Goal: Task Accomplishment & Management: Use online tool/utility

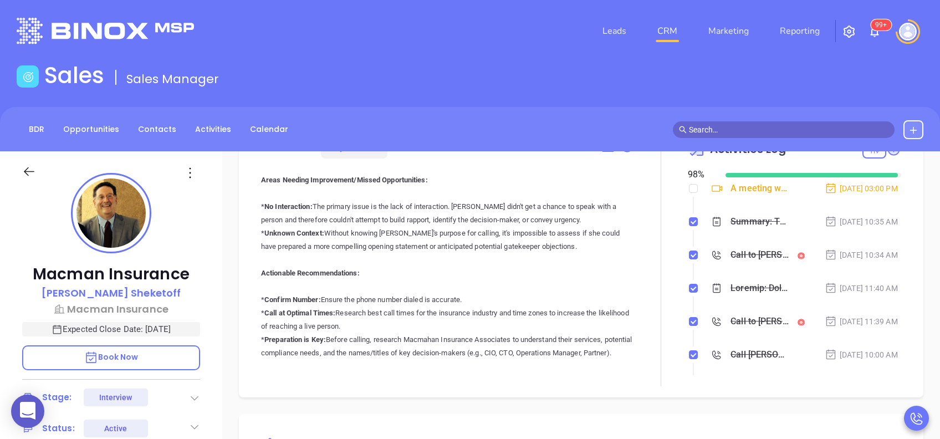
scroll to position [289, 0]
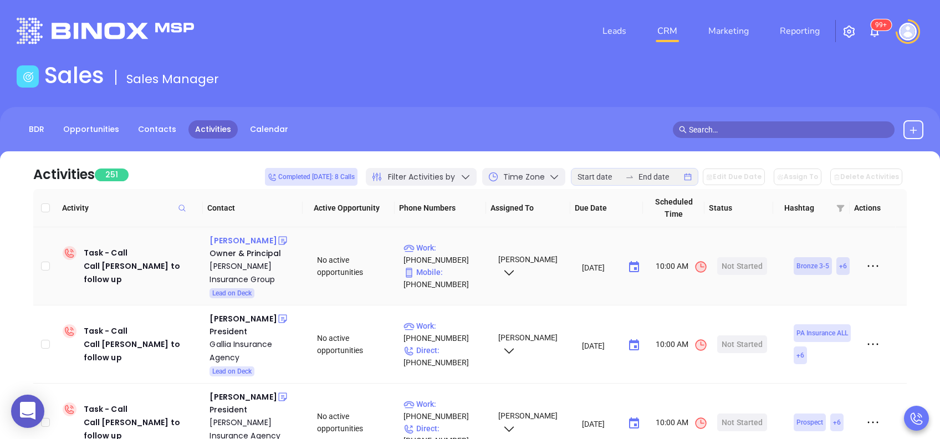
click at [237, 236] on div "Kate Dawson" at bounding box center [243, 240] width 67 height 13
click at [453, 243] on p "Work : (724) 575-7237" at bounding box center [445, 254] width 84 height 24
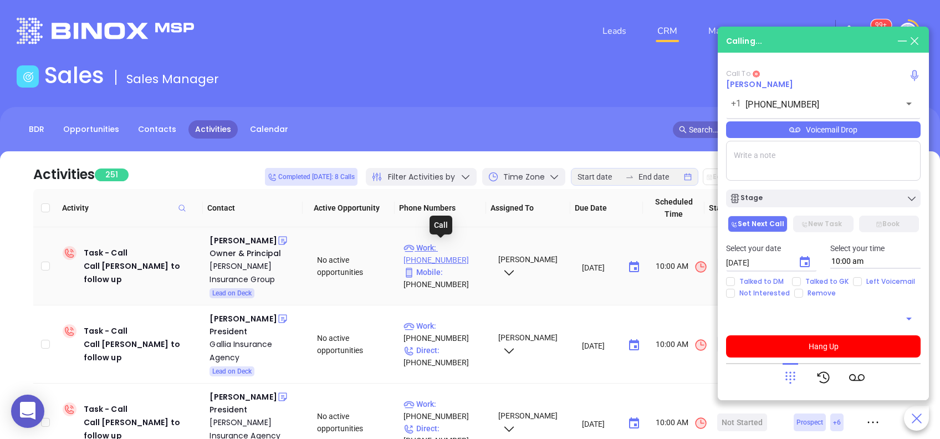
type input "(724) 575-7237"
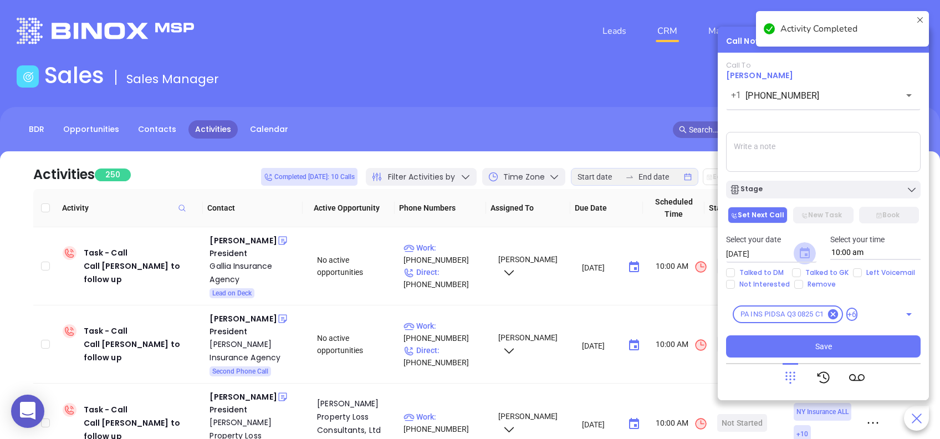
click at [806, 256] on icon "Choose date, selected date is Aug 29, 2025" at bounding box center [805, 252] width 10 height 11
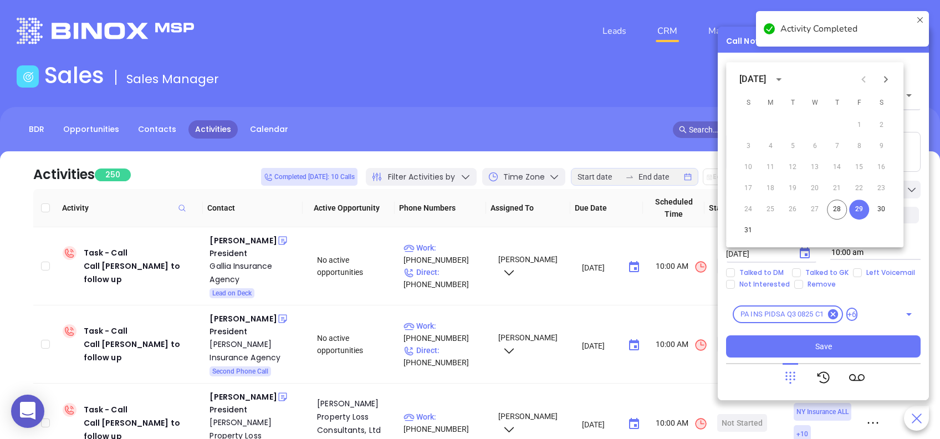
click at [891, 78] on icon "Next month" at bounding box center [885, 79] width 13 height 13
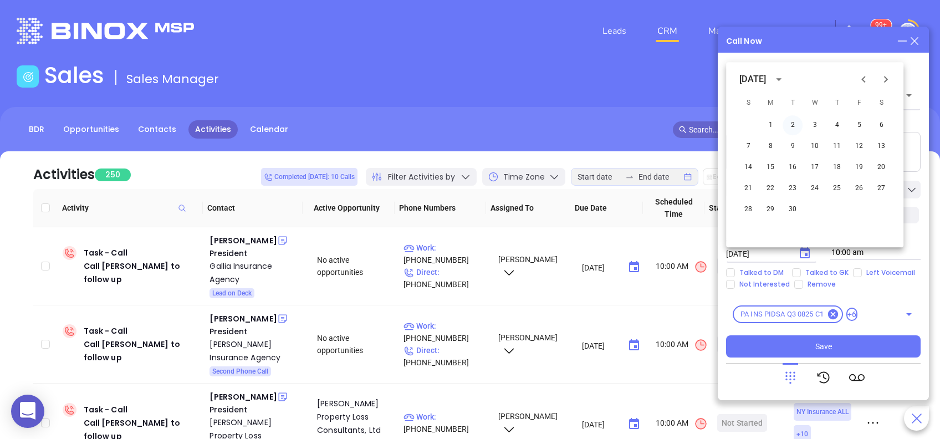
click at [792, 123] on button "2" at bounding box center [793, 125] width 20 height 20
type input "09/02/2025"
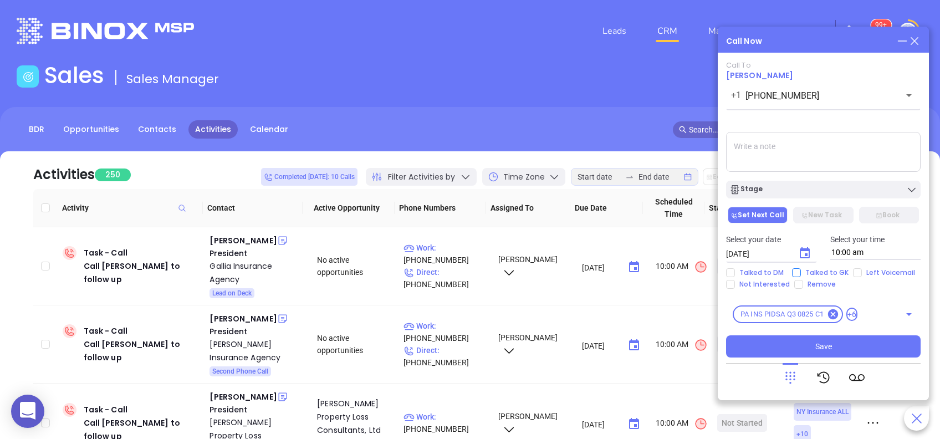
click at [815, 269] on span "Talked to GK" at bounding box center [827, 272] width 52 height 9
click at [801, 269] on input "Talked to GK" at bounding box center [796, 272] width 9 height 9
checkbox input "true"
click at [814, 340] on button "Save" at bounding box center [823, 346] width 195 height 22
click at [231, 239] on div "Mark Gallia" at bounding box center [243, 240] width 67 height 13
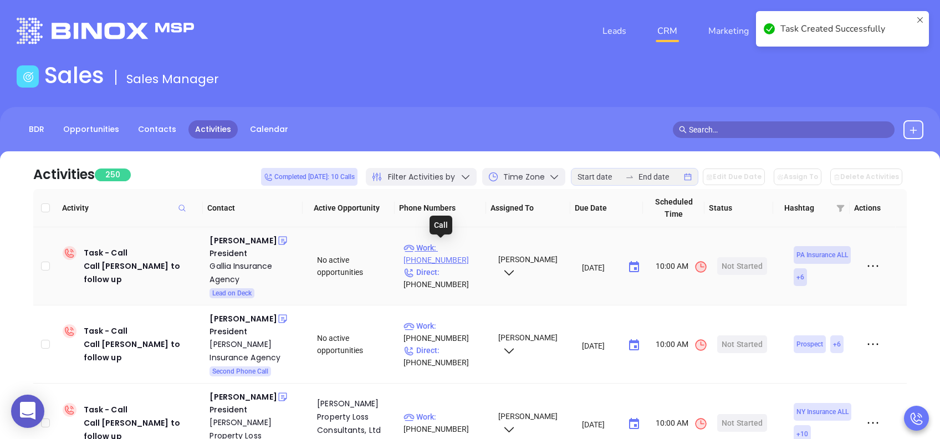
click at [447, 247] on p "Work : (570) 457-1666" at bounding box center [445, 254] width 84 height 24
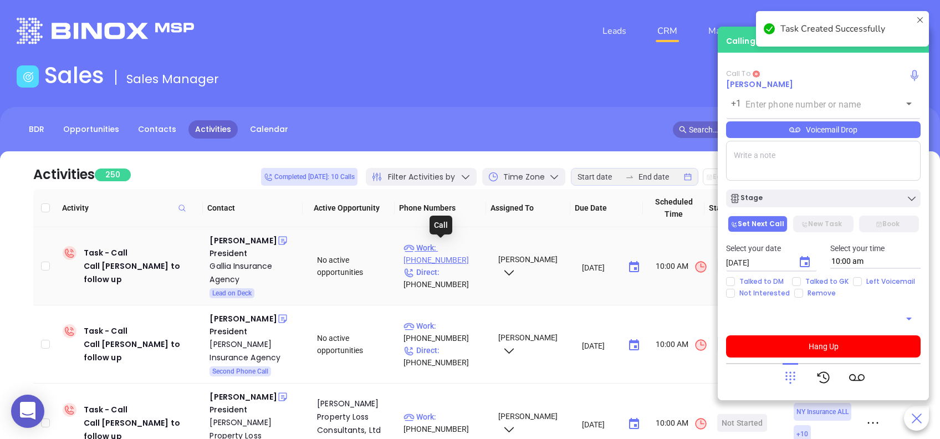
type input "(570) 457-1666"
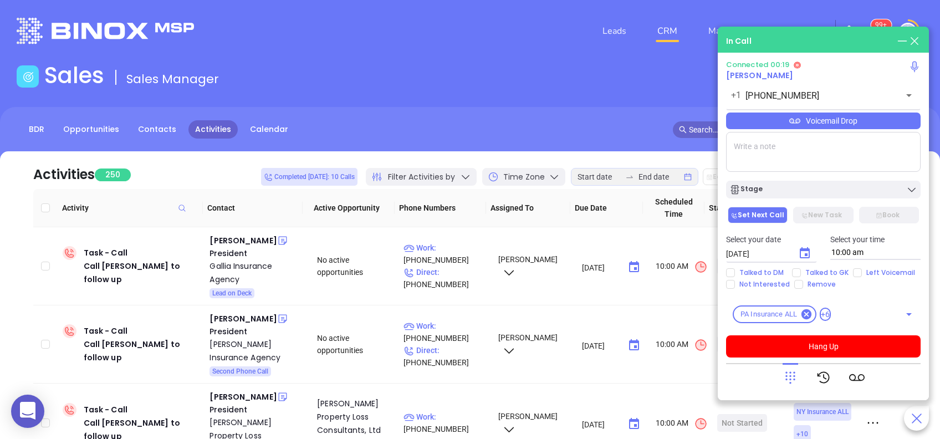
click at [828, 123] on div "Voicemail Drop" at bounding box center [823, 121] width 195 height 17
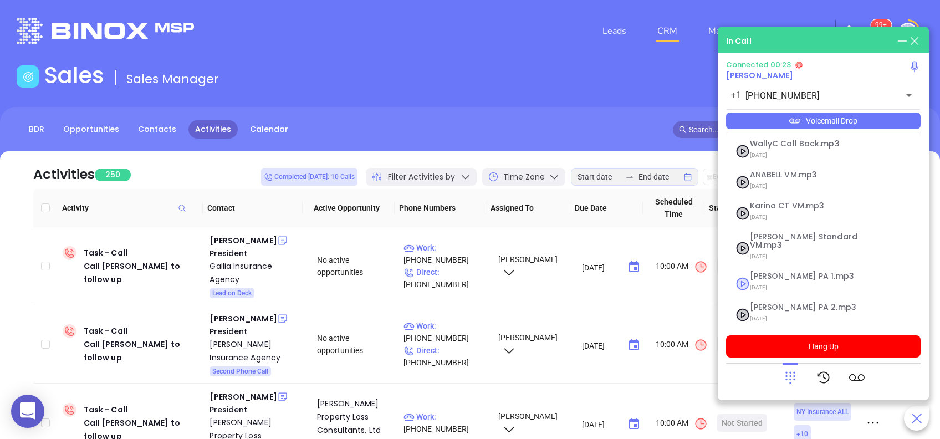
click at [784, 272] on span "[PERSON_NAME] PA 1.mp3" at bounding box center [810, 276] width 120 height 8
checkbox input "true"
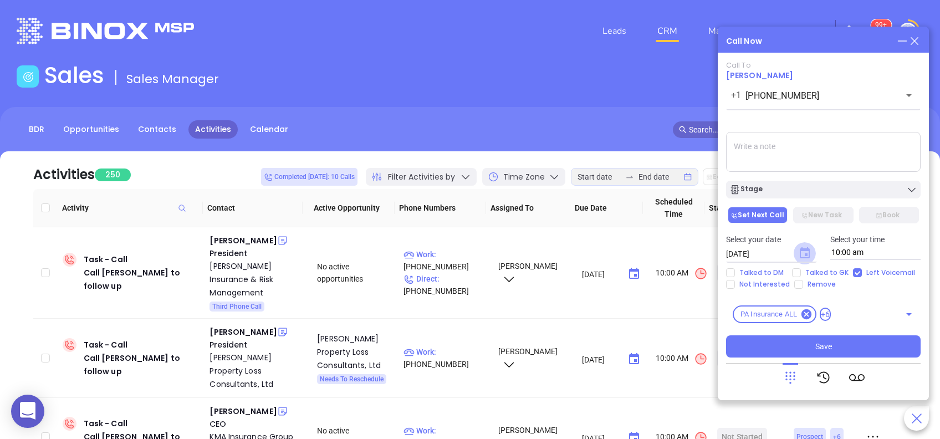
click at [805, 254] on icon "Choose date, selected date is Aug 29, 2025" at bounding box center [805, 252] width 10 height 11
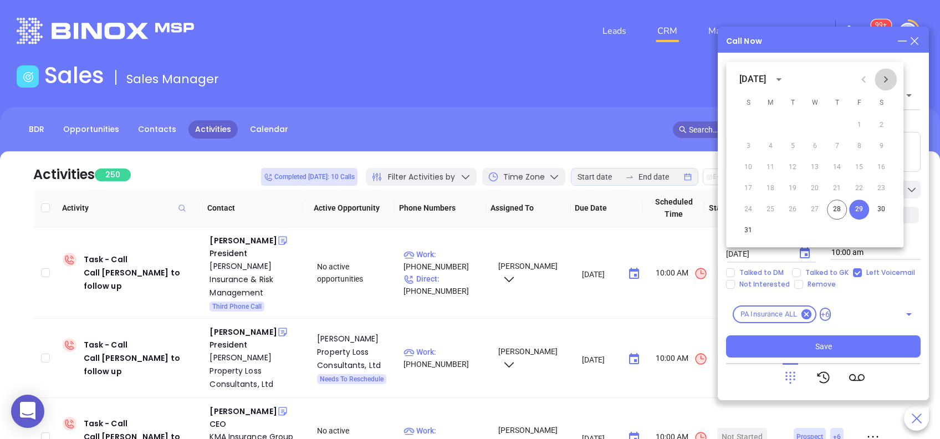
click at [884, 84] on icon "Next month" at bounding box center [885, 79] width 13 height 13
click at [794, 119] on button "2" at bounding box center [793, 125] width 20 height 20
type input "[DATE]"
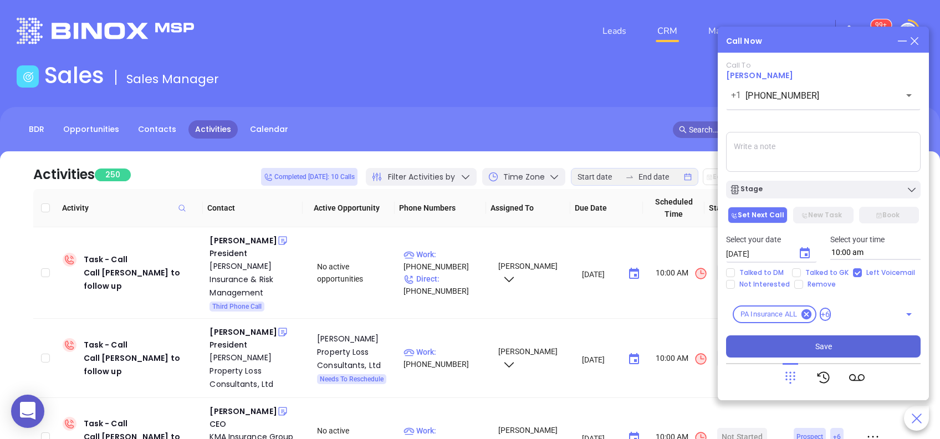
click at [815, 346] on button "Save" at bounding box center [823, 346] width 195 height 22
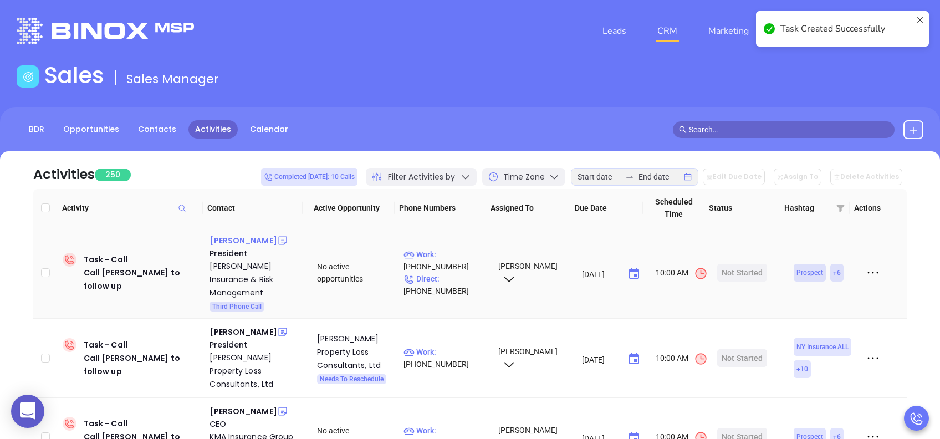
click at [241, 242] on div "Jim Robertson" at bounding box center [243, 240] width 67 height 13
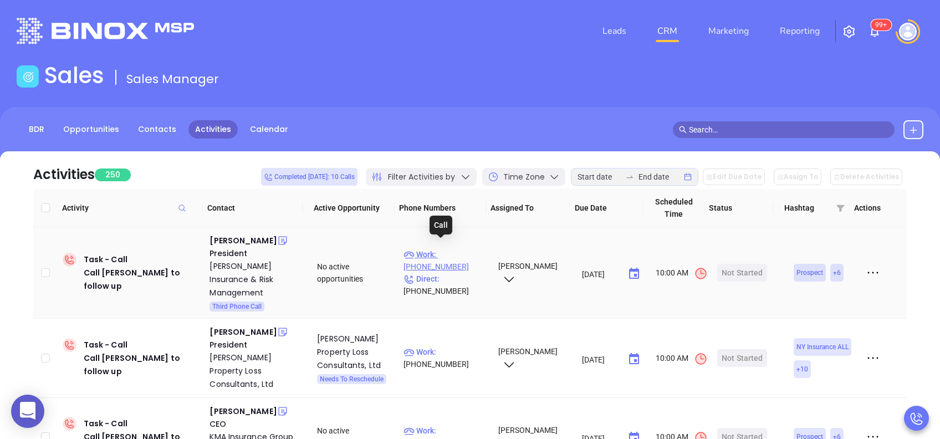
click at [443, 248] on p "Work : (717) 625-3770" at bounding box center [445, 260] width 84 height 24
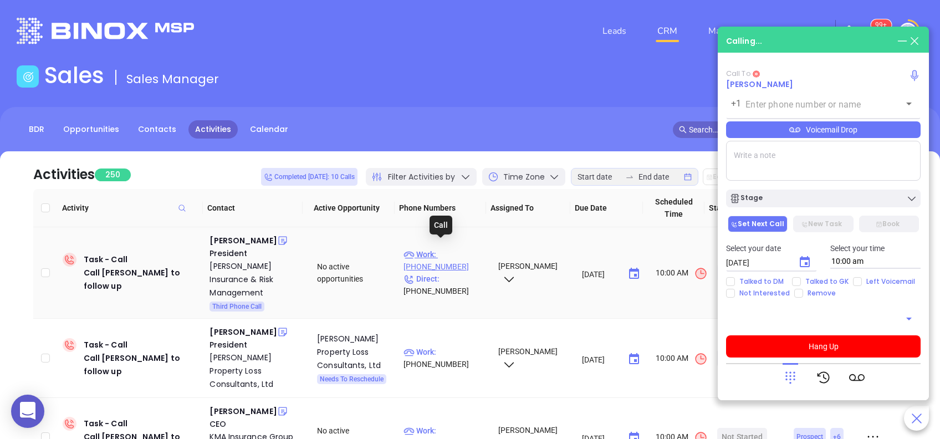
type input "(717) 625-3770"
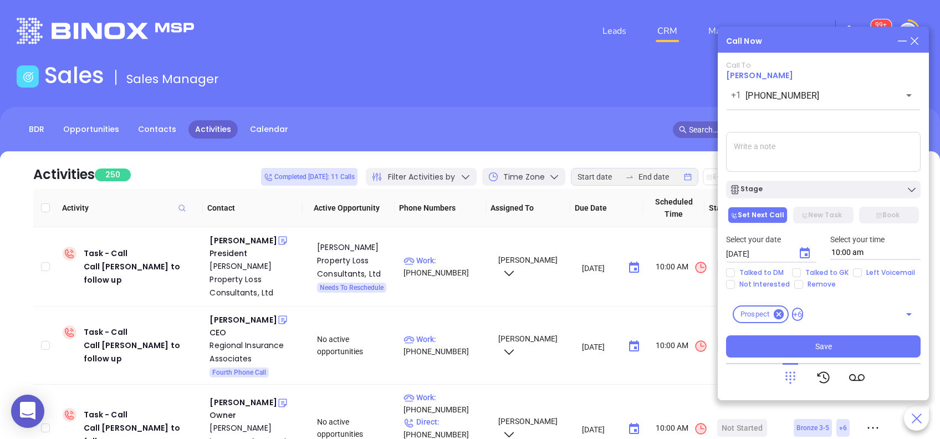
click at [799, 256] on icon "Choose date, selected date is Aug 29, 2025" at bounding box center [804, 253] width 13 height 13
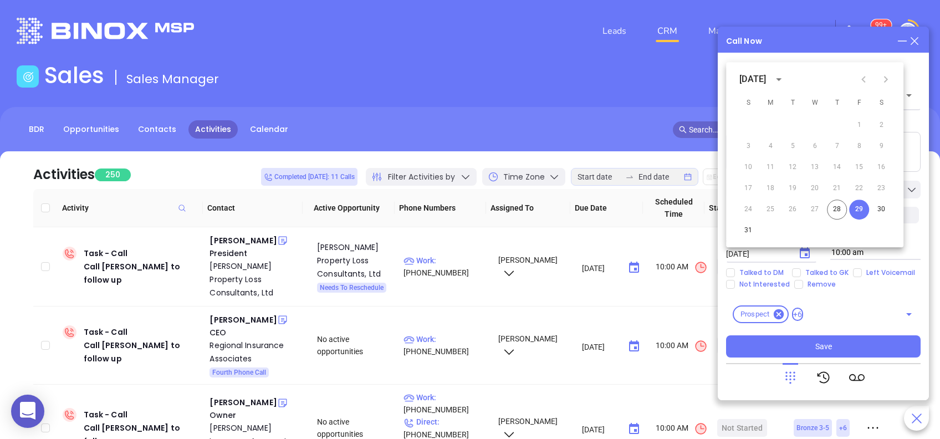
click at [885, 81] on icon "Next month" at bounding box center [886, 79] width 4 height 7
click at [791, 129] on button "2" at bounding box center [793, 125] width 20 height 20
type input "[DATE]"
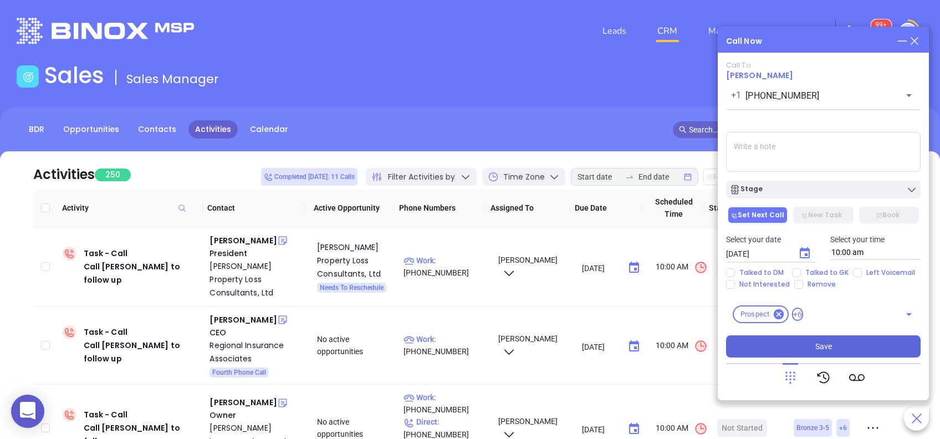
click at [806, 338] on button "Save" at bounding box center [823, 346] width 195 height 22
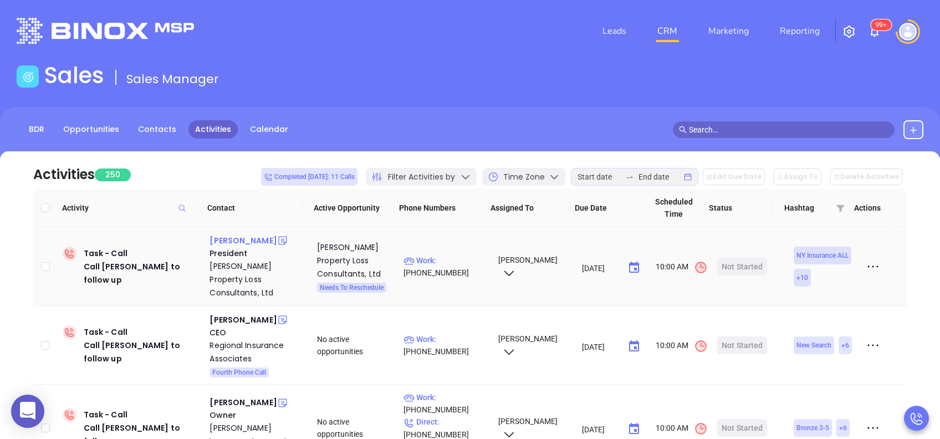
click at [247, 243] on div "Justin Oland" at bounding box center [243, 240] width 67 height 13
drag, startPoint x: 453, startPoint y: 253, endPoint x: 444, endPoint y: 258, distance: 9.7
click at [444, 258] on p "Work : (516) 822-9793" at bounding box center [445, 266] width 84 height 24
type input "(516) 822-9793"
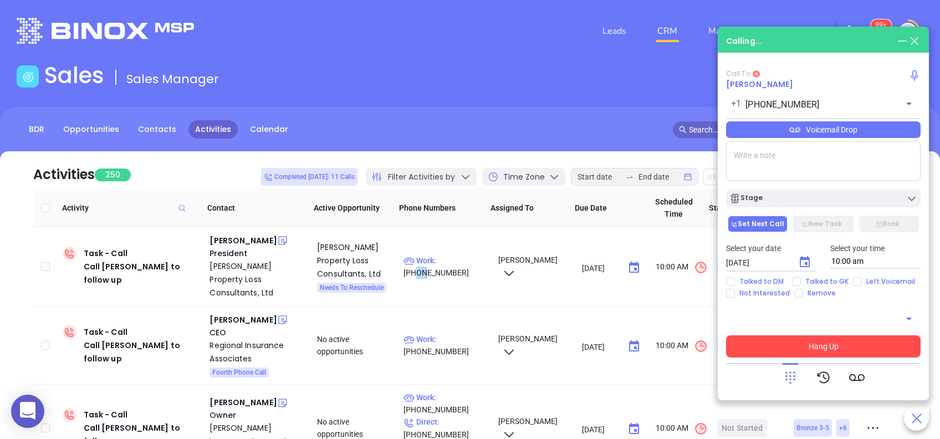
click at [845, 336] on button "Hang Up" at bounding box center [823, 346] width 195 height 22
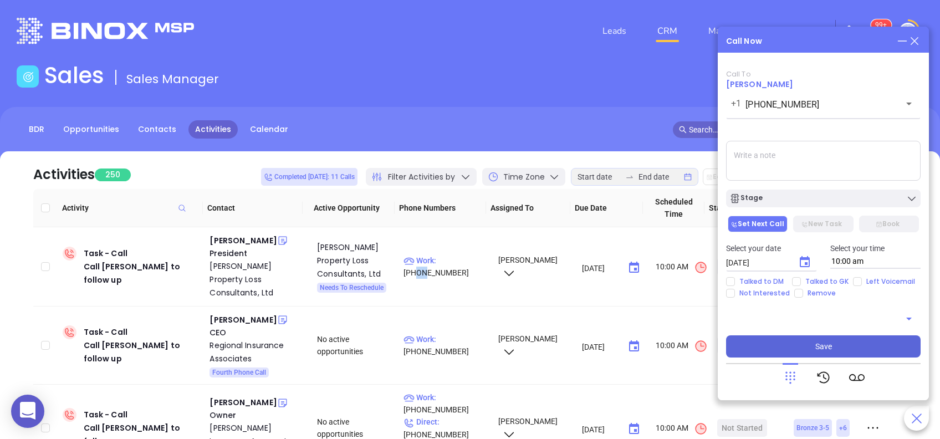
click at [845, 336] on button "Save" at bounding box center [823, 346] width 195 height 22
click at [513, 135] on div "BDR Opportunities Contacts Activities Calendar" at bounding box center [470, 129] width 940 height 19
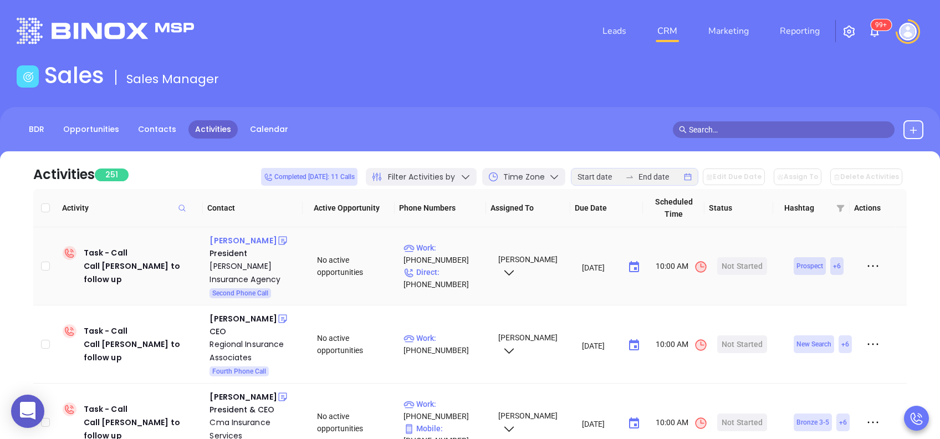
click at [233, 237] on div "Joshua Troup" at bounding box center [243, 240] width 67 height 13
click at [456, 243] on p "Work : (570) 523-3251" at bounding box center [445, 254] width 84 height 24
type input "(570) 523-3251"
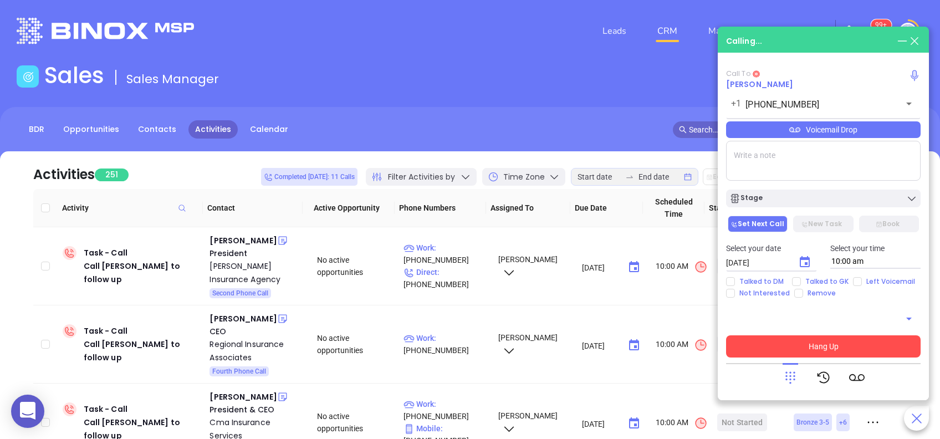
click at [817, 341] on button "Hang Up" at bounding box center [823, 346] width 195 height 22
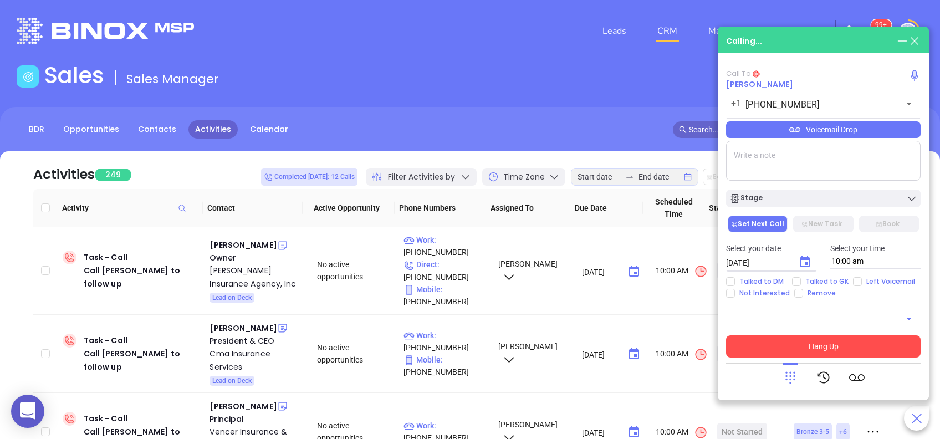
click at [824, 345] on button "Hang Up" at bounding box center [823, 346] width 195 height 22
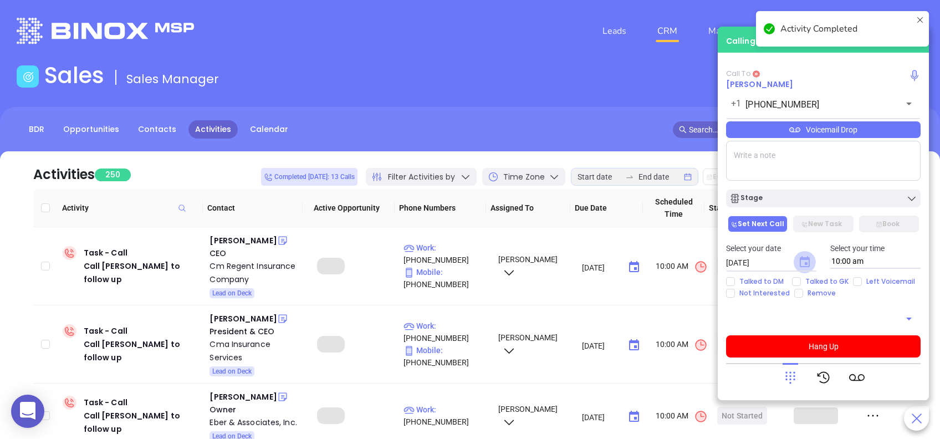
click at [801, 258] on icon "Choose date, selected date is Aug 29, 2025" at bounding box center [805, 261] width 10 height 11
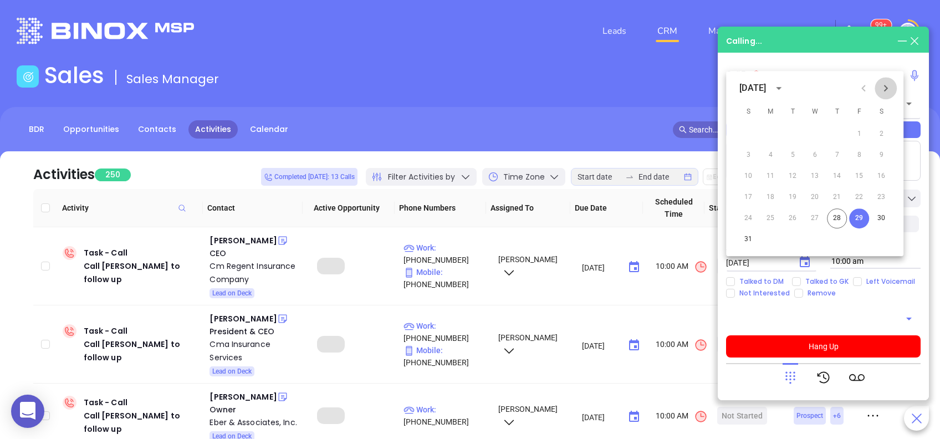
click at [893, 91] on button "Next month" at bounding box center [886, 88] width 22 height 22
click at [794, 139] on button "2" at bounding box center [793, 134] width 20 height 20
type input "09/02/2025"
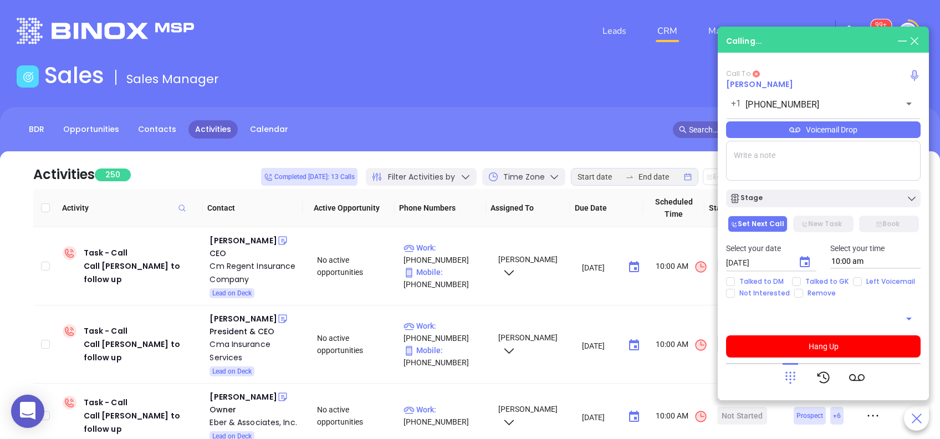
click at [853, 276] on div "Select your date 09/02/2025 ​ Select your time 10:00 am" at bounding box center [823, 255] width 208 height 43
click at [857, 283] on input "Left Voicemail" at bounding box center [857, 281] width 9 height 9
checkbox input "true"
click at [811, 350] on button "Hang Up" at bounding box center [823, 346] width 195 height 22
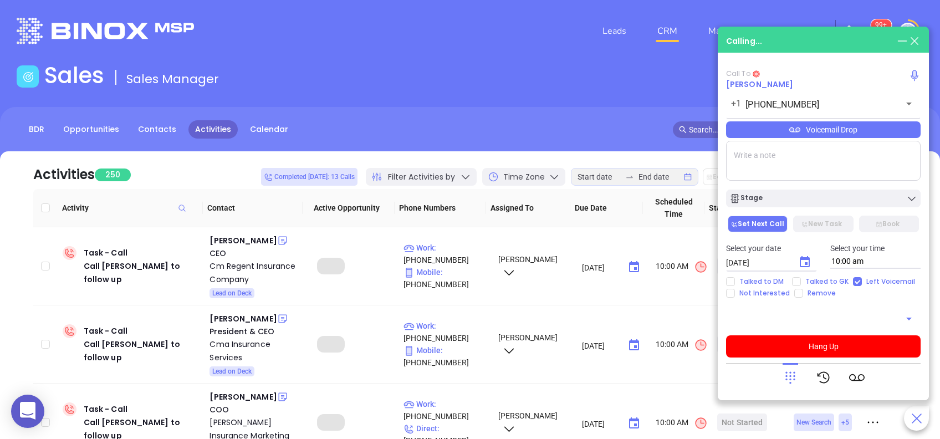
click at [912, 42] on icon at bounding box center [914, 41] width 12 height 12
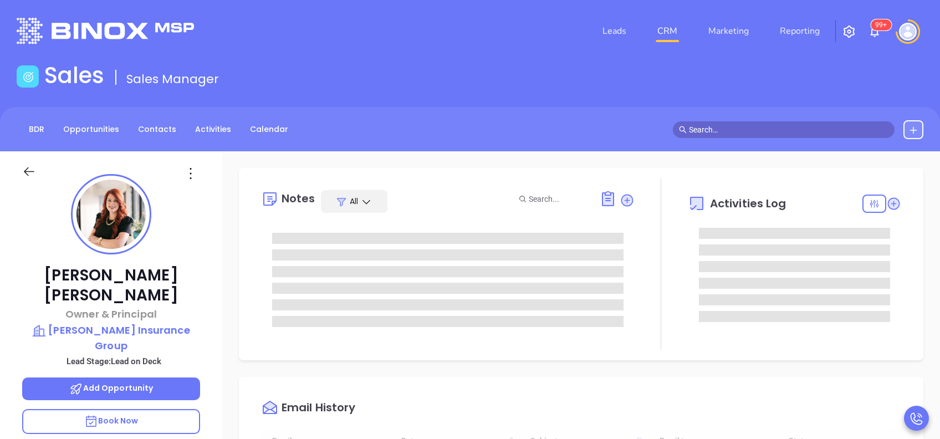
type input "[DATE]"
type input "[PERSON_NAME]"
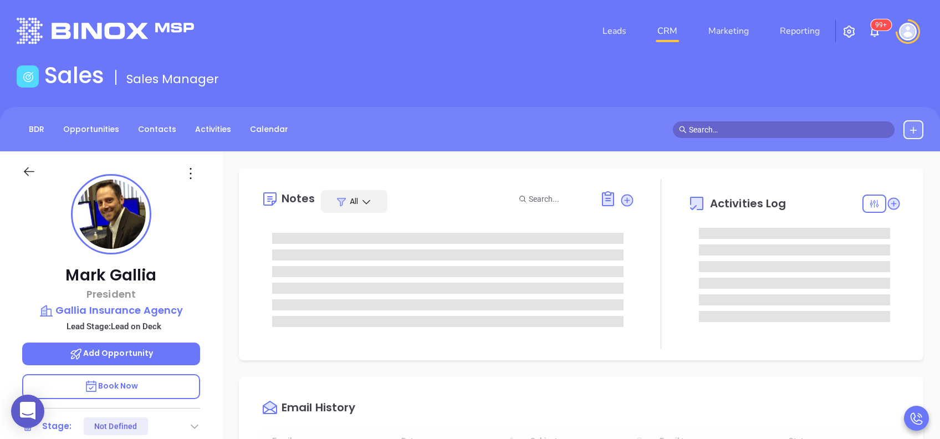
type input "[DATE]"
type input "[PERSON_NAME]"
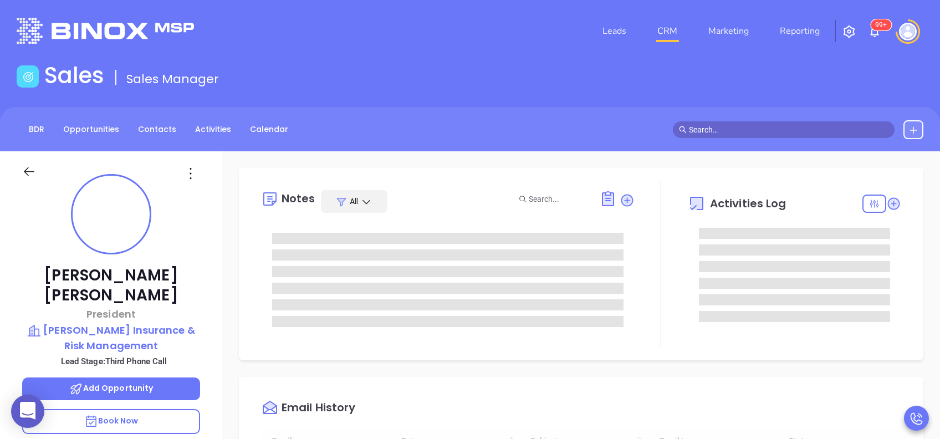
type input "[DATE]"
type input "[PERSON_NAME]"
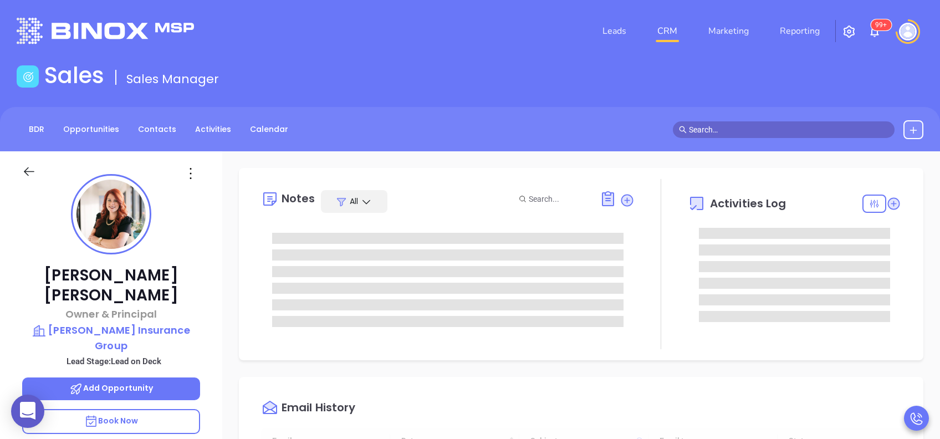
type input "[DATE]"
type input "[PERSON_NAME]"
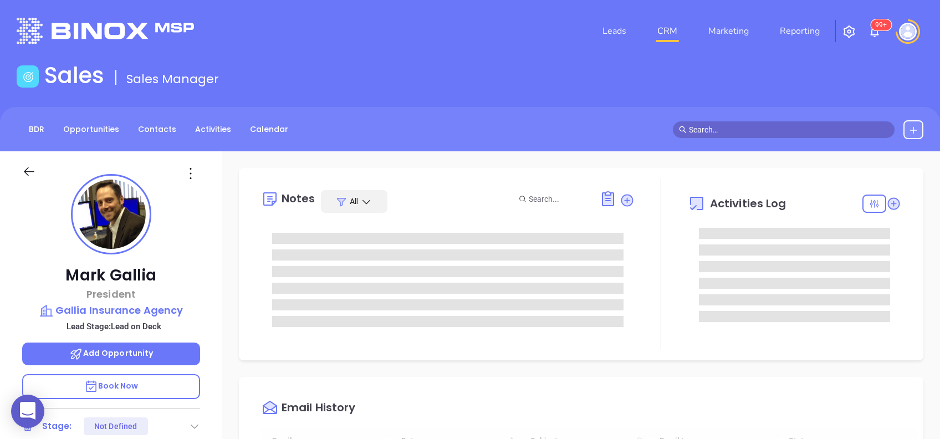
type input "[DATE]"
type input "[PERSON_NAME]"
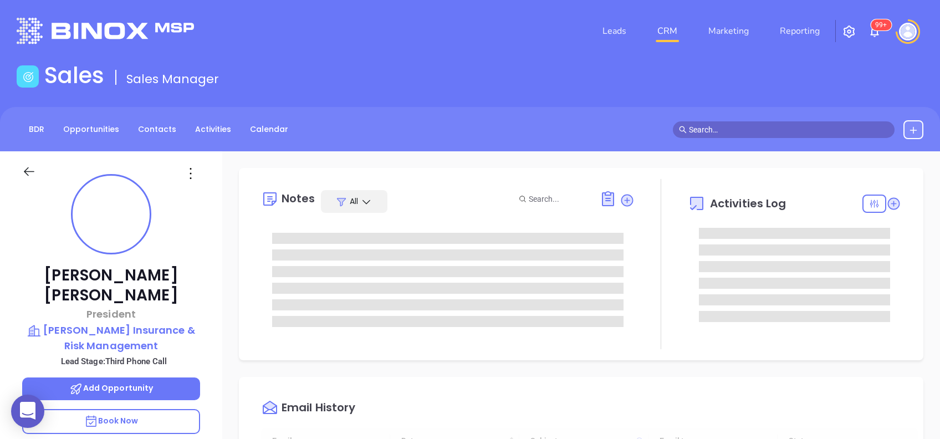
type input "[DATE]"
type input "[PERSON_NAME]"
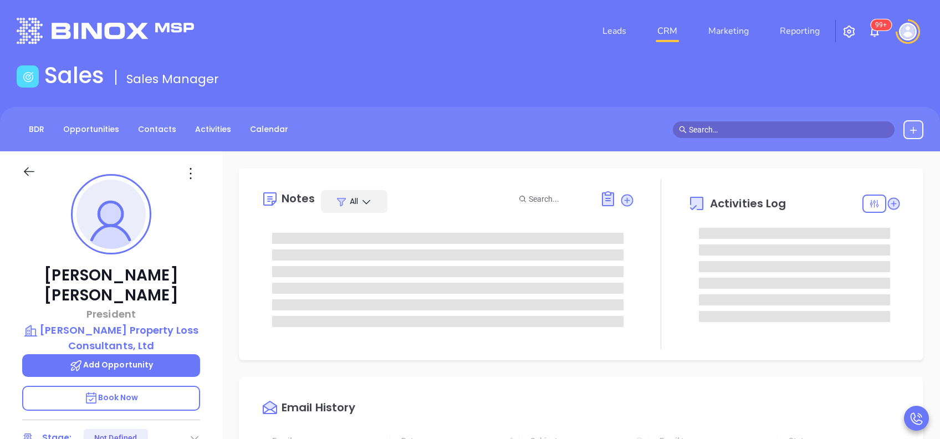
type input "[DATE]"
type input "[PERSON_NAME]"
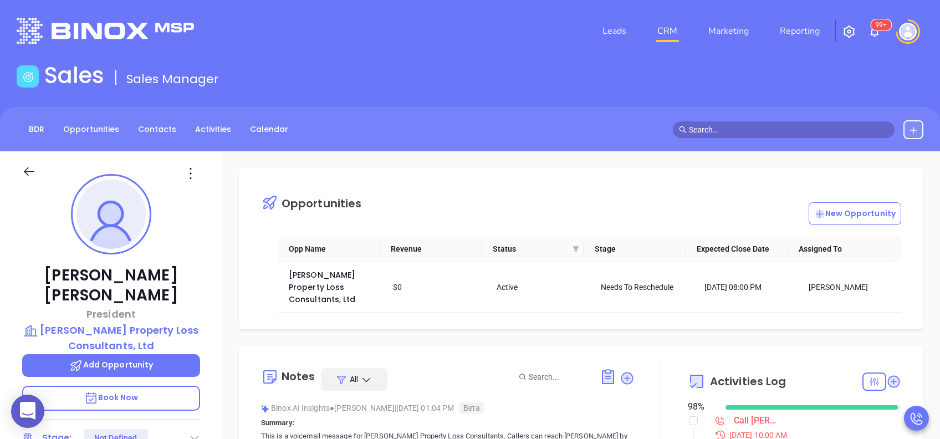
click at [212, 202] on div "Justin Oland President Oland Property Loss Consultants, Ltd Add Opportunity Boo…" at bounding box center [111, 425] width 222 height 549
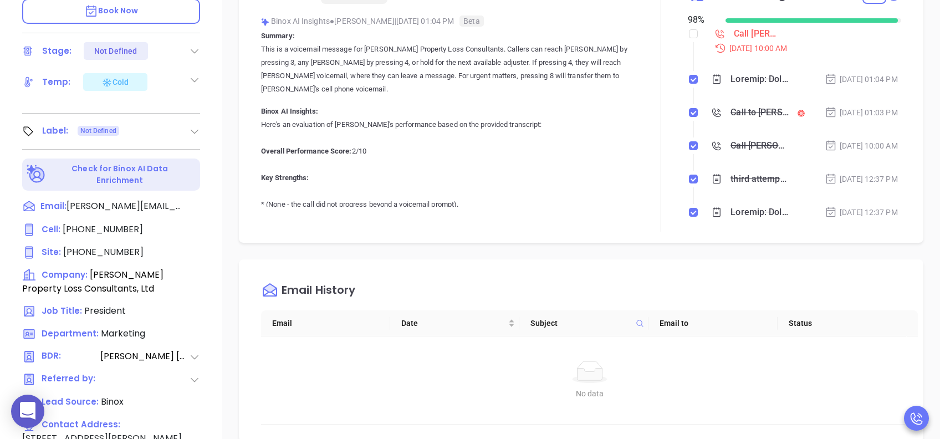
scroll to position [384, 0]
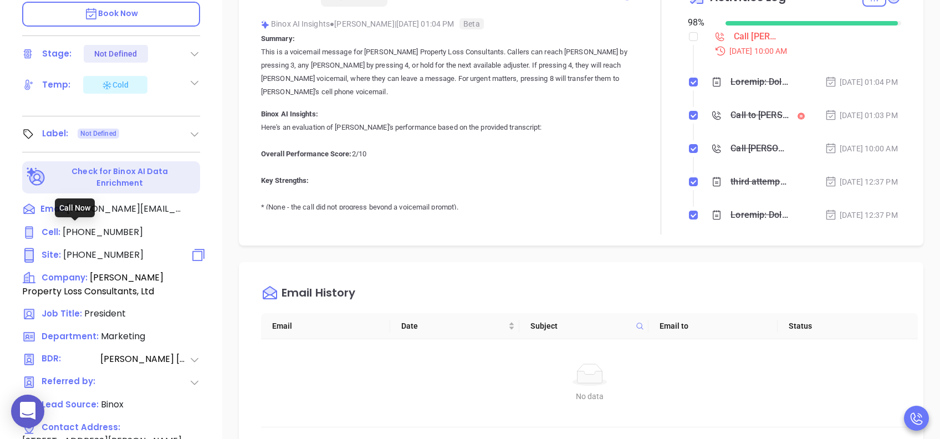
click at [119, 248] on span "(516) 822-9793" at bounding box center [103, 254] width 80 height 13
type input "(516) 822-9793"
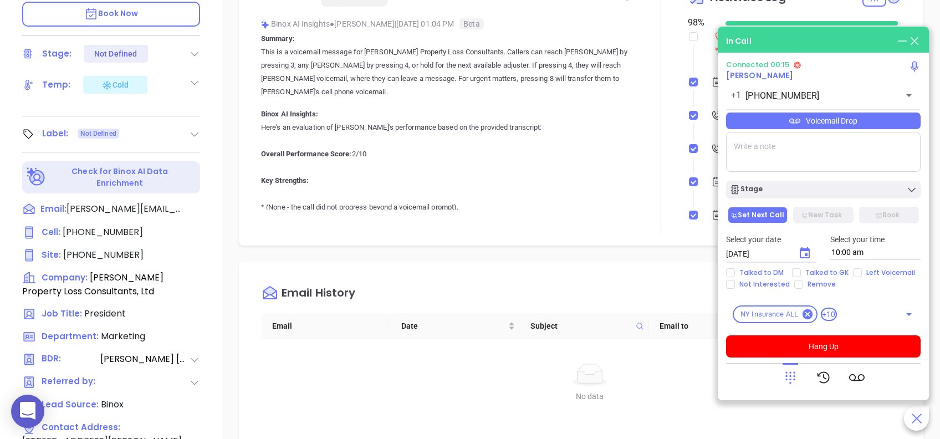
click at [796, 378] on icon at bounding box center [791, 378] width 16 height 16
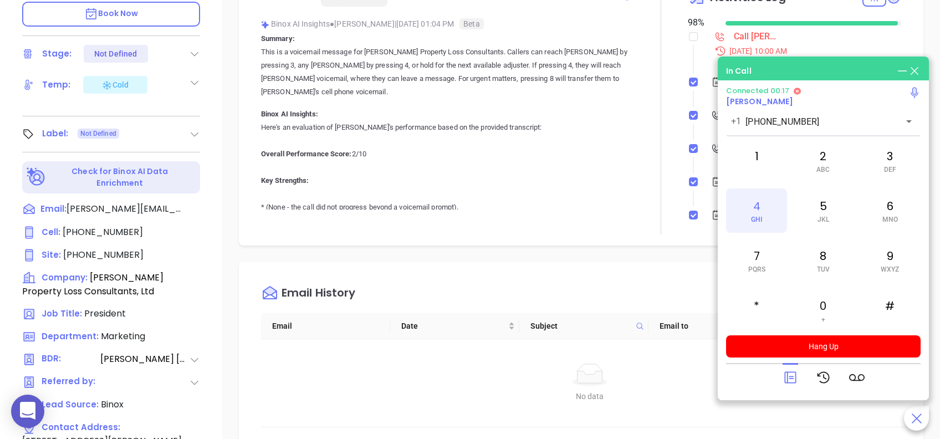
click at [752, 217] on span "GHI" at bounding box center [756, 220] width 11 height 8
click at [787, 375] on icon at bounding box center [790, 378] width 12 height 12
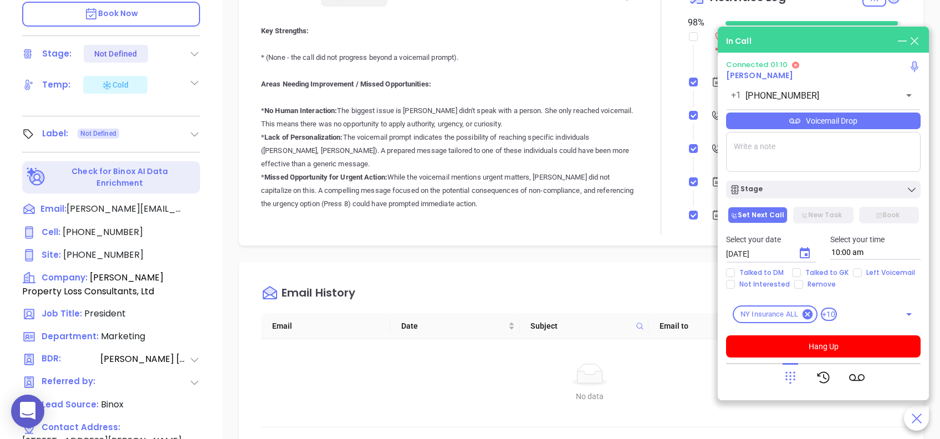
scroll to position [170, 0]
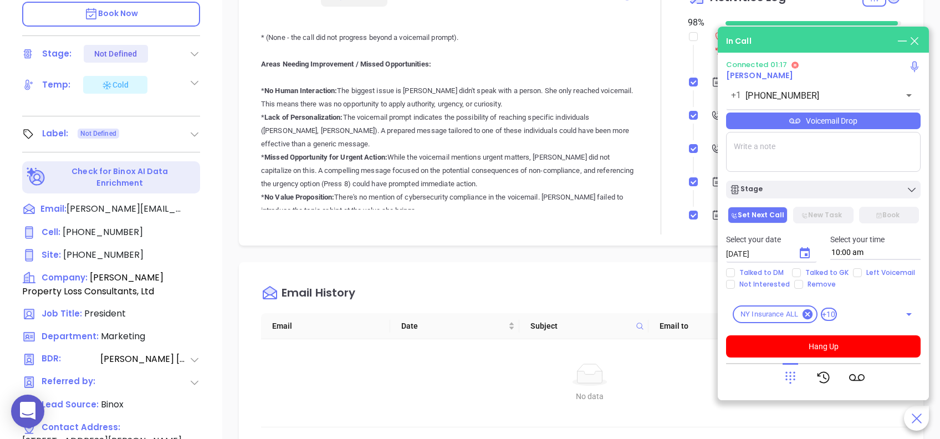
click at [227, 95] on div "Opportunities New Opportunity Opp Name Revenue Status Stage Expected Close Date…" at bounding box center [581, 155] width 718 height 776
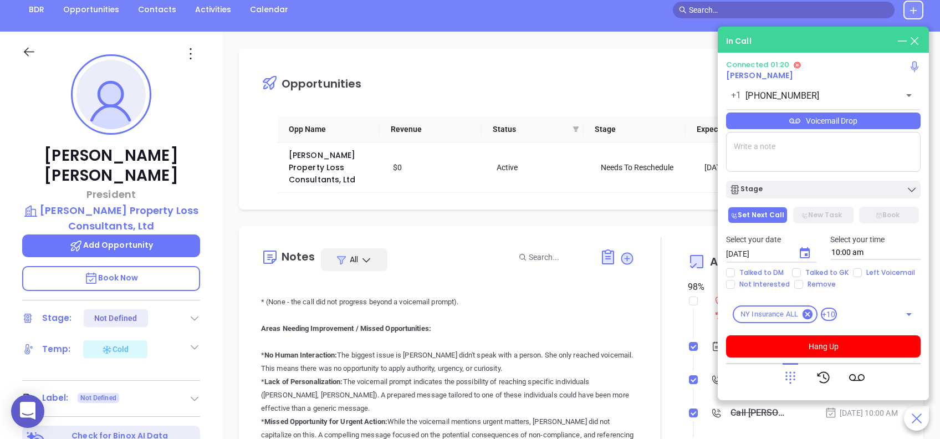
scroll to position [118, 0]
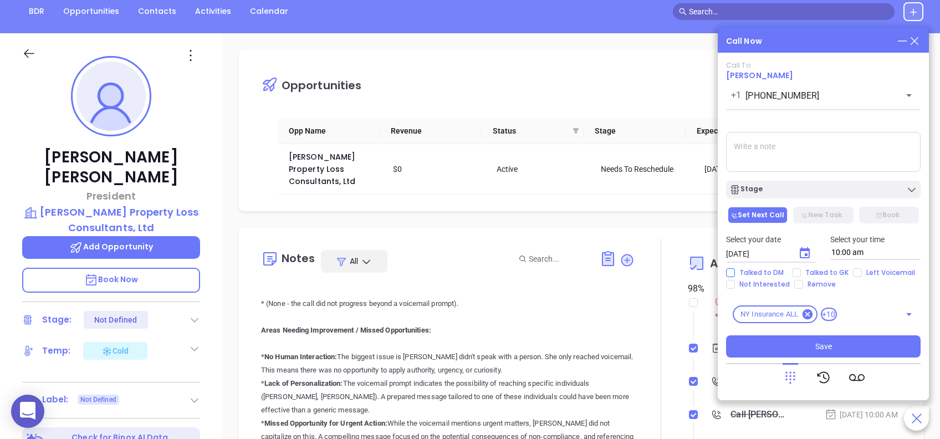
click at [746, 269] on span "Talked to DM" at bounding box center [761, 272] width 53 height 9
click at [735, 269] on input "Talked to DM" at bounding box center [730, 272] width 9 height 9
checkbox input "true"
click at [730, 283] on input "Not Interested" at bounding box center [730, 284] width 9 height 9
checkbox input "true"
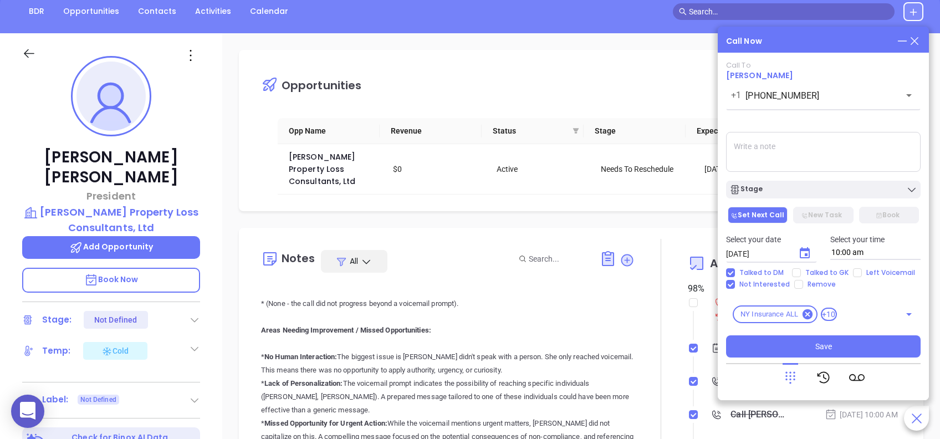
click at [779, 143] on textarea at bounding box center [823, 152] width 195 height 40
click at [832, 148] on textarea "he handled it directly with the NY State, he is good." at bounding box center [823, 152] width 195 height 40
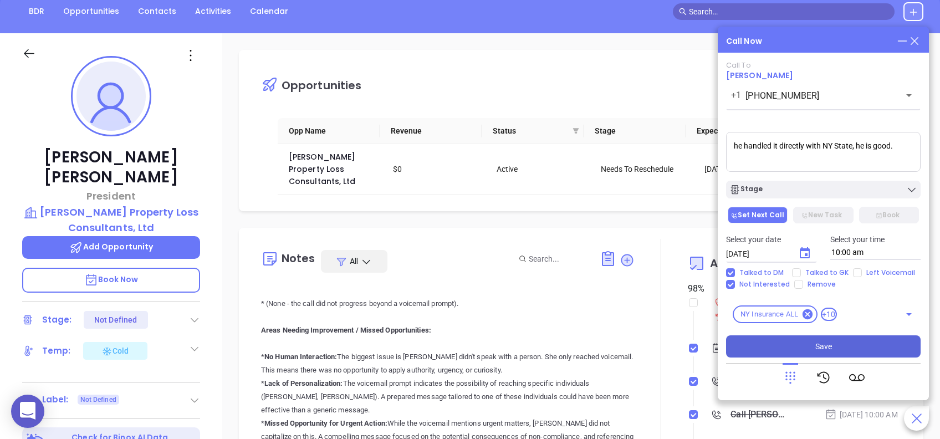
type textarea "he handled it directly with NY State, he is good."
click at [833, 345] on button "Save" at bounding box center [823, 346] width 195 height 22
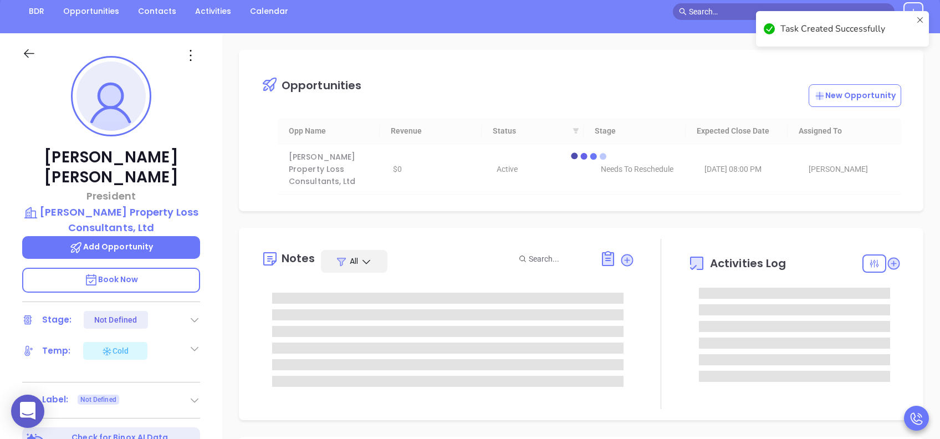
scroll to position [0, 0]
click at [193, 314] on icon at bounding box center [194, 319] width 11 height 11
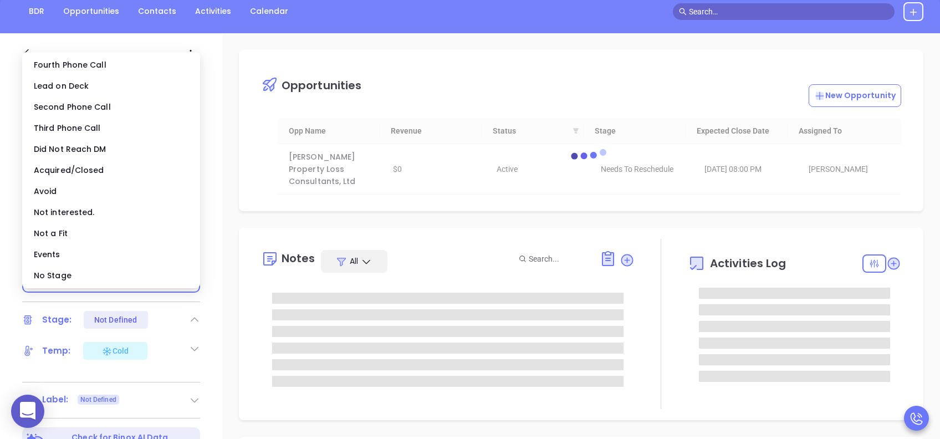
click at [193, 314] on icon at bounding box center [194, 319] width 11 height 11
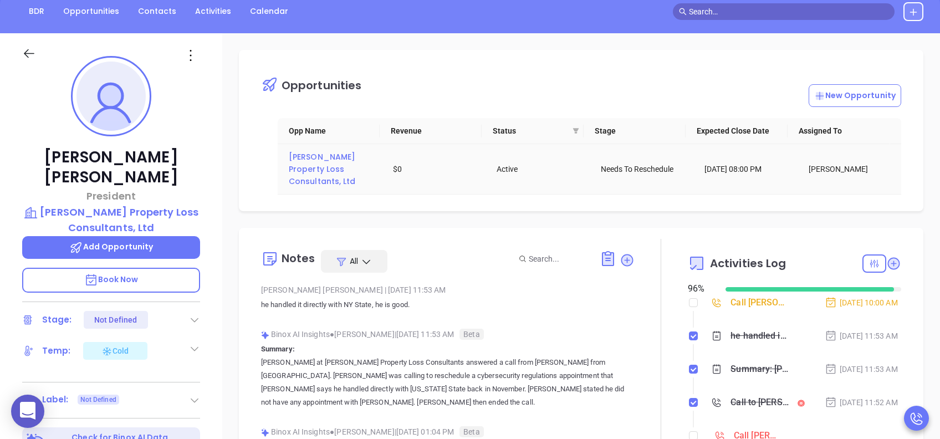
click at [335, 164] on span "Oland Property Loss Consultants, Ltd" at bounding box center [323, 168] width 69 height 35
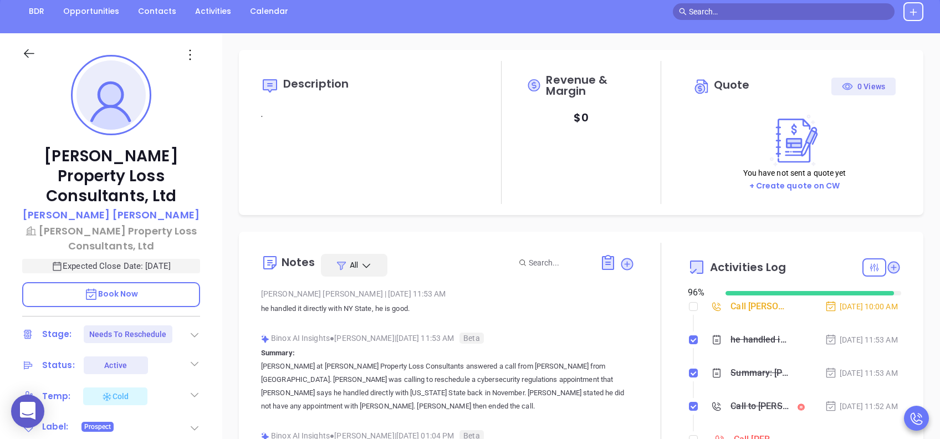
type input "[DATE]"
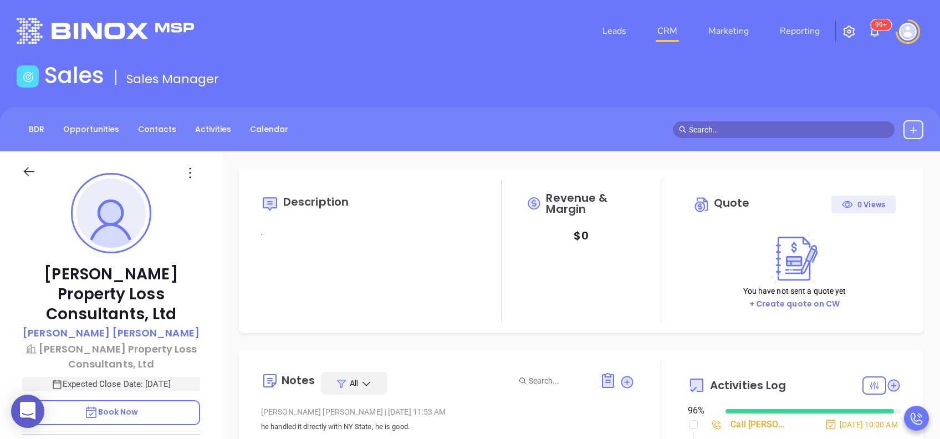
scroll to position [322, 0]
click at [194, 206] on div "Oland Property Loss Consultants, Ltd Justin Oland Oland Property Loss Consultan…" at bounding box center [111, 425] width 222 height 549
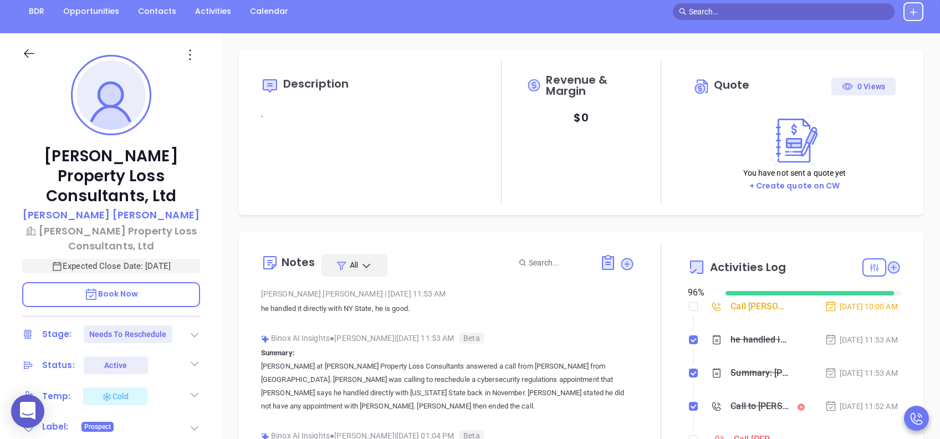
type input "[PERSON_NAME]"
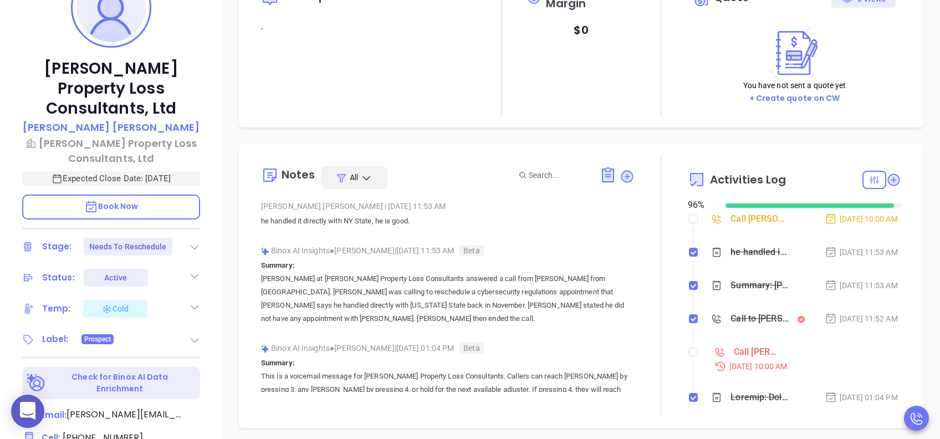
scroll to position [207, 0]
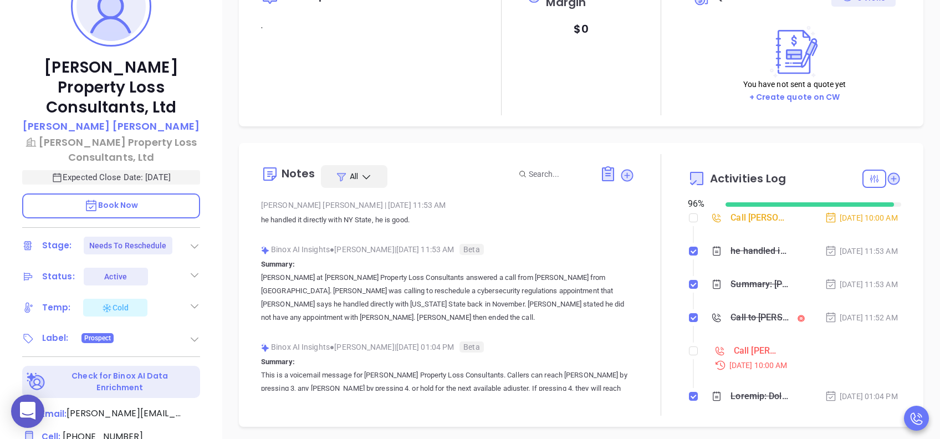
click at [190, 241] on icon at bounding box center [194, 246] width 11 height 11
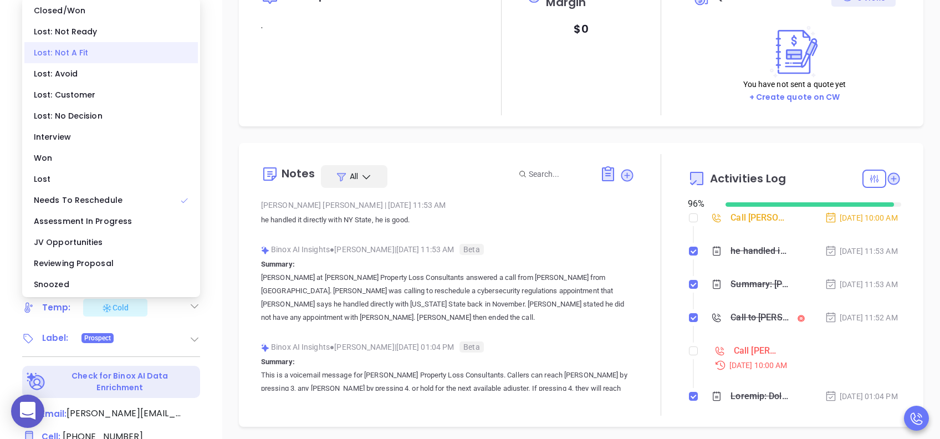
click at [110, 48] on div "Lost: Not A Fit" at bounding box center [110, 52] width 173 height 21
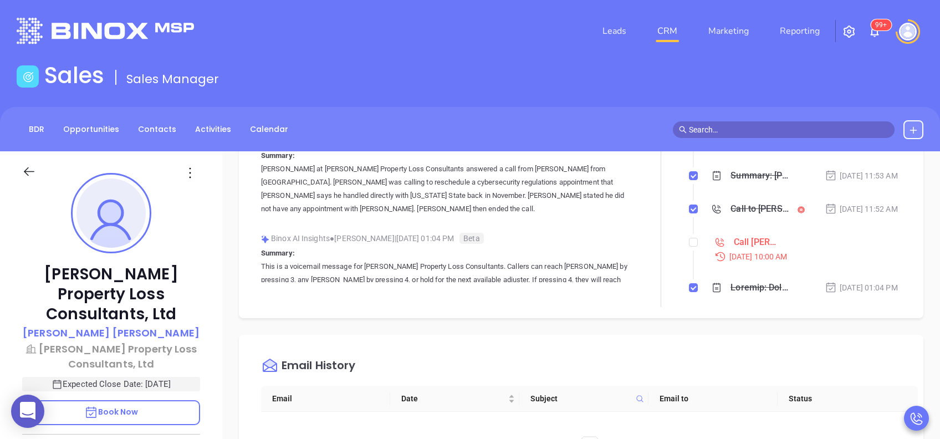
scroll to position [314, 0]
click at [689, 248] on input "checkbox" at bounding box center [693, 243] width 9 height 9
checkbox input "true"
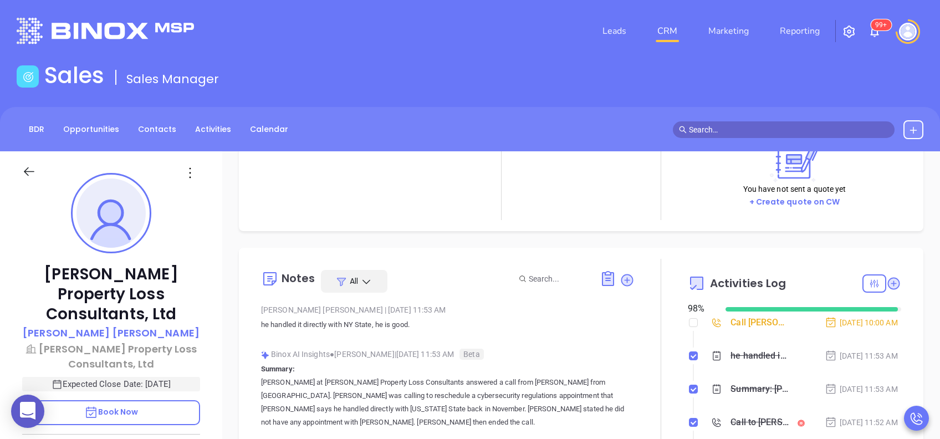
scroll to position [100, 0]
click at [689, 325] on input "checkbox" at bounding box center [693, 324] width 9 height 9
checkbox input "true"
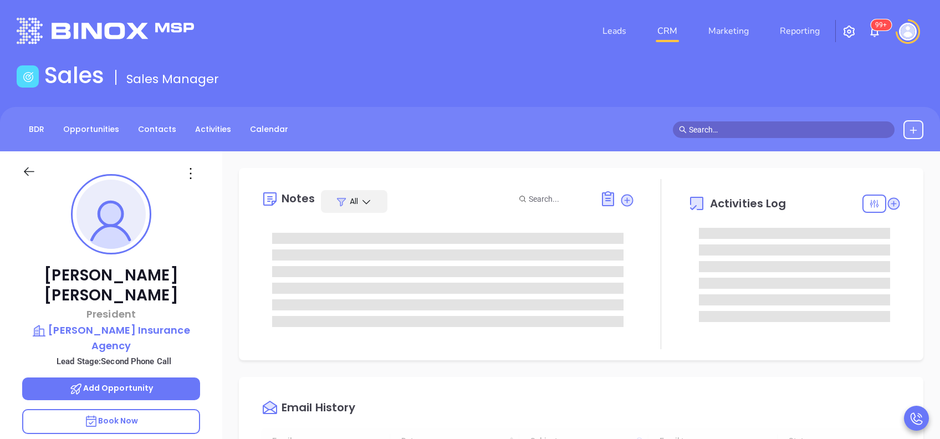
type input "[DATE]"
type input "[PERSON_NAME]"
type input "[DATE]"
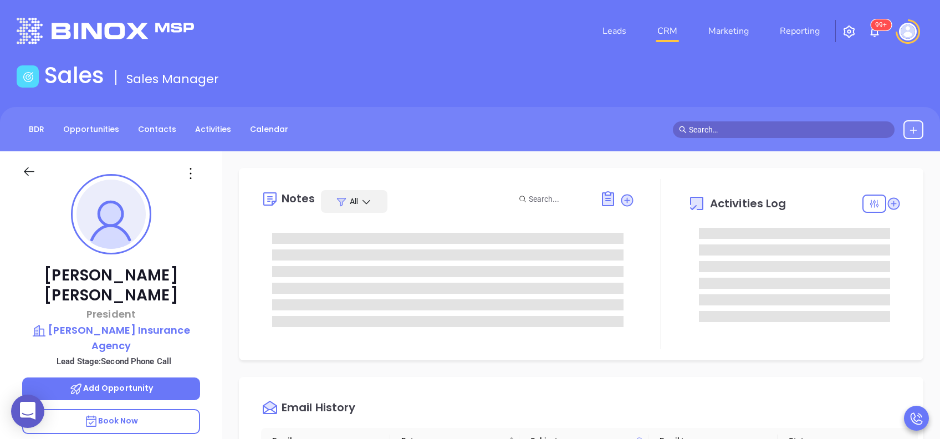
type input "[PERSON_NAME]"
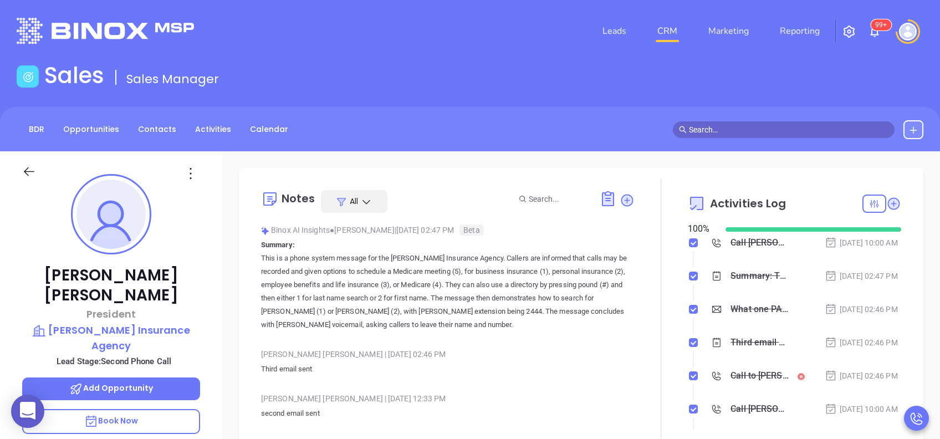
click at [214, 218] on div "[PERSON_NAME] President [PERSON_NAME] Insurance Agency Lead Stage: Second Phone…" at bounding box center [111, 425] width 222 height 549
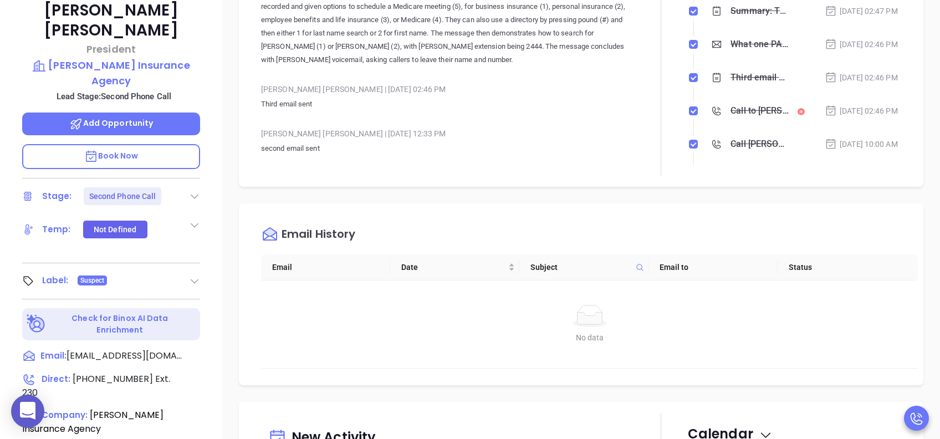
scroll to position [266, 0]
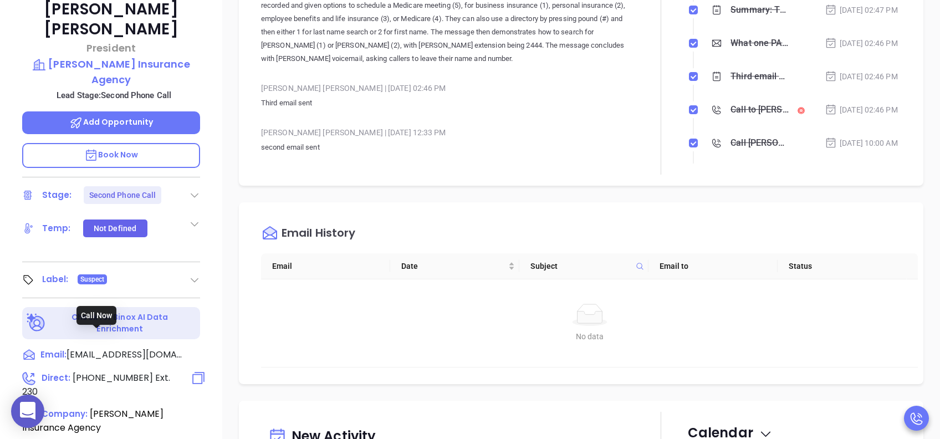
click at [118, 371] on span "[PHONE_NUMBER]" at bounding box center [113, 377] width 80 height 13
type input "(570) 523-3251"
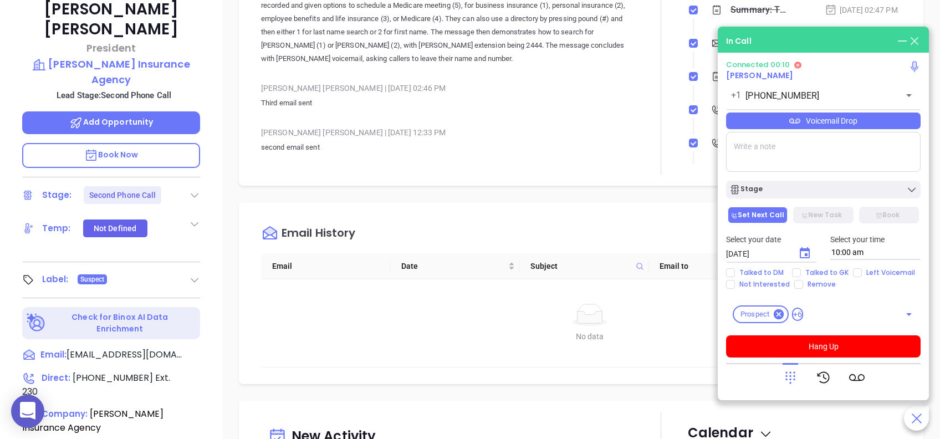
click at [834, 44] on div "In Call" at bounding box center [823, 41] width 195 height 12
click at [794, 374] on icon at bounding box center [791, 378] width 16 height 16
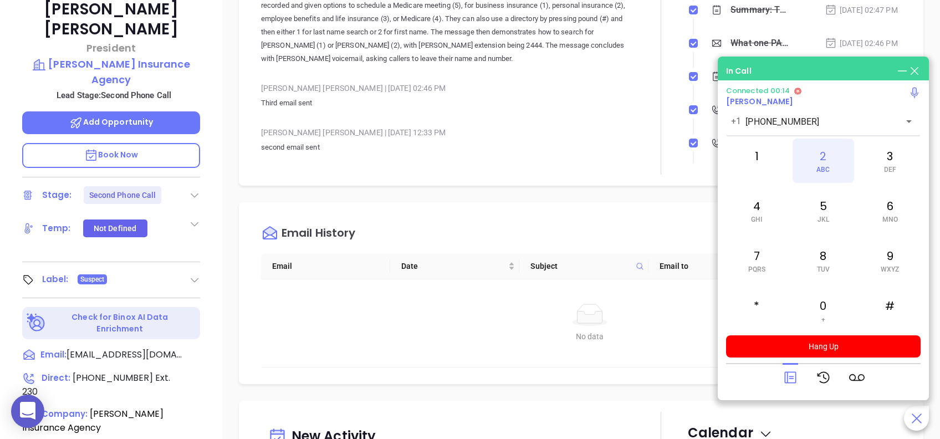
click at [821, 159] on div "2 ABC" at bounding box center [823, 161] width 61 height 44
click at [887, 167] on span "DEF" at bounding box center [890, 170] width 12 height 8
click at [817, 313] on div "0 +" at bounding box center [823, 310] width 61 height 44
click at [788, 377] on icon at bounding box center [791, 378] width 16 height 16
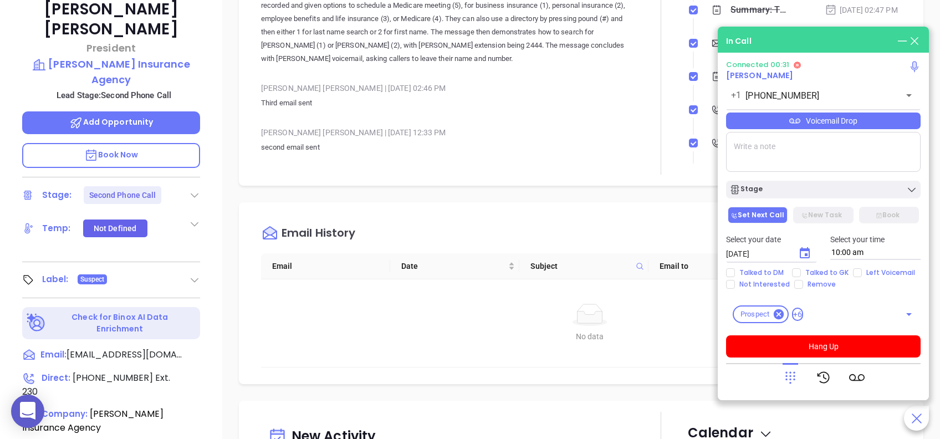
click at [825, 115] on div "Voicemail Drop" at bounding box center [823, 121] width 195 height 17
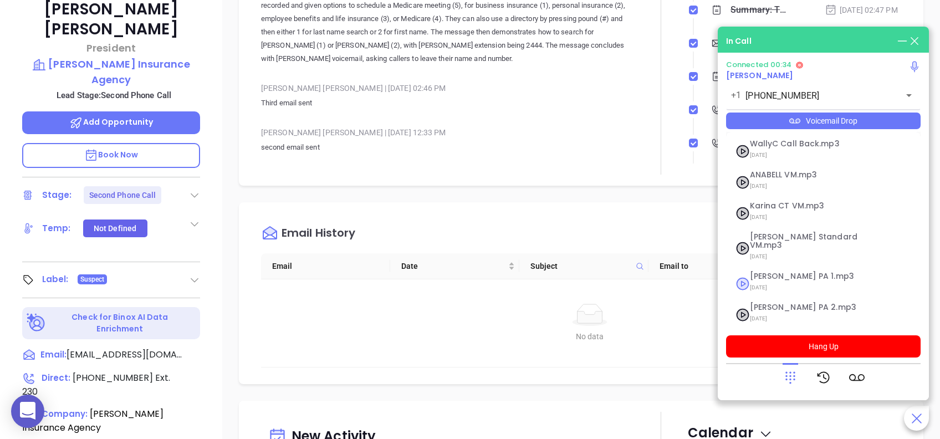
click at [813, 280] on span "[DATE]" at bounding box center [810, 287] width 120 height 14
checkbox input "true"
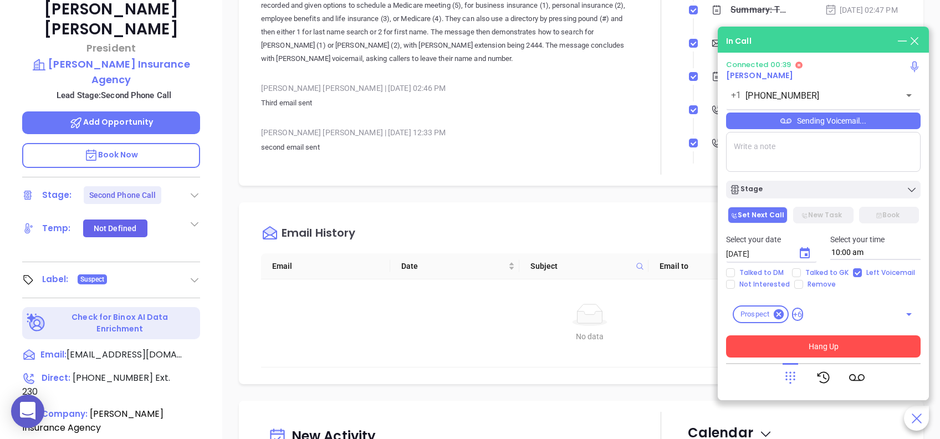
click at [823, 352] on button "Hang Up" at bounding box center [823, 346] width 195 height 22
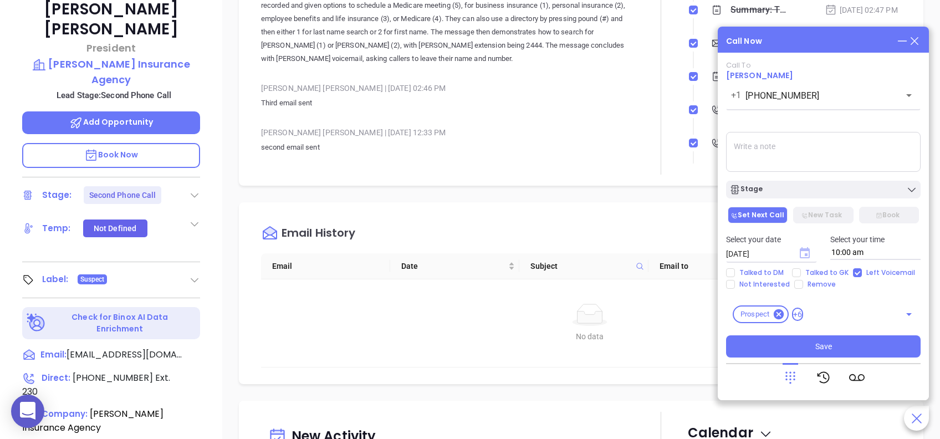
click at [805, 251] on icon "Choose date, selected date is Aug 29, 2025" at bounding box center [805, 252] width 10 height 11
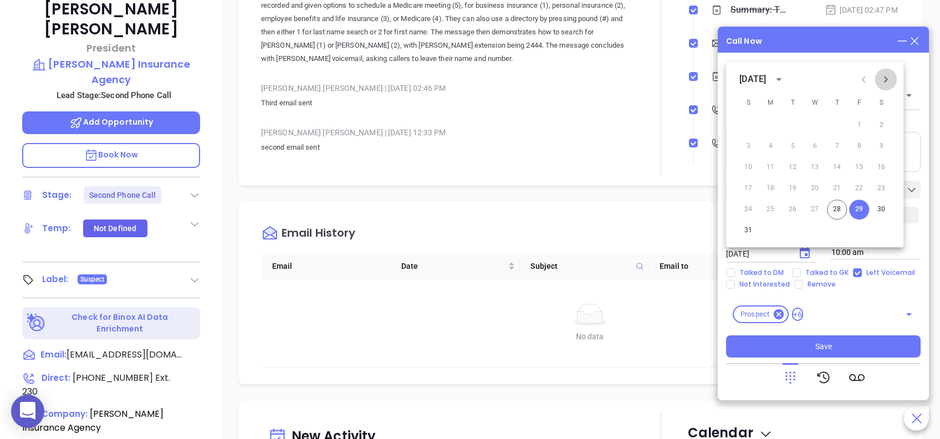
click at [887, 83] on icon "Next month" at bounding box center [885, 79] width 13 height 13
click at [798, 129] on button "2" at bounding box center [793, 125] width 20 height 20
type input "[DATE]"
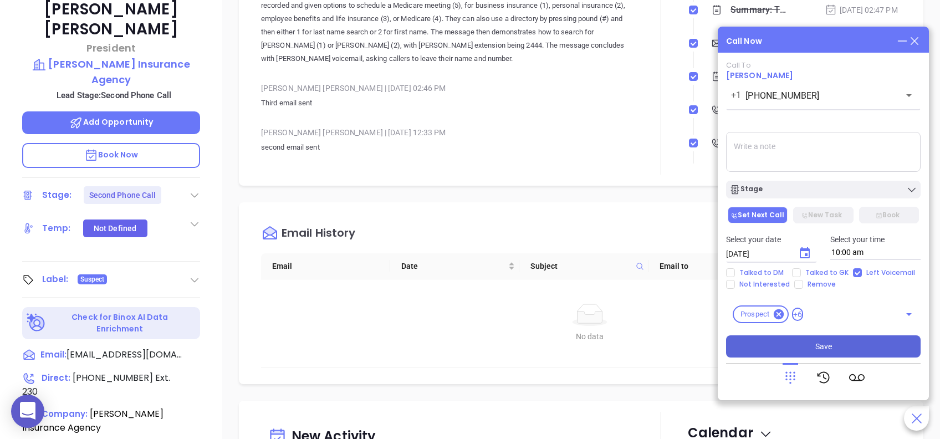
click at [820, 350] on span "Save" at bounding box center [823, 346] width 17 height 12
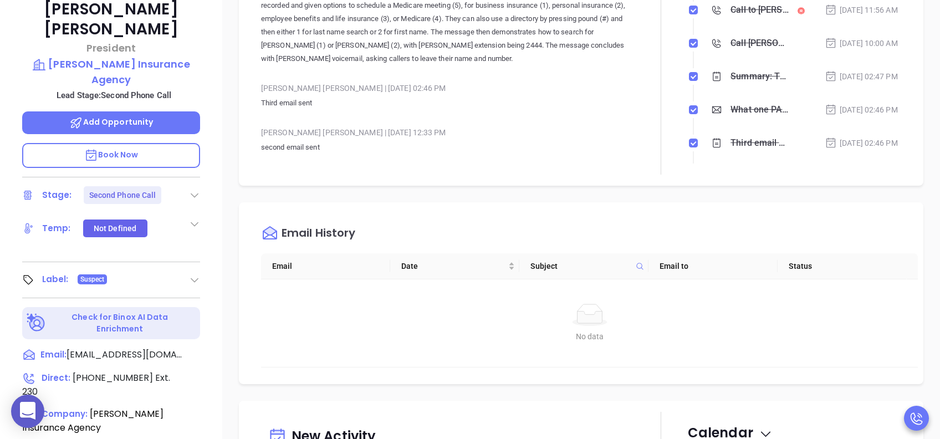
click at [532, 160] on div "Notes All Binox AI Insights ● Vicky Mendoza | Aug 22, 2025 02:47 PM Beta Summar…" at bounding box center [448, 44] width 374 height 262
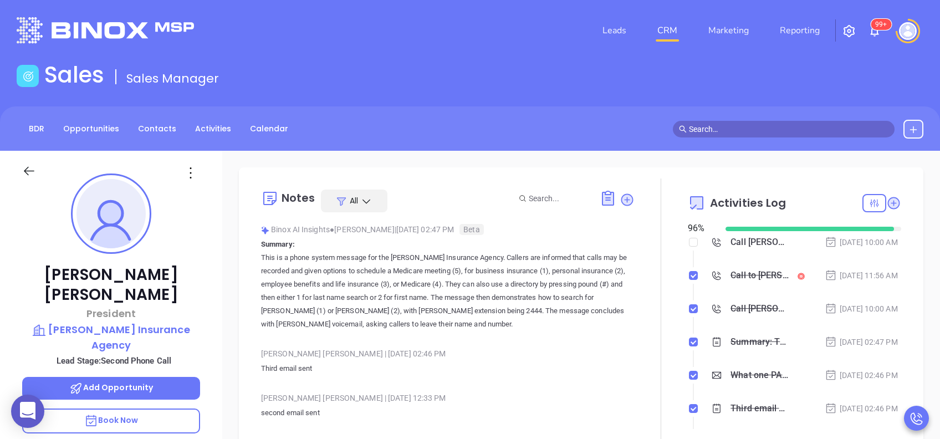
scroll to position [0, 0]
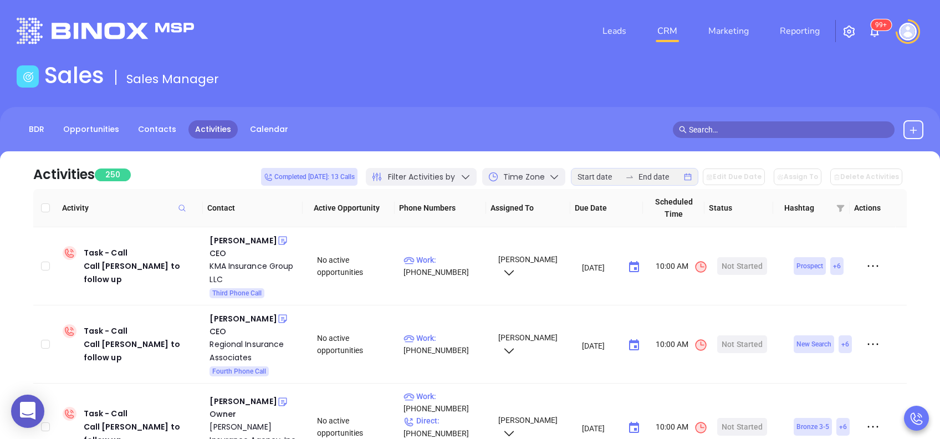
click at [535, 67] on div "Sales Sales Manager" at bounding box center [470, 77] width 920 height 31
click at [238, 239] on div "[PERSON_NAME]" at bounding box center [243, 240] width 67 height 13
click at [452, 260] on p "Work : [PHONE_NUMBER]" at bounding box center [445, 266] width 84 height 24
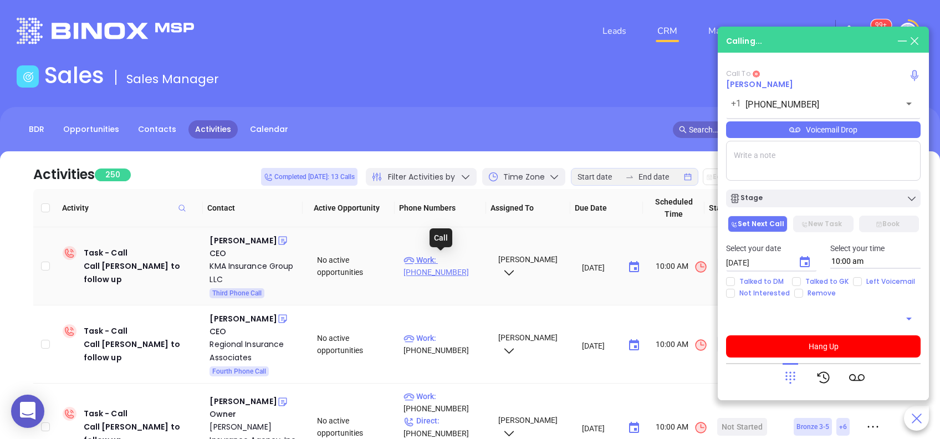
type input "[PHONE_NUMBER]"
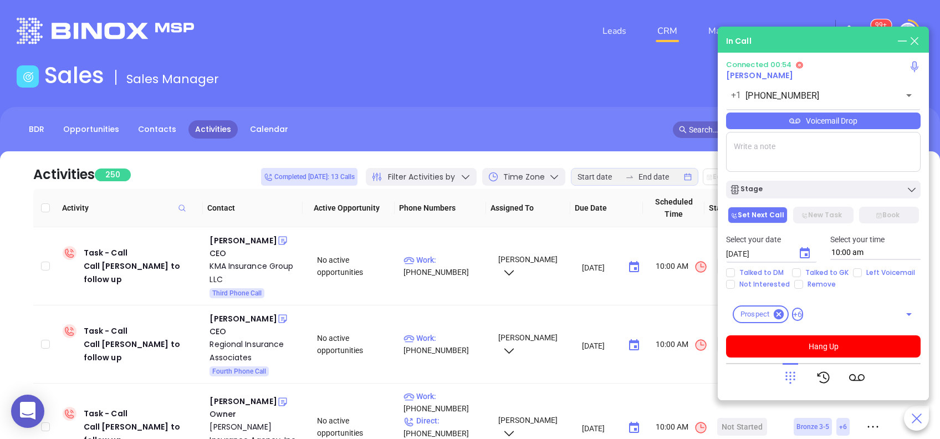
click at [818, 129] on div "Voicemail Drop" at bounding box center [823, 121] width 195 height 17
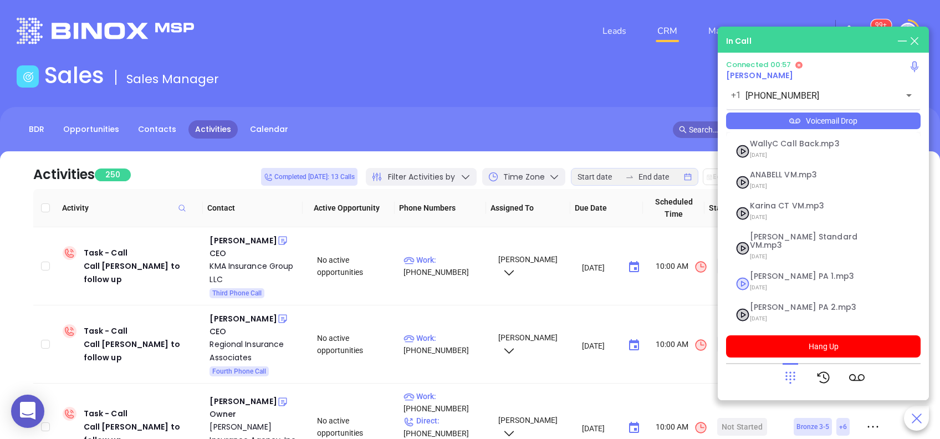
click at [791, 272] on span "[PERSON_NAME] PA 1.mp3" at bounding box center [810, 276] width 120 height 8
checkbox input "true"
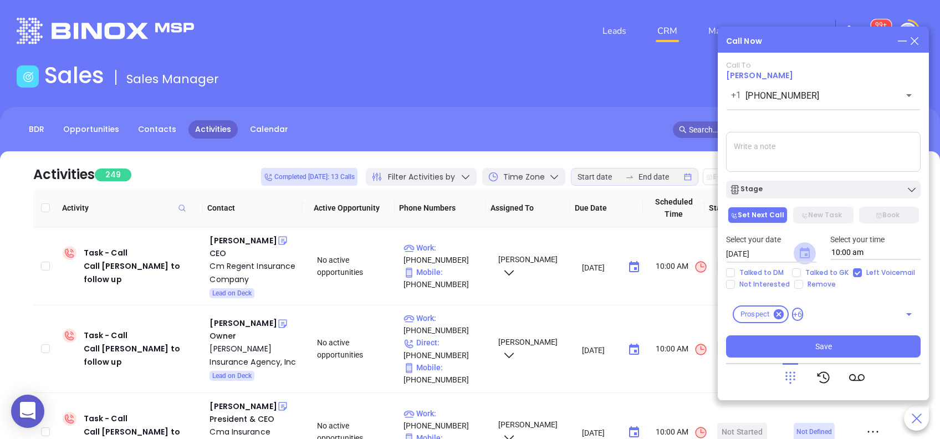
click at [806, 253] on icon "Choose date, selected date is Aug 29, 2025" at bounding box center [805, 252] width 10 height 11
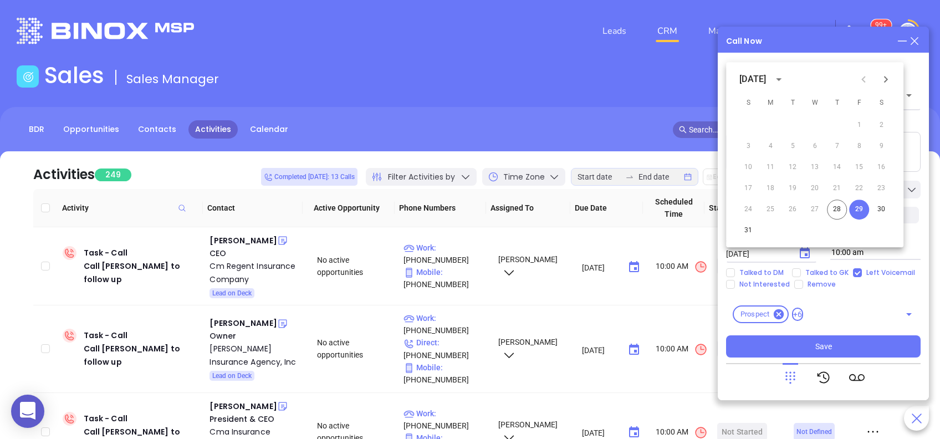
click at [884, 80] on icon "Next month" at bounding box center [885, 79] width 13 height 13
click at [788, 127] on button "2" at bounding box center [793, 125] width 20 height 20
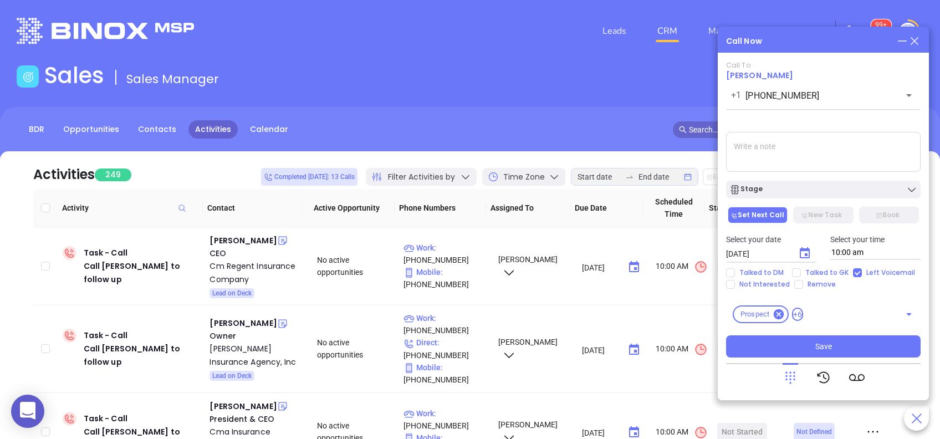
type input "09/02/2025"
click at [821, 348] on span "Save" at bounding box center [823, 346] width 17 height 12
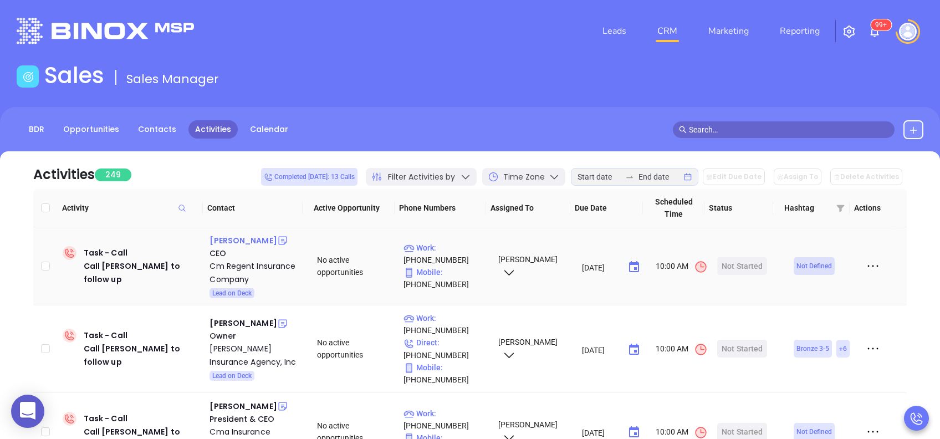
click at [248, 239] on div "Alan Ogilvie" at bounding box center [243, 240] width 67 height 13
click at [461, 248] on p "Work : (717) 590-8008" at bounding box center [445, 254] width 84 height 24
type input "(717) 590-8008"
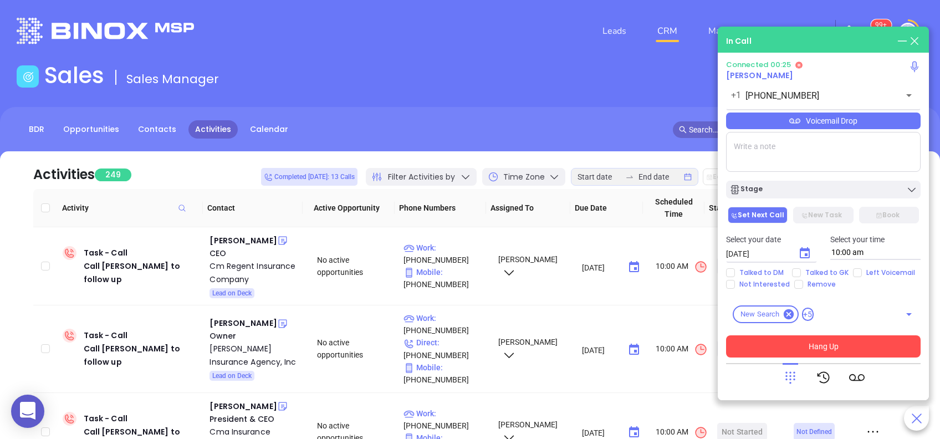
click at [788, 374] on icon at bounding box center [791, 378] width 16 height 16
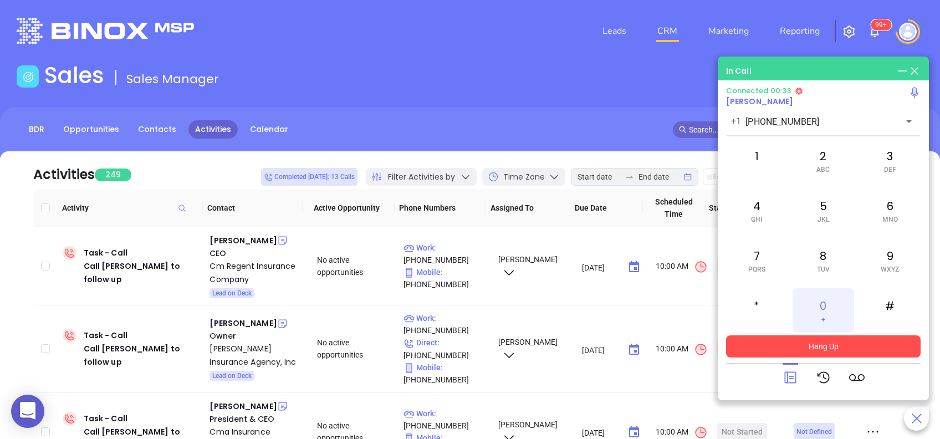
click at [827, 305] on div "0 +" at bounding box center [823, 310] width 61 height 44
click at [786, 71] on div "In Call" at bounding box center [823, 71] width 195 height 12
click at [861, 334] on div "Connected 01:12 Alan Ogilvie +1 (717) 590-8008 ​ 1 2 ABC 3 DEF 4 GHI 5 JKL 6 MN…" at bounding box center [823, 221] width 195 height 271
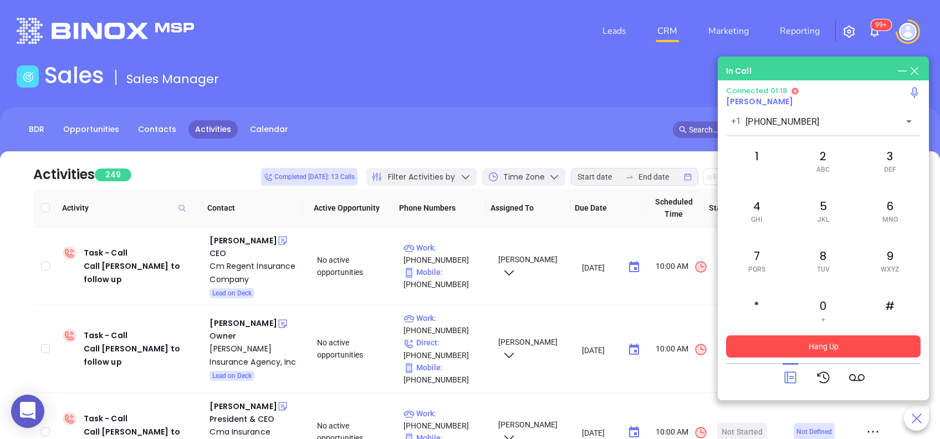
click at [850, 341] on button "Hang Up" at bounding box center [823, 346] width 195 height 22
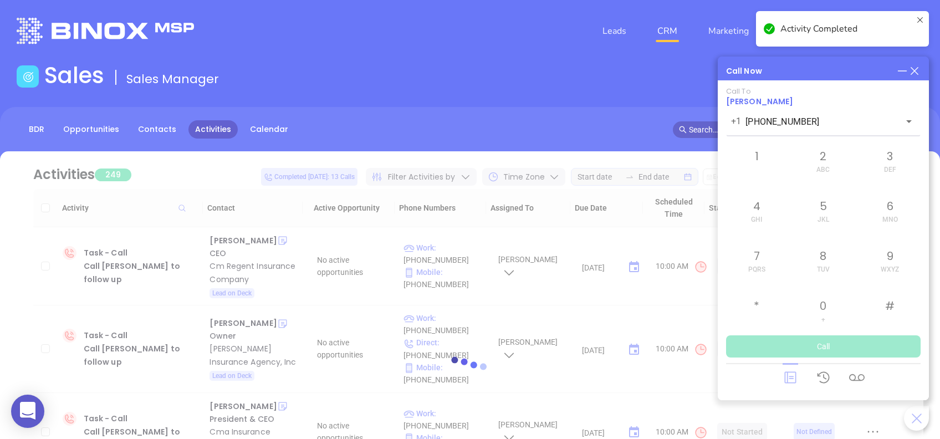
click at [789, 377] on div at bounding box center [470, 369] width 907 height 83
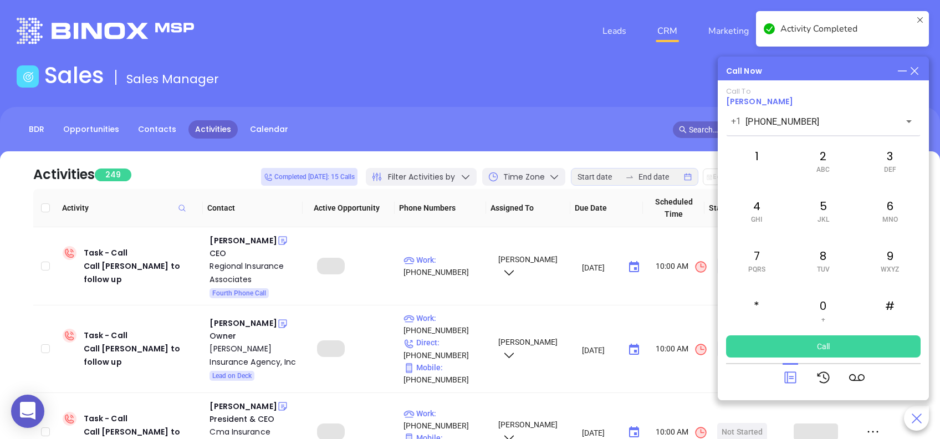
click at [789, 377] on icon at bounding box center [791, 378] width 16 height 16
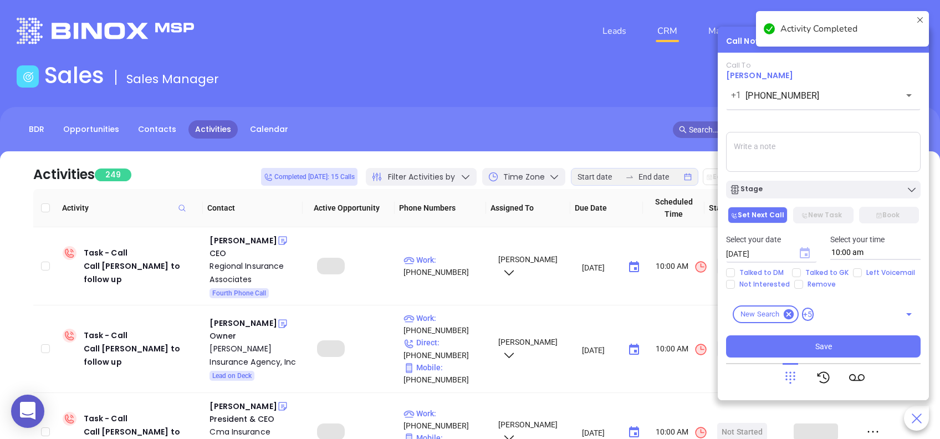
click at [806, 254] on icon "Choose date, selected date is Aug 29, 2025" at bounding box center [805, 252] width 10 height 11
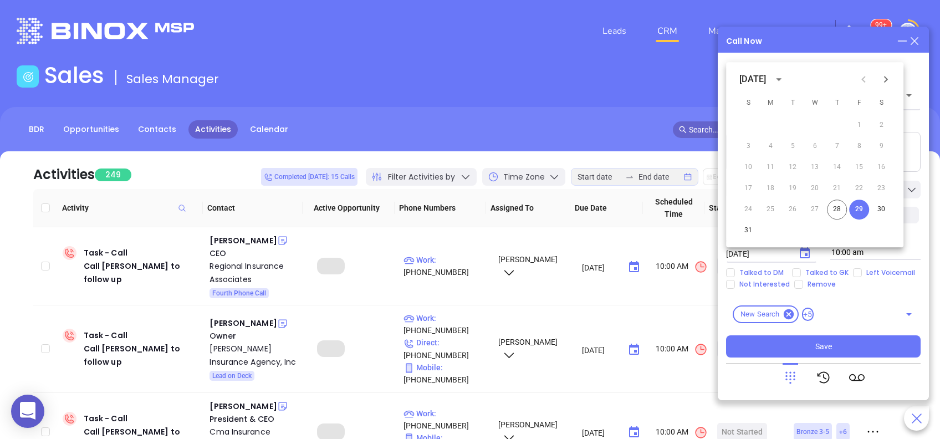
click at [891, 73] on icon "Next month" at bounding box center [885, 79] width 13 height 13
click at [792, 122] on button "2" at bounding box center [793, 125] width 20 height 20
type input "09/02/2025"
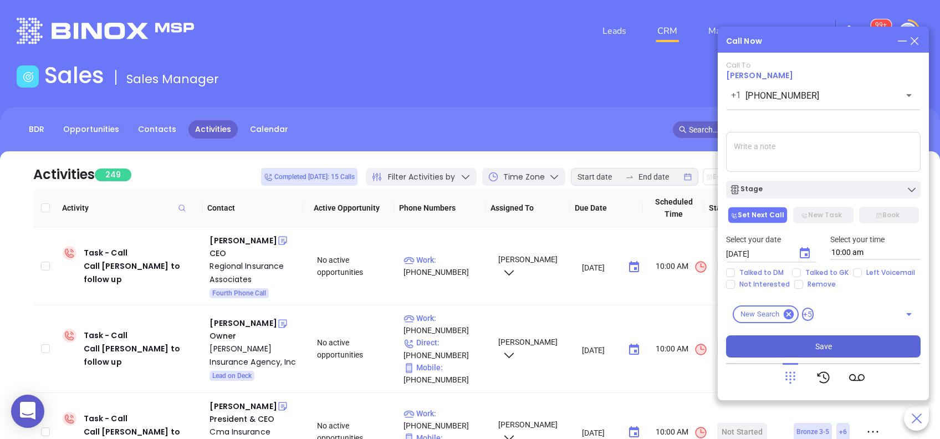
click at [829, 341] on span "Save" at bounding box center [823, 346] width 17 height 12
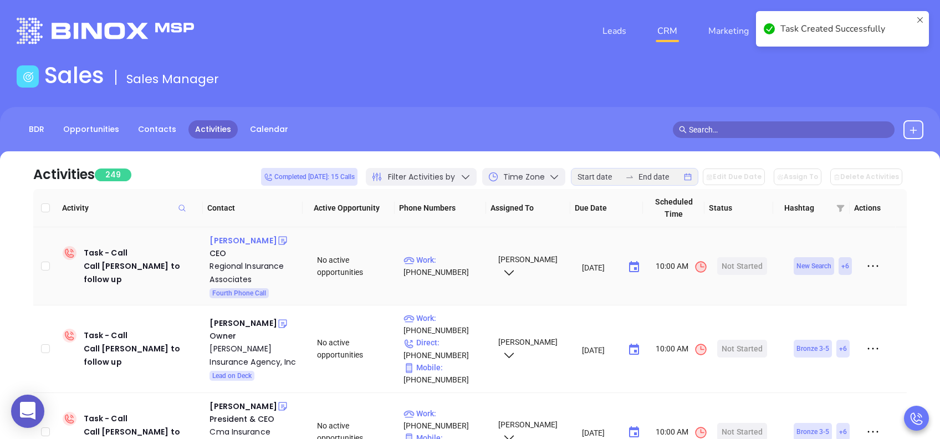
click at [249, 241] on div "Brian Mockaitis" at bounding box center [243, 240] width 67 height 13
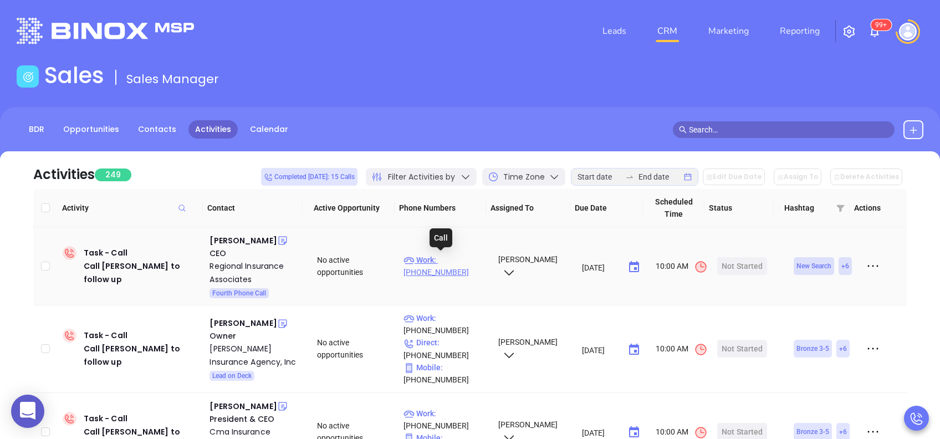
click at [459, 261] on p "Work : (215) 675-6117" at bounding box center [445, 266] width 84 height 24
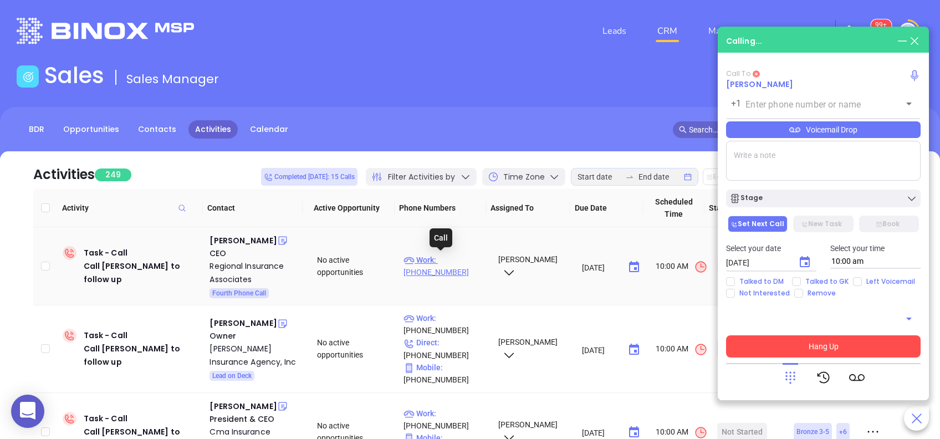
type input "(215) 675-6117"
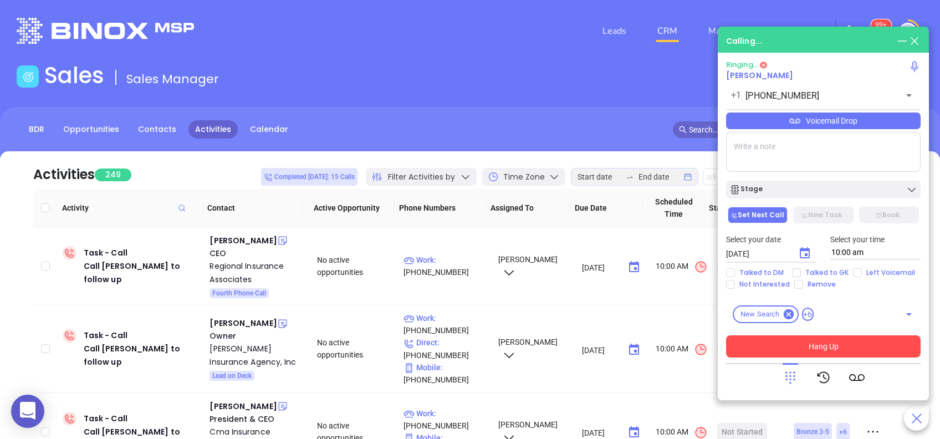
click at [847, 340] on button "Hang Up" at bounding box center [823, 346] width 195 height 22
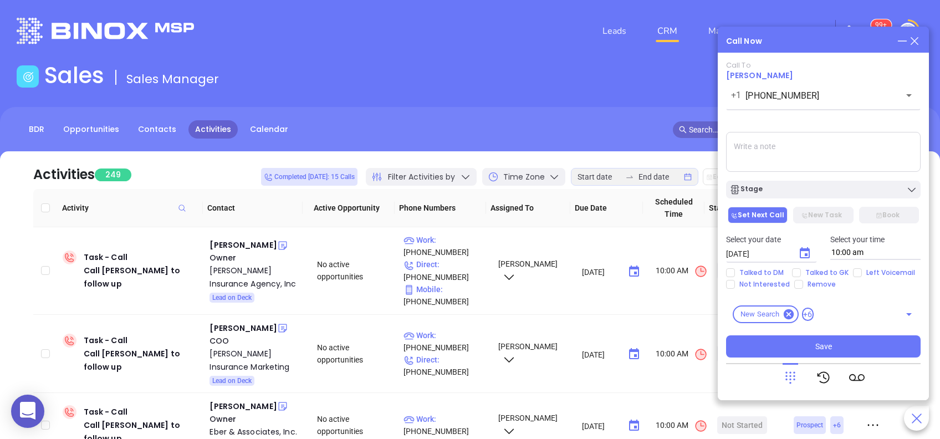
click at [910, 44] on icon at bounding box center [914, 41] width 12 height 12
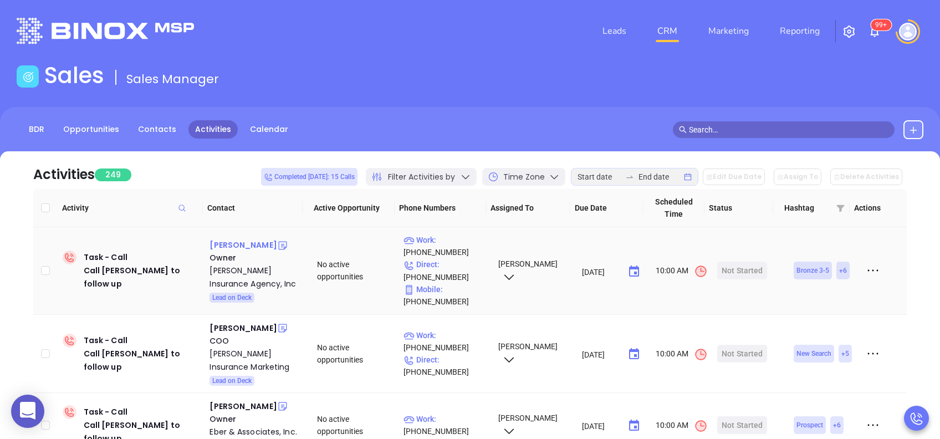
click at [230, 239] on div "Raymond Staudenmeier" at bounding box center [243, 244] width 67 height 13
click at [461, 239] on p "Work : (570) 826-0777" at bounding box center [445, 246] width 84 height 24
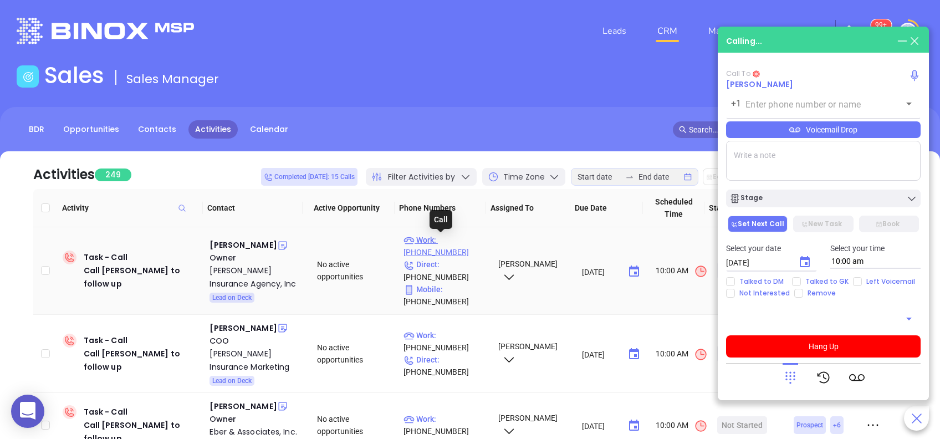
type input "(570) 826-0777"
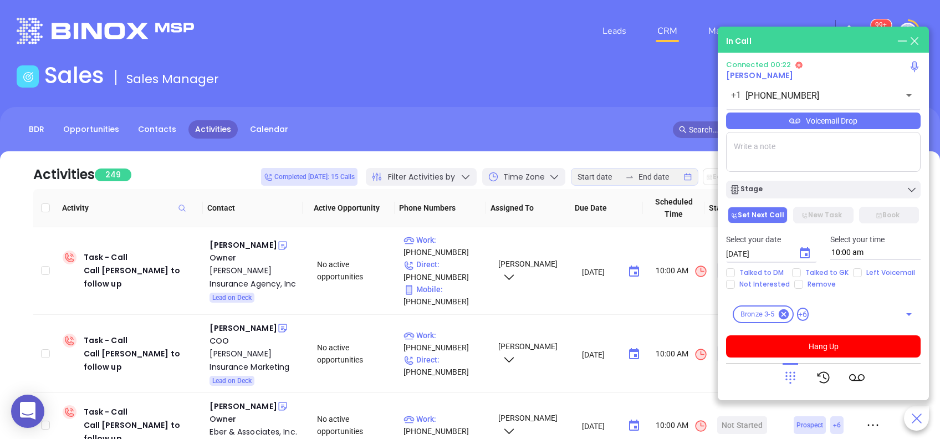
click at [808, 121] on div "Voicemail Drop" at bounding box center [823, 121] width 195 height 17
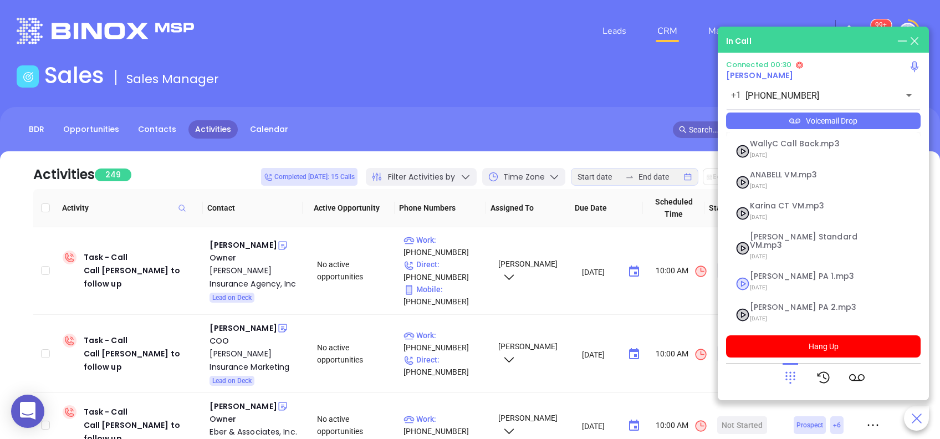
click at [775, 280] on span "07/18/2025" at bounding box center [810, 287] width 120 height 14
checkbox input "true"
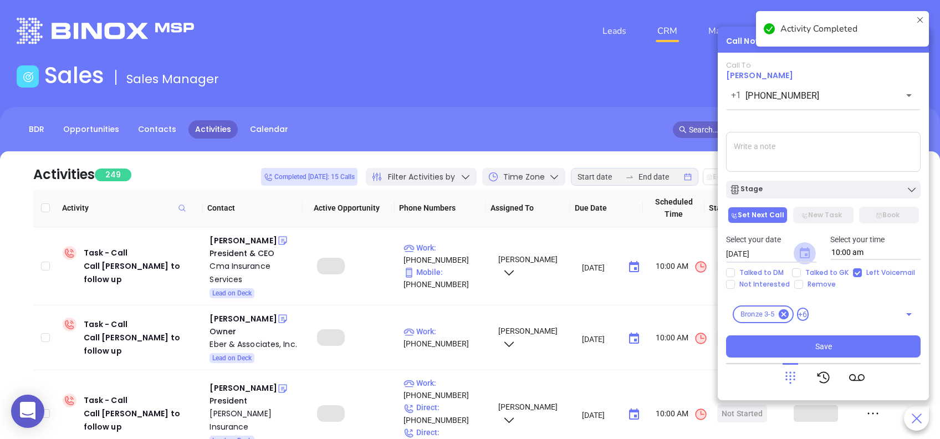
click at [808, 250] on icon "Choose date, selected date is Aug 29, 2025" at bounding box center [805, 252] width 10 height 11
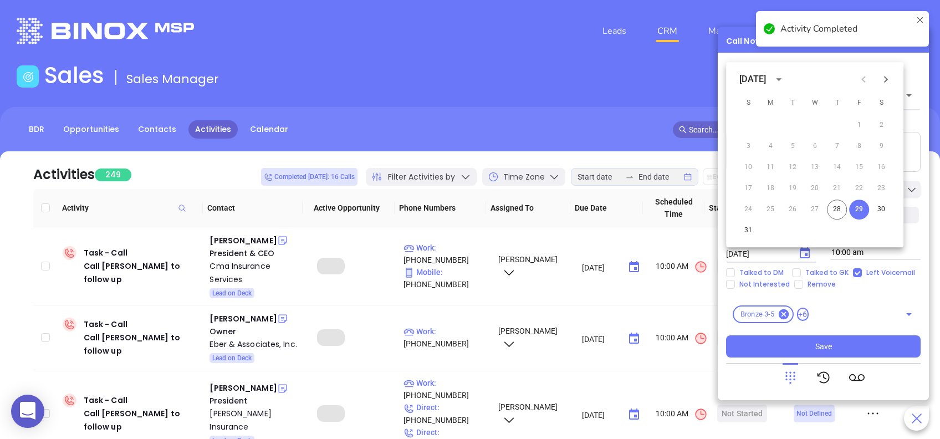
click at [888, 88] on button "Next month" at bounding box center [886, 79] width 22 height 22
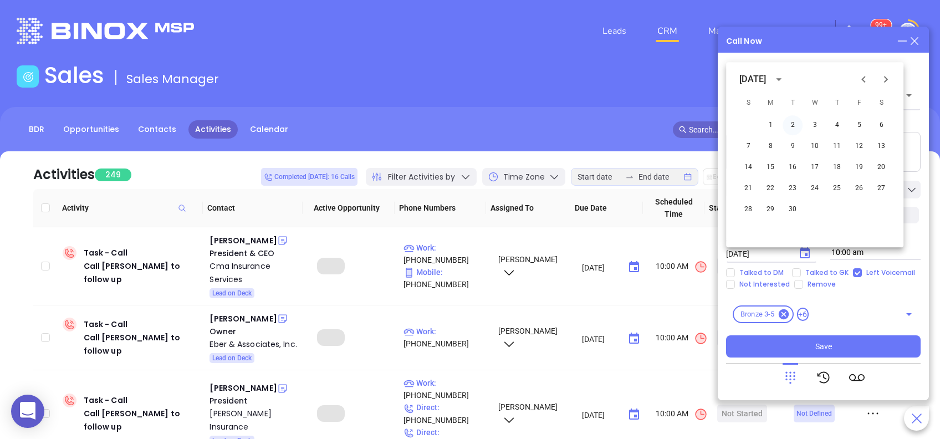
click at [795, 125] on button "2" at bounding box center [793, 125] width 20 height 20
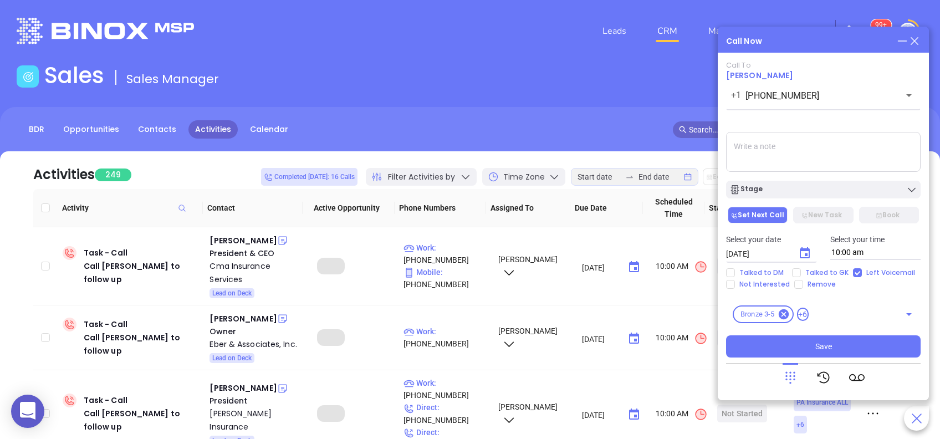
type input "[DATE]"
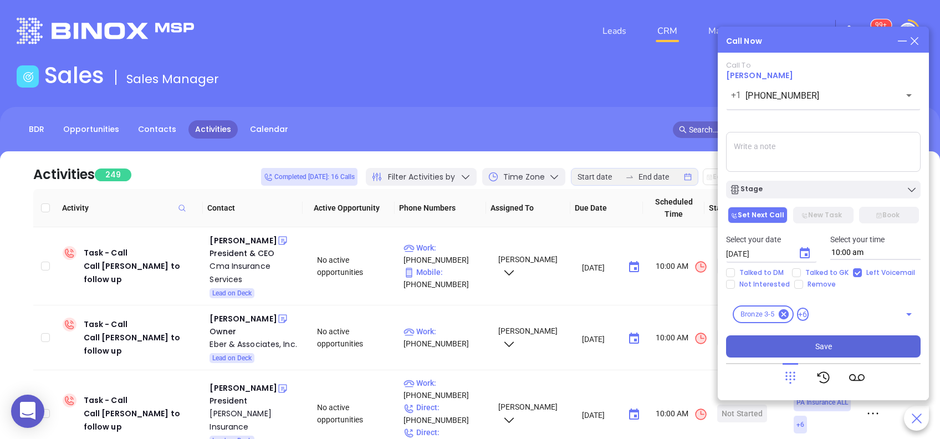
click at [851, 342] on button "Save" at bounding box center [823, 346] width 195 height 22
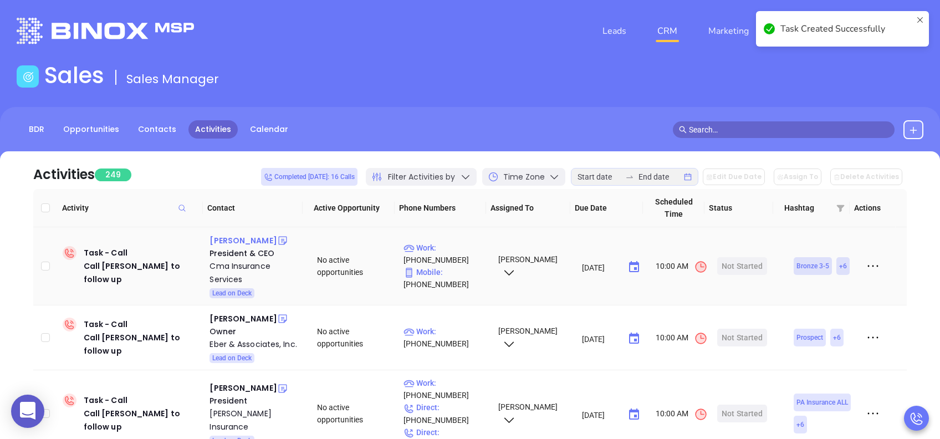
click at [254, 239] on div "Carey Morrison" at bounding box center [243, 240] width 67 height 13
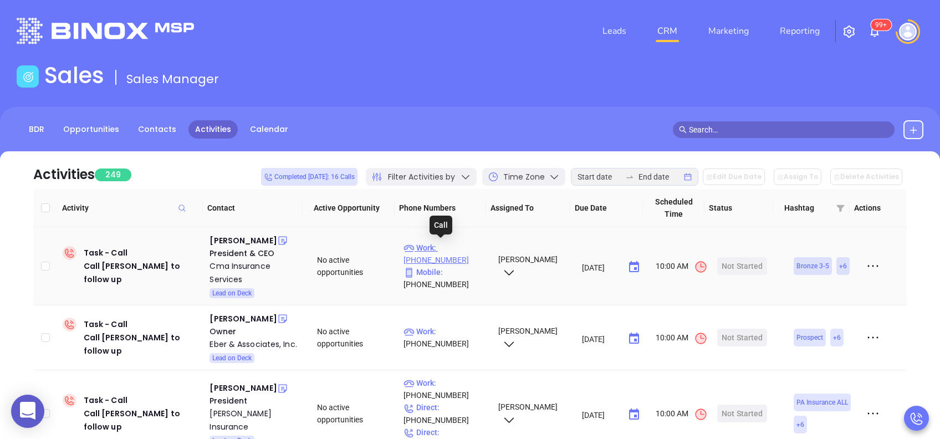
click at [456, 251] on p "Work : (717) 718-5591" at bounding box center [445, 254] width 84 height 24
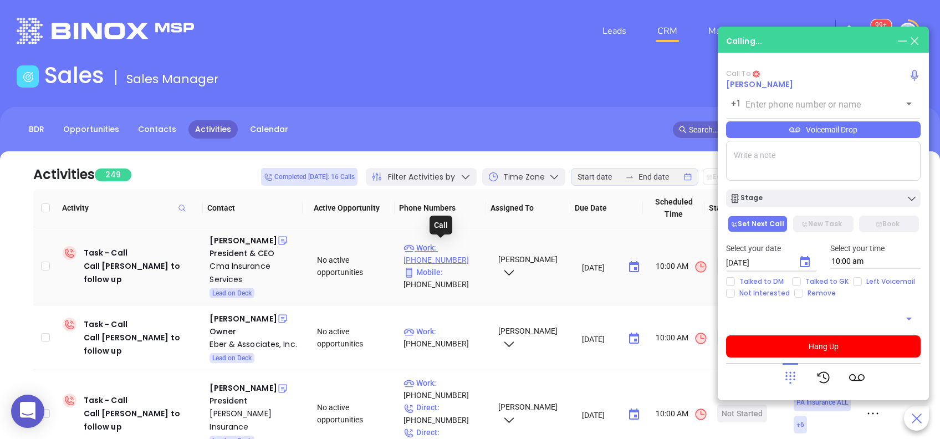
type input "(717) 718-5591"
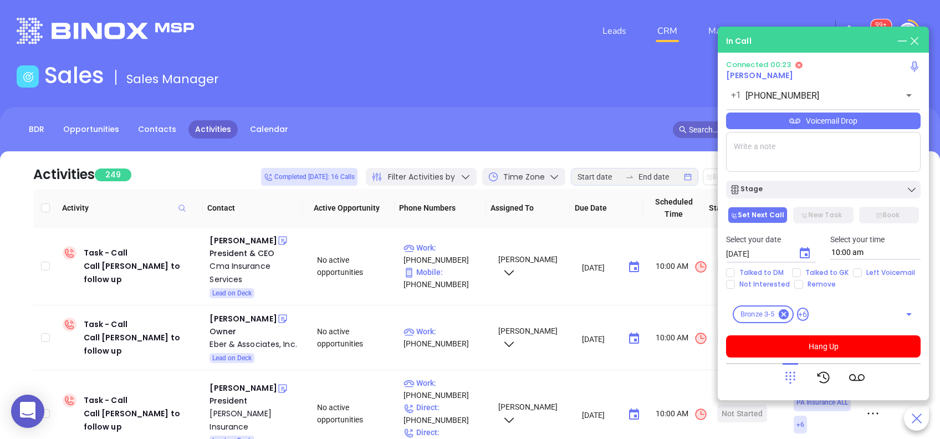
click at [794, 369] on div at bounding box center [791, 377] width 16 height 29
click at [786, 372] on icon at bounding box center [790, 378] width 10 height 12
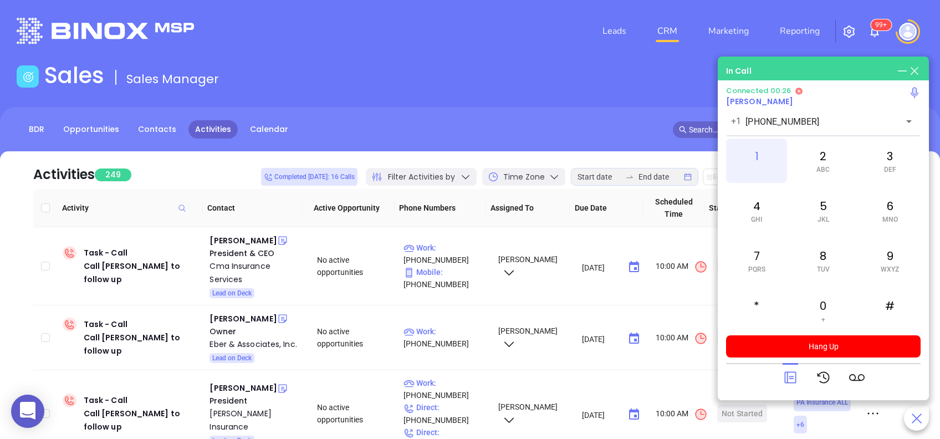
click at [761, 154] on div "1" at bounding box center [756, 161] width 61 height 44
click at [821, 302] on div "0 +" at bounding box center [823, 310] width 61 height 44
click at [749, 152] on div "1" at bounding box center [756, 161] width 61 height 44
click at [789, 374] on icon at bounding box center [791, 378] width 16 height 16
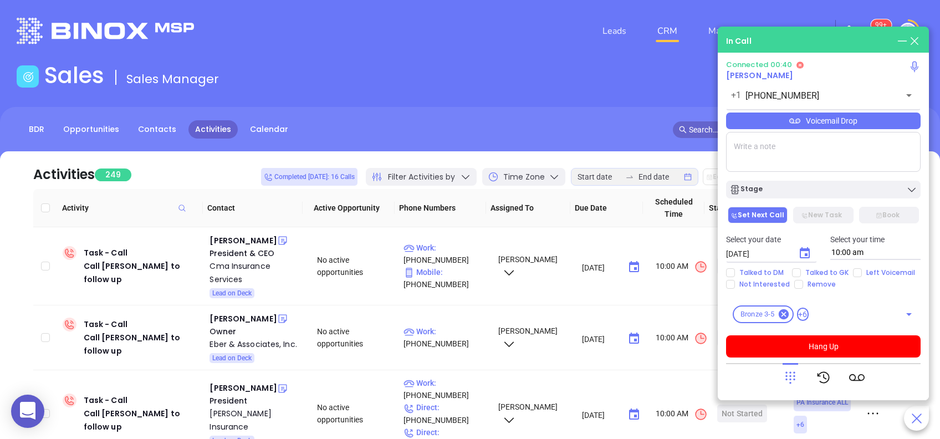
click at [834, 120] on div "Voicemail Drop" at bounding box center [823, 121] width 195 height 17
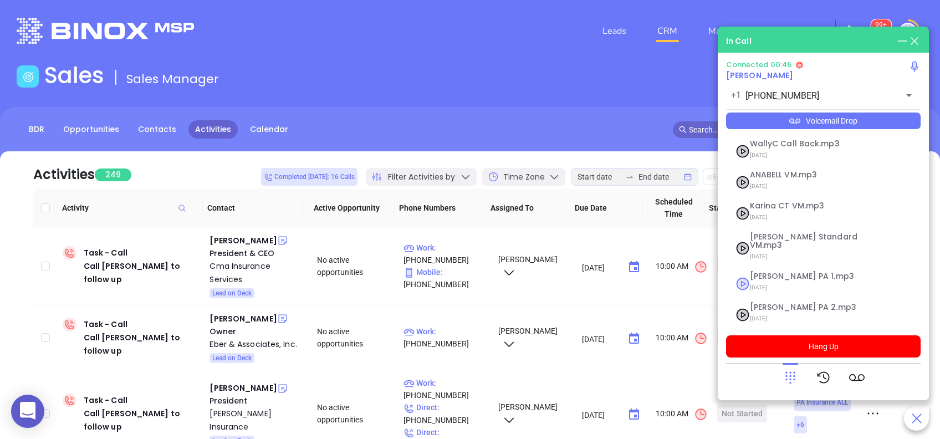
click at [771, 272] on span "Vicky PA 1.mp3" at bounding box center [810, 276] width 120 height 8
checkbox input "true"
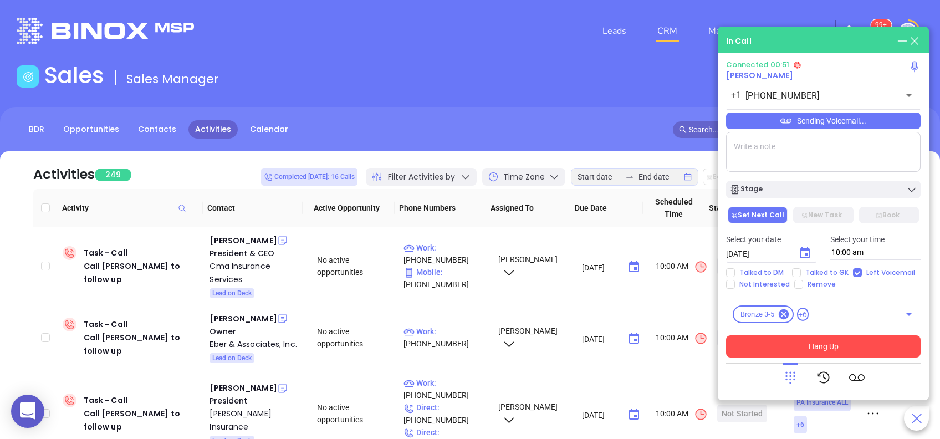
click at [805, 344] on button "Hang Up" at bounding box center [823, 346] width 195 height 22
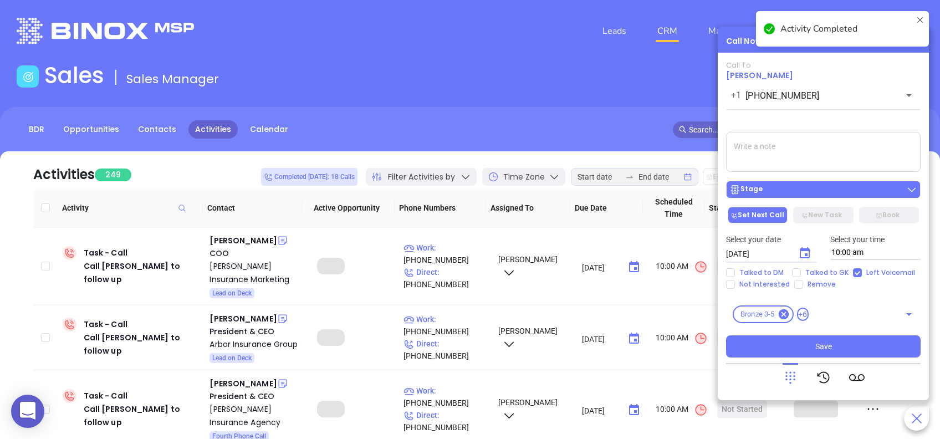
click at [835, 191] on div "Stage" at bounding box center [823, 189] width 188 height 11
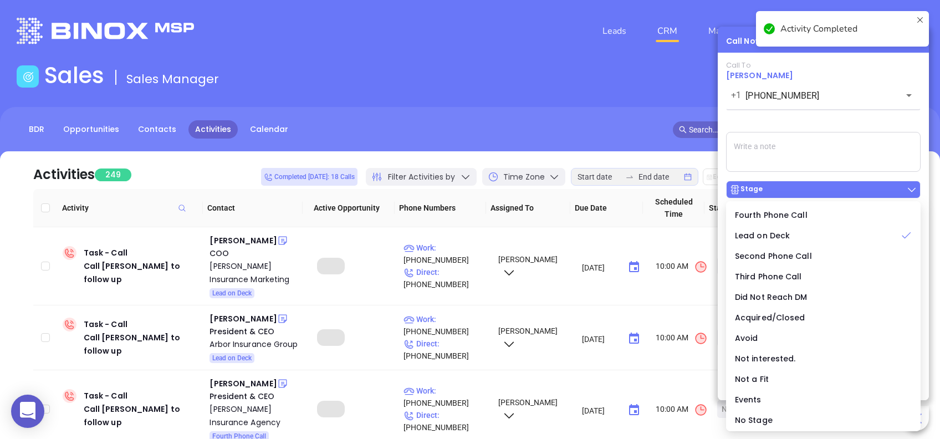
click at [835, 191] on div "Stage" at bounding box center [823, 189] width 188 height 11
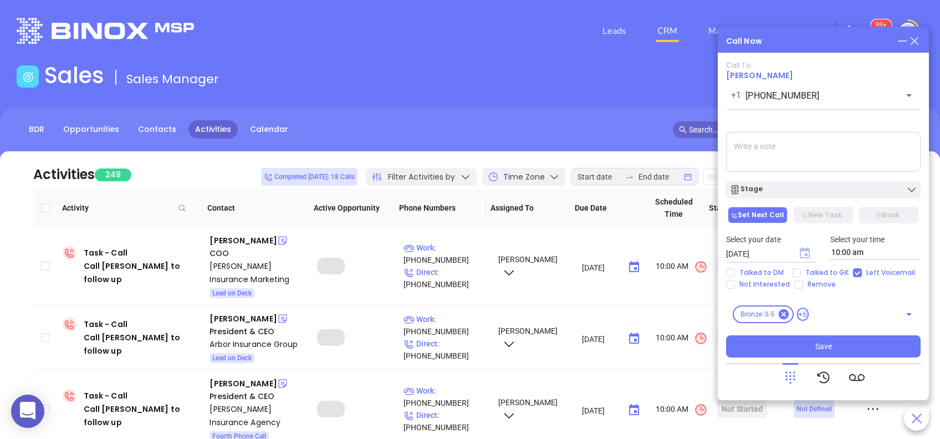
click at [801, 258] on icon "Choose date, selected date is Aug 29, 2025" at bounding box center [805, 252] width 10 height 11
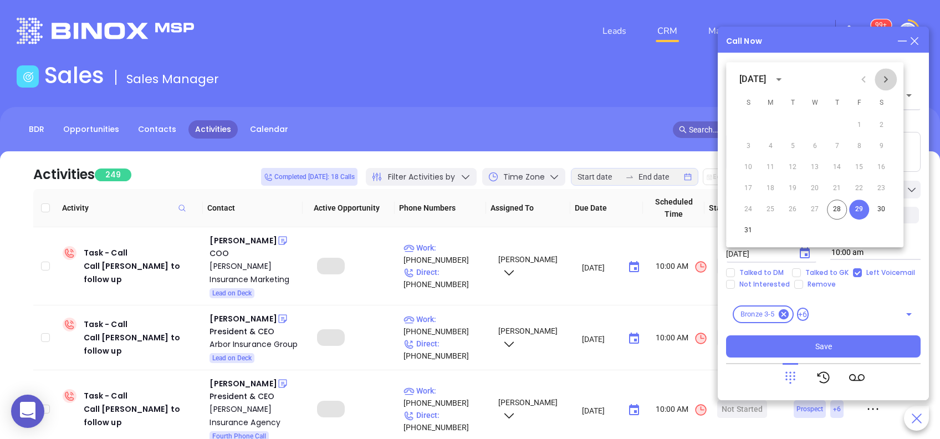
click at [889, 88] on button "Next month" at bounding box center [886, 79] width 22 height 22
click at [798, 124] on button "2" at bounding box center [793, 125] width 20 height 20
type input "09/02/2025"
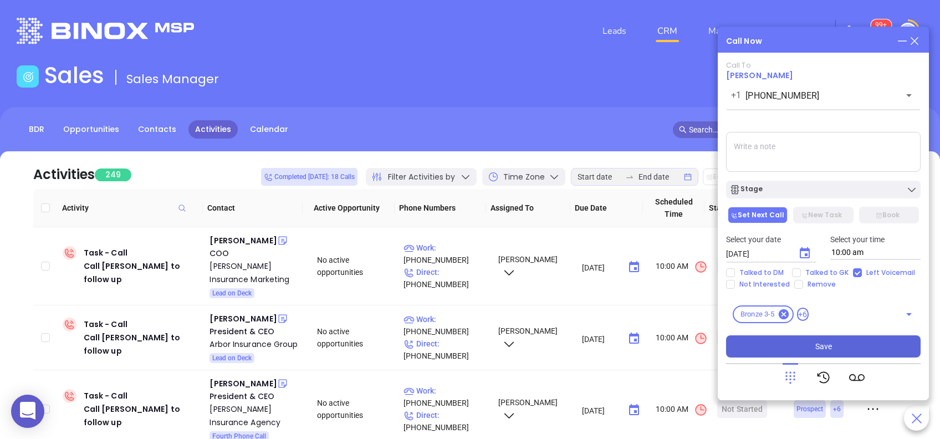
click at [840, 341] on button "Save" at bounding box center [823, 346] width 195 height 22
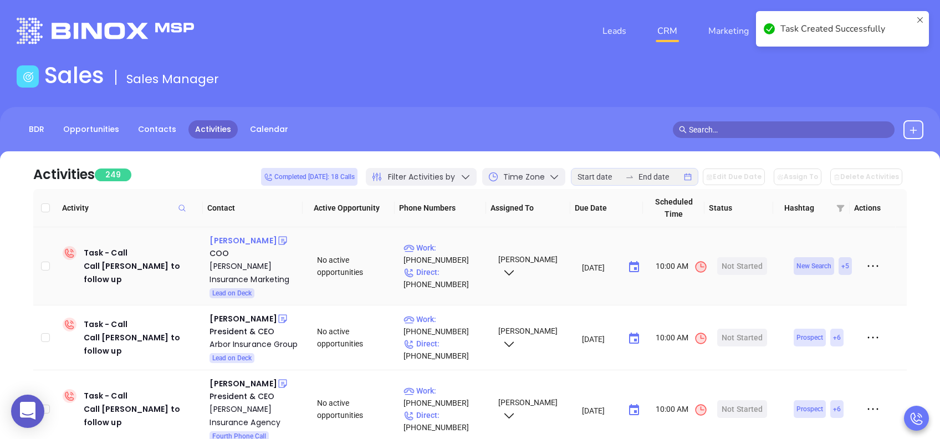
click at [236, 239] on div "Scott Kowalski" at bounding box center [243, 240] width 67 height 13
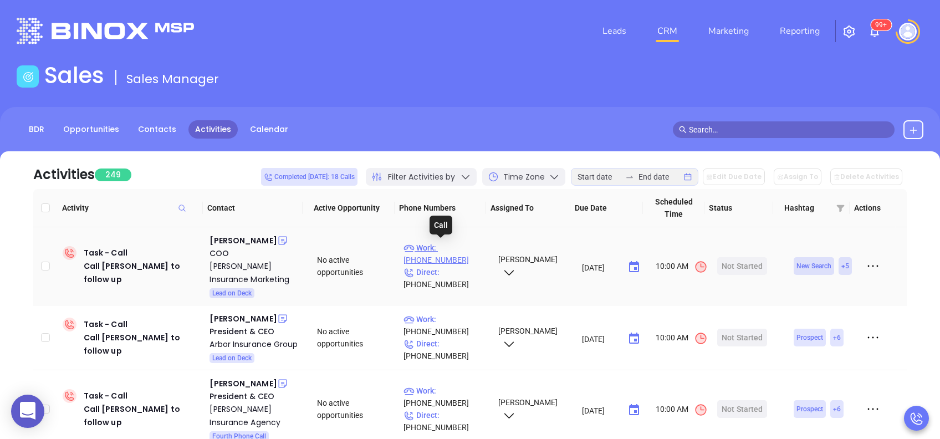
click at [470, 244] on p "Work : (800) 769-1847" at bounding box center [445, 254] width 84 height 24
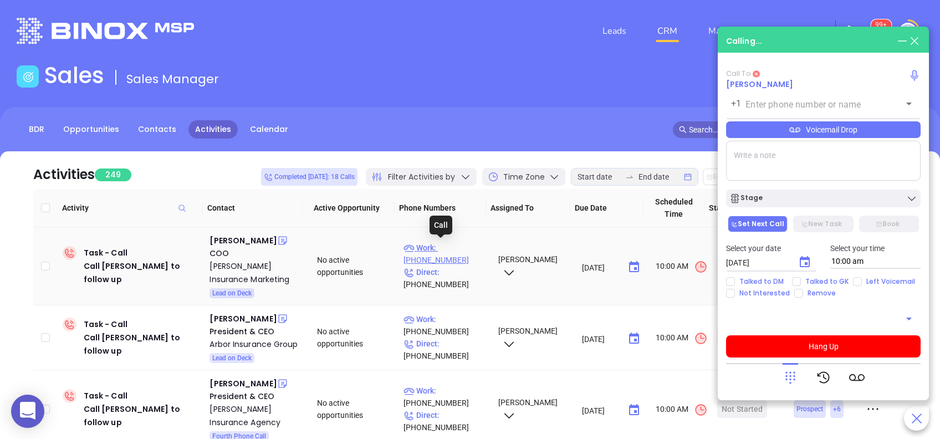
type input "(800) 769-1847"
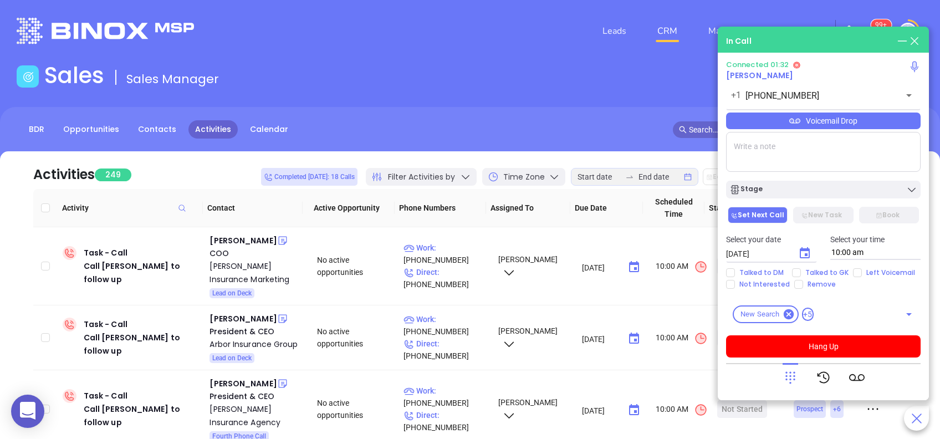
click at [791, 117] on icon at bounding box center [794, 120] width 11 height 11
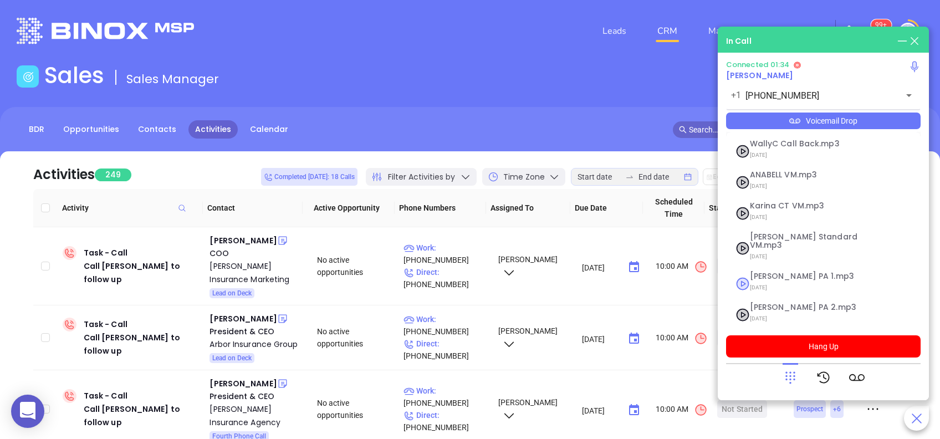
click at [783, 280] on span "07/18/2025" at bounding box center [810, 287] width 120 height 14
checkbox input "true"
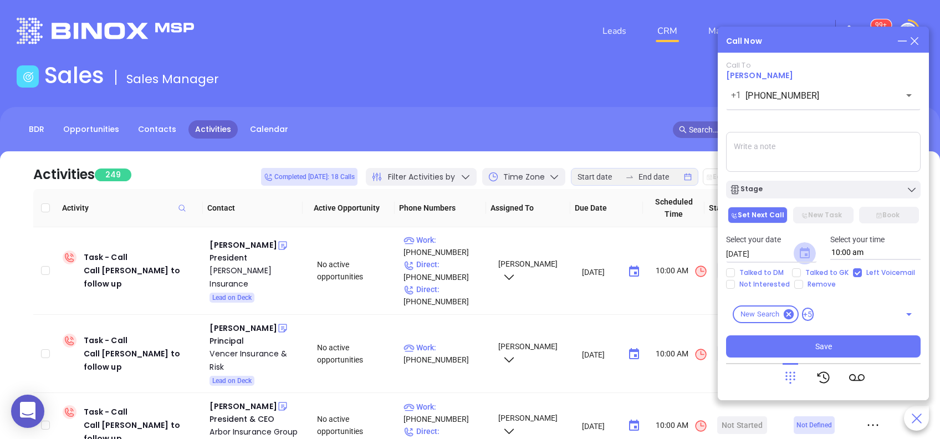
click at [805, 258] on icon "Choose date, selected date is Aug 29, 2025" at bounding box center [805, 252] width 10 height 11
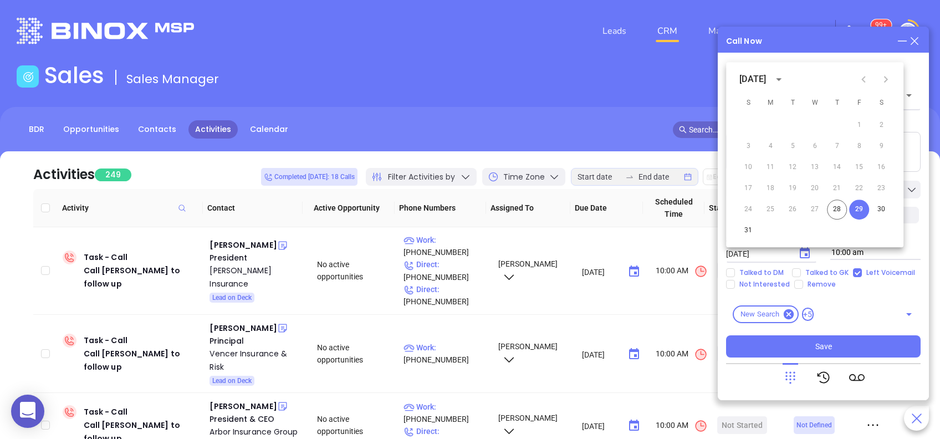
click at [886, 80] on icon "Next month" at bounding box center [886, 79] width 4 height 7
click at [794, 122] on button "2" at bounding box center [793, 125] width 20 height 20
type input "09/02/2025"
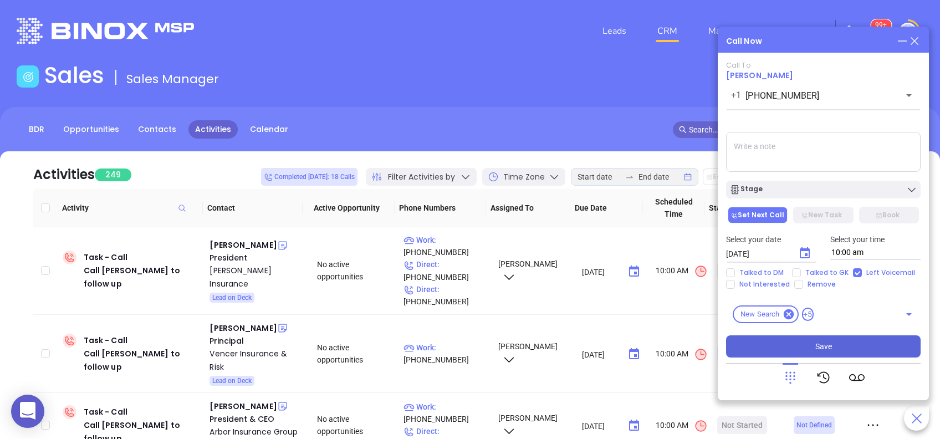
click at [828, 350] on span "Save" at bounding box center [823, 346] width 17 height 12
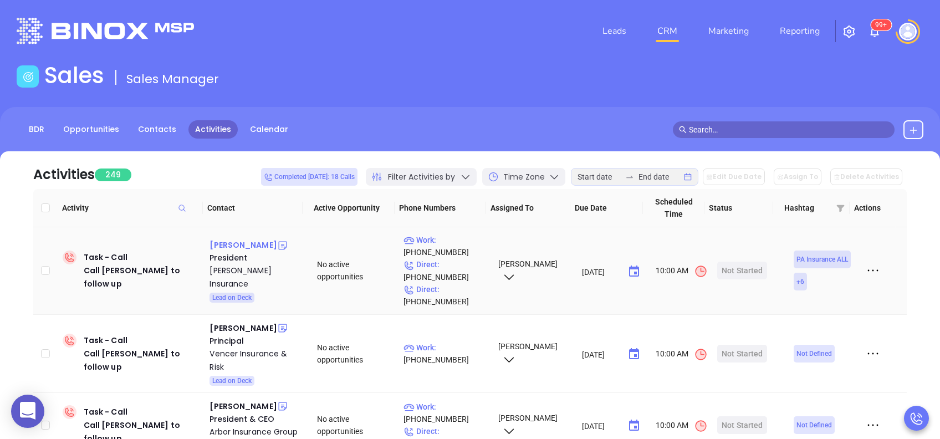
click at [244, 250] on div "Robert Smyrl" at bounding box center [243, 244] width 67 height 13
click at [459, 240] on p "Work : (215) 997-9440" at bounding box center [445, 246] width 84 height 24
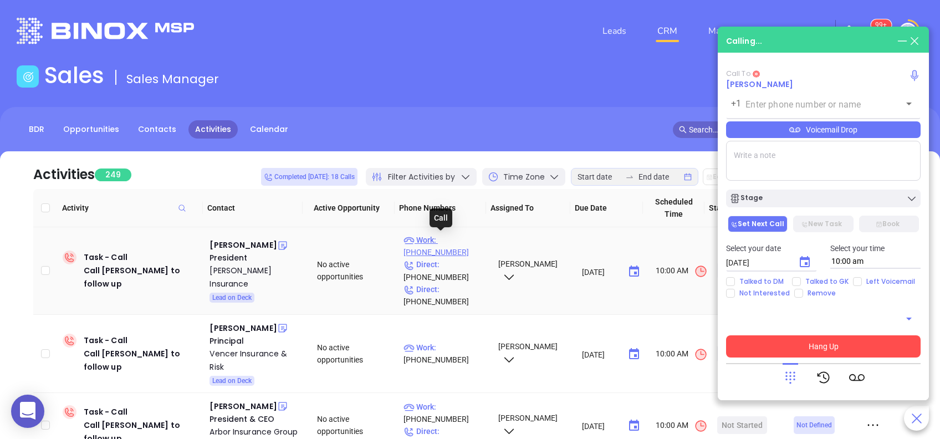
type input "(215) 997-9440"
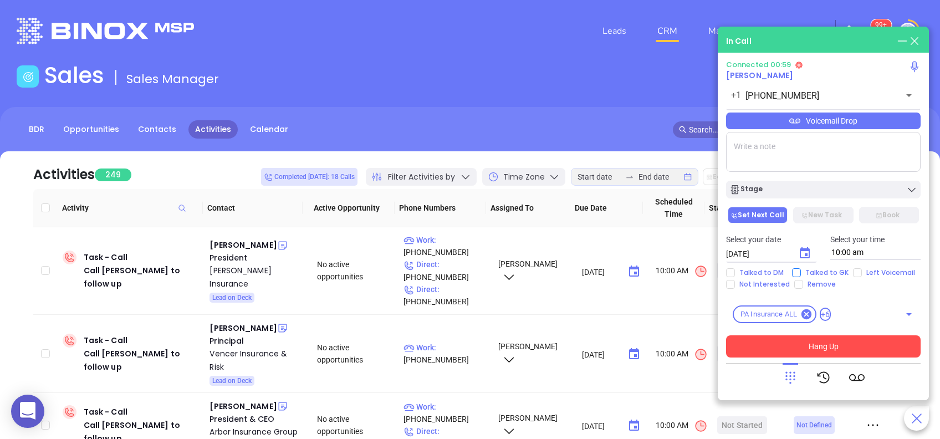
click at [794, 273] on input "Talked to GK" at bounding box center [796, 272] width 9 height 9
checkbox input "true"
click at [808, 254] on icon "Choose date, selected date is Aug 29, 2025" at bounding box center [804, 253] width 13 height 13
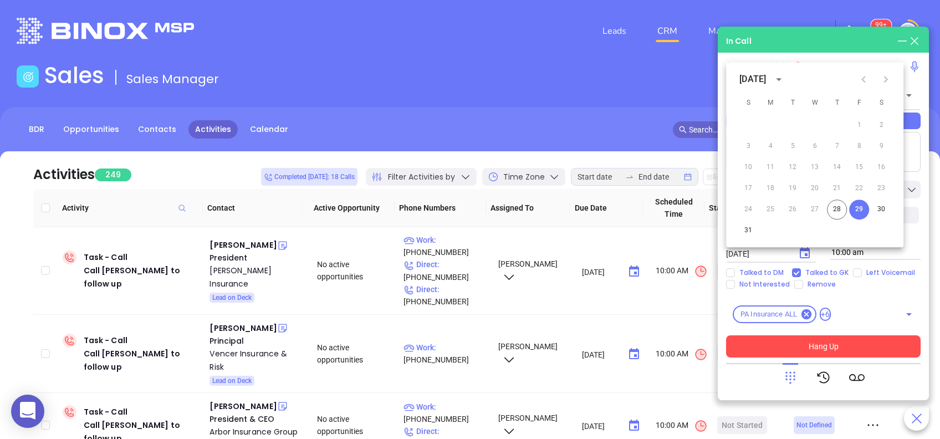
click at [887, 79] on icon "Next month" at bounding box center [886, 79] width 4 height 7
click at [796, 126] on button "2" at bounding box center [793, 125] width 20 height 20
type input "09/02/2025"
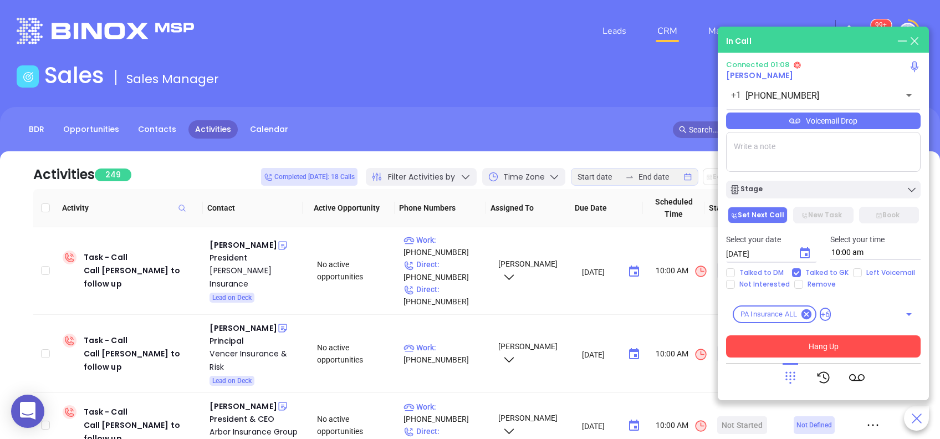
click at [785, 214] on button "Set Next Call" at bounding box center [758, 215] width 60 height 17
click at [815, 343] on button "Hang Up" at bounding box center [823, 346] width 195 height 22
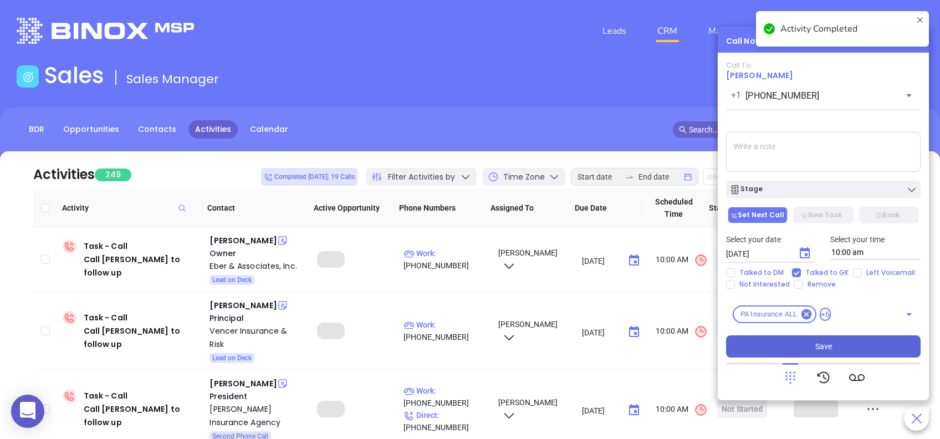
click at [835, 345] on button "Save" at bounding box center [823, 346] width 195 height 22
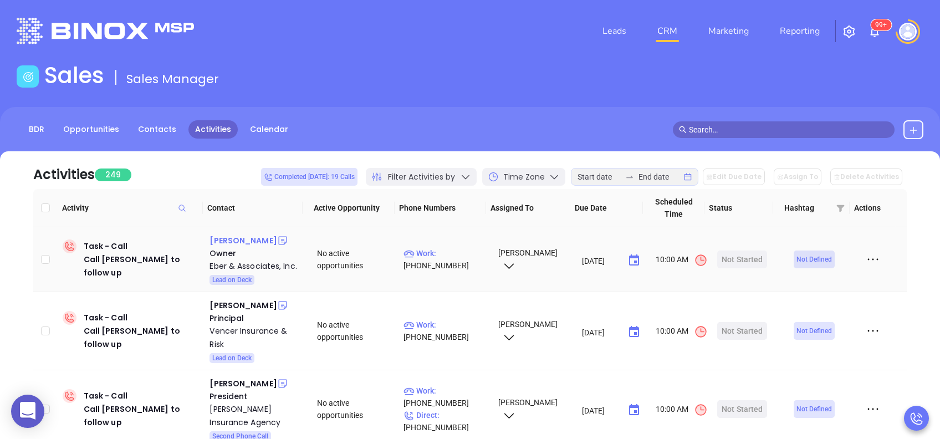
click at [220, 238] on div "William Eber" at bounding box center [243, 240] width 67 height 13
click at [453, 259] on p "Work : (412) 653-6169" at bounding box center [445, 259] width 84 height 24
type input "(412) 653-6169"
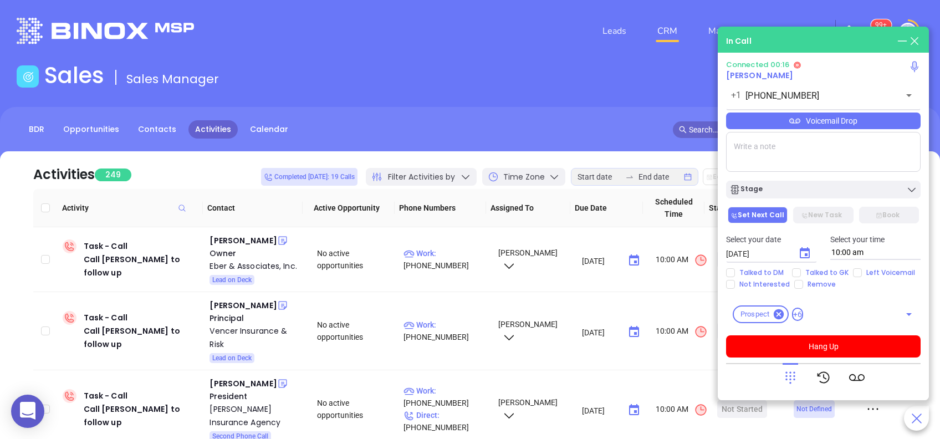
click at [786, 42] on div "In Call" at bounding box center [823, 41] width 195 height 12
click at [854, 346] on button "Hang Up" at bounding box center [823, 346] width 195 height 22
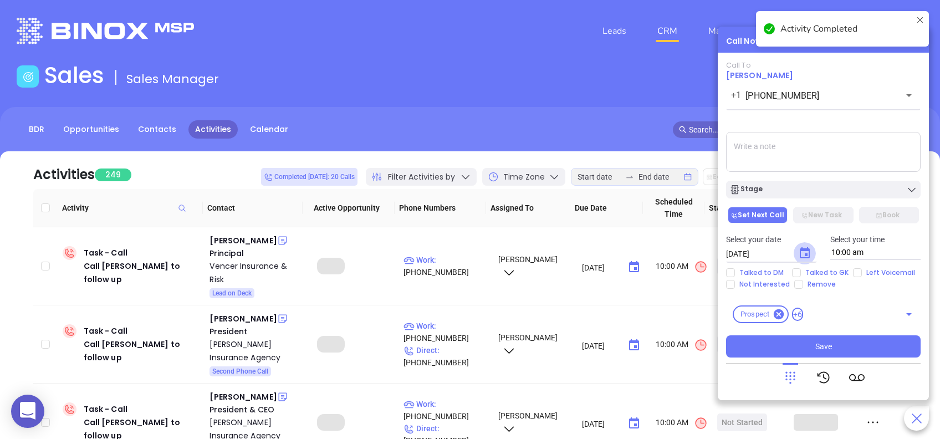
click at [803, 255] on icon "Choose date, selected date is Aug 29, 2025" at bounding box center [804, 253] width 13 height 13
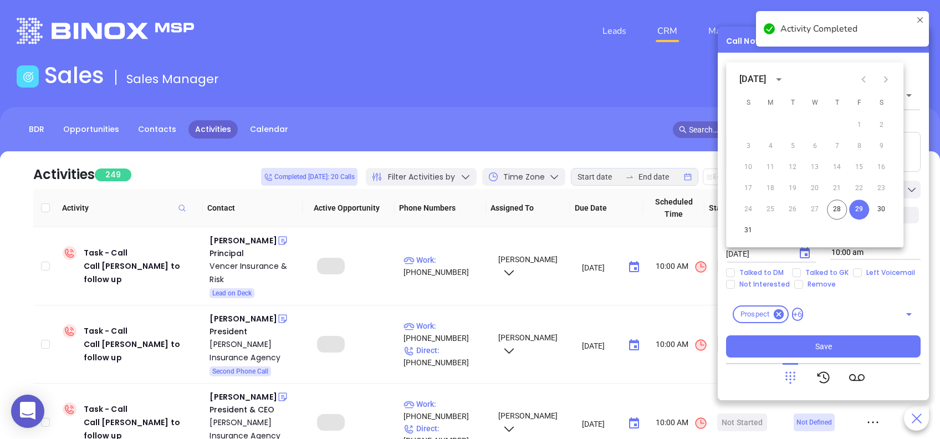
click at [886, 78] on icon "Next month" at bounding box center [886, 79] width 4 height 7
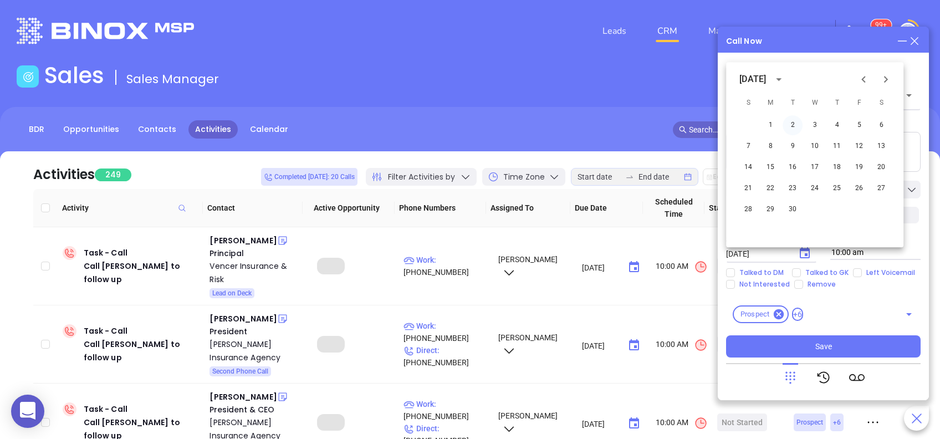
click at [798, 126] on button "2" at bounding box center [793, 125] width 20 height 20
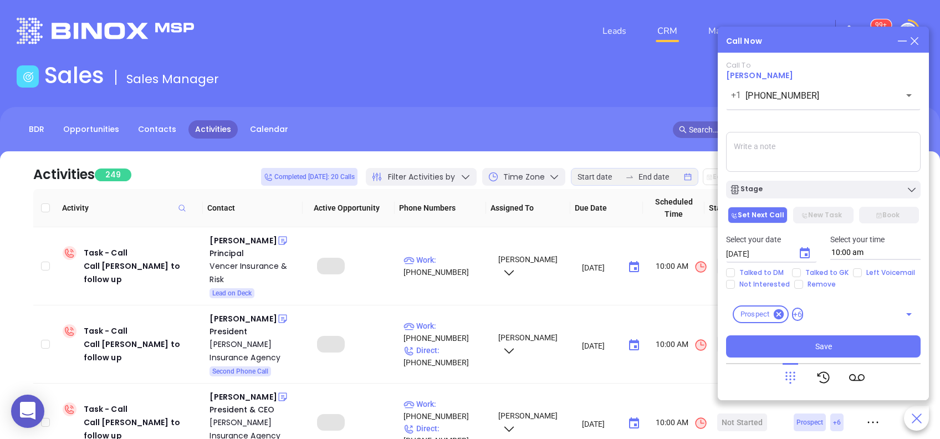
type input "09/02/2025"
click at [918, 39] on icon at bounding box center [914, 41] width 12 height 12
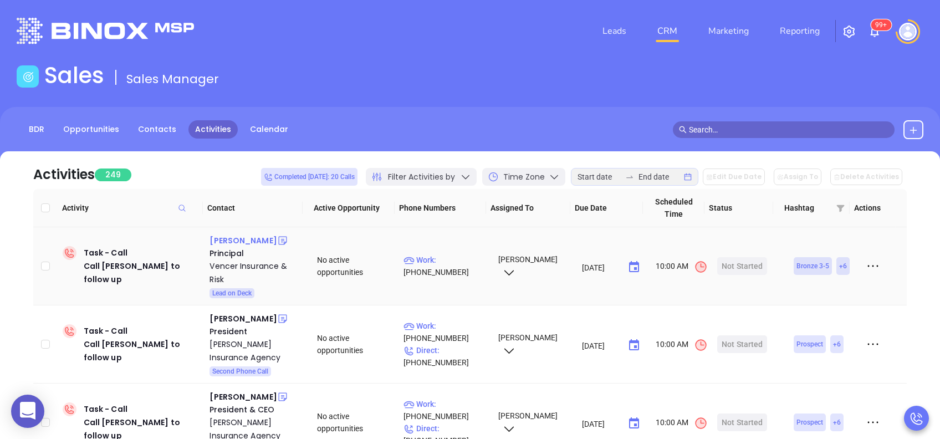
click at [242, 241] on div "Micah Knapp" at bounding box center [243, 240] width 67 height 13
drag, startPoint x: 448, startPoint y: 260, endPoint x: 392, endPoint y: 60, distance: 207.8
click at [448, 260] on p "Work : (215) 701-3972" at bounding box center [445, 266] width 84 height 24
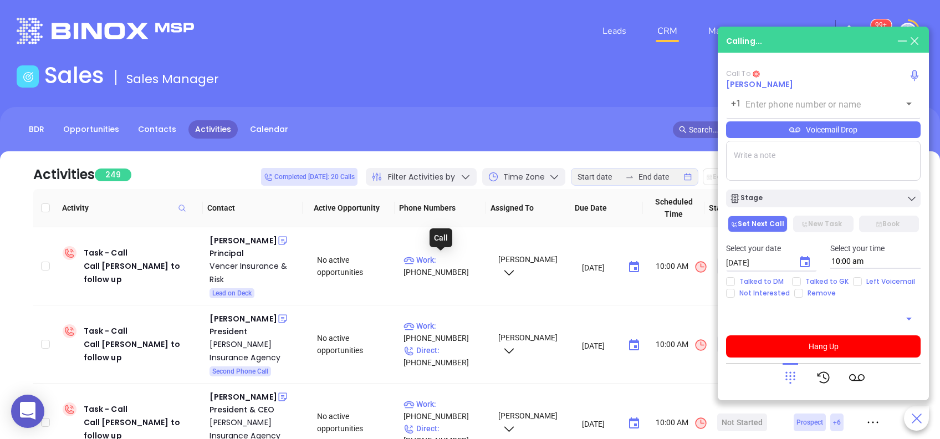
type input "(215) 701-3972"
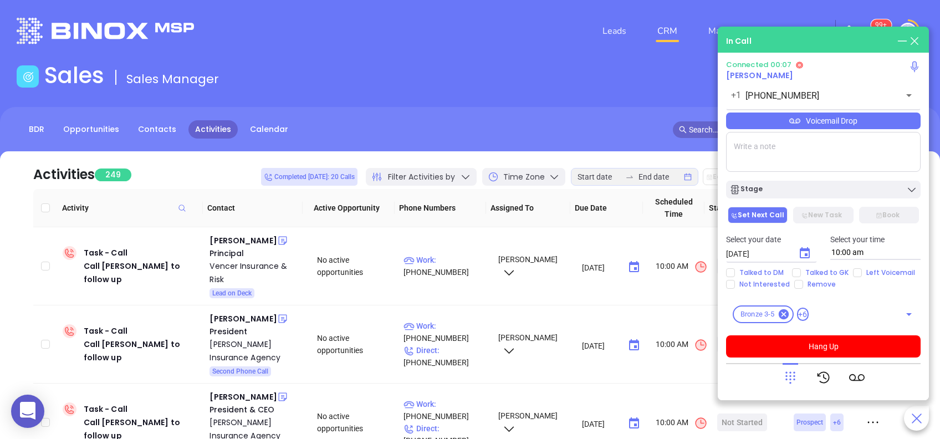
click at [857, 121] on div "Voicemail Drop" at bounding box center [823, 121] width 195 height 17
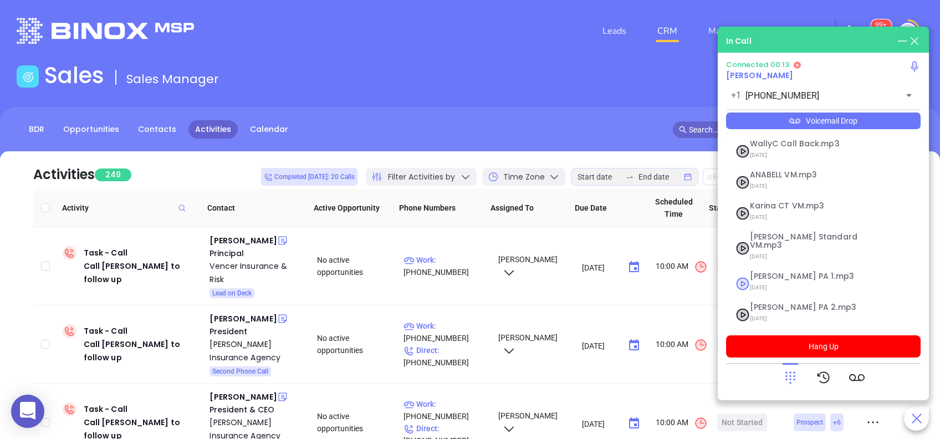
click at [795, 272] on span "Vicky PA 1.mp3" at bounding box center [810, 276] width 120 height 8
checkbox input "true"
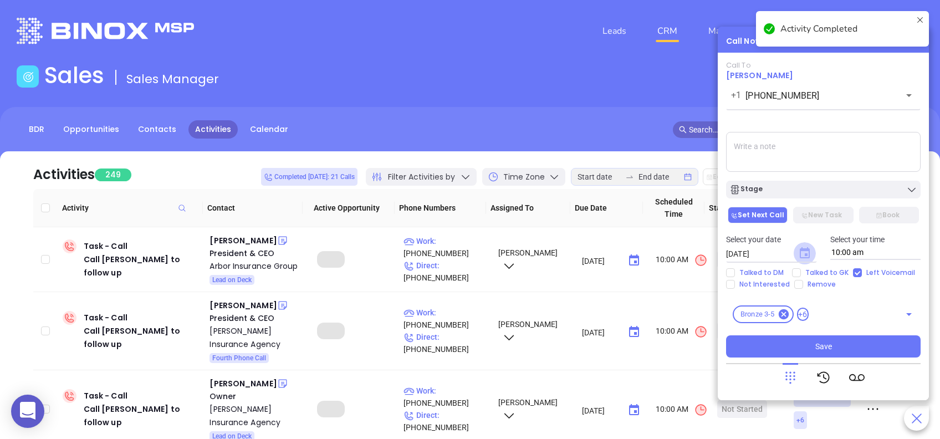
click at [800, 253] on icon "Choose date, selected date is Aug 29, 2025" at bounding box center [805, 252] width 10 height 11
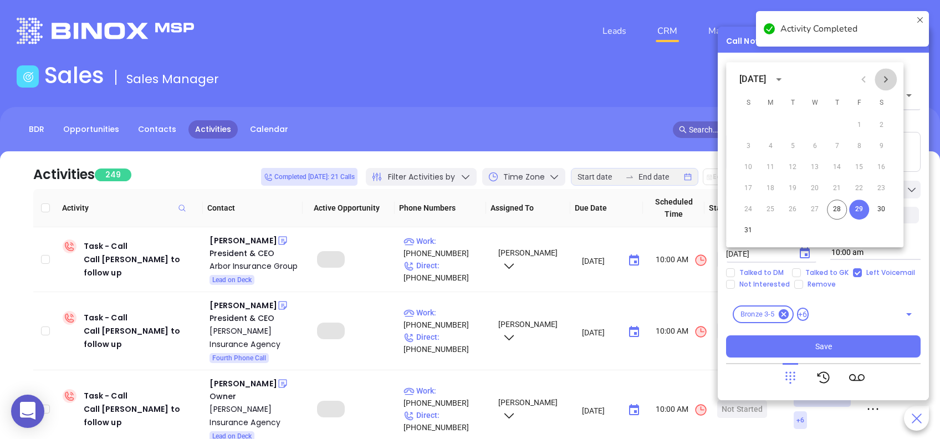
click at [882, 80] on icon "Next month" at bounding box center [885, 79] width 13 height 13
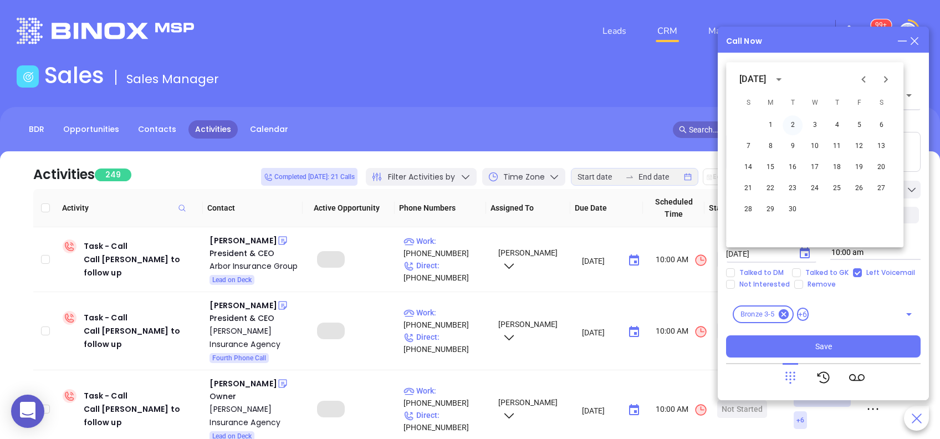
click at [793, 124] on button "2" at bounding box center [793, 125] width 20 height 20
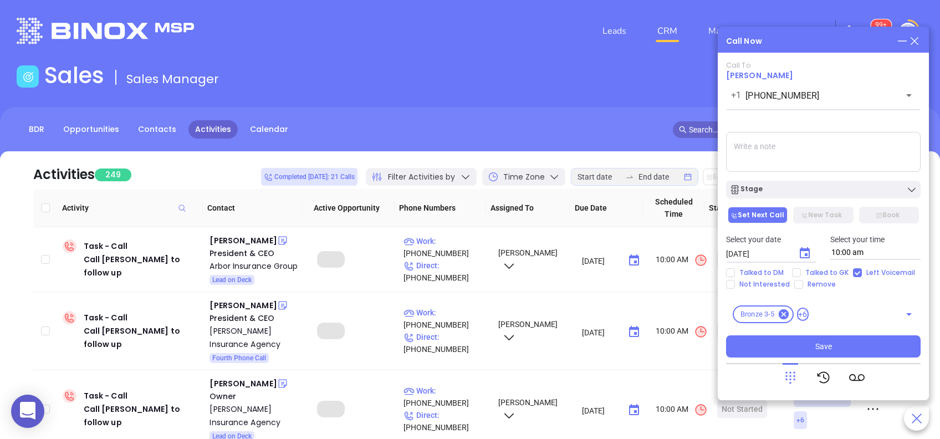
type input "09/02/2025"
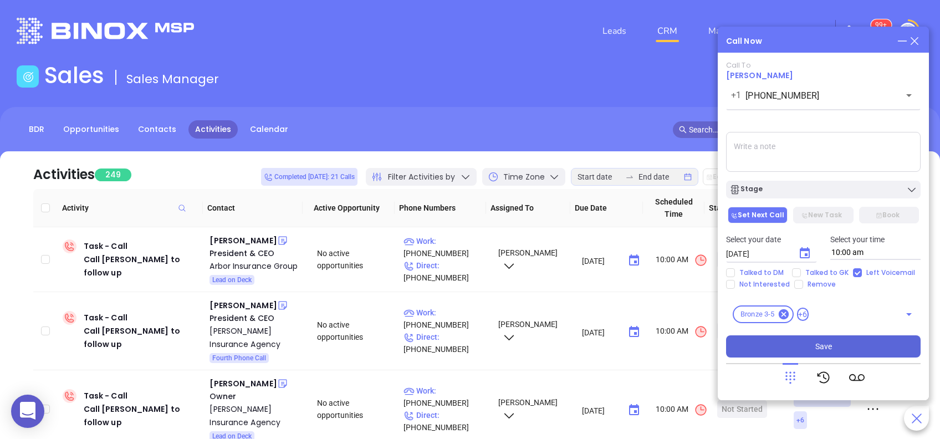
click at [849, 347] on button "Save" at bounding box center [823, 346] width 195 height 22
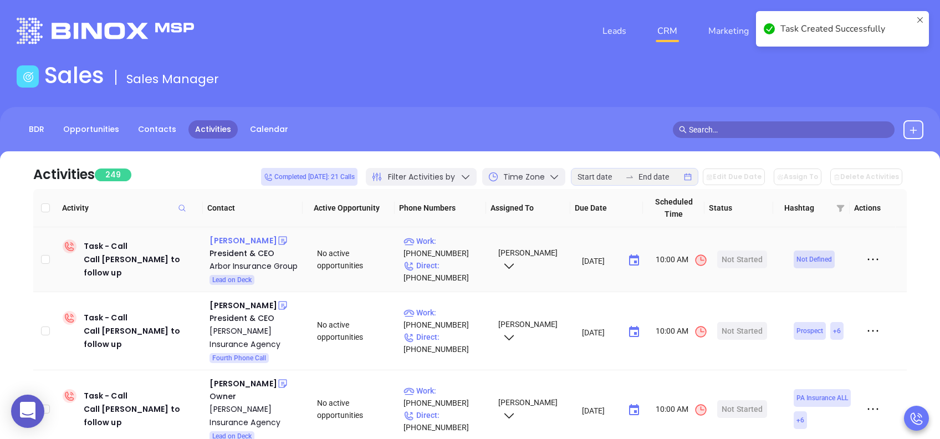
click at [265, 239] on div "William C. Hacker" at bounding box center [243, 240] width 67 height 13
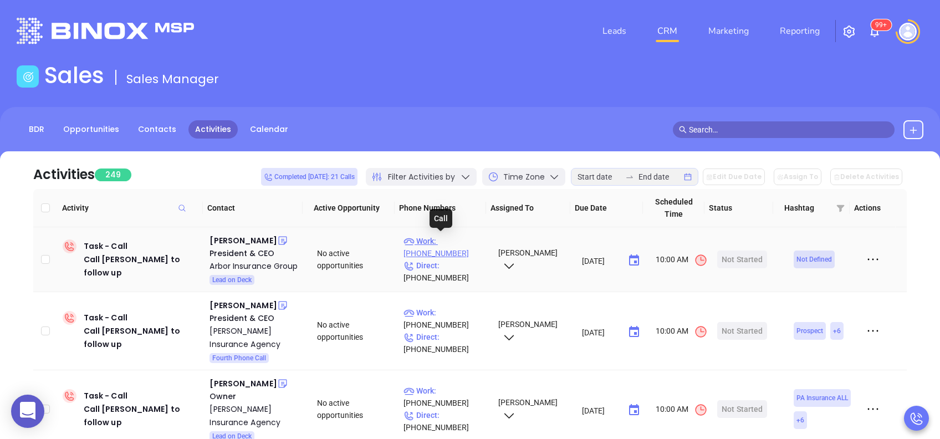
click at [457, 241] on p "Work : (610) 437-3340" at bounding box center [445, 247] width 84 height 24
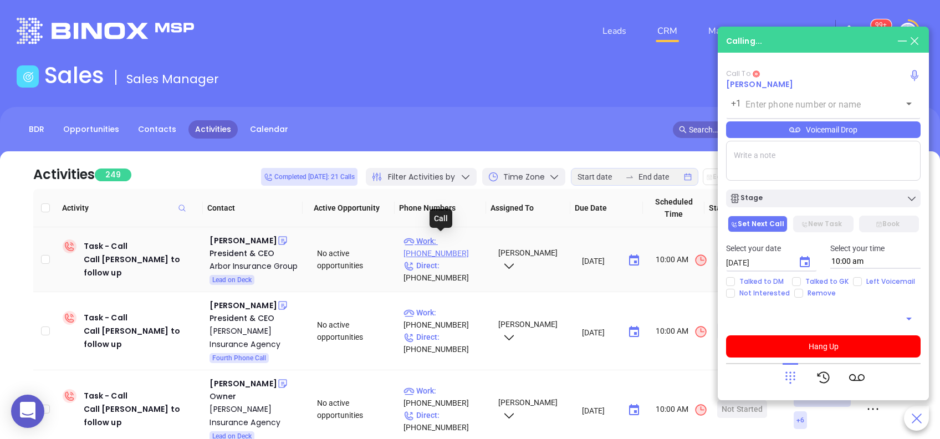
type input "(610) 437-3340"
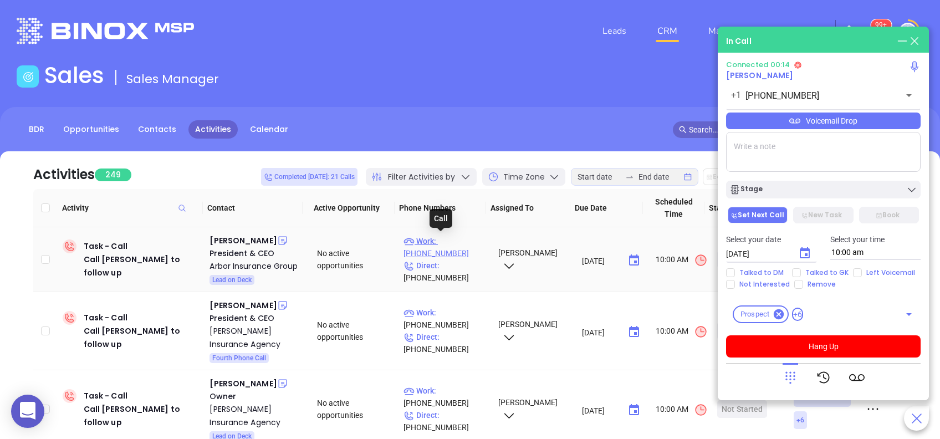
click at [436, 239] on p "Work : (610) 437-3340" at bounding box center [445, 247] width 84 height 24
click at [822, 120] on div "Voicemail Drop" at bounding box center [823, 121] width 195 height 17
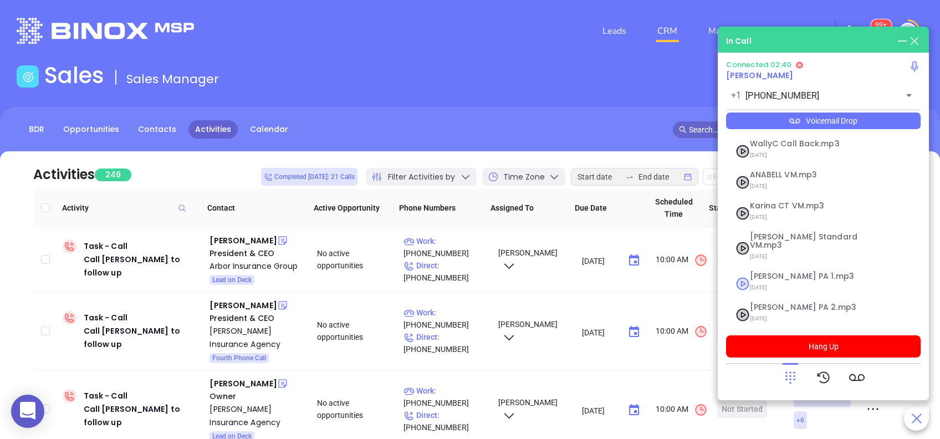
click at [781, 272] on span "Vicky PA 1.mp3" at bounding box center [810, 276] width 120 height 8
checkbox input "true"
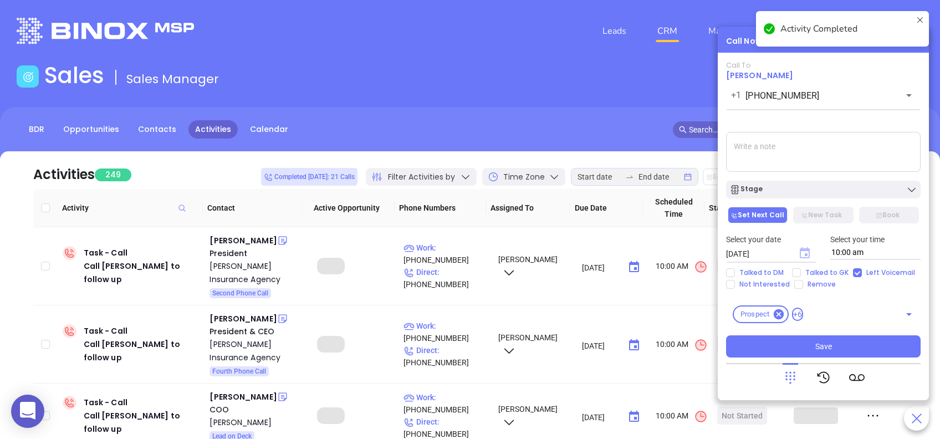
click at [805, 254] on icon "Choose date, selected date is Aug 29, 2025" at bounding box center [805, 252] width 10 height 11
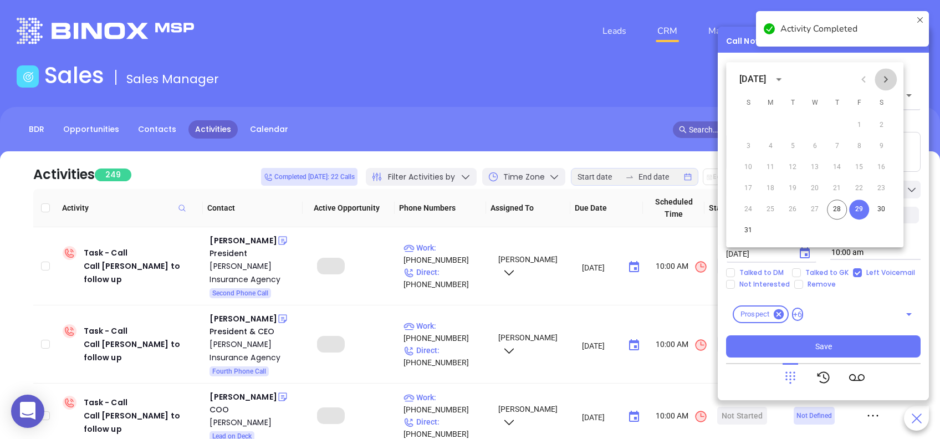
click at [886, 82] on icon "Next month" at bounding box center [885, 79] width 13 height 13
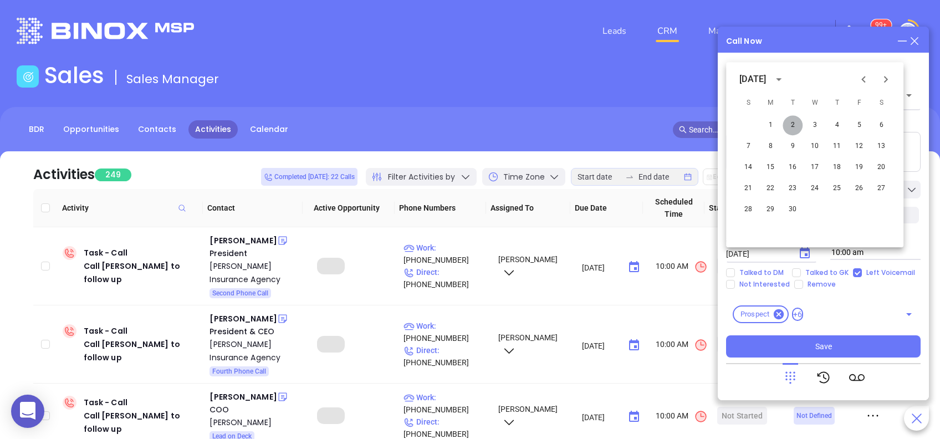
click at [794, 124] on button "2" at bounding box center [793, 125] width 20 height 20
type input "09/02/2025"
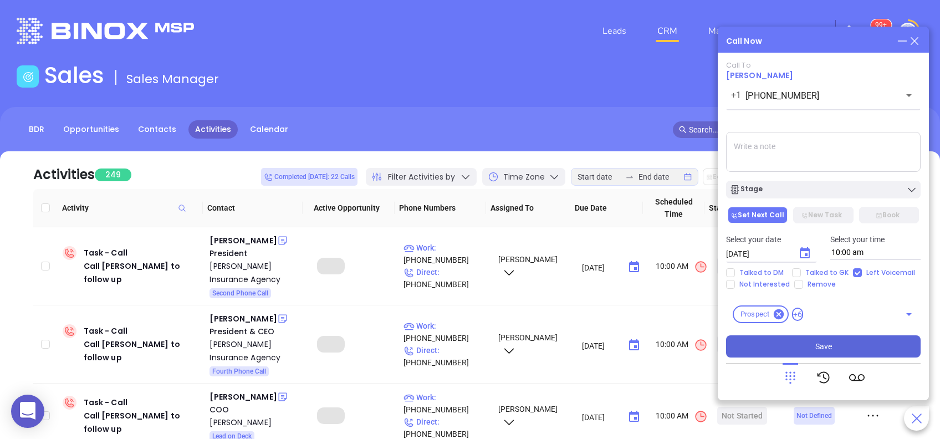
click at [830, 341] on span "Save" at bounding box center [823, 346] width 17 height 12
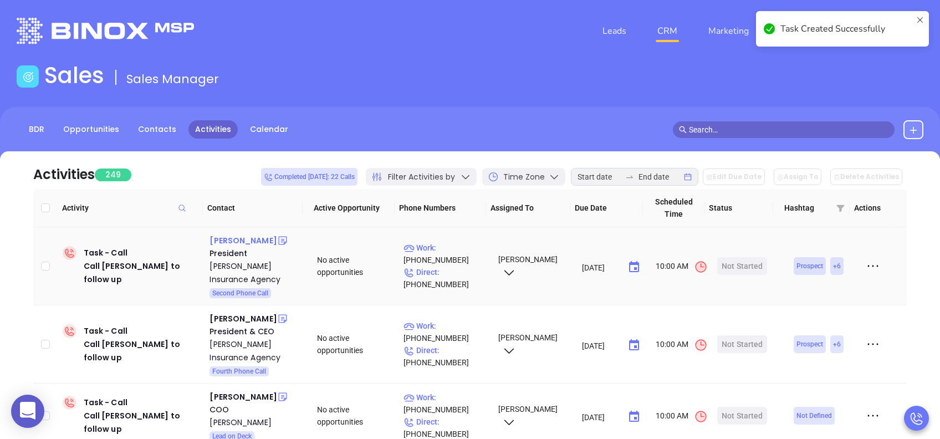
click at [246, 240] on div "Ronald C Dunn" at bounding box center [243, 240] width 67 height 13
click at [467, 244] on p "Work : (412) 922-1126" at bounding box center [445, 254] width 84 height 24
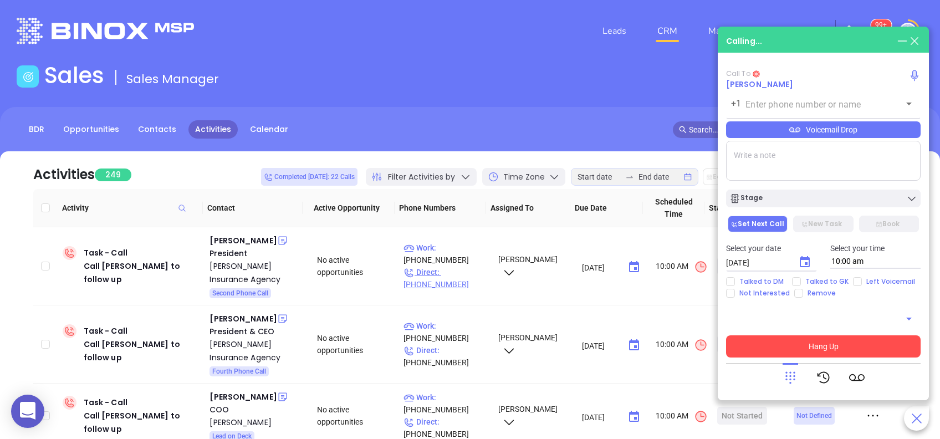
type input "(412) 922-1126"
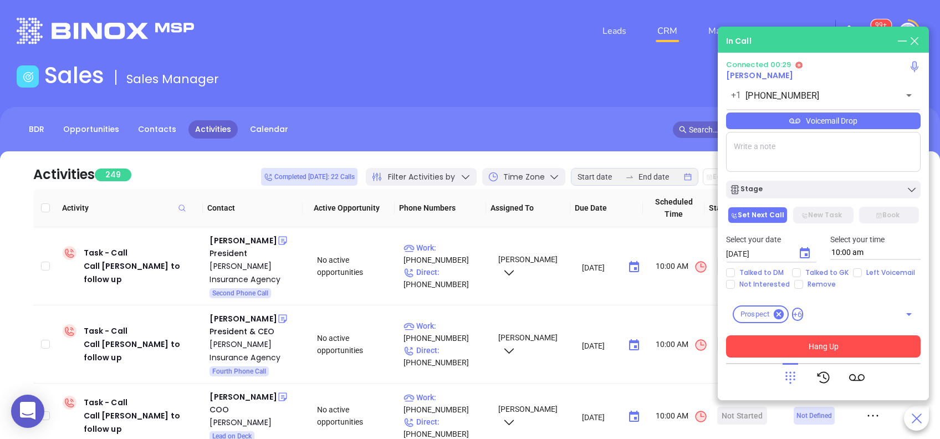
click at [836, 125] on div "Voicemail Drop" at bounding box center [823, 121] width 195 height 17
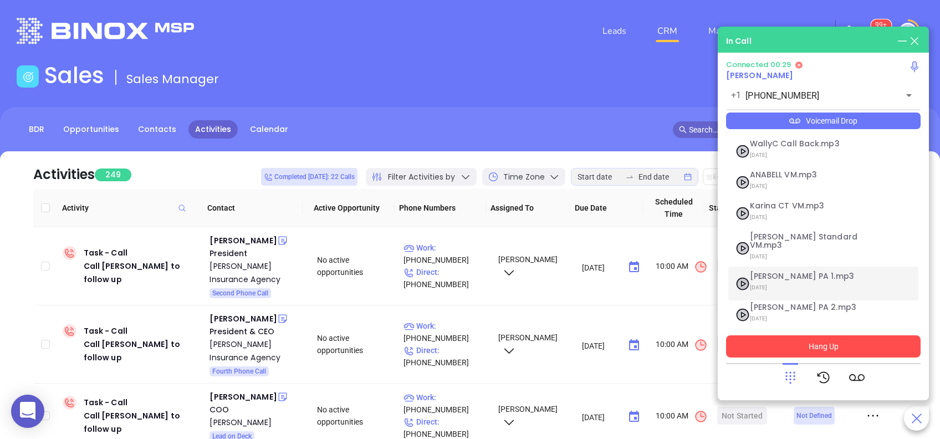
click at [796, 272] on span "Vicky PA 1.mp3" at bounding box center [810, 276] width 120 height 8
checkbox input "true"
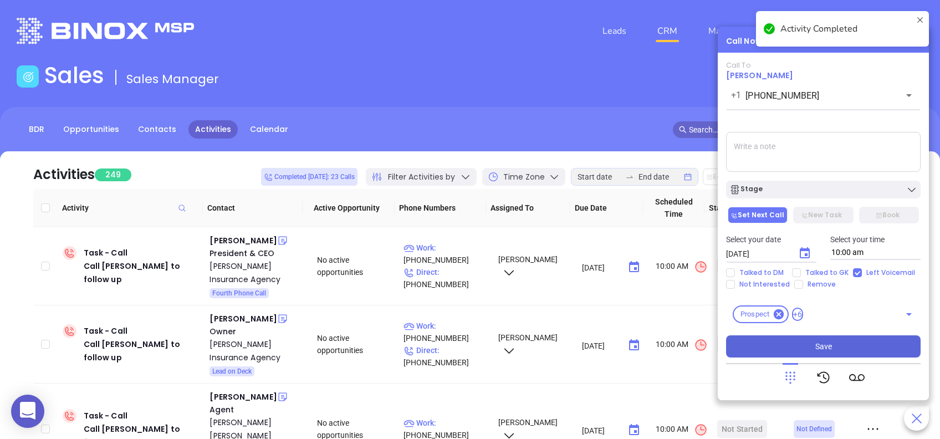
click at [776, 156] on textarea at bounding box center [823, 152] width 195 height 40
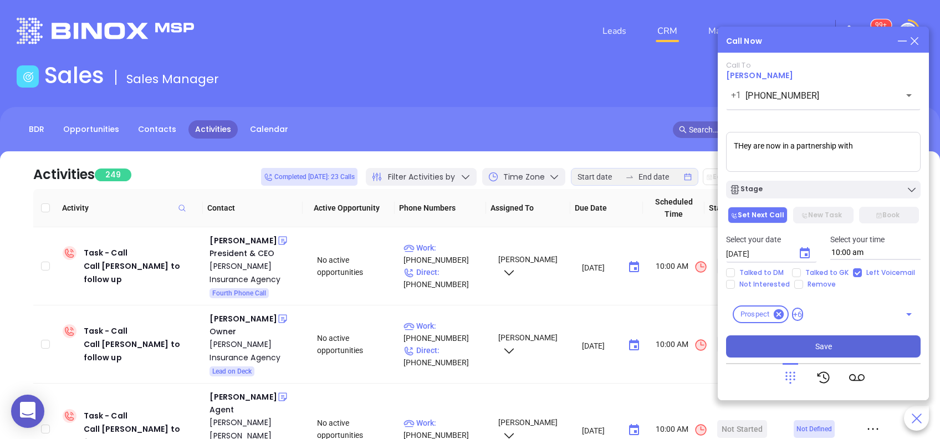
paste textarea "Dunn Dimond Insurance Associates"
click at [846, 147] on textarea "THey are now in a partnership with Dunn Dimond Insurance Associates" at bounding box center [823, 152] width 195 height 40
type textarea "They are now in a partnership named Dunn Dimond Insurance Associates."
click at [801, 257] on icon "Choose date, selected date is Aug 29, 2025" at bounding box center [804, 253] width 13 height 13
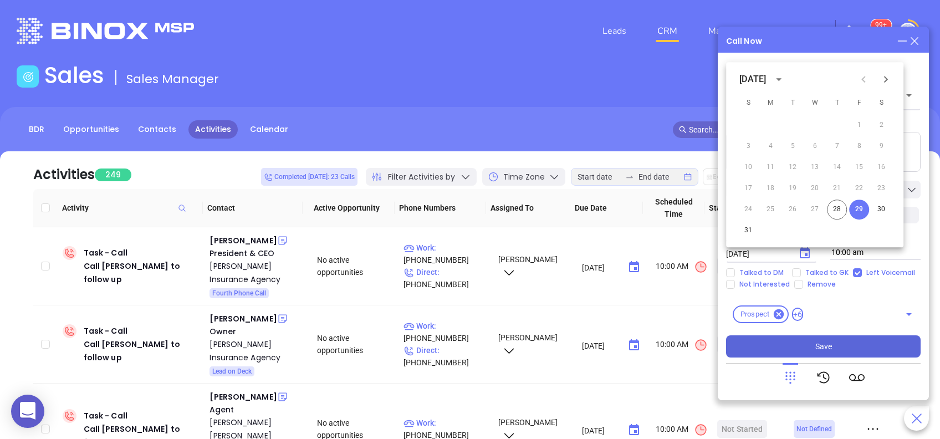
click at [883, 84] on icon "Next month" at bounding box center [885, 79] width 13 height 13
click at [795, 125] on button "2" at bounding box center [793, 125] width 20 height 20
type input "09/02/2025"
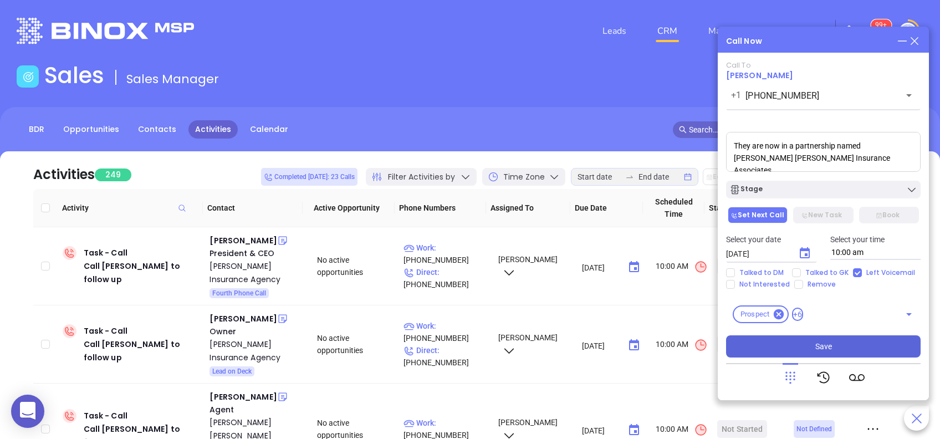
click at [856, 346] on button "Save" at bounding box center [823, 346] width 195 height 22
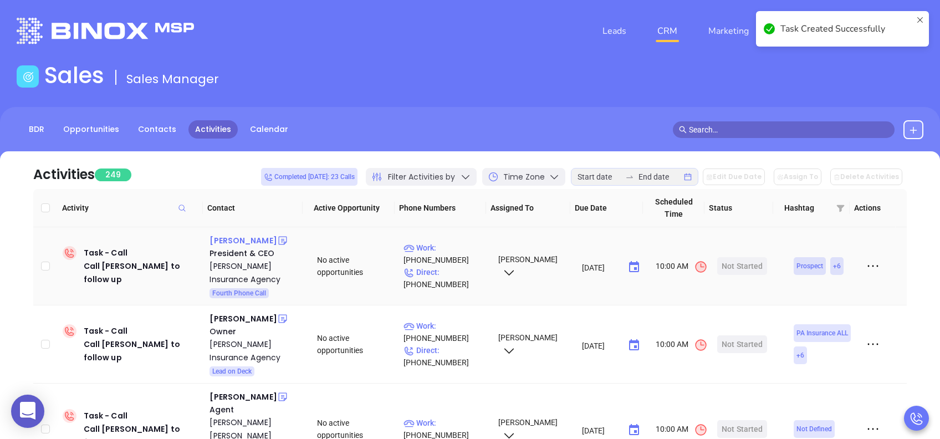
click at [239, 238] on div "John Devlin" at bounding box center [243, 240] width 67 height 13
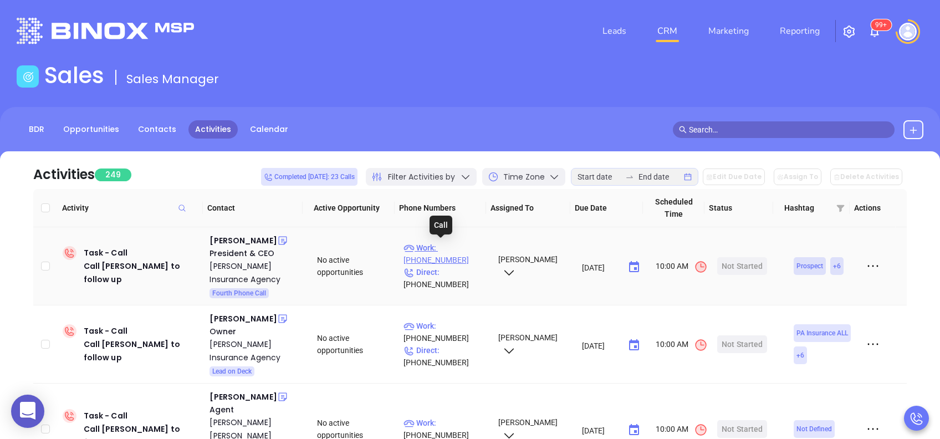
click at [457, 249] on p "Work : (215) 230-0100" at bounding box center [445, 254] width 84 height 24
type input "(215) 230-0100"
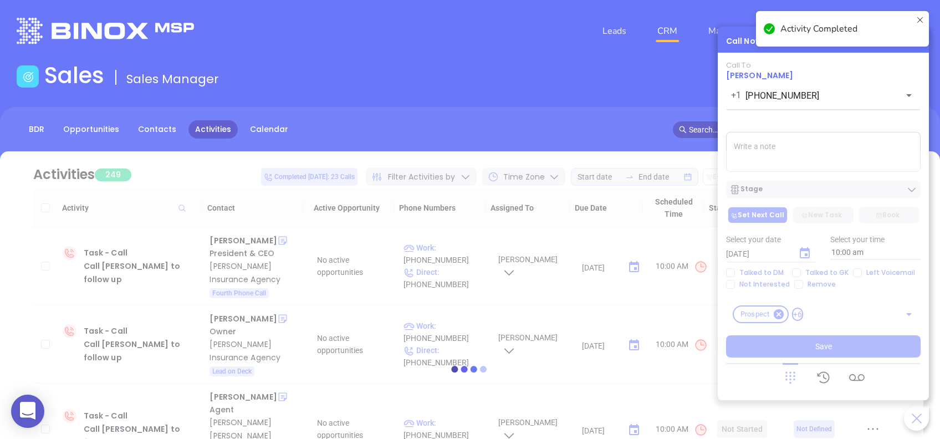
click at [825, 193] on div at bounding box center [470, 368] width 907 height 435
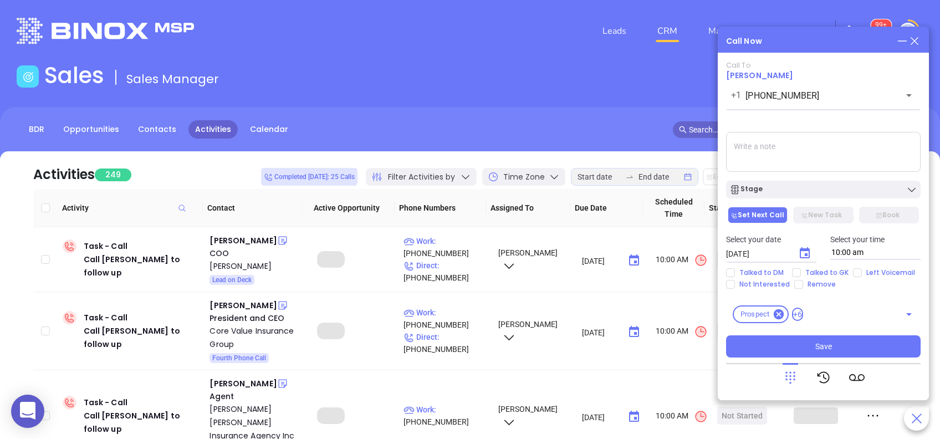
click at [825, 193] on div "Stage" at bounding box center [823, 189] width 188 height 11
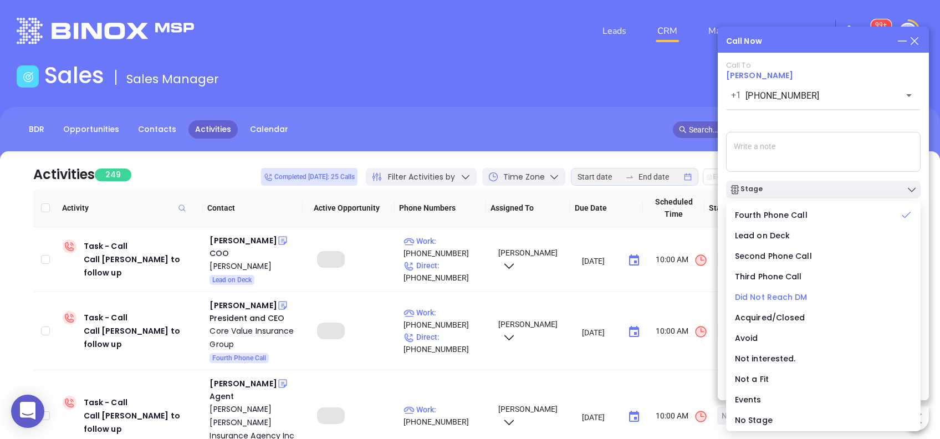
click at [788, 295] on span "Did Not Reach DM" at bounding box center [771, 297] width 73 height 11
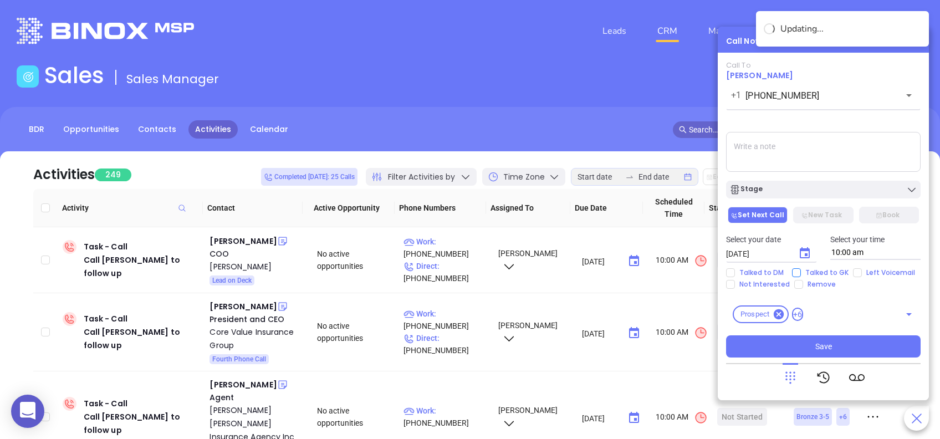
click at [816, 272] on span "Talked to GK" at bounding box center [827, 272] width 52 height 9
click at [801, 272] on input "Talked to GK" at bounding box center [796, 272] width 9 height 9
checkbox input "true"
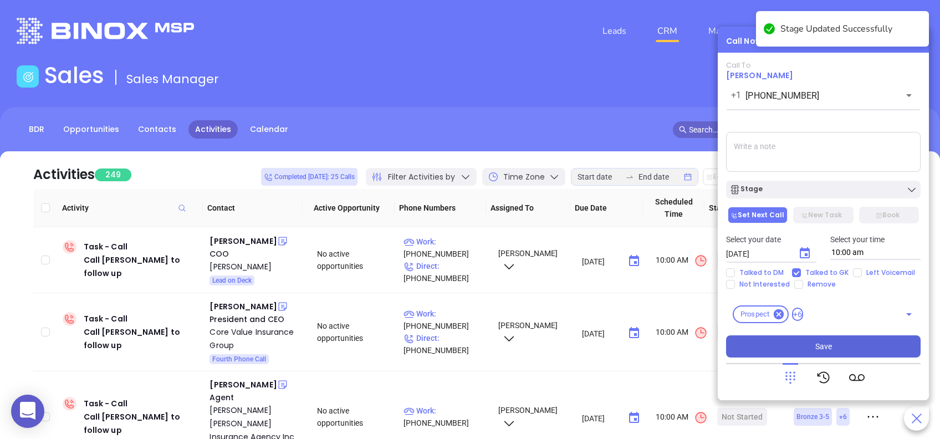
click at [839, 344] on button "Save" at bounding box center [823, 346] width 195 height 22
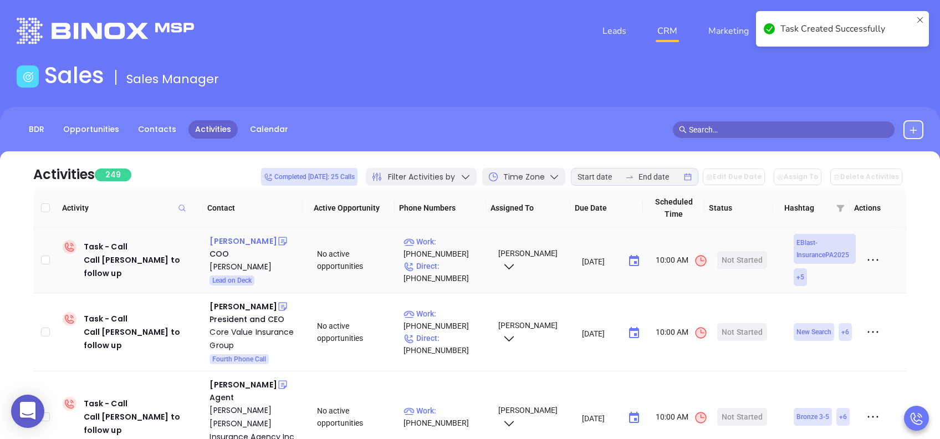
click at [257, 241] on div "Maura Derstein" at bounding box center [243, 240] width 67 height 13
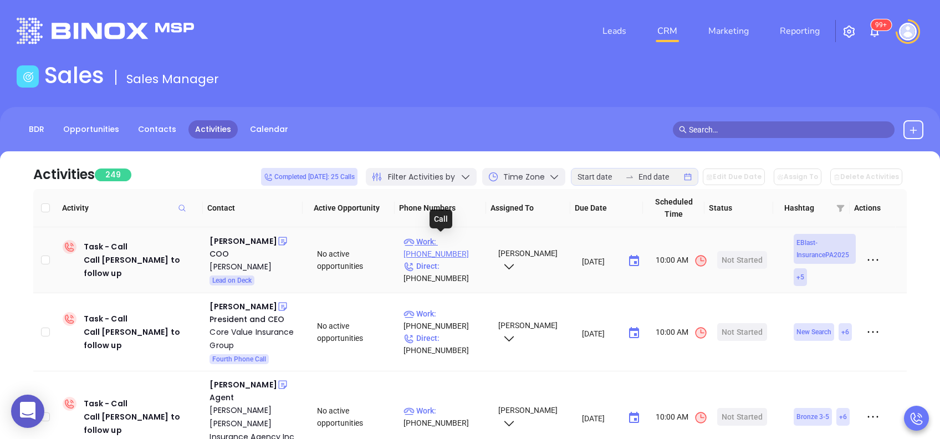
click at [462, 239] on p "Work : (215) 723-4378" at bounding box center [445, 248] width 84 height 24
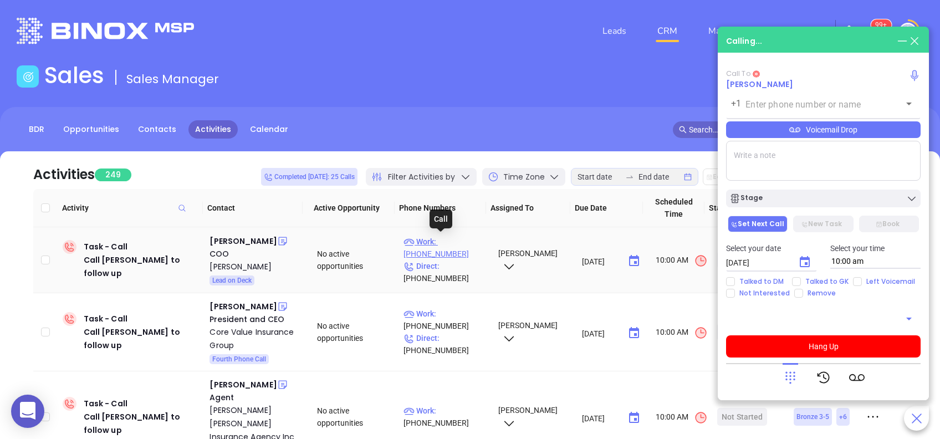
type input "(215) 723-4378"
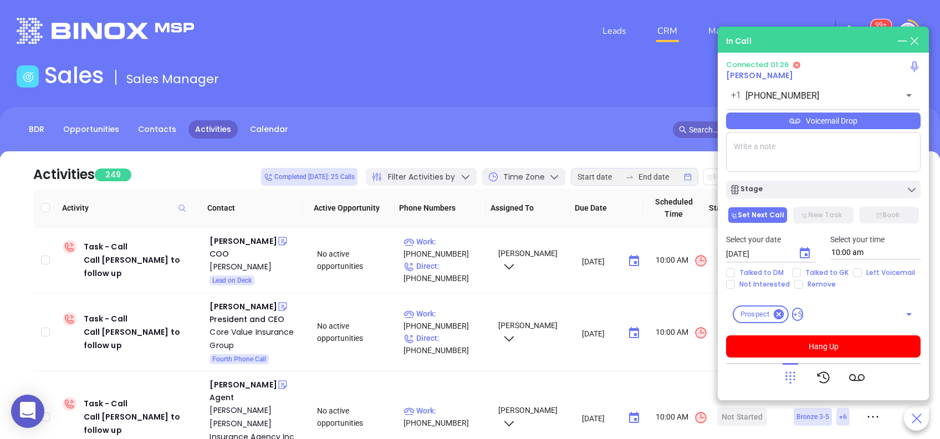
click at [857, 267] on div "Select your date 08/29/2025 ​ Select your time 10:00 am" at bounding box center [823, 246] width 208 height 43
click at [859, 270] on input "Left Voicemail" at bounding box center [857, 272] width 9 height 9
checkbox input "true"
click at [840, 341] on button "Hang Up" at bounding box center [823, 346] width 195 height 22
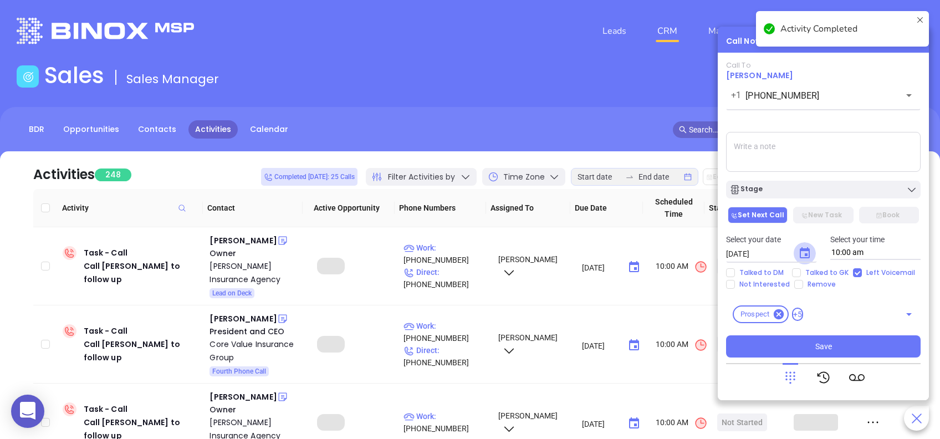
click at [811, 256] on icon "Choose date, selected date is Aug 29, 2025" at bounding box center [804, 253] width 13 height 13
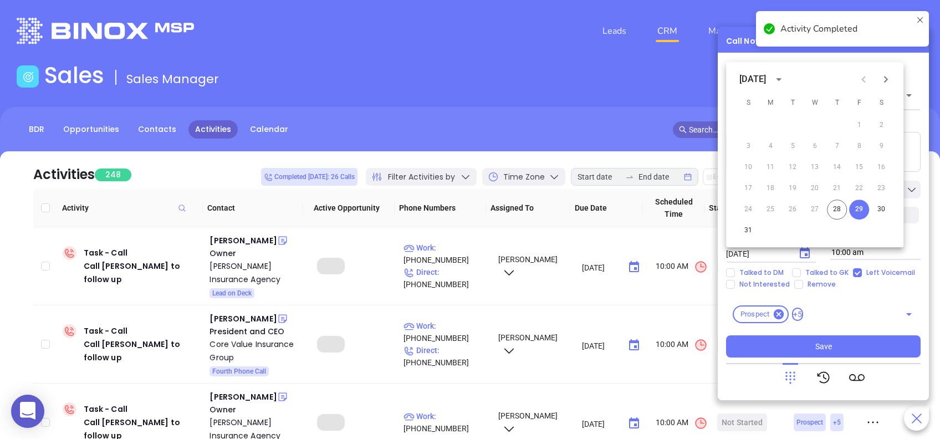
click at [886, 83] on icon "Next month" at bounding box center [885, 79] width 13 height 13
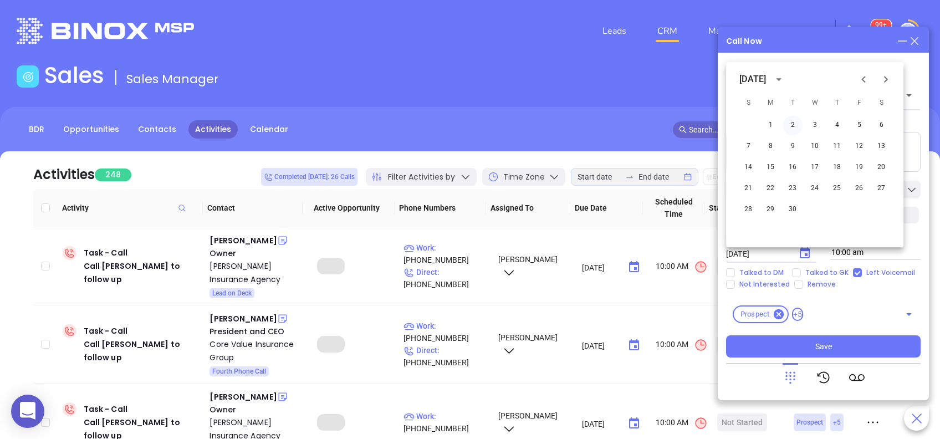
click at [798, 124] on button "2" at bounding box center [793, 125] width 20 height 20
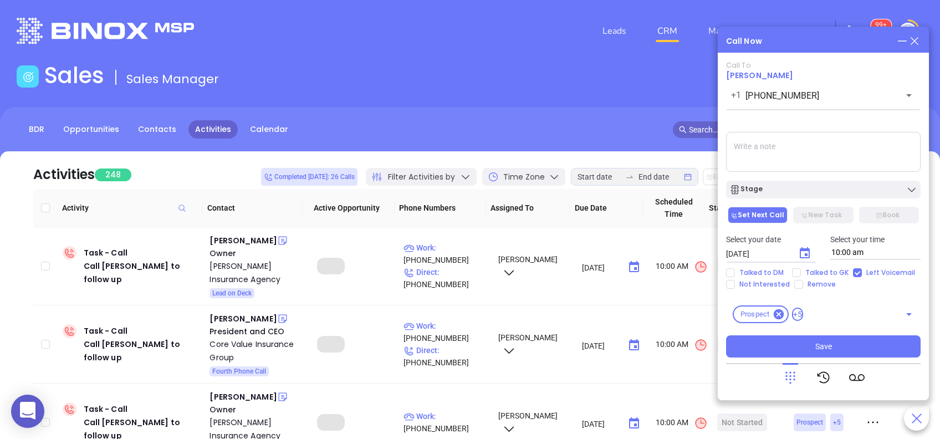
type input "09/02/2025"
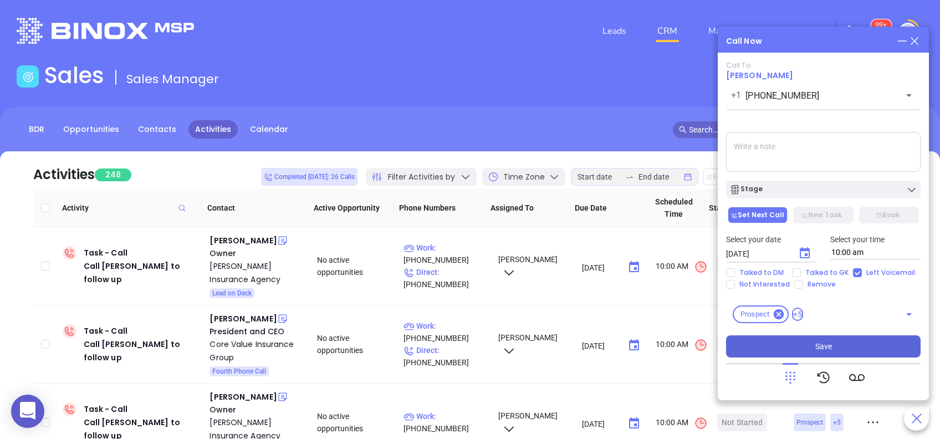
click at [851, 347] on button "Save" at bounding box center [823, 346] width 195 height 22
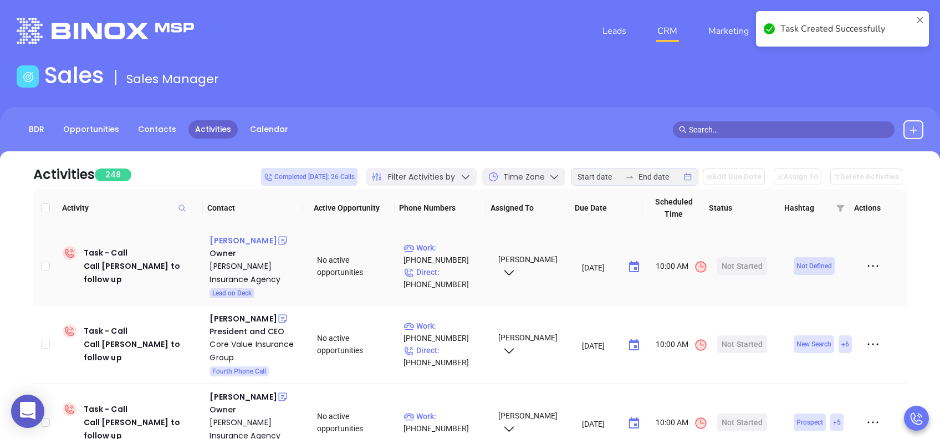
click at [252, 242] on div "Gregg Basile" at bounding box center [243, 240] width 67 height 13
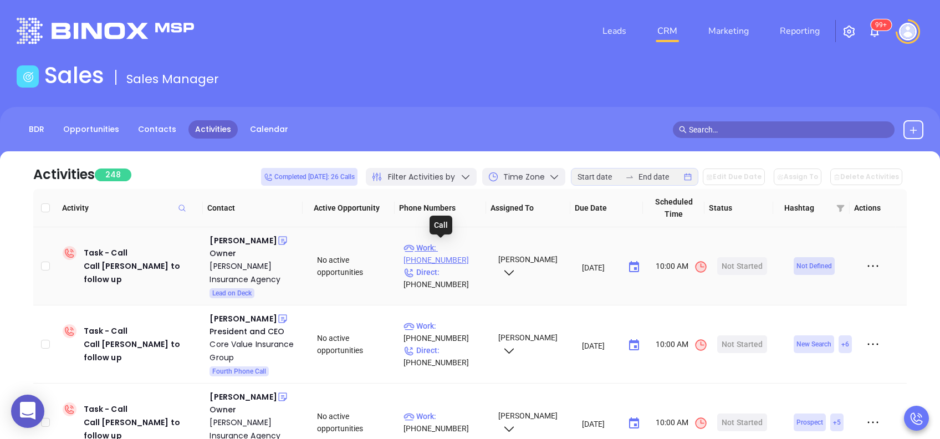
click at [459, 248] on p "Work : (717) 792-6400" at bounding box center [445, 254] width 84 height 24
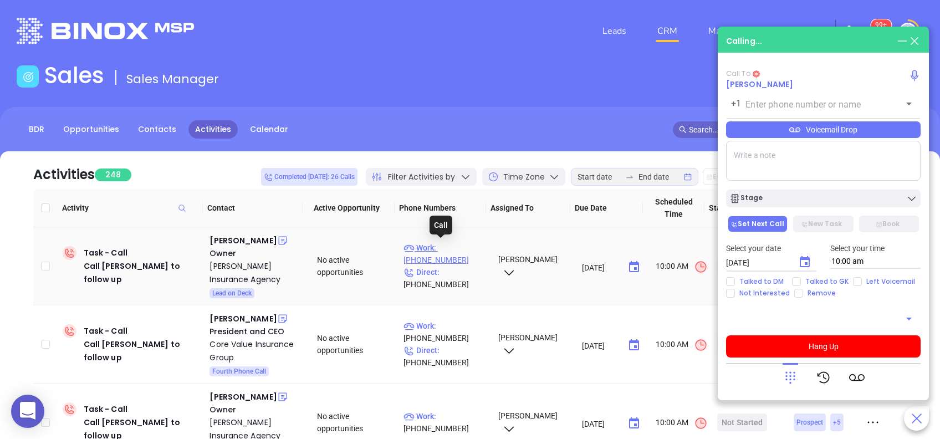
type input "(717) 792-6400"
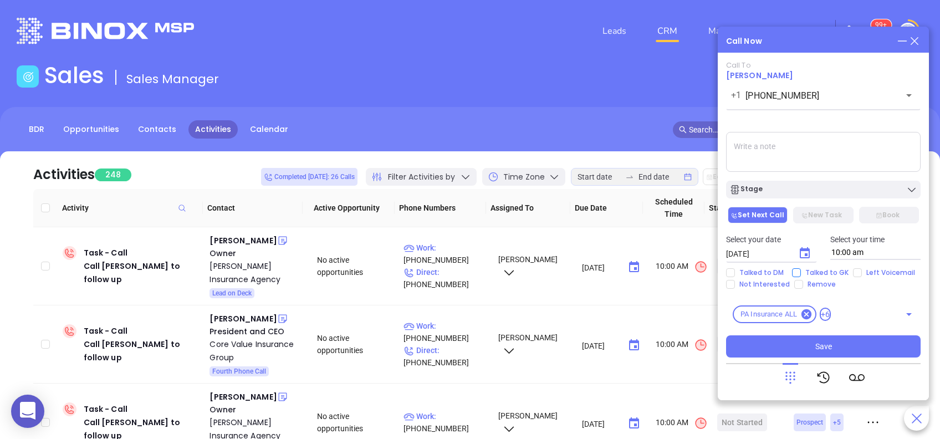
click at [799, 272] on main "Sales Sales Manager BDR Opportunities Contacts Activities Calendar Call Now Cal…" at bounding box center [470, 343] width 940 height 563
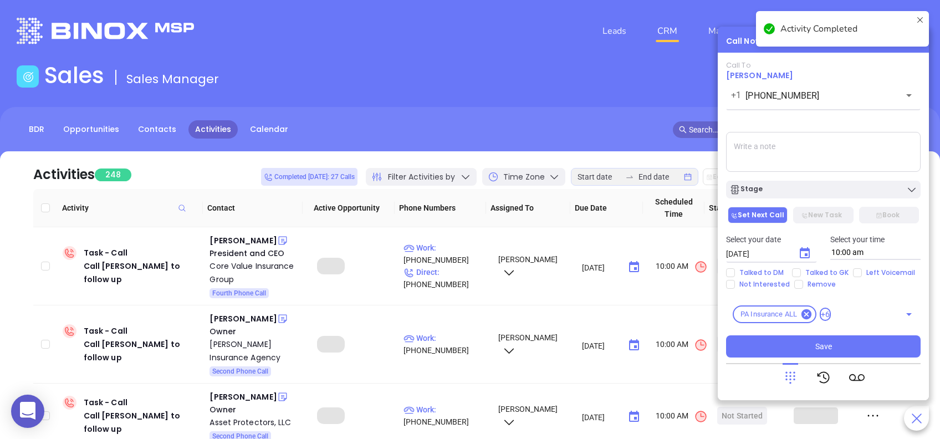
click at [796, 274] on input "Talked to GK" at bounding box center [796, 272] width 9 height 9
checkbox input "true"
click at [807, 257] on icon "Choose date, selected date is Aug 29, 2025" at bounding box center [804, 253] width 13 height 13
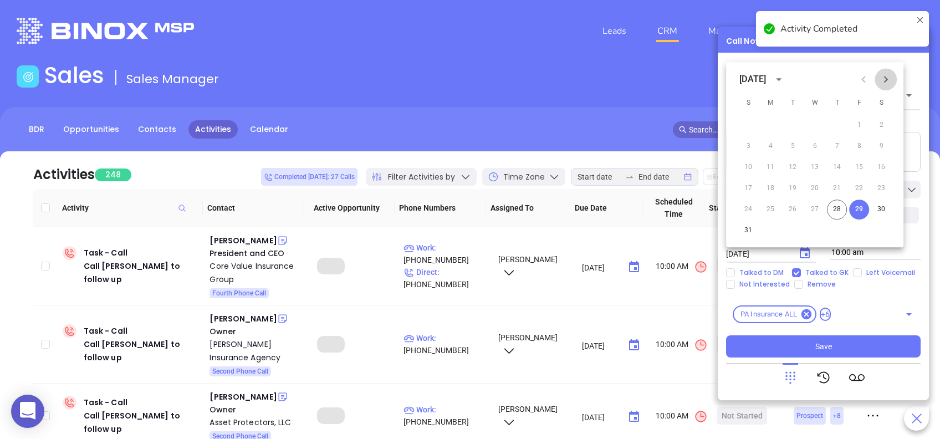
click at [888, 84] on icon "Next month" at bounding box center [885, 79] width 13 height 13
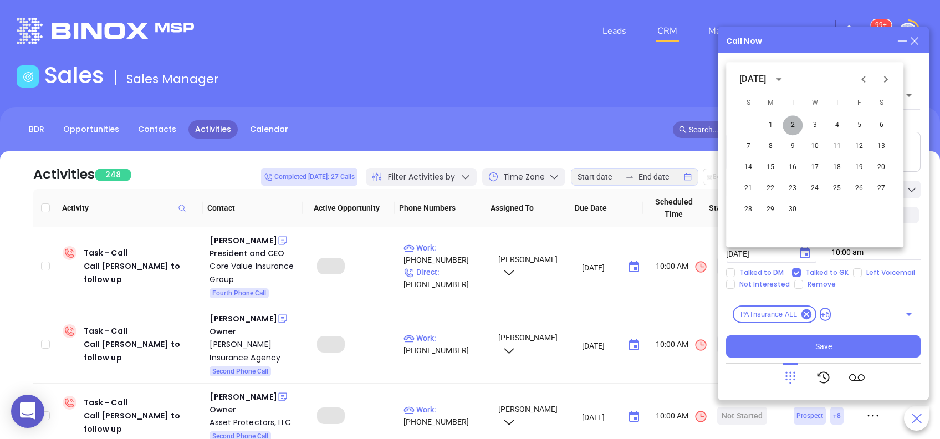
click at [794, 126] on button "2" at bounding box center [793, 125] width 20 height 20
type input "09/02/2025"
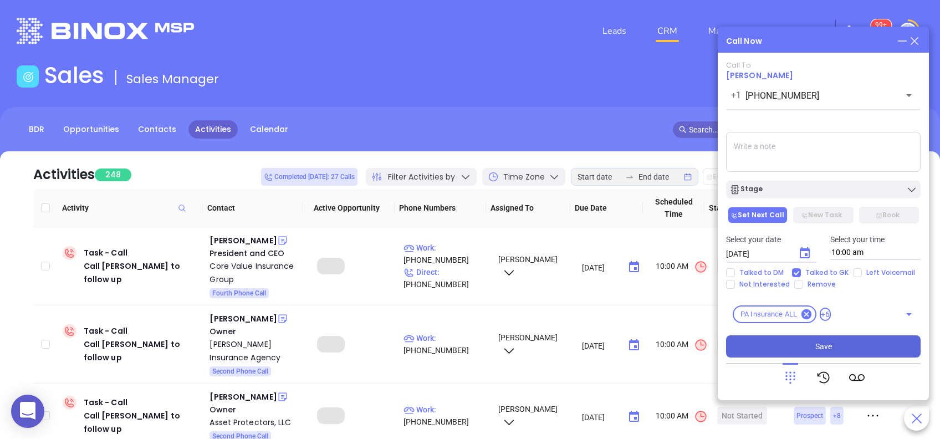
click at [852, 350] on button "Save" at bounding box center [823, 346] width 195 height 22
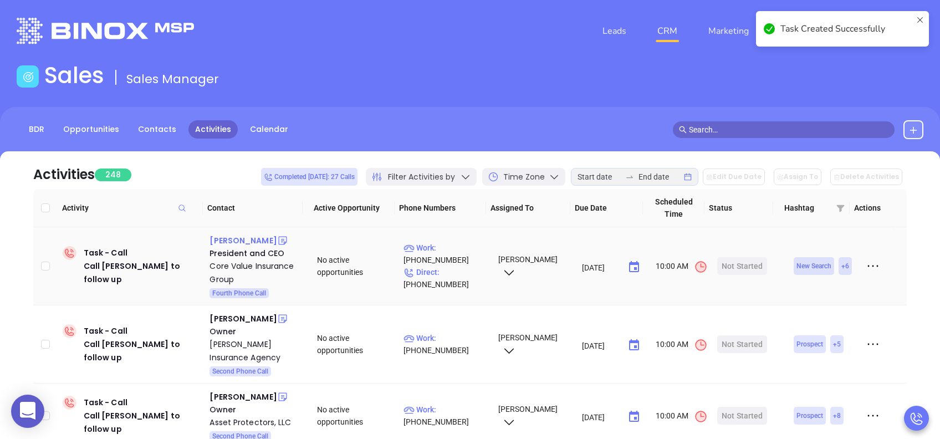
click at [244, 239] on div "Austin Levin" at bounding box center [243, 240] width 67 height 13
click at [453, 247] on p "Work : (888) 326-2844" at bounding box center [445, 254] width 84 height 24
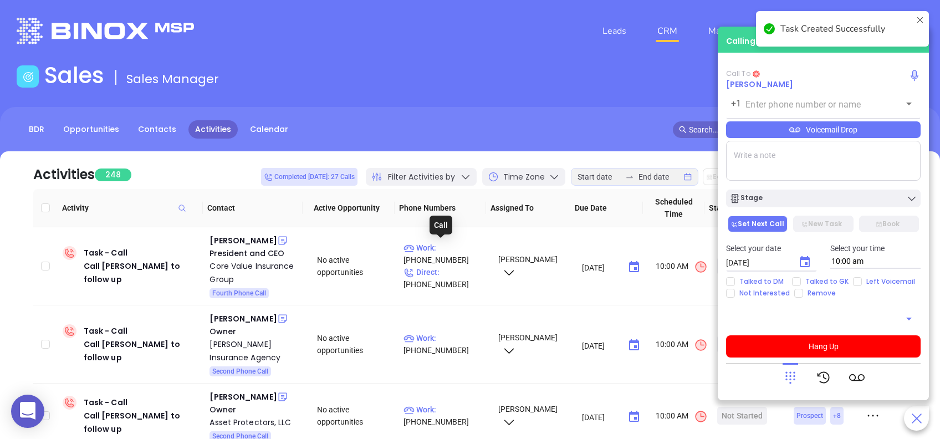
type input "(888) 326-2844"
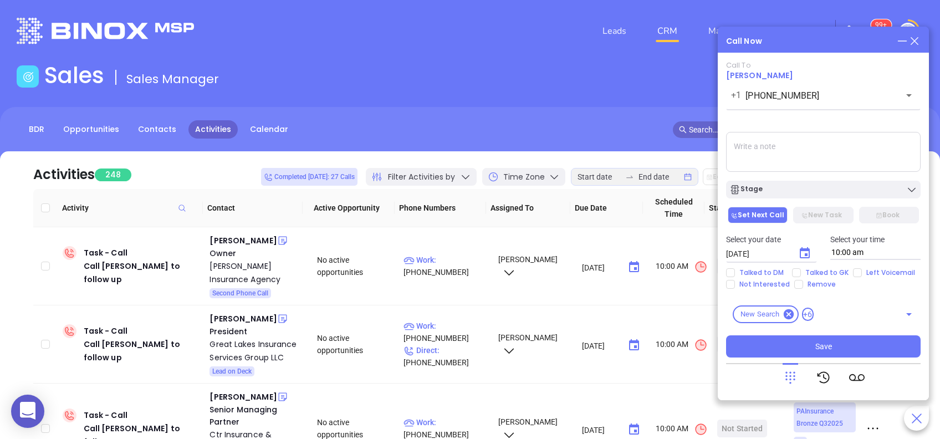
drag, startPoint x: 913, startPoint y: 39, endPoint x: 846, endPoint y: 40, distance: 67.6
click at [913, 39] on icon at bounding box center [914, 41] width 12 height 12
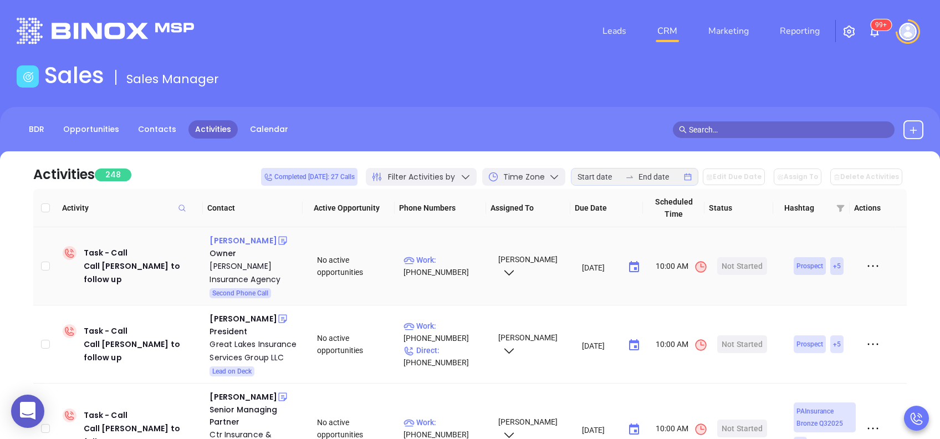
click at [241, 242] on div "Erin Weber" at bounding box center [243, 240] width 67 height 13
click at [461, 257] on p "Work : (724) 776-6667" at bounding box center [445, 266] width 84 height 24
type input "(724) 776-6667"
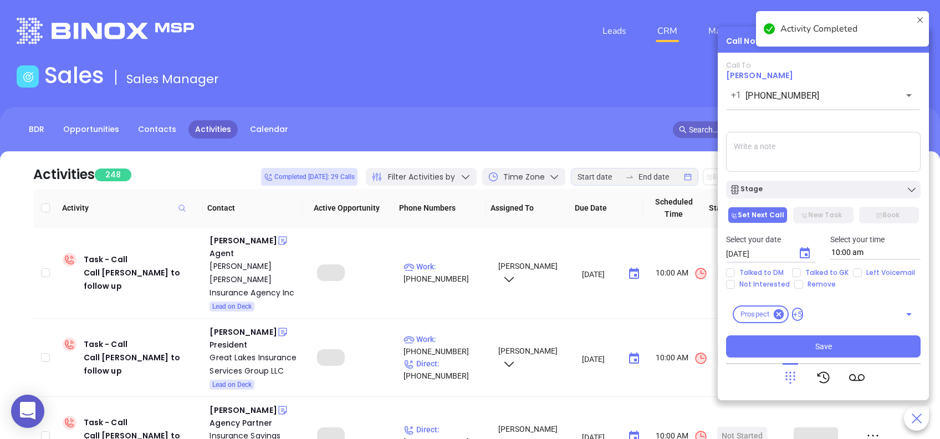
click at [825, 165] on textarea at bounding box center [823, 152] width 195 height 40
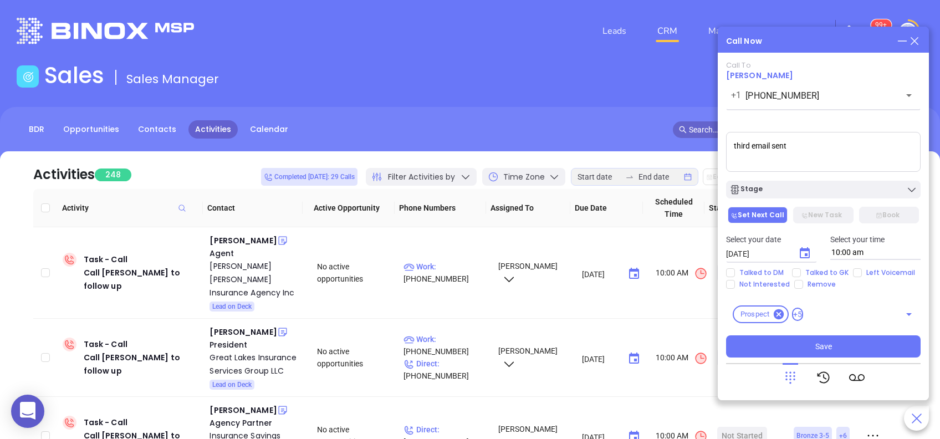
type textarea "third email sent"
click at [809, 259] on icon "Choose date, selected date is Aug 29, 2025" at bounding box center [804, 253] width 13 height 13
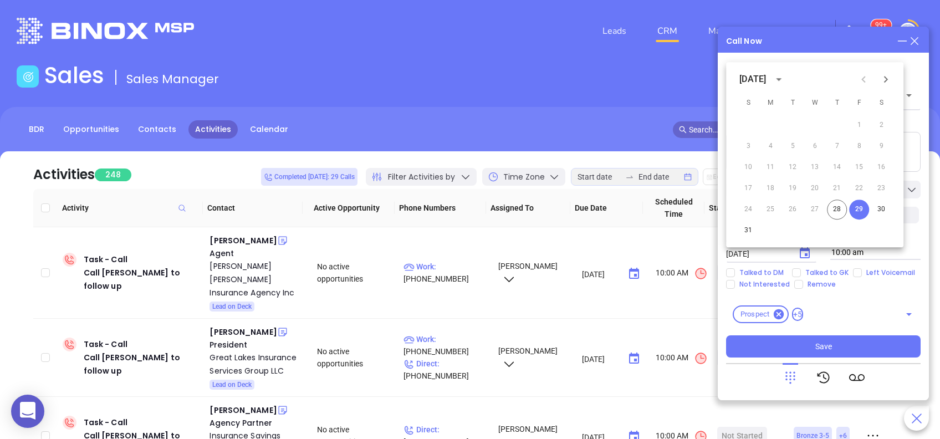
click at [891, 78] on icon "Next month" at bounding box center [885, 79] width 13 height 13
click at [794, 125] on button "2" at bounding box center [793, 125] width 20 height 20
type input "09/02/2025"
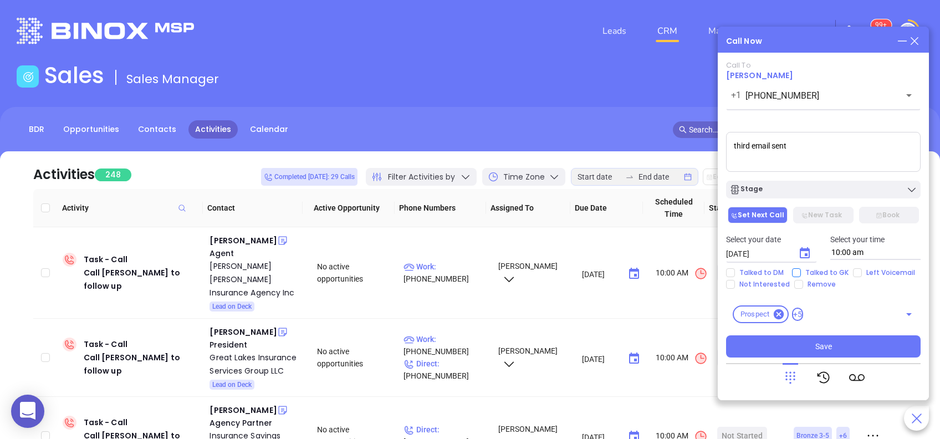
click at [832, 272] on span "Talked to GK" at bounding box center [827, 272] width 52 height 9
click at [801, 272] on input "Talked to GK" at bounding box center [796, 272] width 9 height 9
checkbox input "true"
click at [842, 350] on button "Save" at bounding box center [823, 346] width 195 height 22
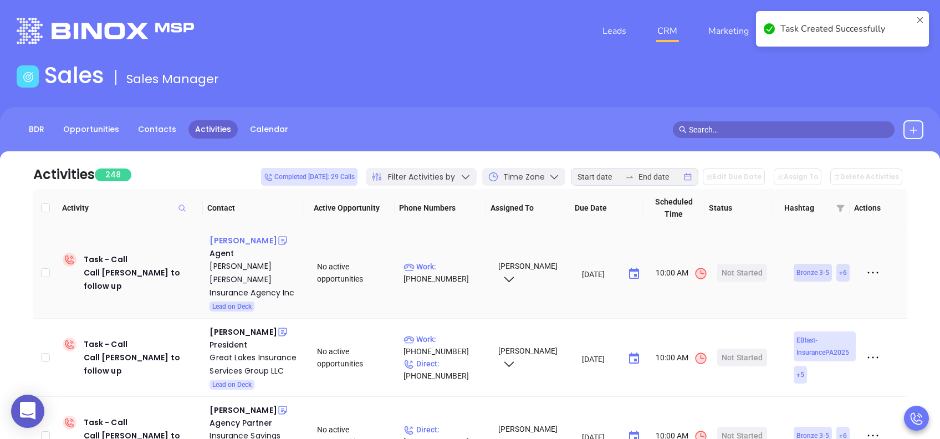
click at [234, 241] on div "Sue Miller" at bounding box center [243, 240] width 67 height 13
click at [459, 262] on p "Work : (717) 244-8529" at bounding box center [445, 272] width 84 height 24
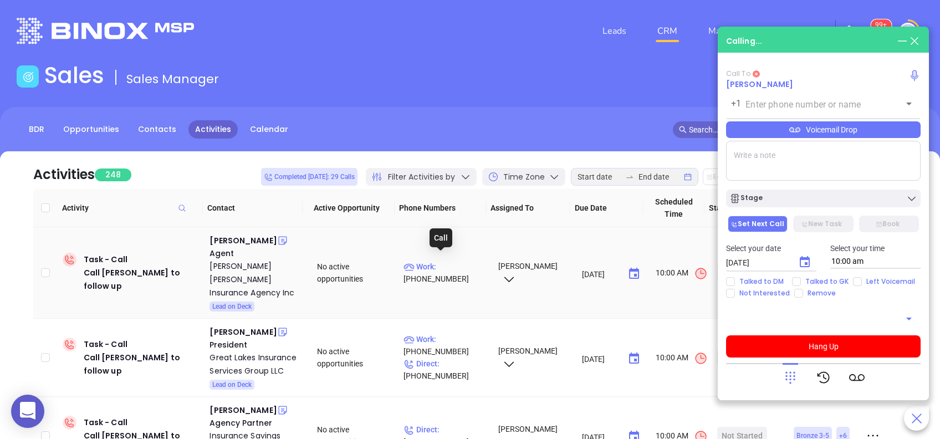
type input "(717) 244-8529"
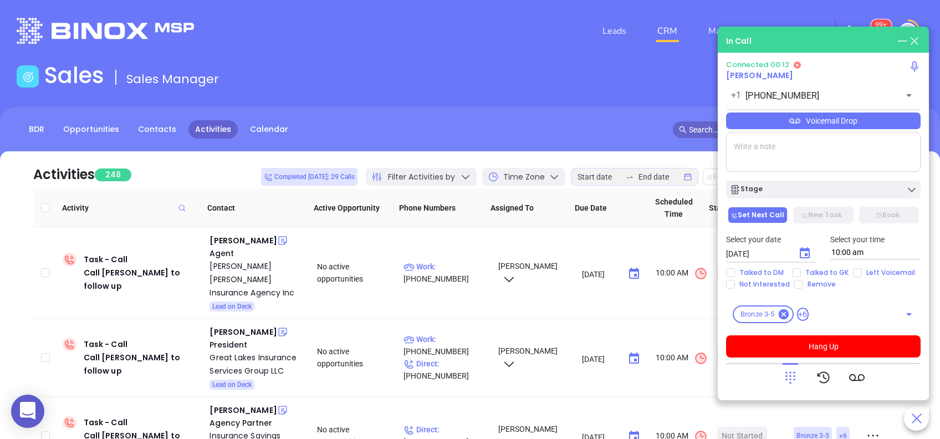
click at [793, 382] on icon at bounding box center [791, 378] width 16 height 16
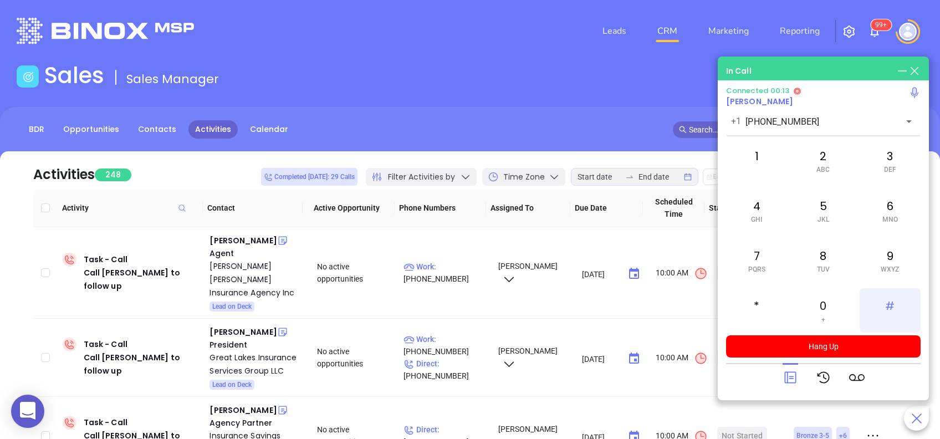
click at [893, 306] on div "#" at bounding box center [890, 310] width 61 height 44
click at [761, 263] on div "7 PQRS" at bounding box center [756, 260] width 61 height 44
drag, startPoint x: 833, startPoint y: 261, endPoint x: 846, endPoint y: 235, distance: 29.2
click at [834, 259] on div "8 TUV" at bounding box center [823, 260] width 61 height 44
click at [880, 162] on div "3 DEF" at bounding box center [890, 161] width 61 height 44
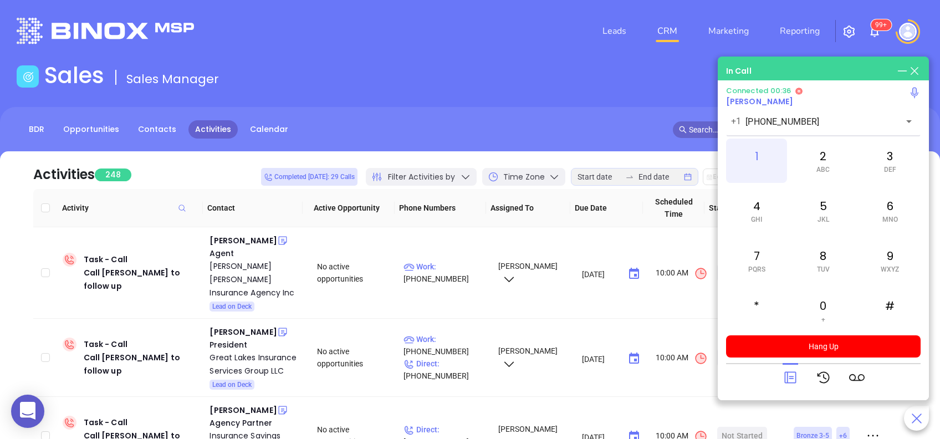
click at [758, 158] on div "1" at bounding box center [756, 161] width 61 height 44
click at [788, 374] on icon at bounding box center [791, 378] width 16 height 16
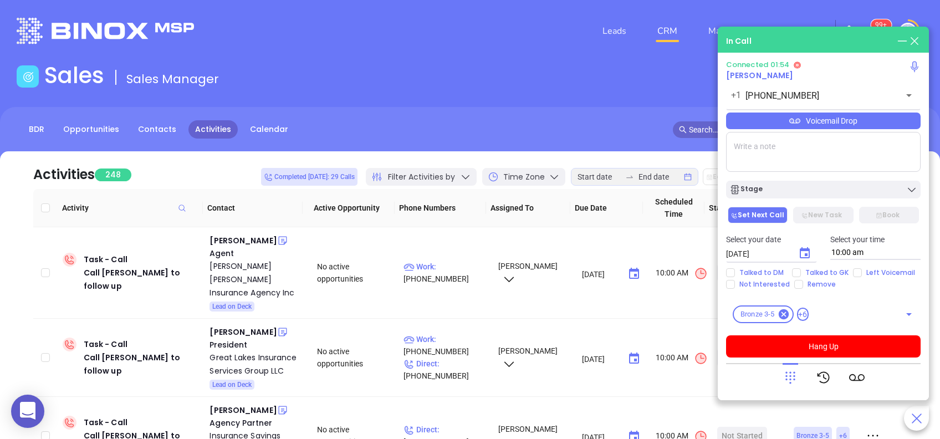
click at [809, 155] on textarea at bounding box center [823, 152] width 195 height 40
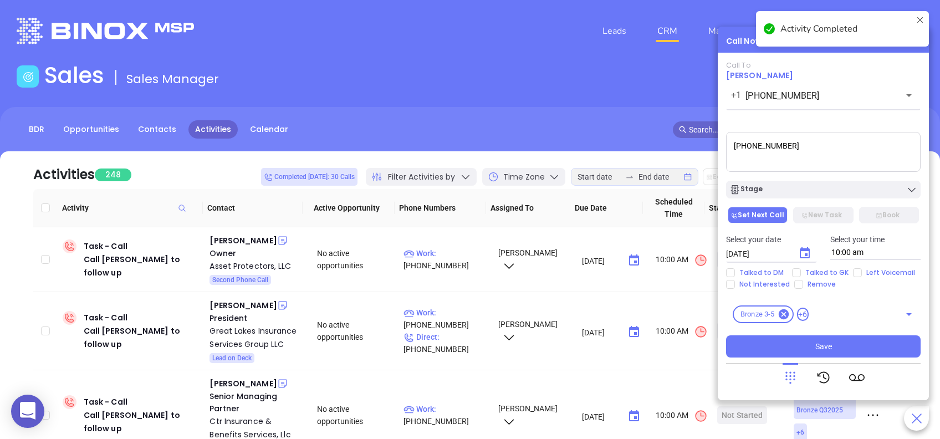
click at [733, 146] on textarea "888 366 1000" at bounding box center [823, 152] width 195 height 40
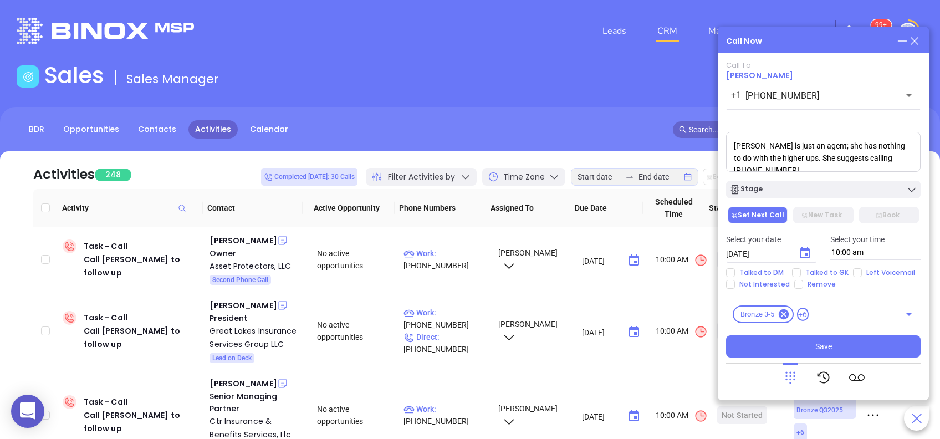
click at [895, 158] on textarea "Sue is just an agent; she has nothing to do with the higher ups. She suggests c…" at bounding box center [823, 152] width 195 height 40
click at [749, 167] on textarea "Sue is just an agent; she has nothing to do with the higher ups. She suggests c…" at bounding box center [823, 152] width 195 height 40
click at [860, 155] on textarea "Sue is just an agent; she has nothing to do with the higher ups. She suggests c…" at bounding box center [823, 152] width 195 height 40
click at [847, 168] on textarea "Sue is just an agent; she has nothing to do with the higher ups. She suggests c…" at bounding box center [823, 152] width 195 height 40
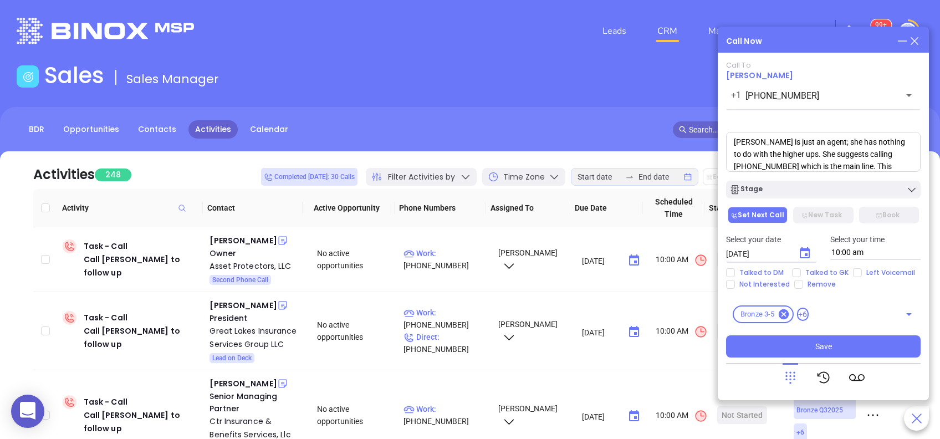
scroll to position [16, 0]
type textarea "Sue is just an agent; she has nothing to do with the higher ups. She suggests c…"
drag, startPoint x: 807, startPoint y: 164, endPoint x: 678, endPoint y: 107, distance: 140.7
click at [678, 107] on main "Sales Sales Manager BDR Opportunities Contacts Activities Calendar Call Now Cal…" at bounding box center [470, 343] width 940 height 563
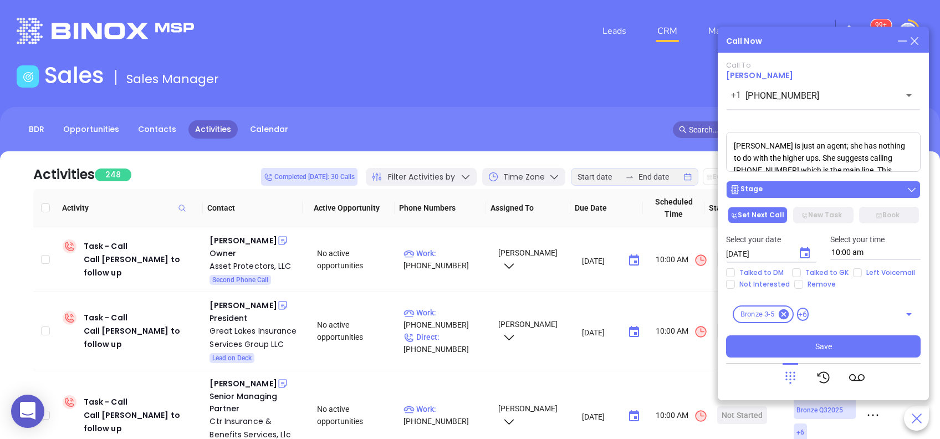
click at [811, 188] on div "Stage" at bounding box center [823, 189] width 188 height 11
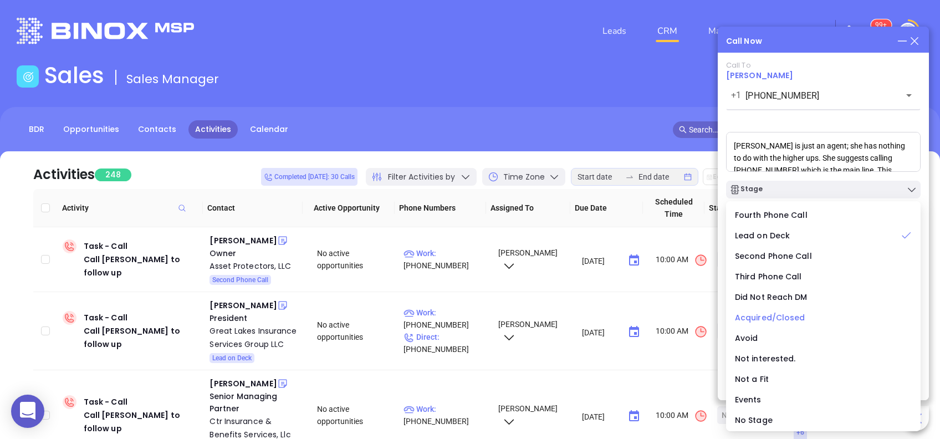
click at [774, 318] on span "Acquired/Closed" at bounding box center [770, 317] width 70 height 11
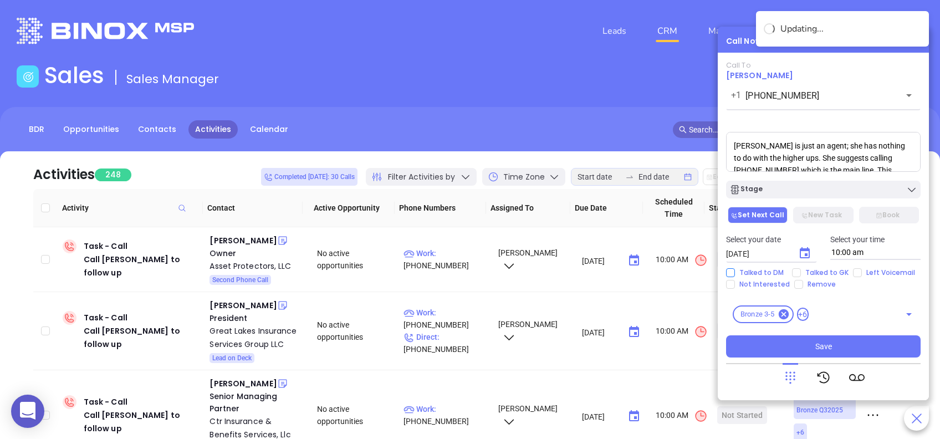
click at [775, 273] on span "Talked to DM" at bounding box center [761, 272] width 53 height 9
click at [735, 273] on input "Talked to DM" at bounding box center [730, 272] width 9 height 9
checkbox input "true"
click at [842, 345] on button "Save" at bounding box center [823, 346] width 195 height 22
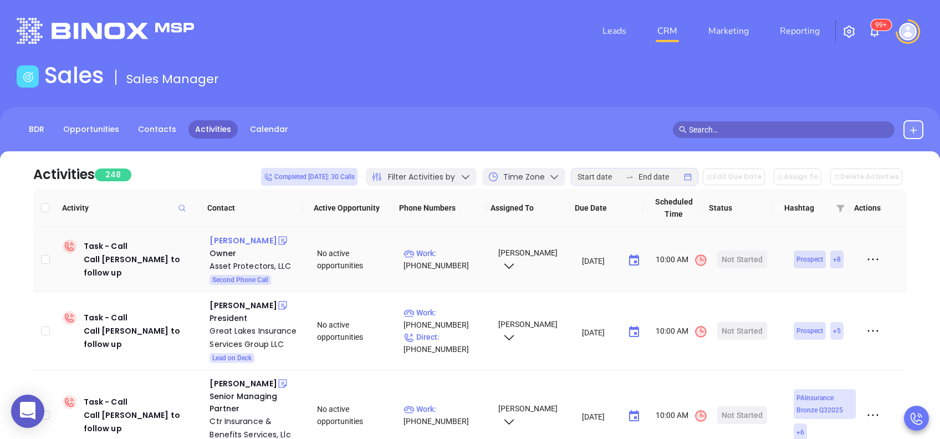
click at [260, 241] on div "Richard Costabile" at bounding box center [243, 240] width 67 height 13
click at [449, 246] on td "Work : (717) 699-2336" at bounding box center [445, 259] width 93 height 65
click at [451, 251] on p "Work : (717) 699-2336" at bounding box center [445, 259] width 84 height 24
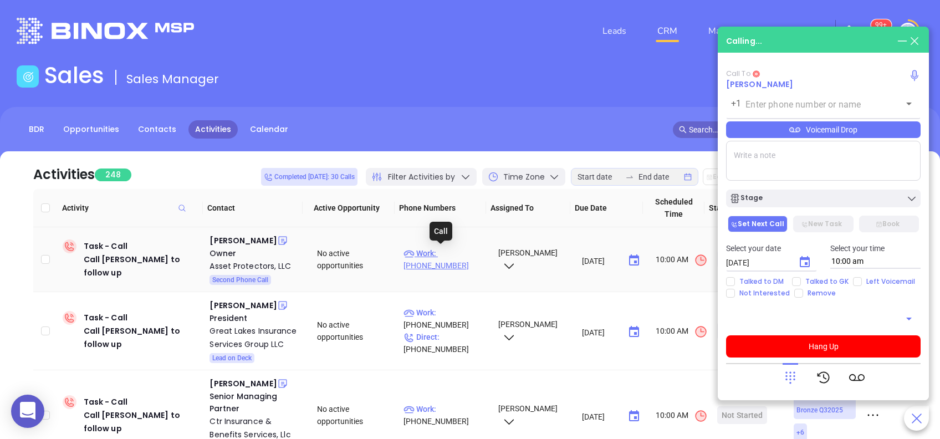
type input "(717) 699-2336"
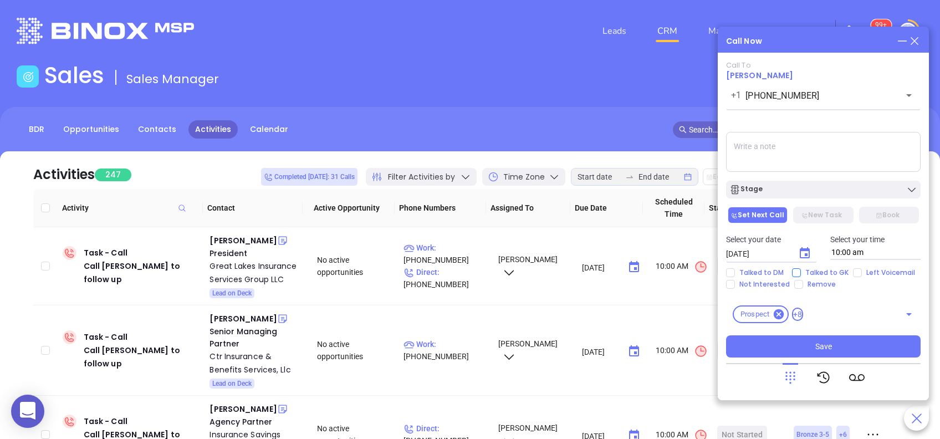
click at [801, 273] on span "Talked to GK" at bounding box center [827, 272] width 52 height 9
click at [801, 273] on input "Talked to GK" at bounding box center [796, 272] width 9 height 9
checkbox input "true"
click at [848, 343] on button "Save" at bounding box center [823, 346] width 195 height 22
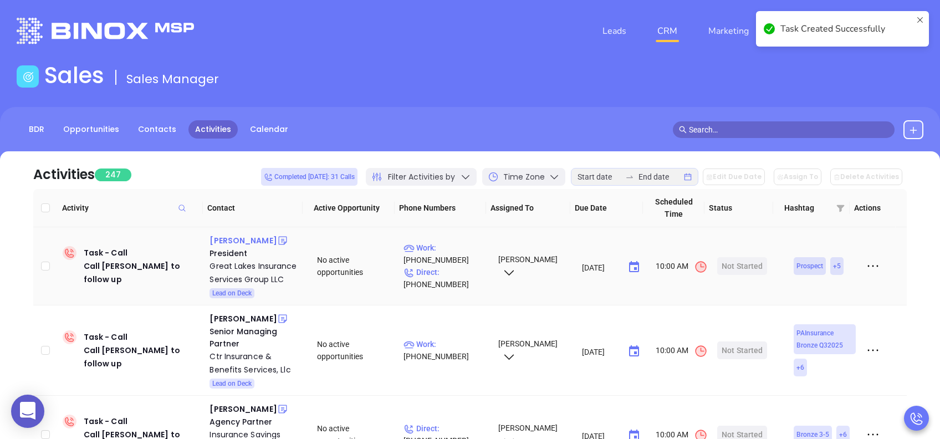
click at [256, 242] on div "Pete Zaphiris" at bounding box center [243, 240] width 67 height 13
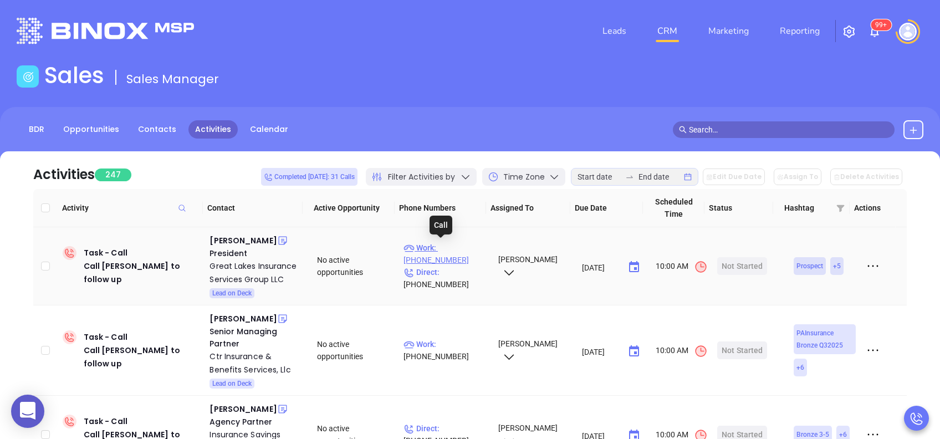
click at [459, 247] on p "Work : (814) 456-0498" at bounding box center [445, 254] width 84 height 24
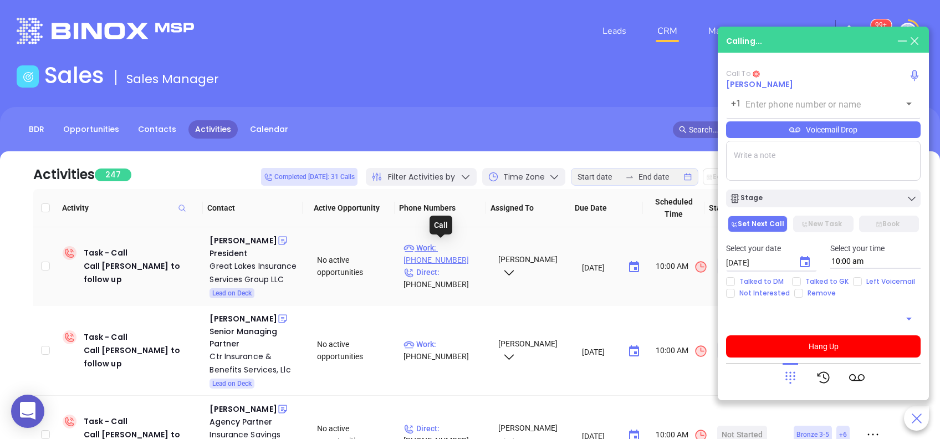
type input "(814) 456-0498"
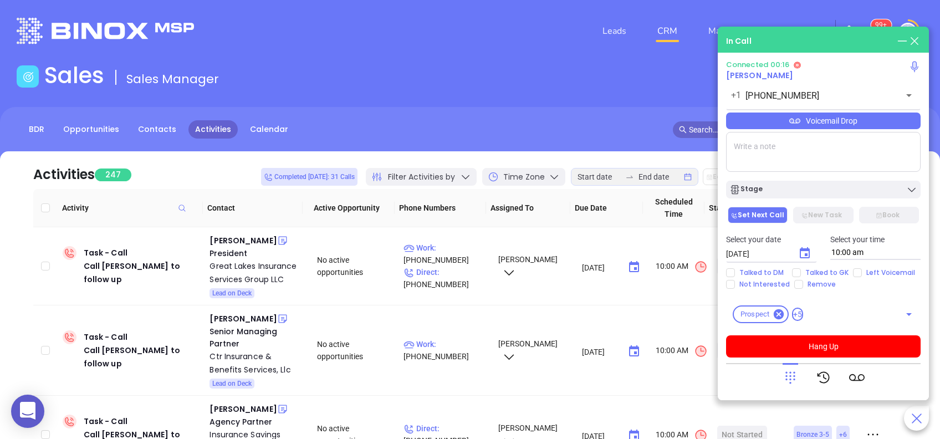
click at [788, 372] on icon at bounding box center [791, 378] width 16 height 16
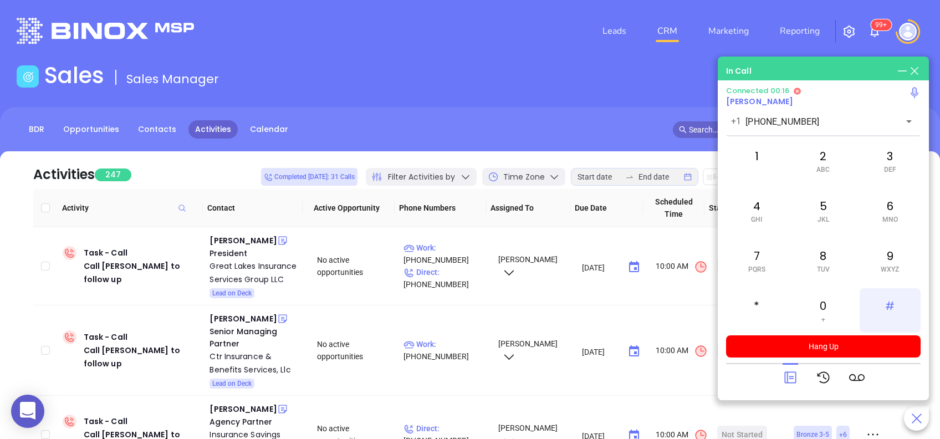
click at [891, 299] on div "#" at bounding box center [890, 310] width 61 height 44
click at [758, 296] on div "*" at bounding box center [756, 310] width 61 height 44
click at [892, 265] on span "WXYZ" at bounding box center [890, 269] width 18 height 8
click at [826, 160] on div "2 ABC" at bounding box center [823, 161] width 61 height 44
click at [763, 260] on div "7 PQRS" at bounding box center [756, 260] width 61 height 44
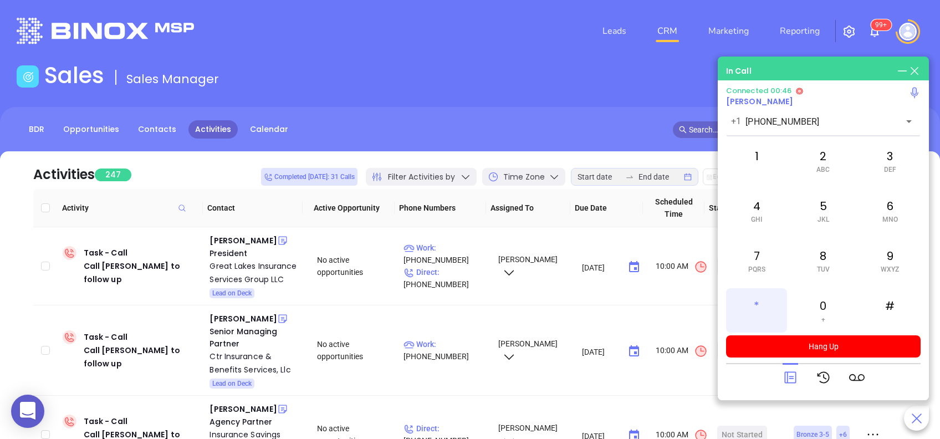
click at [762, 310] on div "*" at bounding box center [756, 310] width 61 height 44
click at [755, 307] on div "*" at bounding box center [756, 310] width 61 height 44
click at [744, 312] on div "*" at bounding box center [756, 310] width 61 height 44
click at [738, 314] on div "*" at bounding box center [756, 310] width 61 height 44
click at [753, 160] on div "1" at bounding box center [756, 161] width 61 height 44
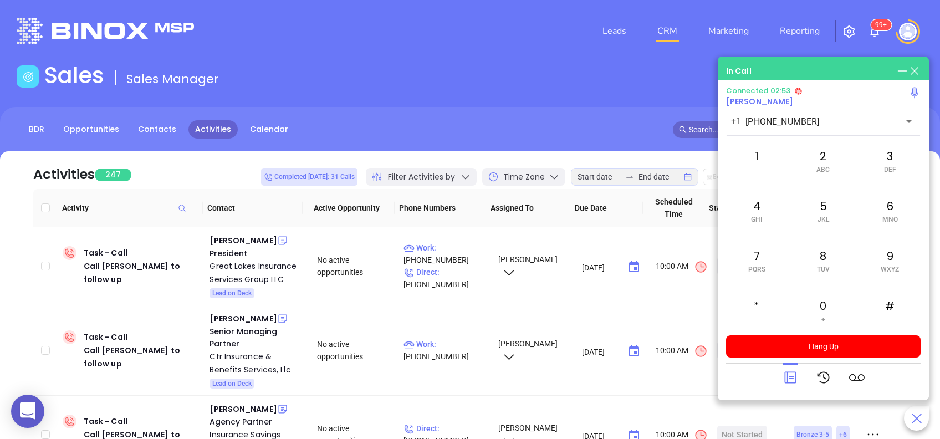
click at [791, 377] on icon at bounding box center [791, 378] width 16 height 16
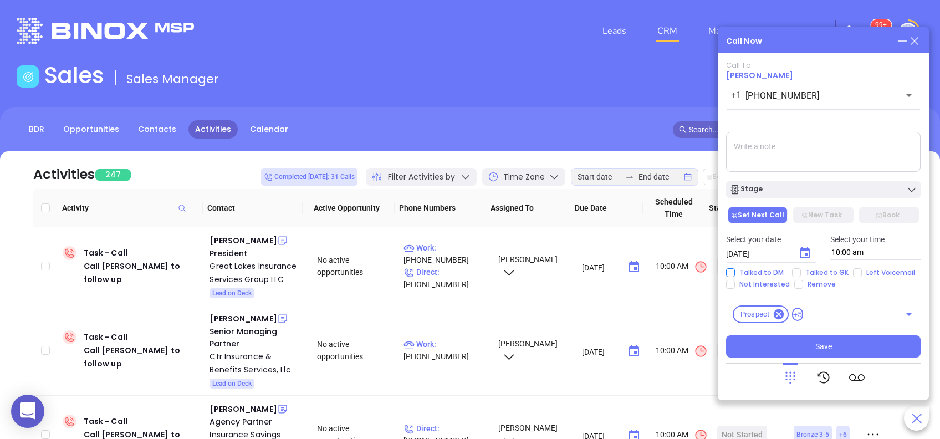
click at [732, 270] on input "Talked to DM" at bounding box center [730, 272] width 9 height 9
checkbox input "true"
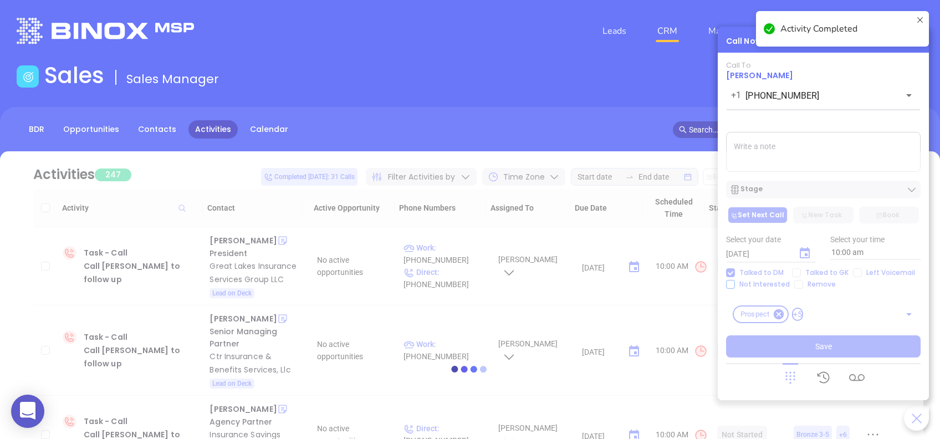
click at [732, 287] on div at bounding box center [470, 368] width 907 height 435
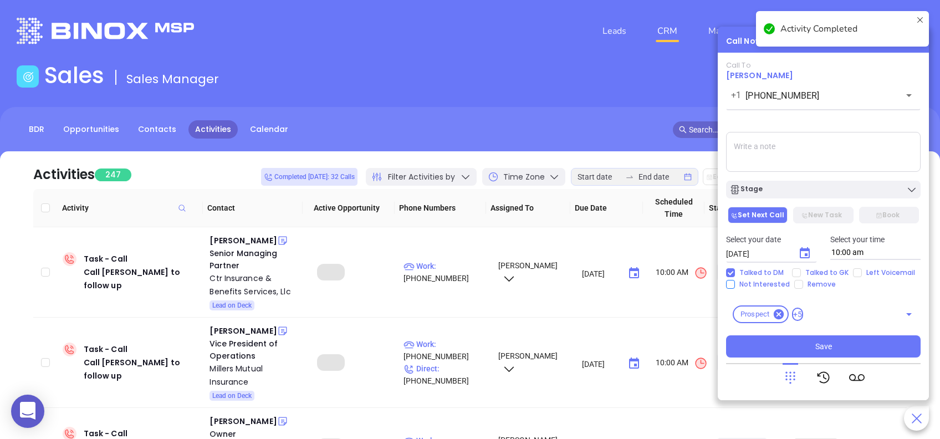
click at [729, 285] on input "Not Interested" at bounding box center [730, 284] width 9 height 9
checkbox input "true"
click at [815, 195] on div "Stage" at bounding box center [823, 189] width 188 height 11
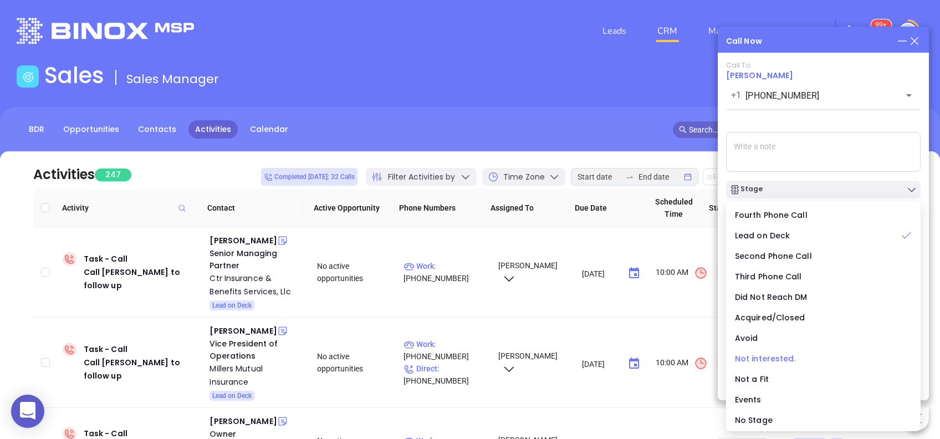
click at [765, 361] on span "Not interested." at bounding box center [765, 358] width 61 height 11
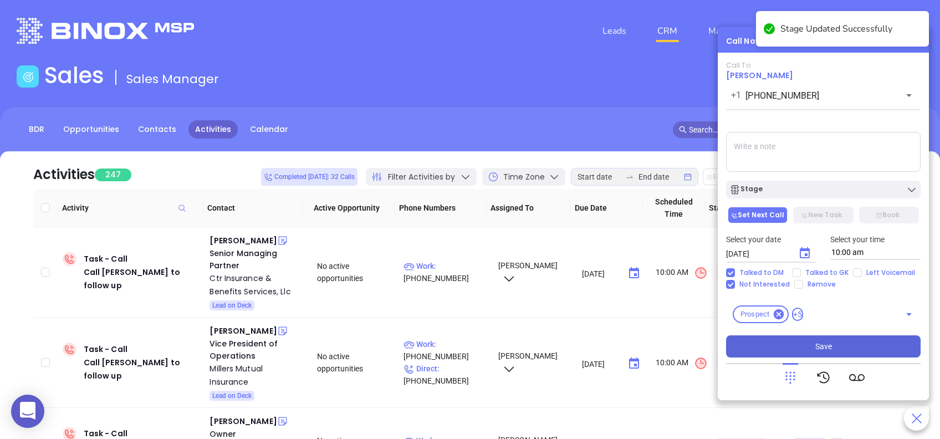
click at [827, 341] on span "Save" at bounding box center [823, 346] width 17 height 12
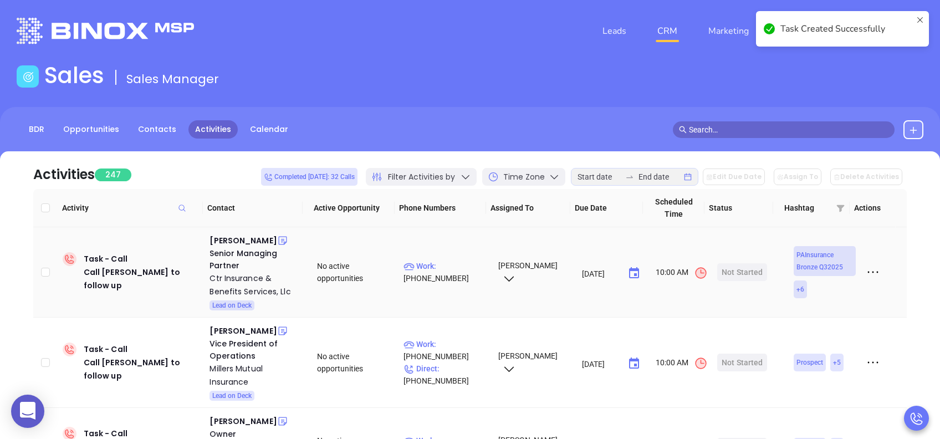
click at [240, 232] on td "Joseph Mills Senior Managing Partner Ctr Insurance & Benefits Services, Llc Lea…" at bounding box center [255, 272] width 101 height 90
click at [243, 240] on div "Joseph Mills" at bounding box center [243, 240] width 67 height 13
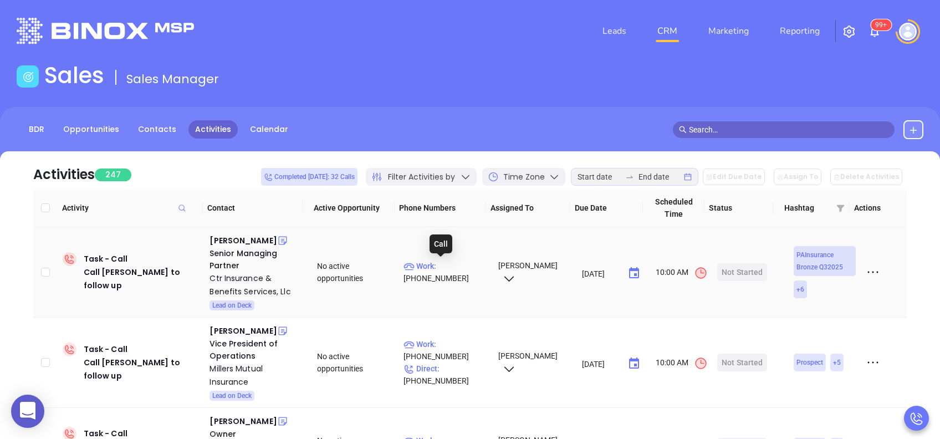
click at [446, 264] on p "Work : (724) 772-3160" at bounding box center [445, 272] width 84 height 24
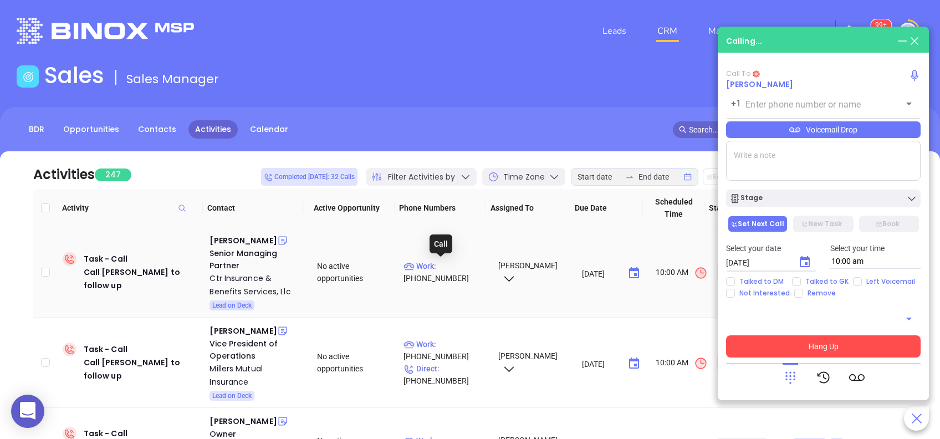
type input "(724) 772-3160"
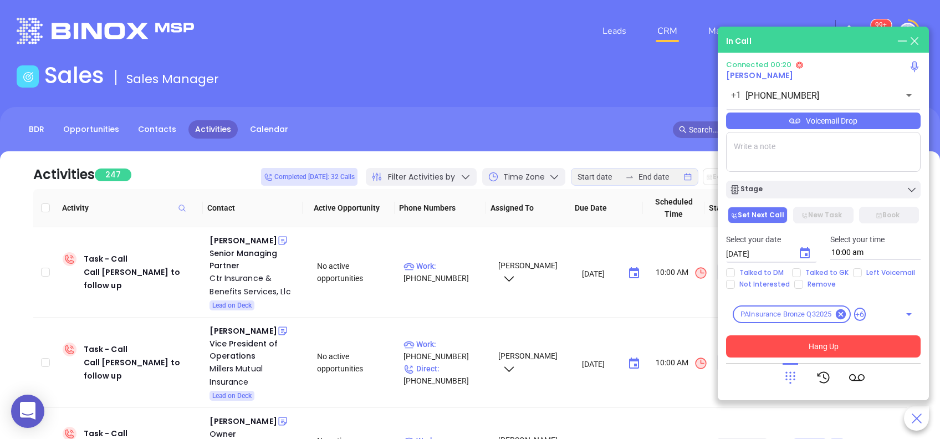
click at [792, 371] on icon at bounding box center [791, 378] width 16 height 16
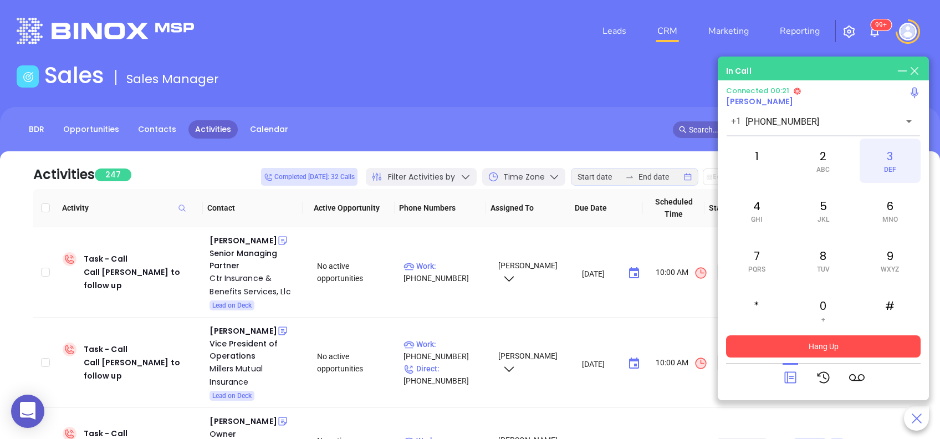
click at [893, 170] on span "DEF" at bounding box center [890, 170] width 12 height 8
click at [824, 159] on div "2 ABC" at bounding box center [823, 161] width 61 height 44
click at [889, 216] on span "MNO" at bounding box center [890, 220] width 16 height 8
click at [764, 212] on div "4 GHI" at bounding box center [756, 210] width 61 height 44
click at [821, 214] on div "5 JKL" at bounding box center [823, 210] width 61 height 44
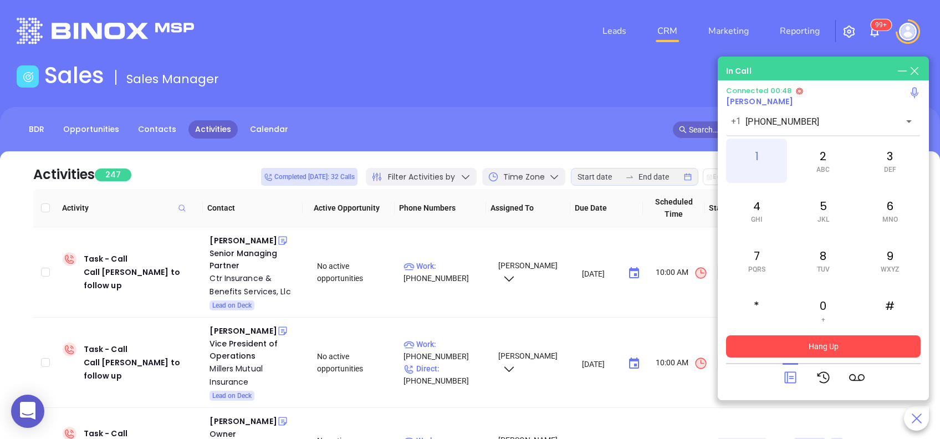
click at [763, 160] on div "1" at bounding box center [756, 161] width 61 height 44
drag, startPoint x: 795, startPoint y: 382, endPoint x: 798, endPoint y: 373, distance: 9.5
click at [795, 381] on icon at bounding box center [790, 378] width 12 height 12
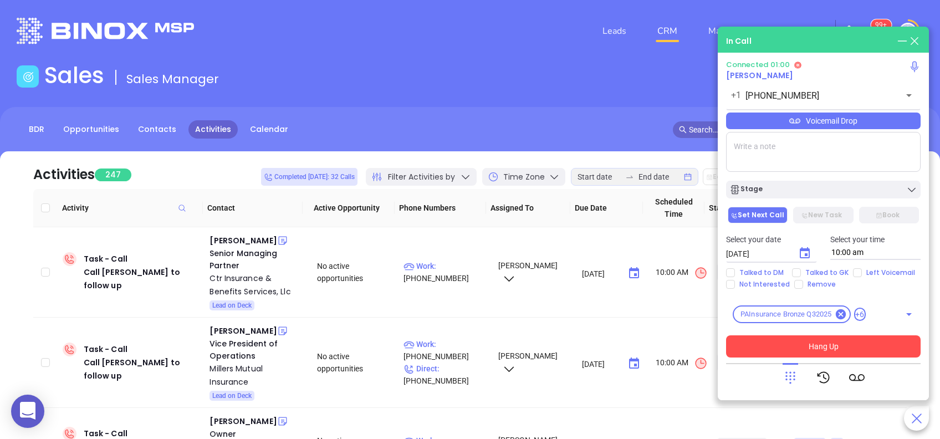
click at [829, 117] on div "Voicemail Drop" at bounding box center [823, 121] width 195 height 17
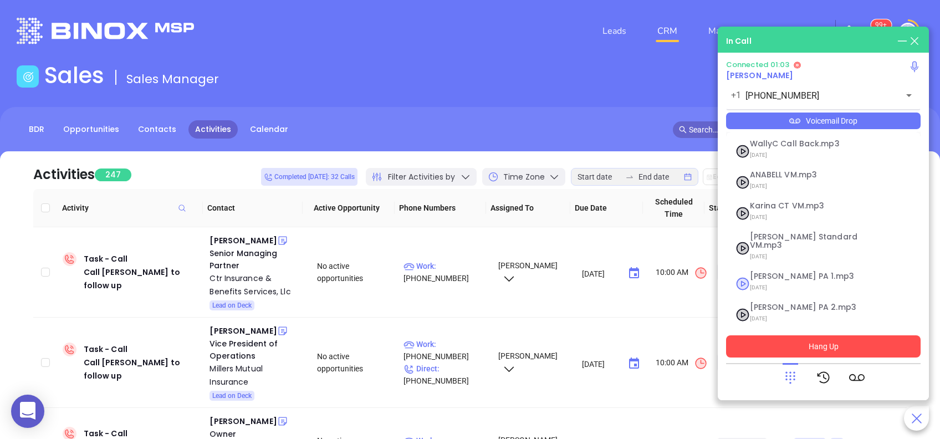
click at [800, 272] on span "Vicky PA 1.mp3" at bounding box center [810, 276] width 120 height 8
checkbox input "true"
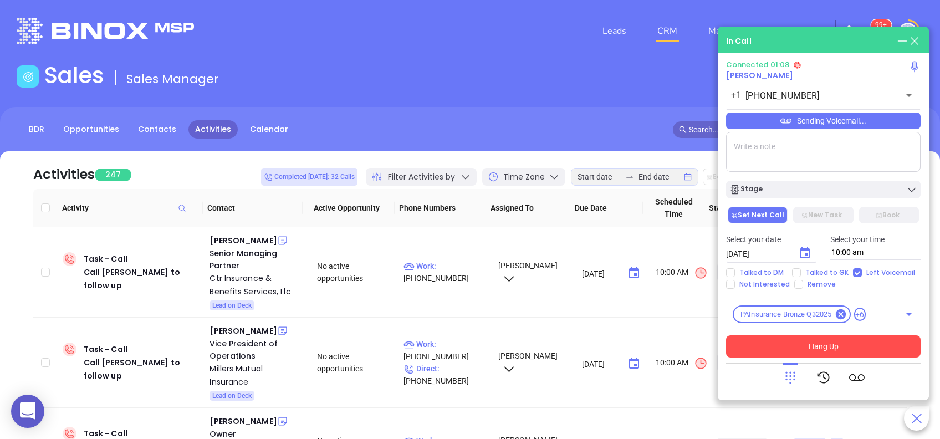
click at [900, 340] on button "Hang Up" at bounding box center [823, 346] width 195 height 22
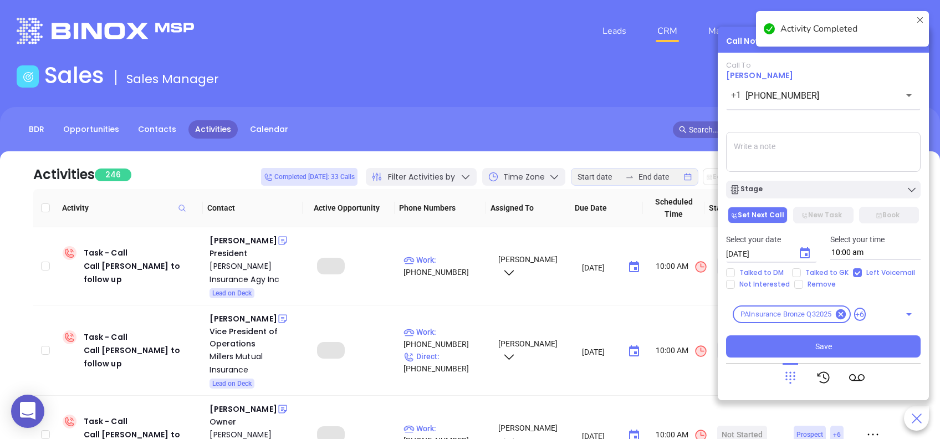
click at [805, 253] on icon "Choose date, selected date is Aug 29, 2025" at bounding box center [804, 253] width 13 height 13
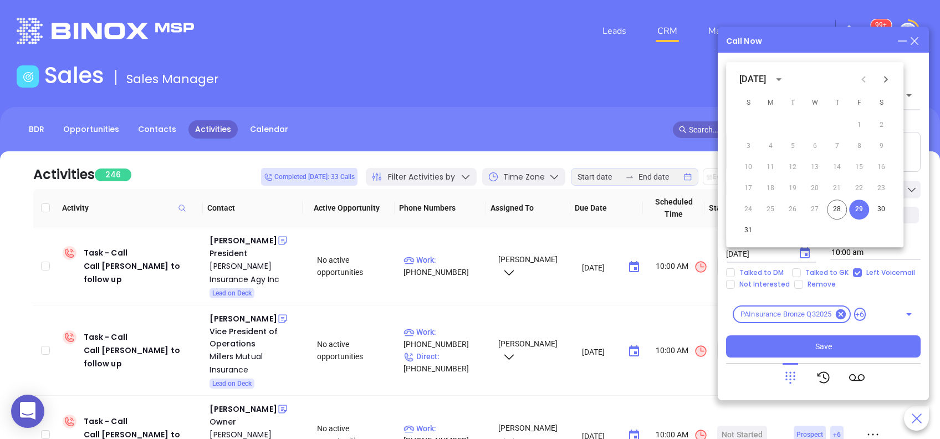
click at [887, 76] on icon "Next month" at bounding box center [885, 79] width 13 height 13
click at [790, 125] on button "2" at bounding box center [793, 125] width 20 height 20
type input "09/02/2025"
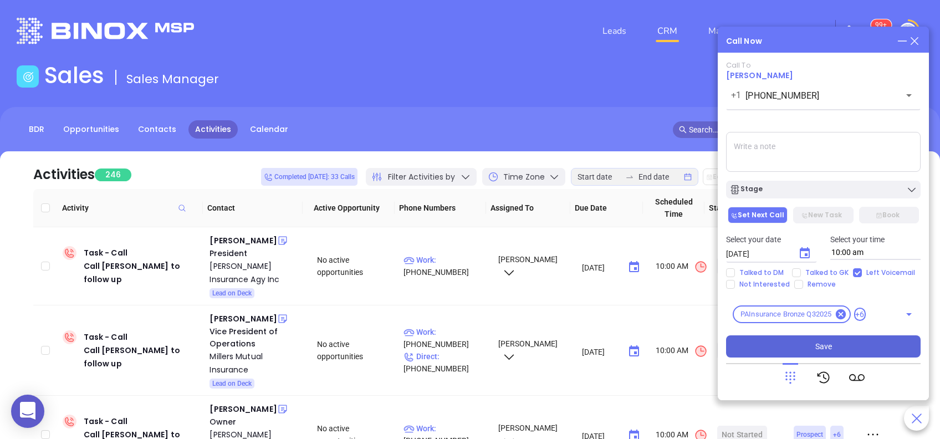
click at [844, 348] on button "Save" at bounding box center [823, 346] width 195 height 22
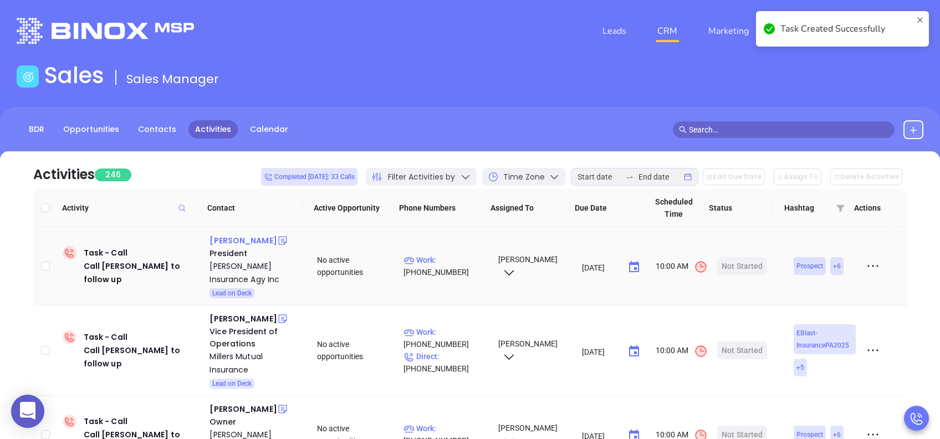
click at [244, 238] on div "David Wallace" at bounding box center [243, 240] width 67 height 13
click at [449, 259] on p "Work : (814) 652-6443" at bounding box center [445, 266] width 84 height 24
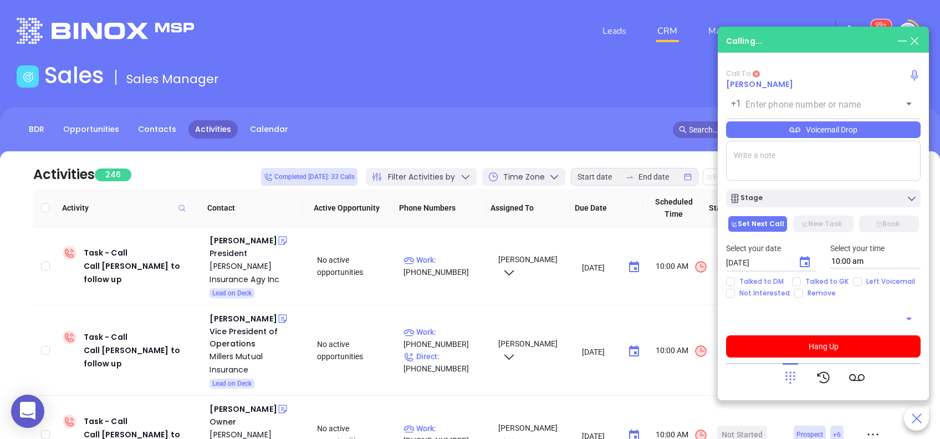
type input "(814) 652-6443"
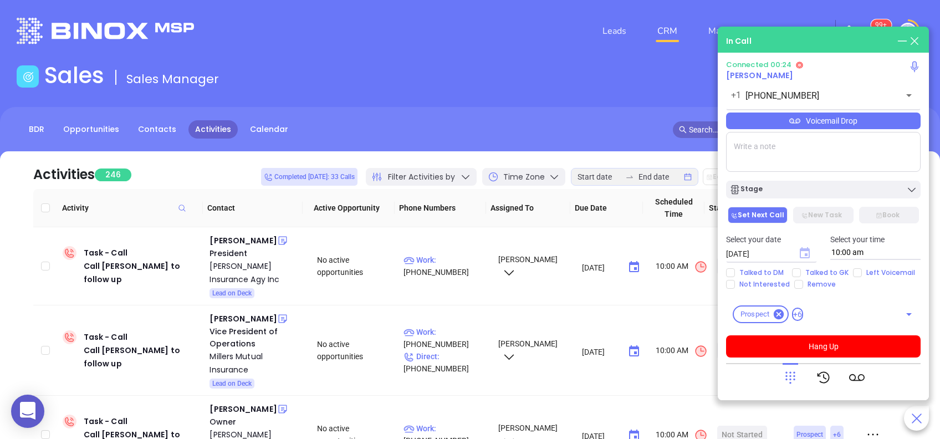
click at [803, 258] on icon "Choose date, selected date is Aug 29, 2025" at bounding box center [805, 252] width 10 height 11
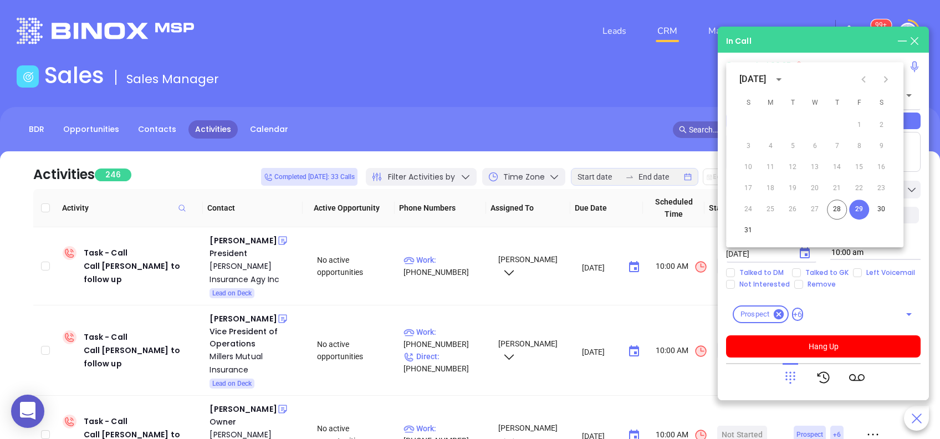
click at [886, 80] on icon "Next month" at bounding box center [886, 79] width 4 height 7
click at [818, 124] on button "3" at bounding box center [815, 125] width 20 height 20
type input "09/03/2025"
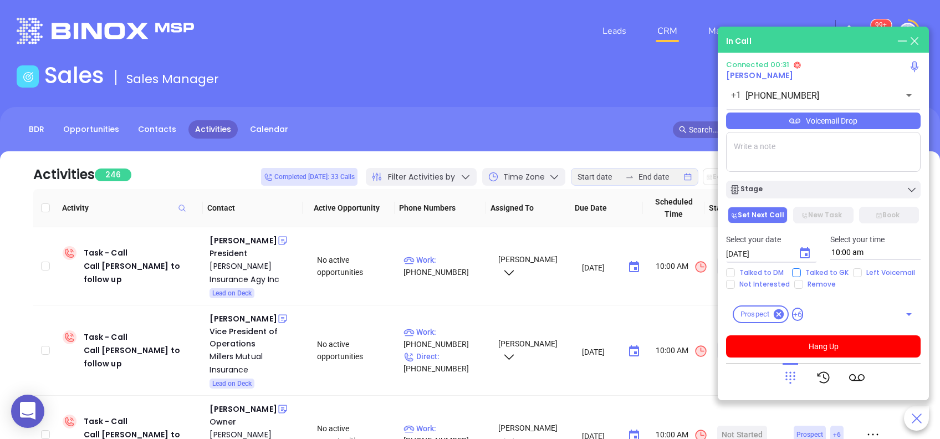
click at [821, 270] on span "Talked to GK" at bounding box center [827, 272] width 52 height 9
click at [801, 270] on input "Talked to GK" at bounding box center [796, 272] width 9 height 9
checkbox input "true"
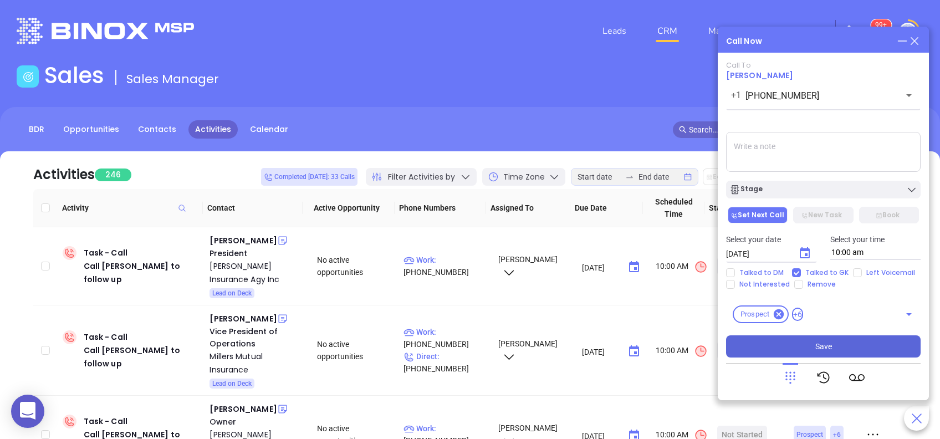
click at [860, 351] on button "Save" at bounding box center [823, 346] width 195 height 22
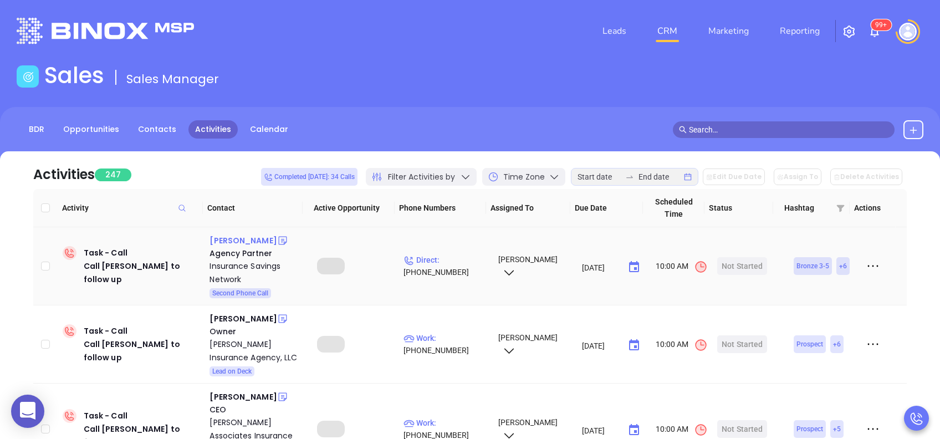
click at [245, 243] on div "Mark Arnold" at bounding box center [243, 240] width 67 height 13
click at [444, 259] on p "Direct : (267) 364-6350" at bounding box center [445, 266] width 84 height 24
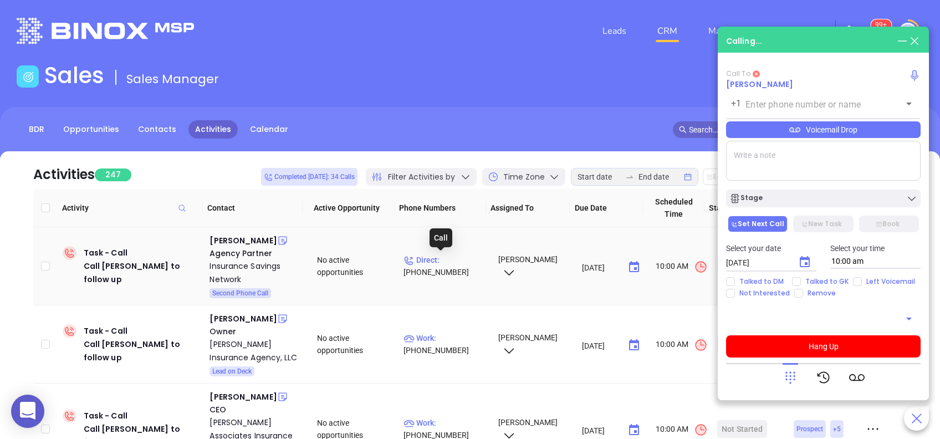
type input "(267) 364-6350"
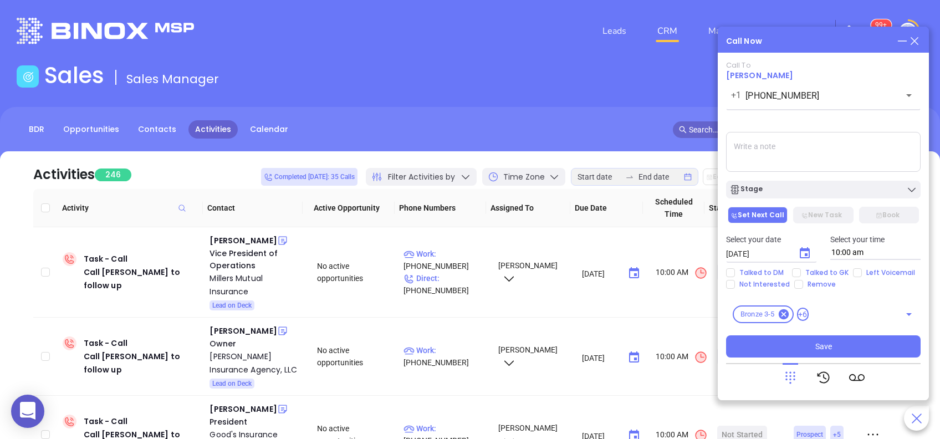
click at [795, 277] on div "Talked to DM Talked to GK Left Voicemail Not Interested Remove" at bounding box center [823, 278] width 208 height 21
click at [795, 270] on input "Talked to GK" at bounding box center [796, 272] width 9 height 9
checkbox input "true"
click at [805, 257] on icon "Choose date, selected date is Aug 29, 2025" at bounding box center [805, 252] width 10 height 11
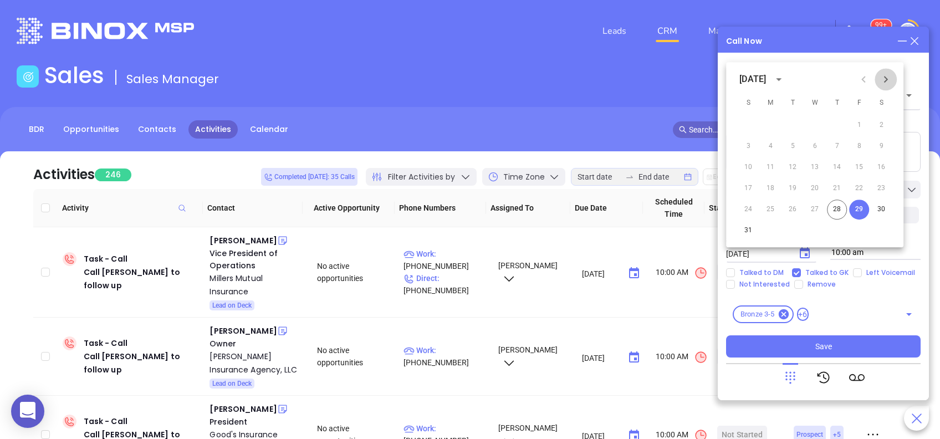
click at [884, 84] on icon "Next month" at bounding box center [885, 79] width 13 height 13
click at [788, 127] on button "2" at bounding box center [793, 125] width 20 height 20
type input "09/02/2025"
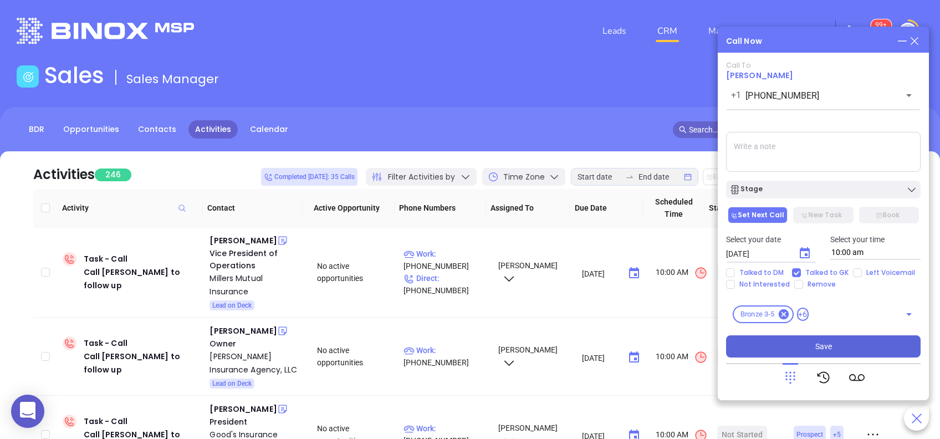
click at [863, 350] on button "Save" at bounding box center [823, 346] width 195 height 22
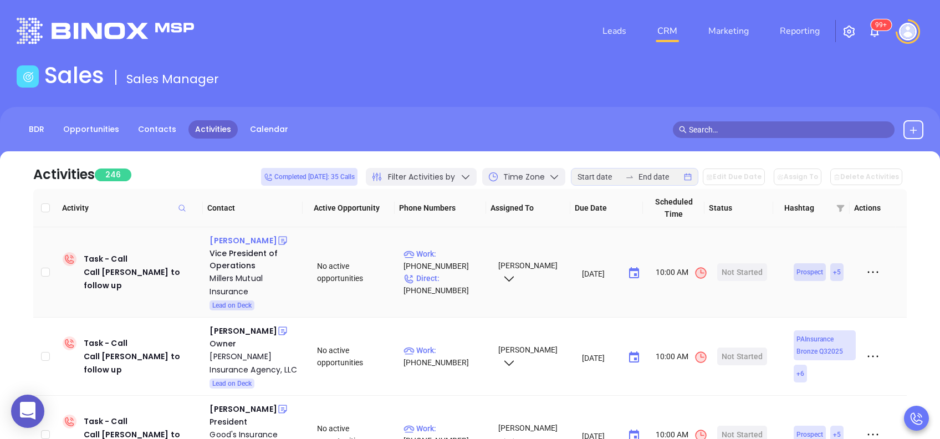
click at [239, 239] on div "Scott Billett" at bounding box center [243, 240] width 67 height 13
click at [467, 255] on p "Work : (800) 745-4555" at bounding box center [445, 260] width 84 height 24
type input "(800) 745-4555"
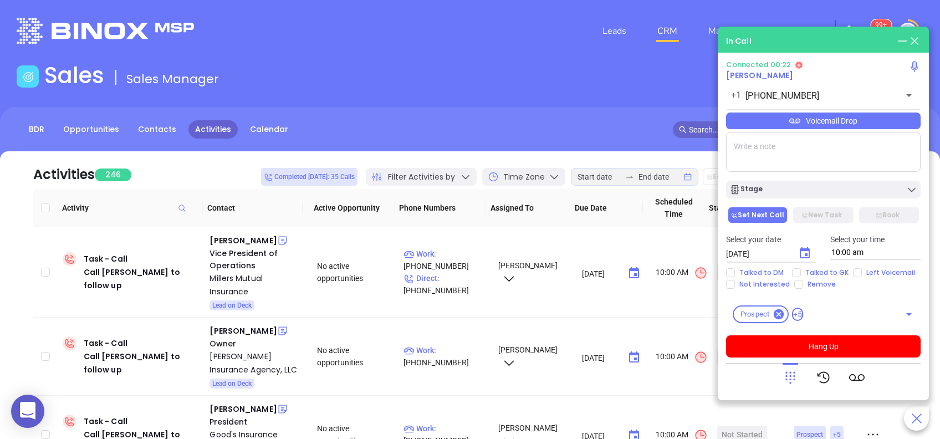
click at [798, 379] on icon at bounding box center [791, 378] width 16 height 16
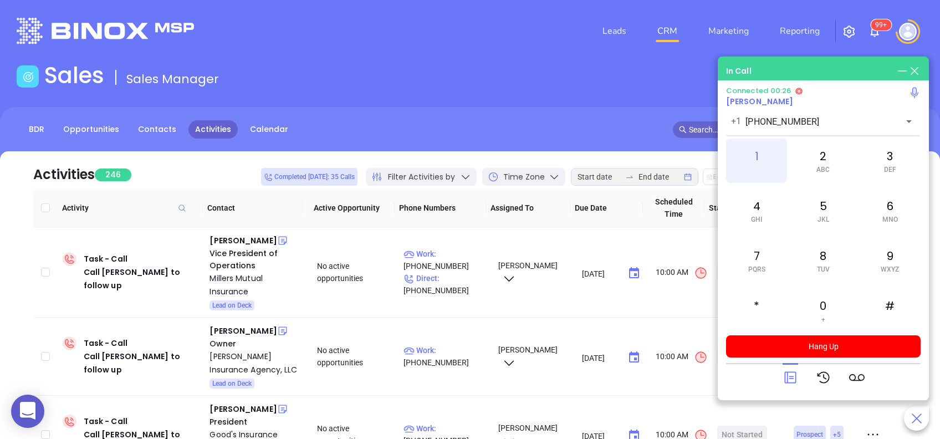
click at [759, 155] on div "1" at bounding box center [756, 161] width 61 height 44
click at [763, 270] on span "PQRS" at bounding box center [756, 269] width 17 height 8
click at [832, 167] on div "2 ABC" at bounding box center [823, 161] width 61 height 44
click at [888, 214] on div "6 MNO" at bounding box center [890, 210] width 61 height 44
click at [896, 265] on span "WXYZ" at bounding box center [890, 269] width 18 height 8
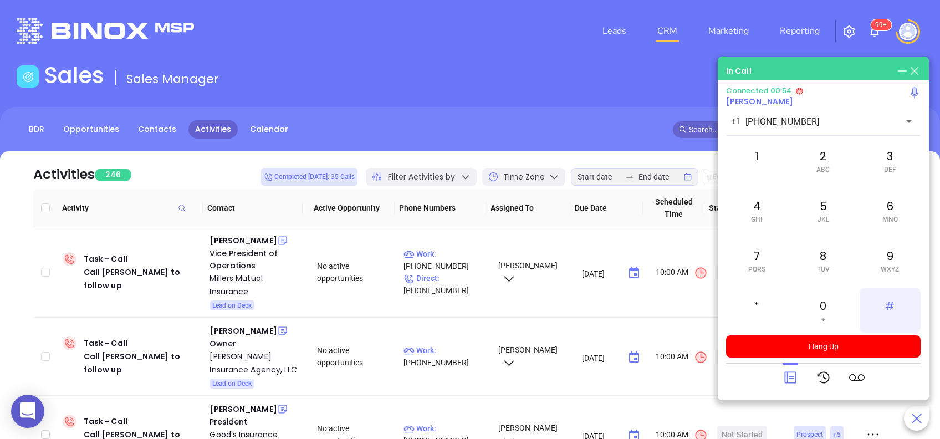
click at [893, 308] on div "#" at bounding box center [890, 310] width 61 height 44
click at [762, 263] on div "7 PQRS" at bounding box center [756, 260] width 61 height 44
click at [829, 157] on div "2 ABC" at bounding box center [823, 161] width 61 height 44
click at [891, 216] on span "MNO" at bounding box center [890, 220] width 16 height 8
click at [890, 309] on div "#" at bounding box center [890, 310] width 61 height 44
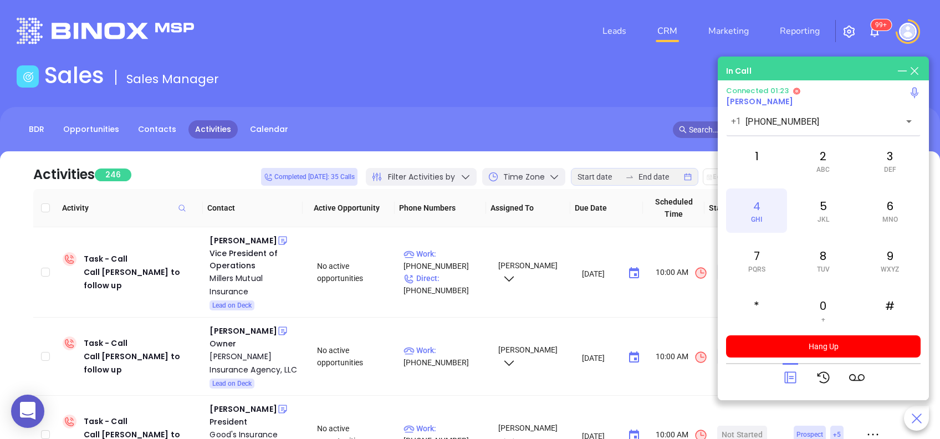
click at [752, 211] on div "4 GHI" at bounding box center [756, 210] width 61 height 44
click at [789, 379] on icon at bounding box center [790, 378] width 12 height 12
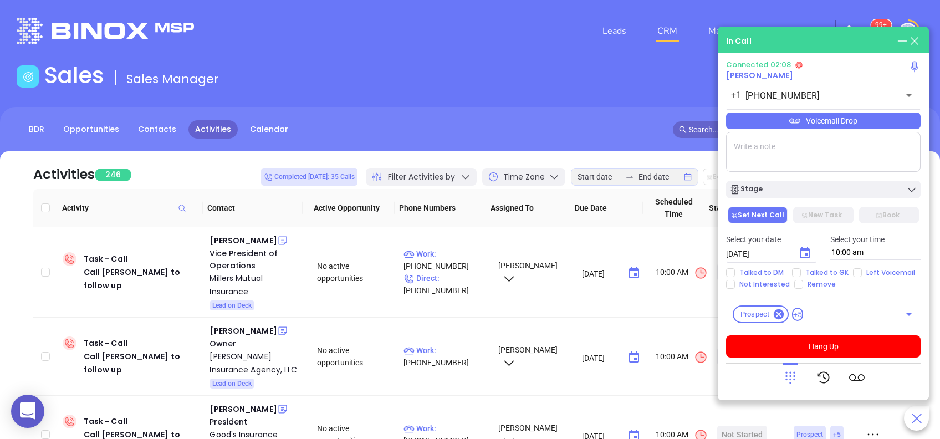
click at [847, 124] on div "Voicemail Drop" at bounding box center [823, 121] width 195 height 17
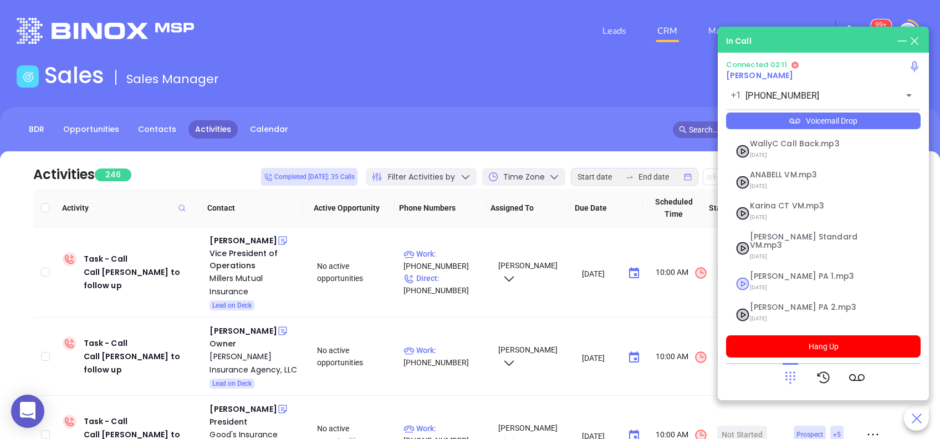
click at [787, 272] on span "Vicky PA 1.mp3" at bounding box center [810, 276] width 120 height 8
checkbox input "true"
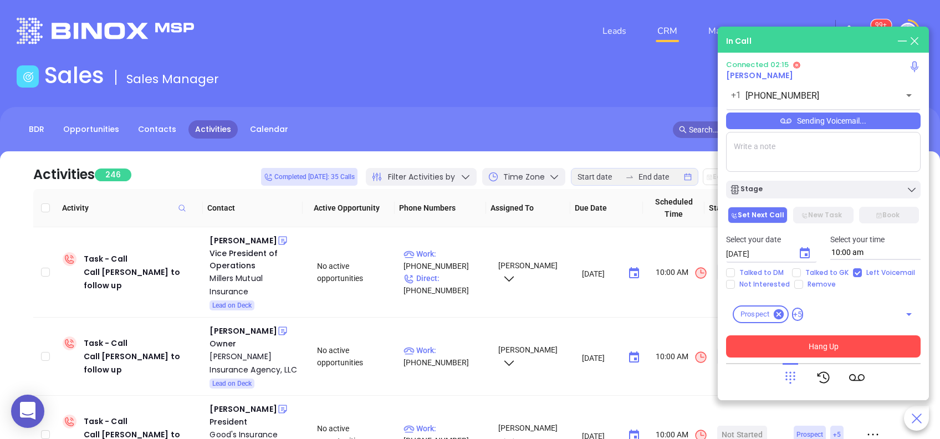
click at [860, 348] on button "Hang Up" at bounding box center [823, 346] width 195 height 22
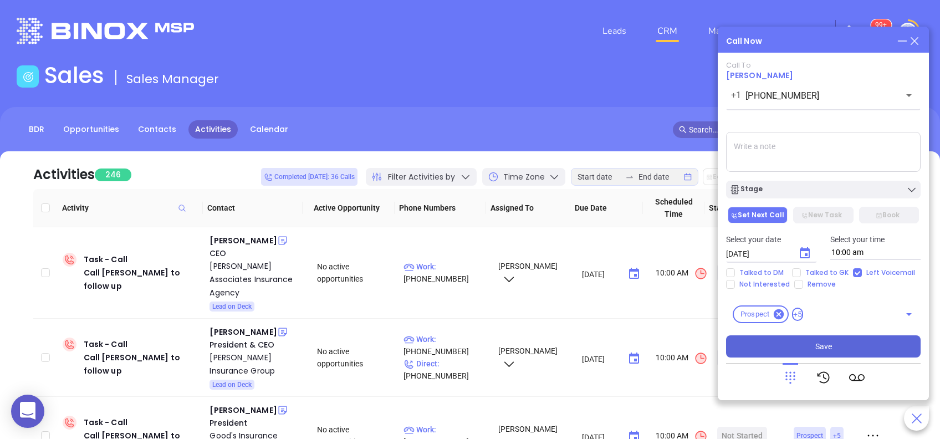
click at [856, 343] on button "Save" at bounding box center [823, 346] width 195 height 22
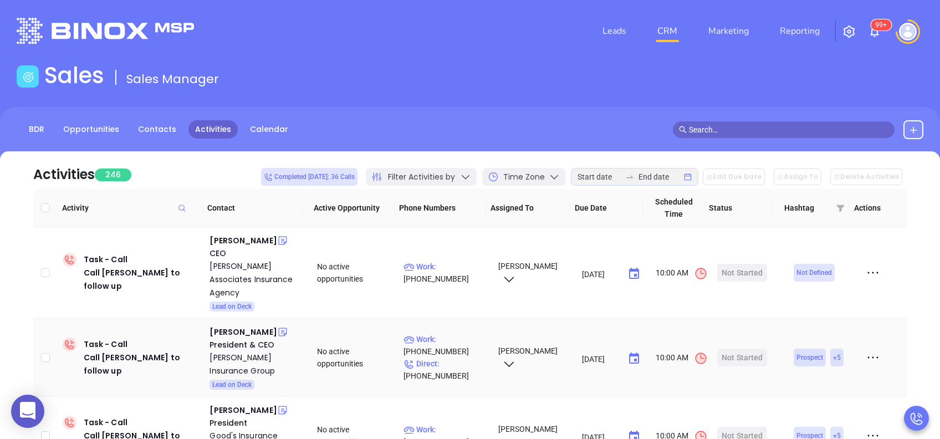
click at [865, 349] on icon at bounding box center [873, 357] width 17 height 17
click at [250, 241] on div "Mark Gannon" at bounding box center [243, 240] width 67 height 13
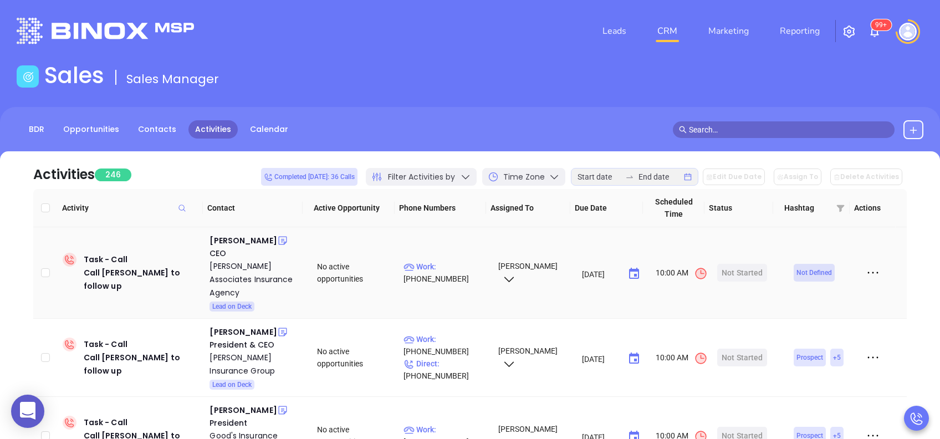
click at [458, 262] on p "Work : (570) 265-3197" at bounding box center [445, 272] width 84 height 24
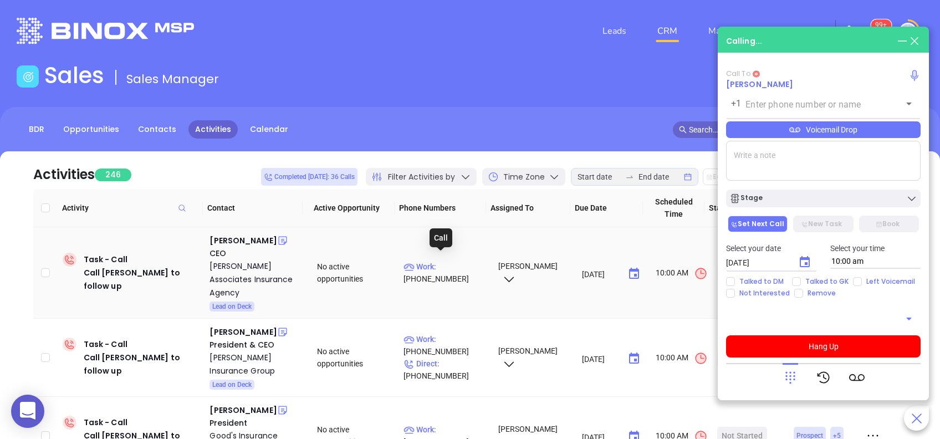
type input "(570) 265-3197"
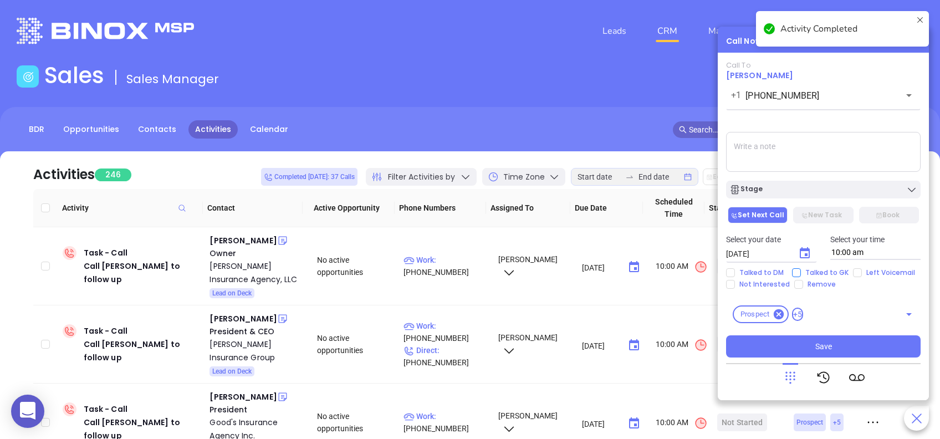
click at [795, 272] on input "Talked to GK" at bounding box center [796, 272] width 9 height 9
checkbox input "true"
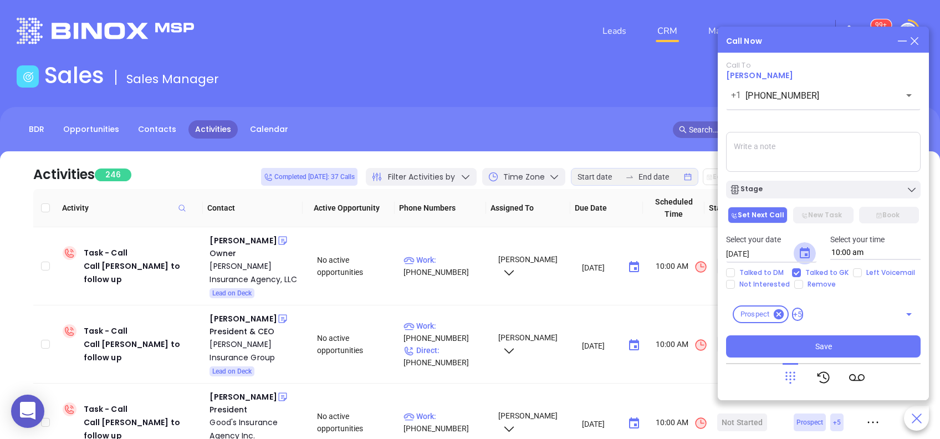
click at [803, 254] on icon "Choose date, selected date is Aug 29, 2025" at bounding box center [804, 253] width 13 height 13
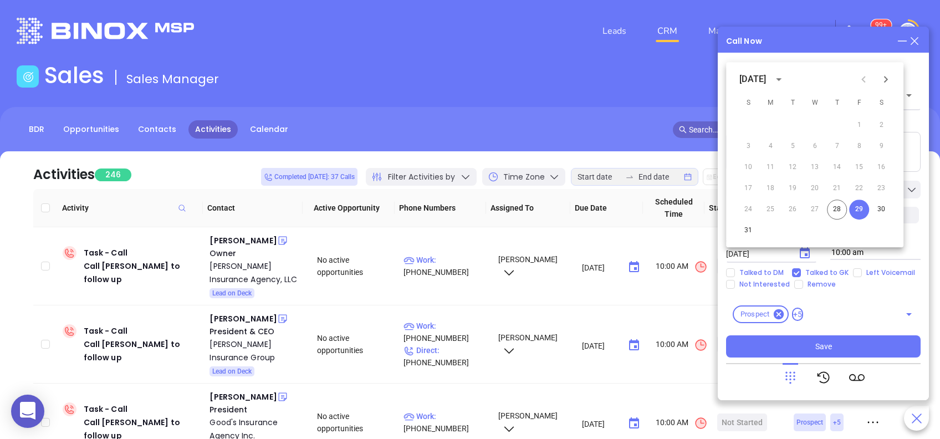
click at [882, 78] on icon "Next month" at bounding box center [885, 79] width 13 height 13
click at [789, 124] on button "2" at bounding box center [793, 125] width 20 height 20
type input "09/02/2025"
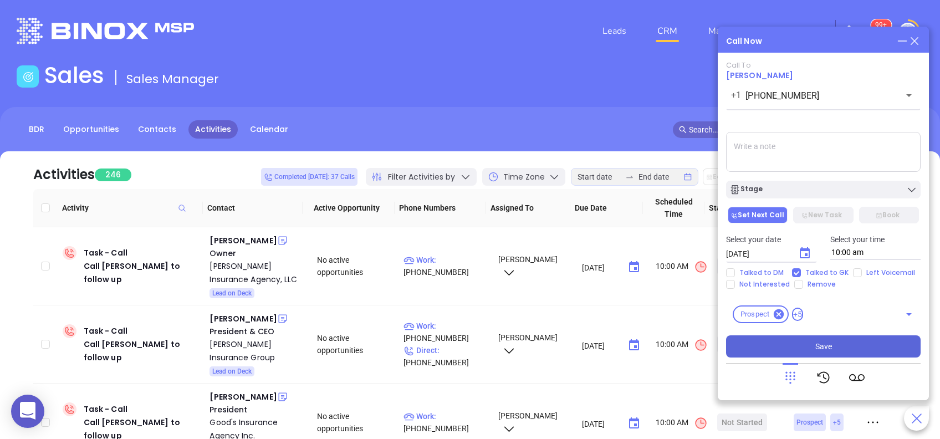
click at [811, 345] on button "Save" at bounding box center [823, 346] width 195 height 22
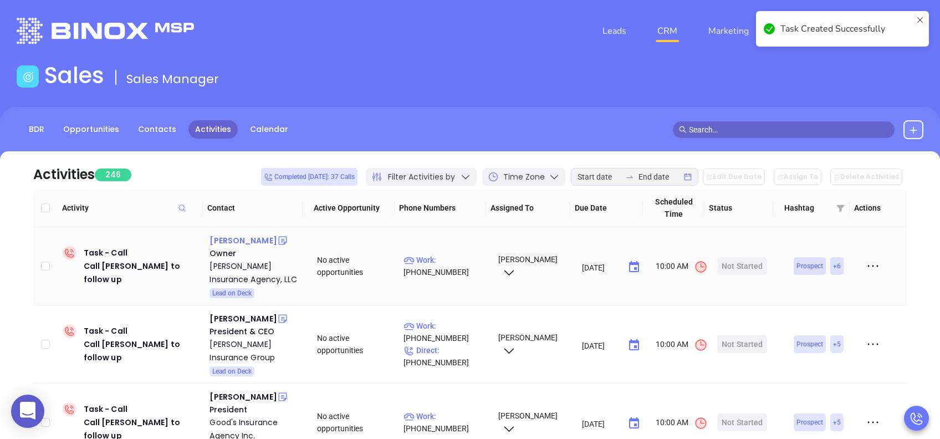
click at [231, 243] on div "Charles Leon" at bounding box center [243, 240] width 67 height 13
drag, startPoint x: 448, startPoint y: 259, endPoint x: 557, endPoint y: 438, distance: 209.7
click at [448, 259] on p "Work : (610) 264-4405" at bounding box center [445, 266] width 84 height 24
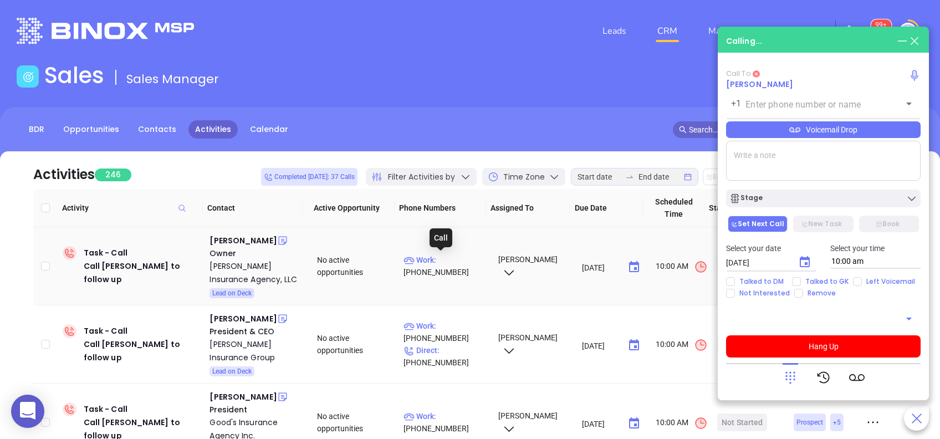
type input "(610) 264-4405"
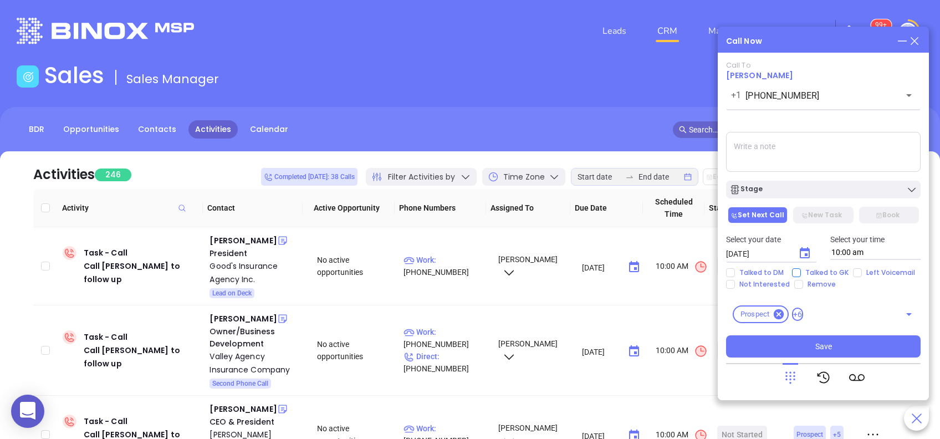
click at [826, 269] on span "Talked to GK" at bounding box center [827, 272] width 52 height 9
click at [801, 269] on input "Talked to GK" at bounding box center [796, 272] width 9 height 9
checkbox input "true"
click at [810, 252] on icon "Choose date, selected date is Aug 29, 2025" at bounding box center [804, 253] width 13 height 13
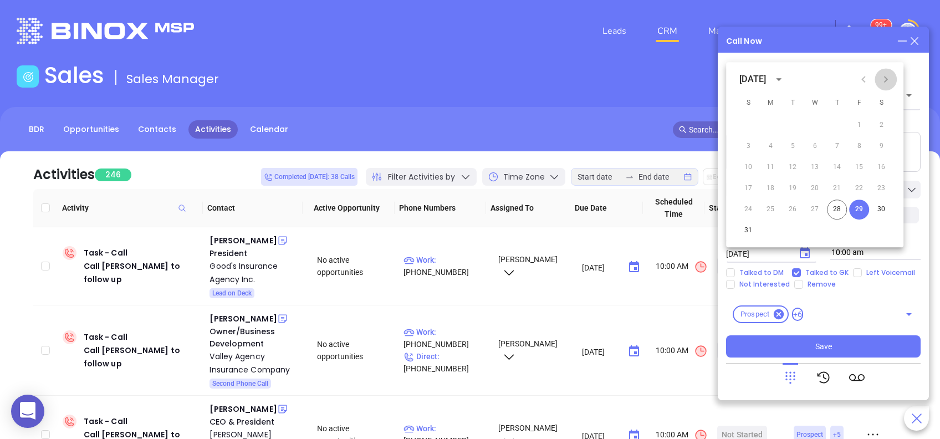
click at [885, 83] on icon "Next month" at bounding box center [886, 79] width 4 height 7
click at [796, 124] on button "2" at bounding box center [793, 125] width 20 height 20
type input "09/02/2025"
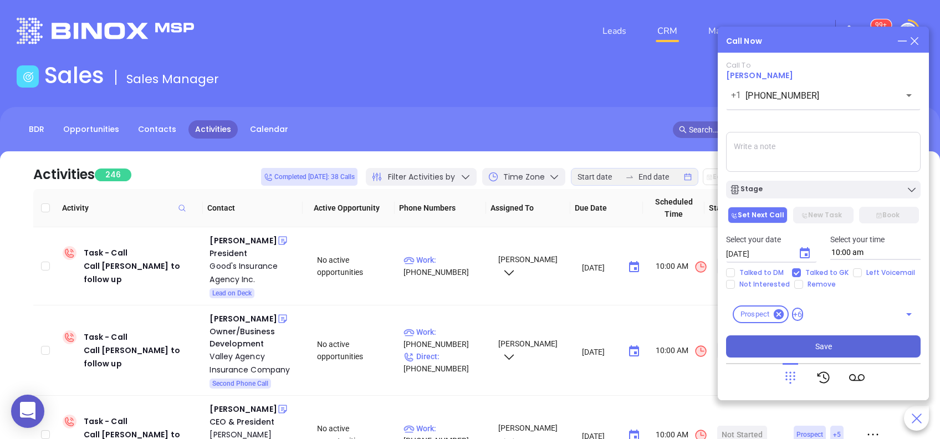
click at [842, 346] on button "Save" at bounding box center [823, 346] width 195 height 22
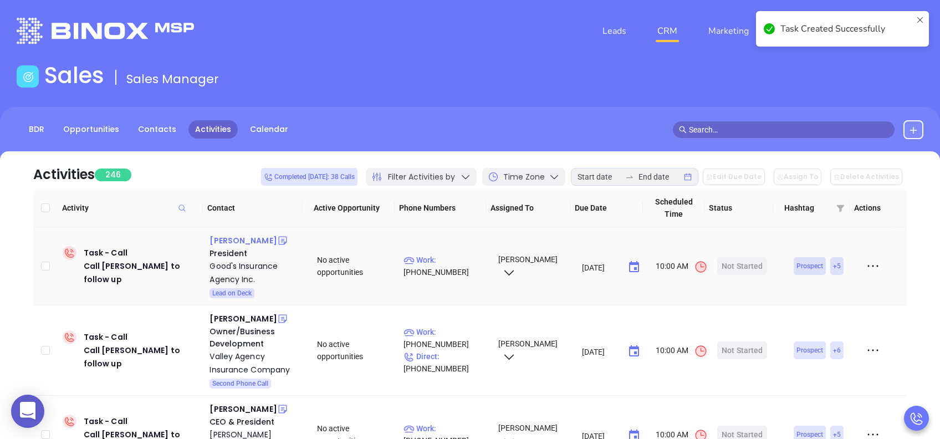
click at [258, 241] on div "Timothy Good" at bounding box center [243, 240] width 67 height 13
click at [454, 262] on p "Work : (717) 661-6100" at bounding box center [445, 266] width 84 height 24
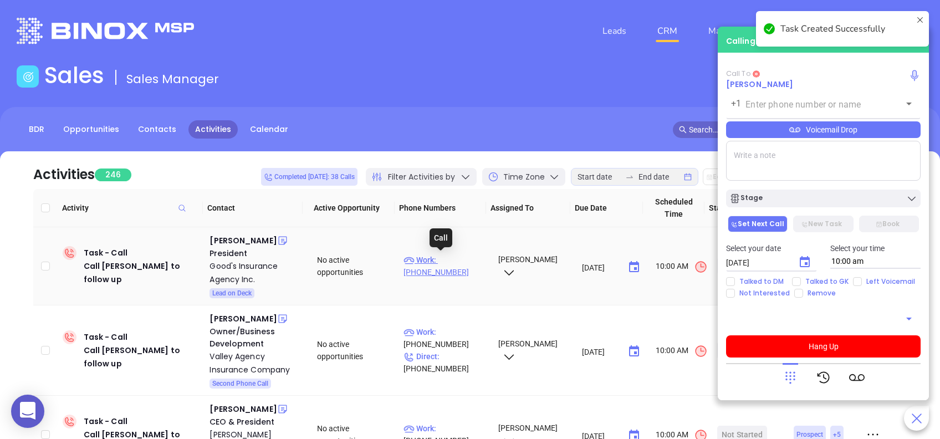
type input "(717) 661-6100"
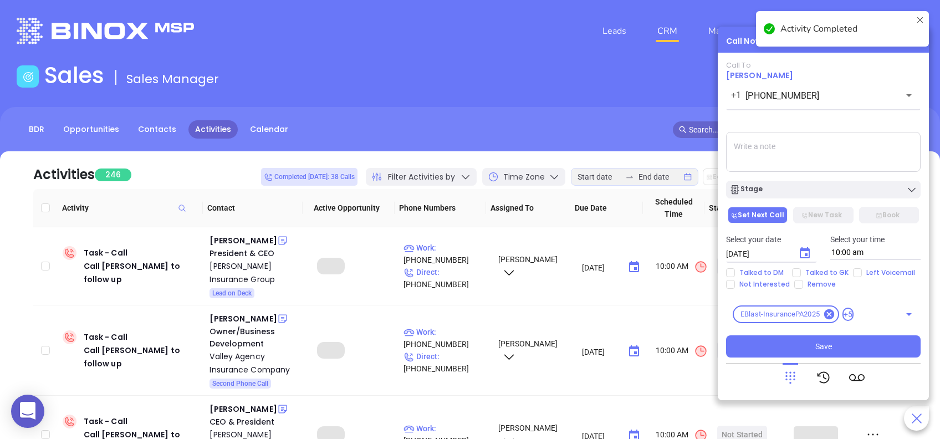
click at [795, 273] on input "Talked to GK" at bounding box center [796, 272] width 9 height 9
checkbox input "true"
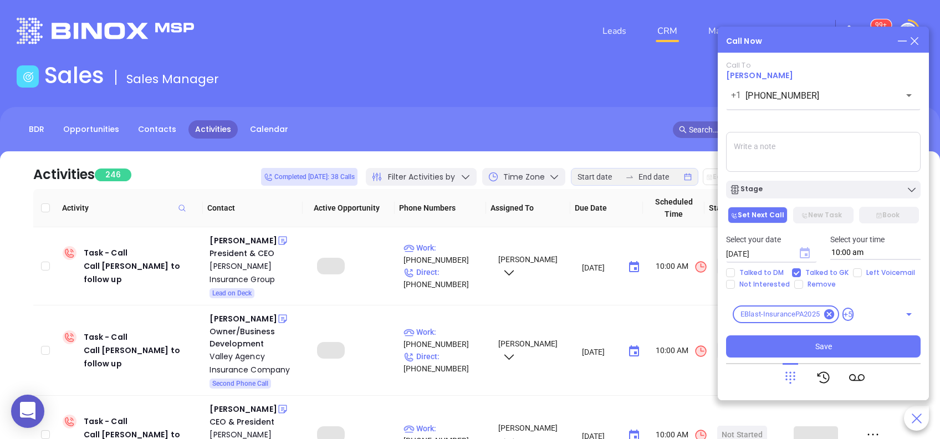
click at [805, 254] on icon "Choose date, selected date is Aug 29, 2025" at bounding box center [805, 252] width 10 height 11
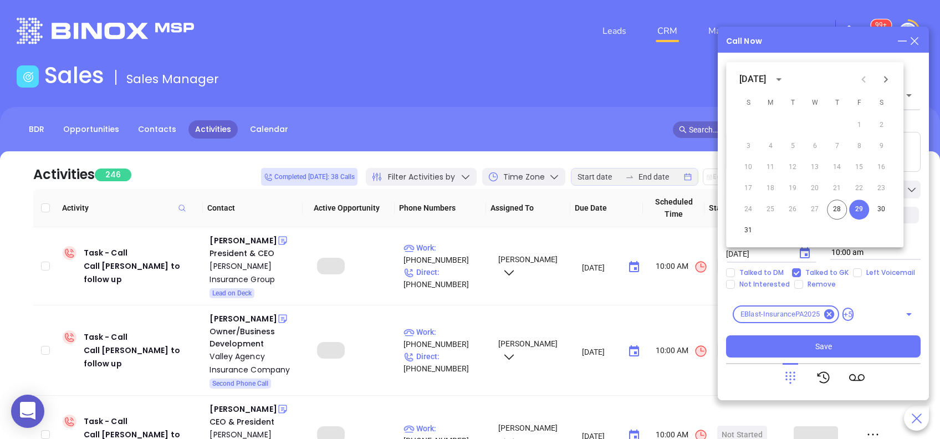
click at [888, 82] on icon "Next month" at bounding box center [885, 79] width 13 height 13
click at [814, 125] on button "3" at bounding box center [815, 125] width 20 height 20
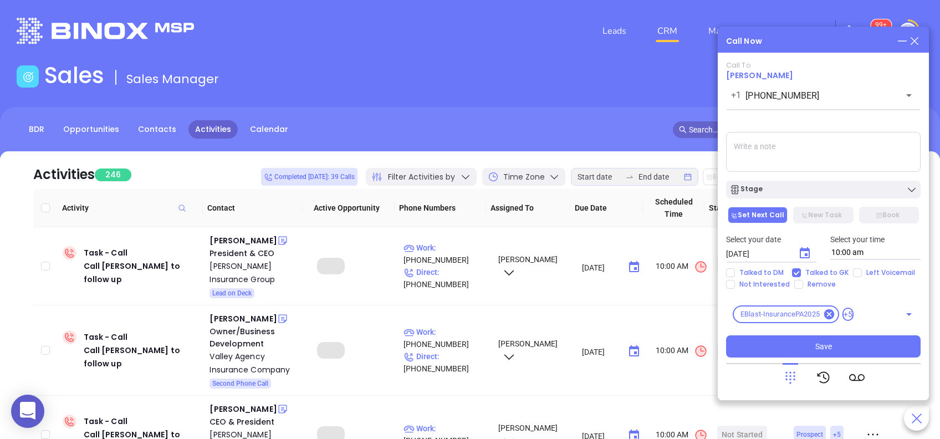
type input "09/03/2025"
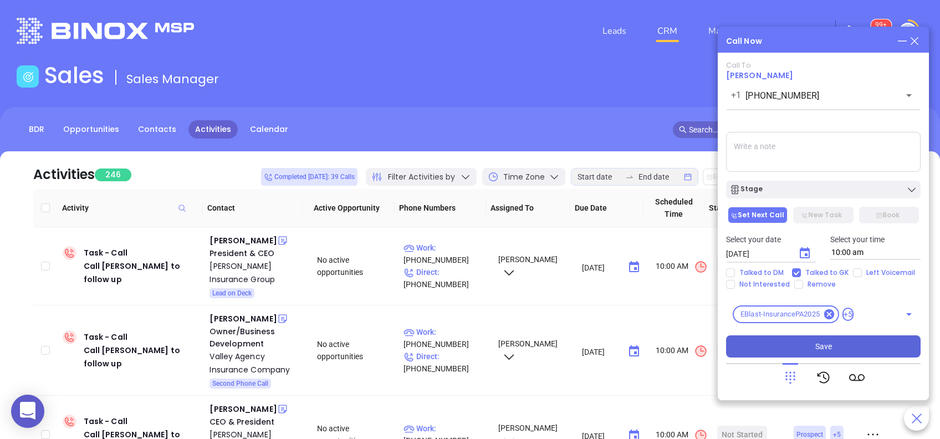
click at [868, 343] on button "Save" at bounding box center [823, 346] width 195 height 22
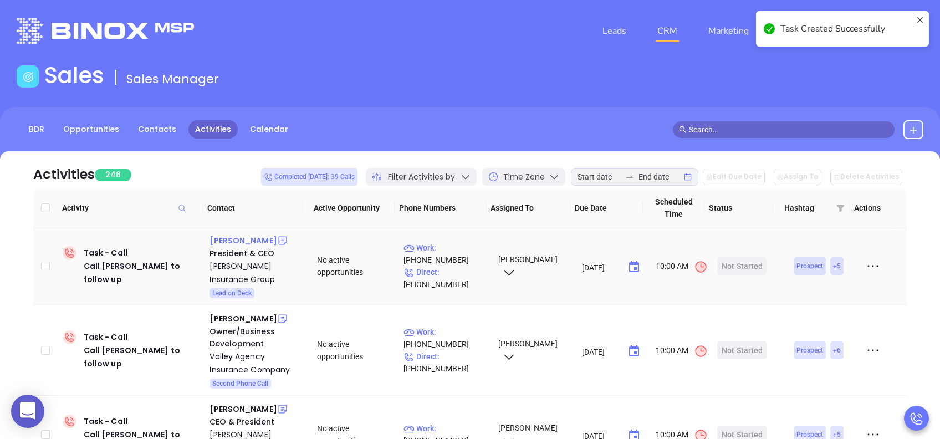
click at [238, 241] on div "Laura Wehar" at bounding box center [243, 240] width 67 height 13
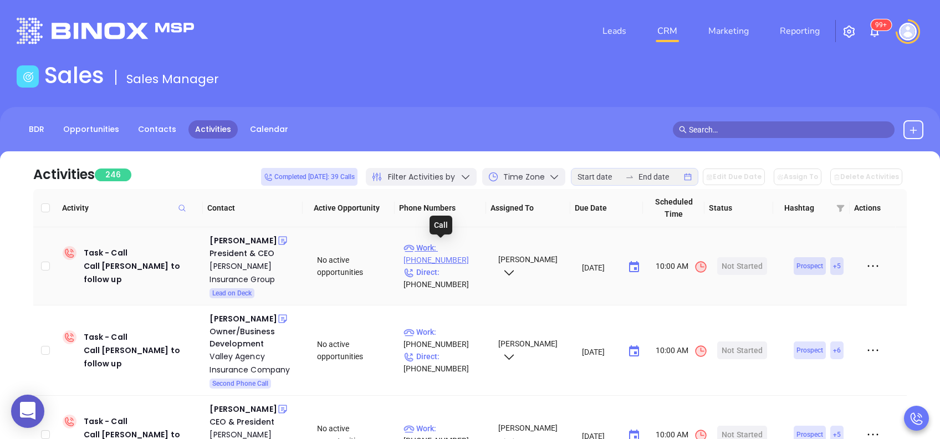
click at [460, 246] on p "Work : (412) 922-1651" at bounding box center [445, 254] width 84 height 24
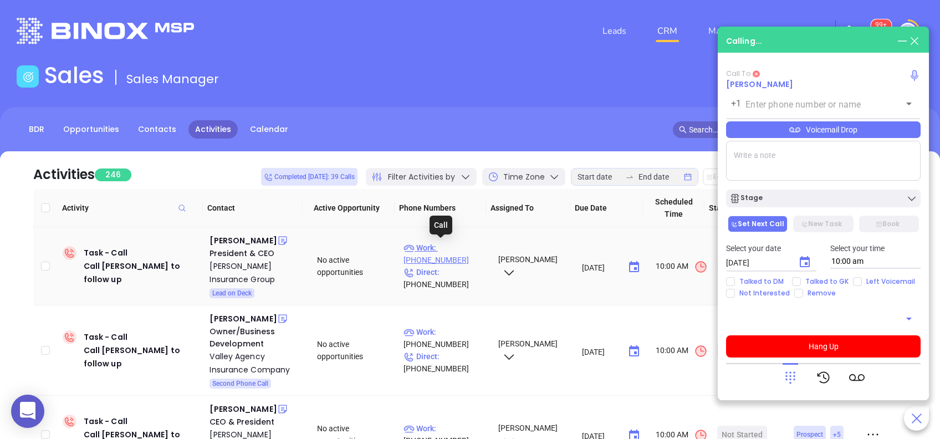
type input "(412) 922-1651"
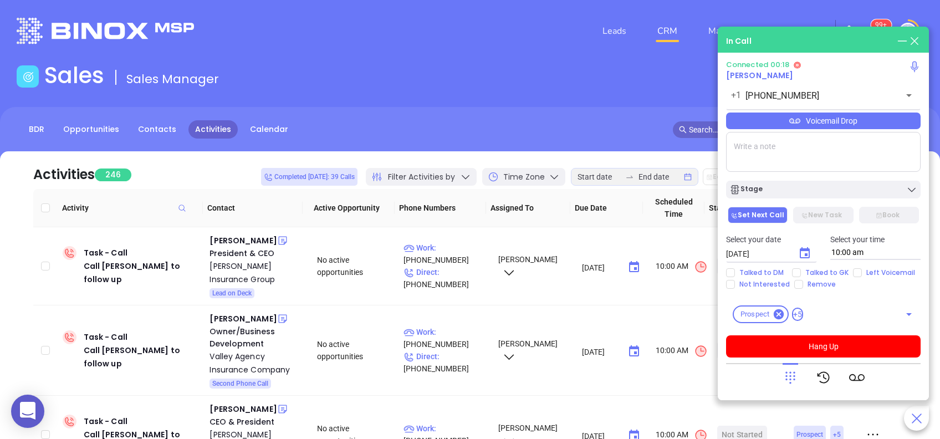
click at [792, 377] on icon at bounding box center [791, 378] width 16 height 16
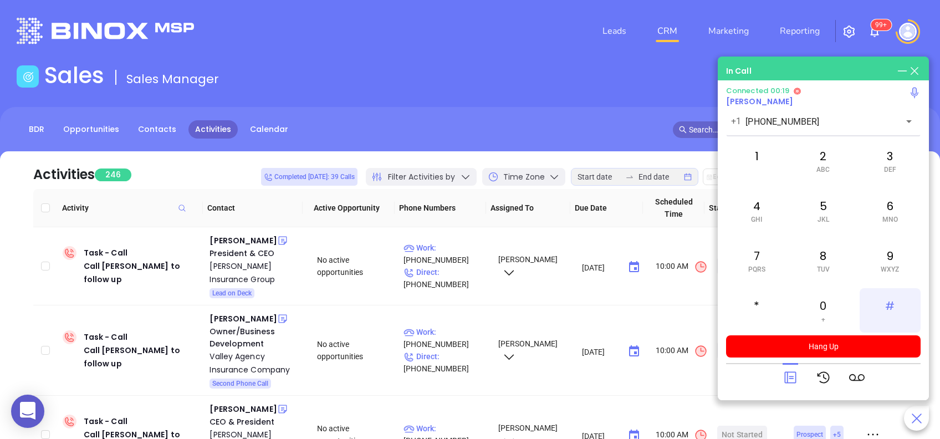
click at [893, 310] on div "#" at bounding box center [890, 310] width 61 height 44
click at [888, 255] on div "9 WXYZ" at bounding box center [890, 260] width 61 height 44
click at [887, 155] on div "3 DEF" at bounding box center [890, 161] width 61 height 44
click at [750, 213] on div "4 GHI" at bounding box center [756, 210] width 61 height 44
click at [765, 305] on div "*" at bounding box center [756, 310] width 61 height 44
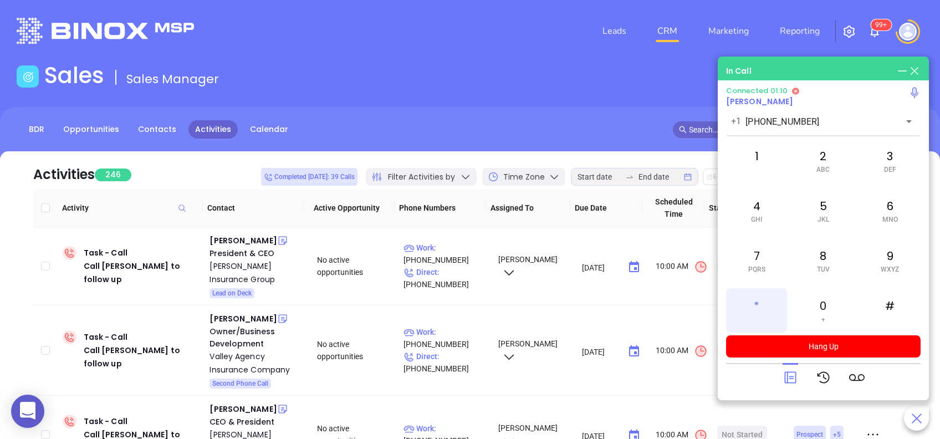
click at [758, 297] on div "*" at bounding box center [756, 310] width 61 height 44
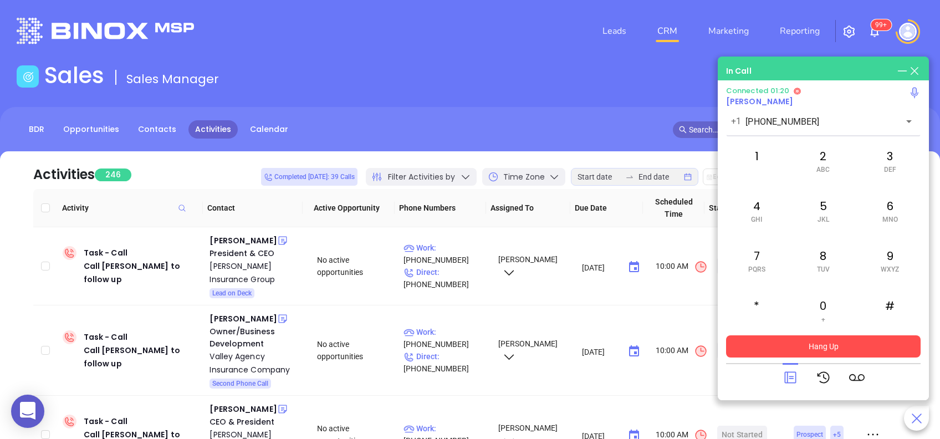
click at [814, 344] on button "Hang Up" at bounding box center [823, 346] width 195 height 22
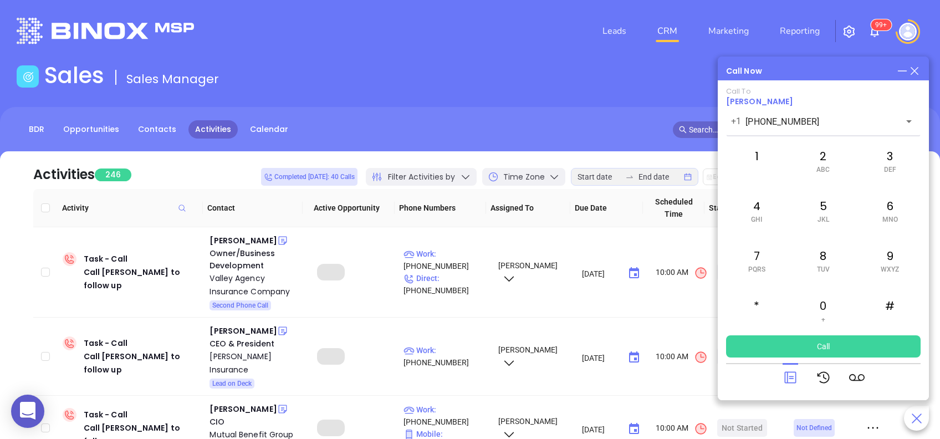
click at [794, 381] on icon at bounding box center [791, 378] width 16 height 16
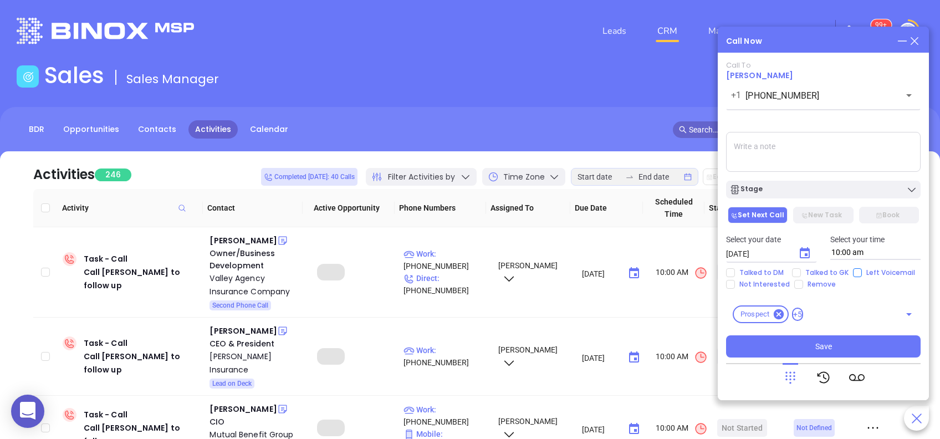
click at [853, 270] on input "Left Voicemail" at bounding box center [857, 272] width 9 height 9
checkbox input "true"
click at [806, 248] on icon "Choose date, selected date is Aug 29, 2025" at bounding box center [805, 252] width 10 height 11
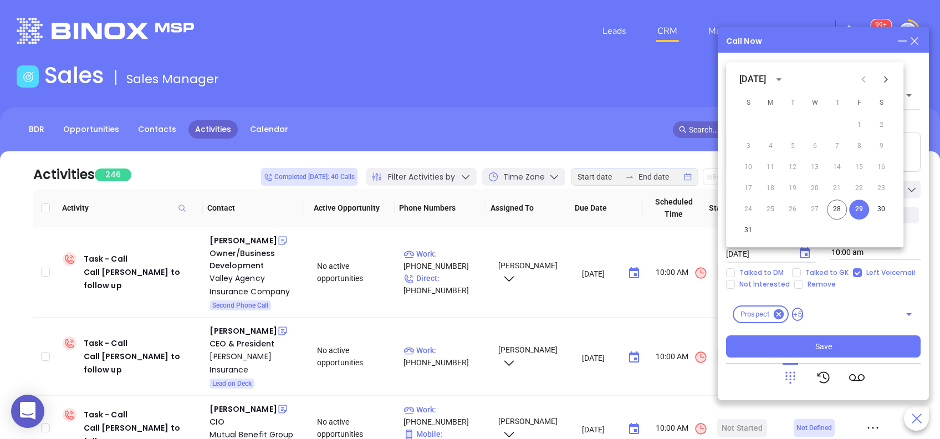
click at [888, 76] on icon "Next month" at bounding box center [885, 79] width 13 height 13
click at [793, 129] on button "2" at bounding box center [793, 125] width 20 height 20
type input "09/02/2025"
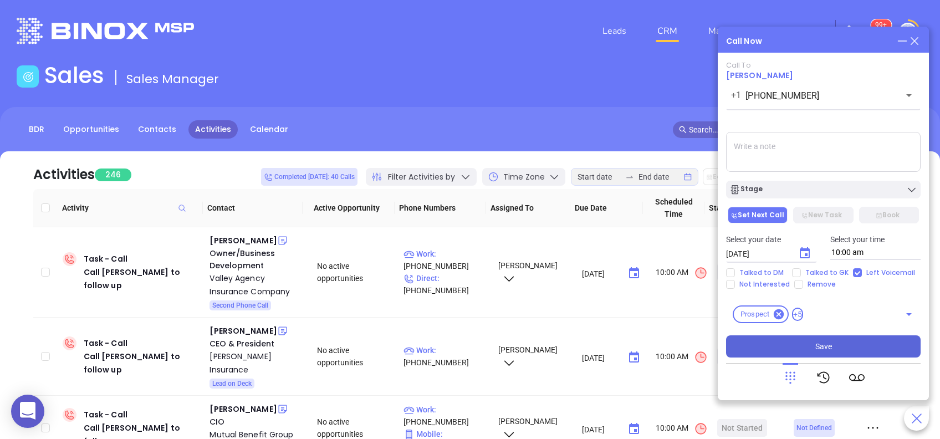
click at [825, 346] on span "Save" at bounding box center [823, 346] width 17 height 12
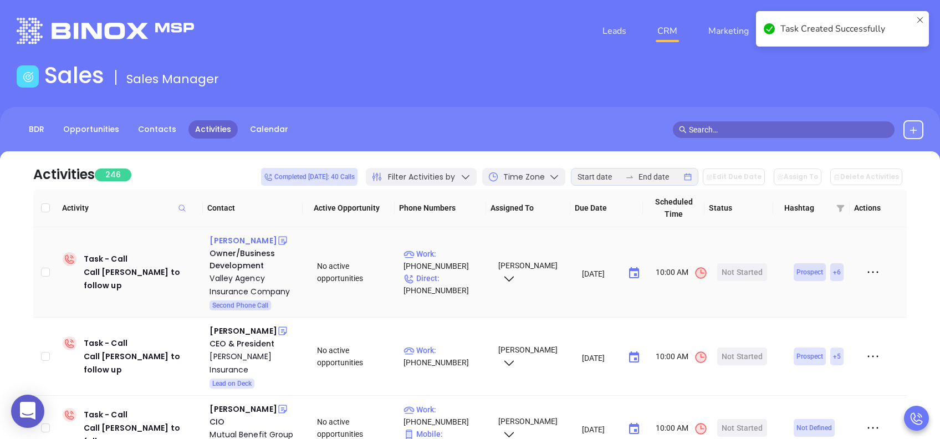
click at [257, 242] on div "Andrew Mackey" at bounding box center [243, 240] width 67 height 13
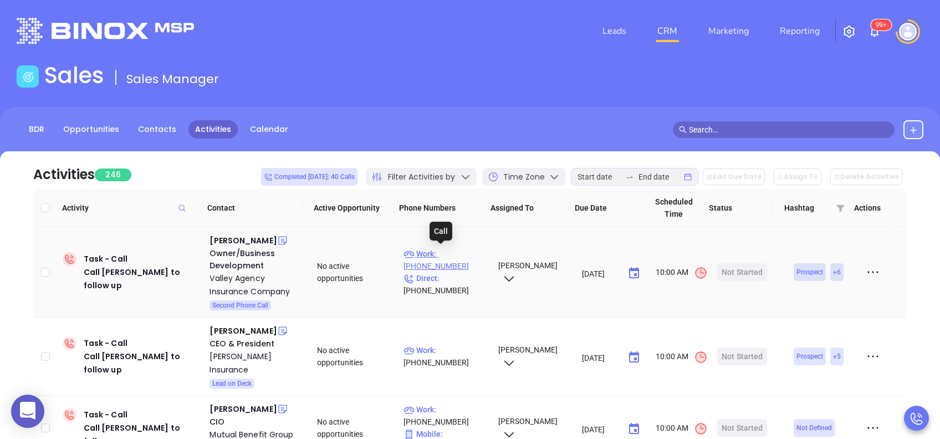
click at [450, 251] on p "Work : (717) 264-4311" at bounding box center [445, 260] width 84 height 24
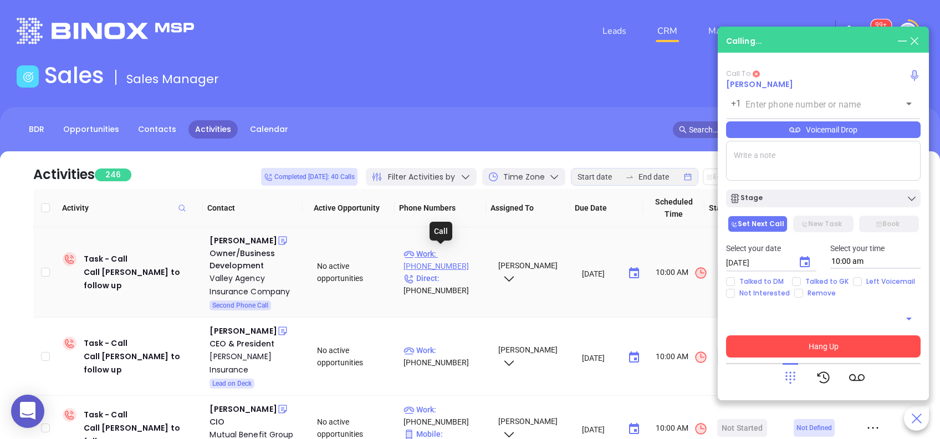
type input "(717) 264-4311"
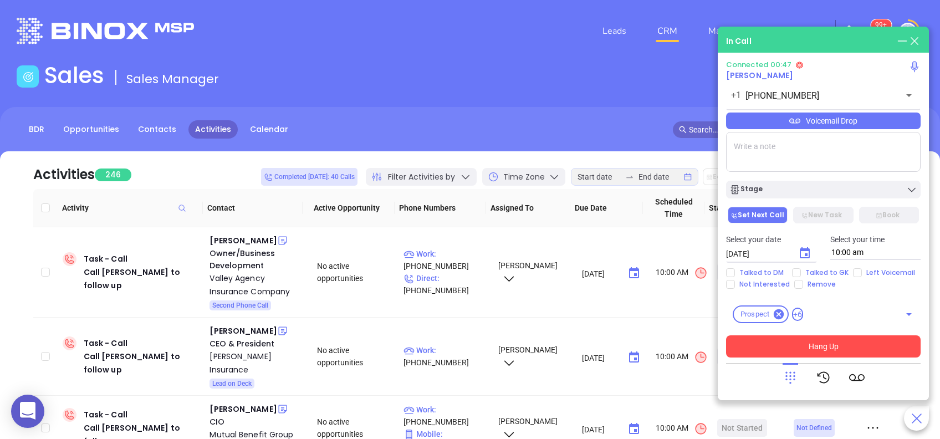
click at [785, 383] on icon at bounding box center [791, 378] width 16 height 16
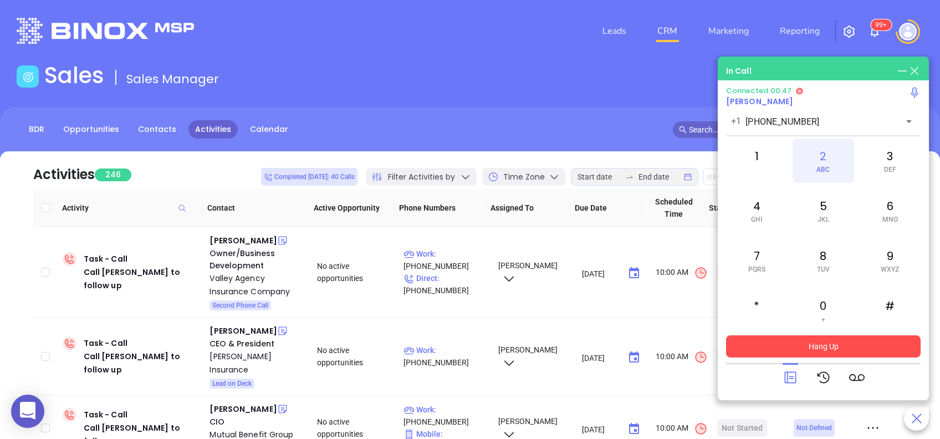
click at [826, 166] on span "ABC" at bounding box center [822, 170] width 13 height 8
click at [821, 307] on div "0 +" at bounding box center [823, 310] width 61 height 44
click at [886, 213] on div "6 MNO" at bounding box center [890, 210] width 61 height 44
click at [792, 377] on icon at bounding box center [790, 378] width 12 height 12
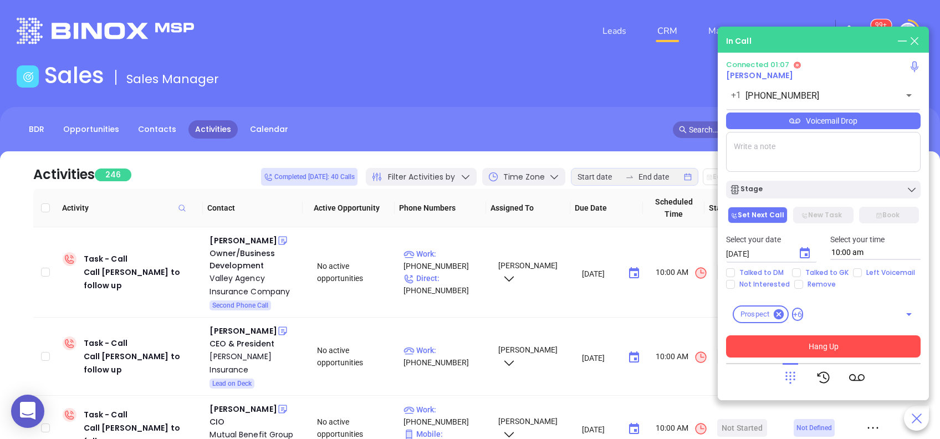
click at [800, 125] on div "Voicemail Drop" at bounding box center [823, 121] width 195 height 17
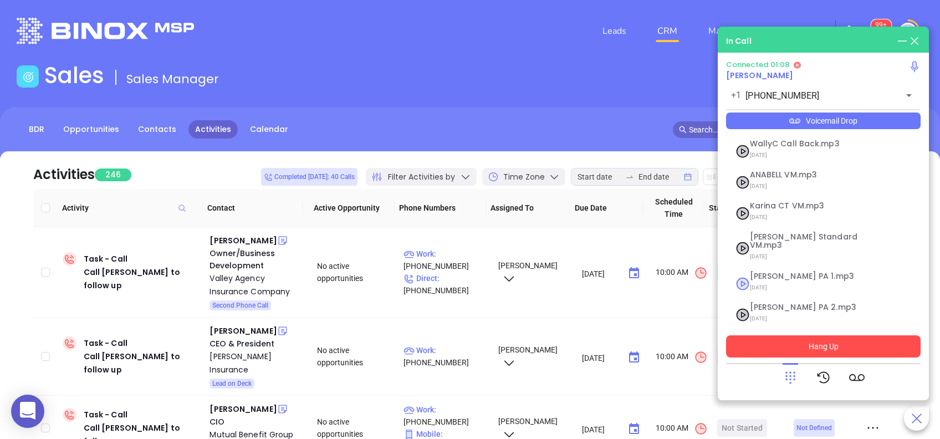
click at [800, 280] on span "07/18/2025" at bounding box center [810, 287] width 120 height 14
checkbox input "true"
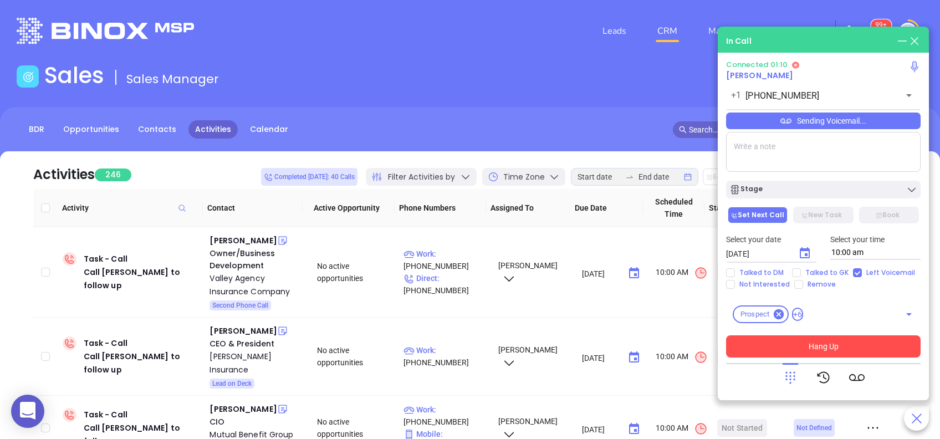
click at [859, 349] on button "Hang Up" at bounding box center [823, 346] width 195 height 22
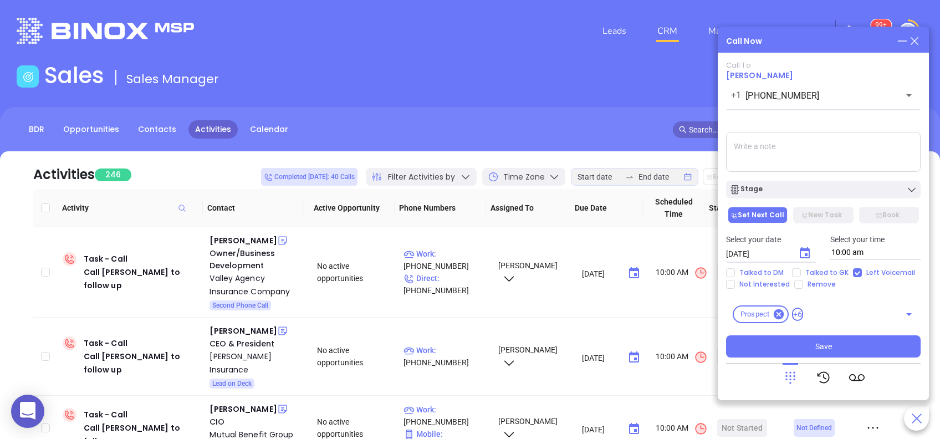
click at [803, 253] on icon "Choose date, selected date is Aug 29, 2025" at bounding box center [804, 253] width 13 height 13
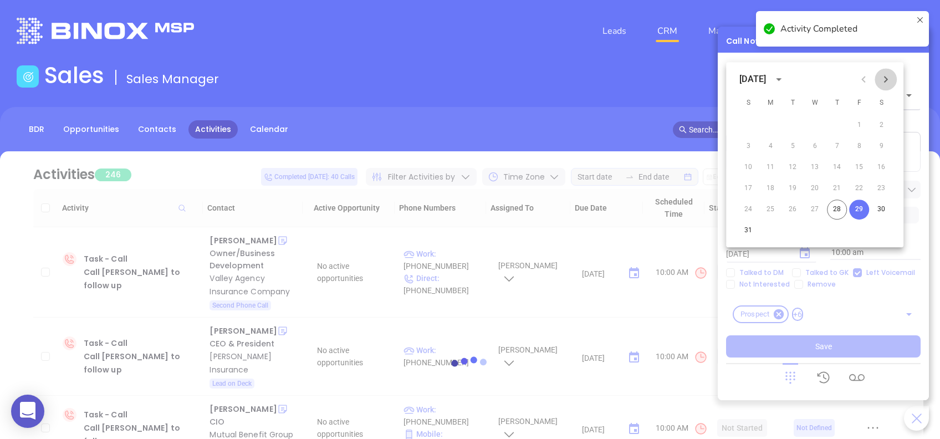
click at [891, 84] on icon "Next month" at bounding box center [885, 79] width 13 height 13
click at [794, 124] on button "2" at bounding box center [793, 125] width 20 height 20
type input "09/02/2025"
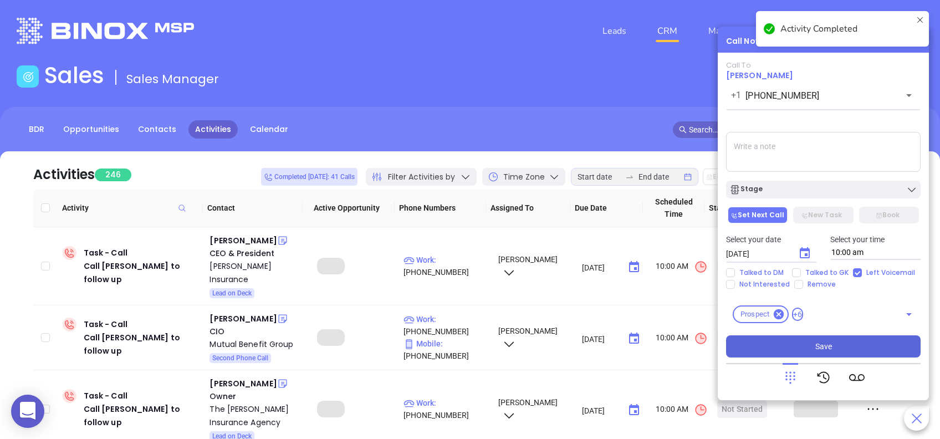
click at [842, 352] on button "Save" at bounding box center [823, 346] width 195 height 22
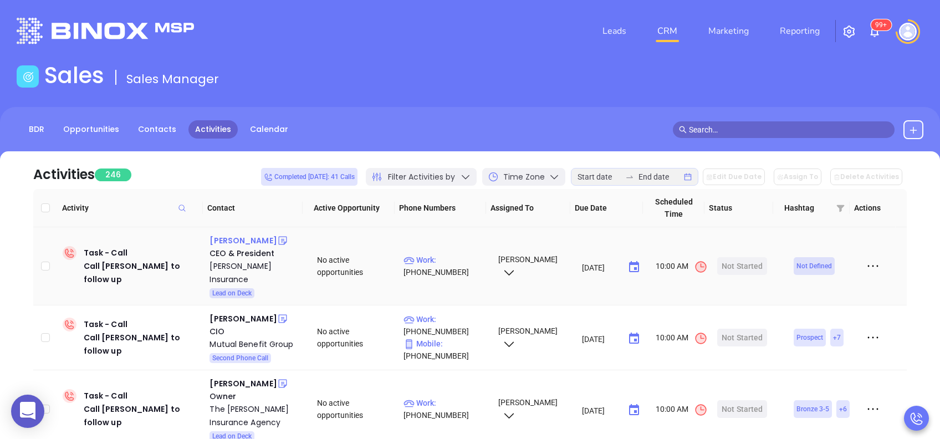
click at [268, 244] on div "Lori Valella-Marvin" at bounding box center [243, 240] width 67 height 13
click at [437, 254] on p "Work : (888) 813-7500" at bounding box center [445, 266] width 84 height 24
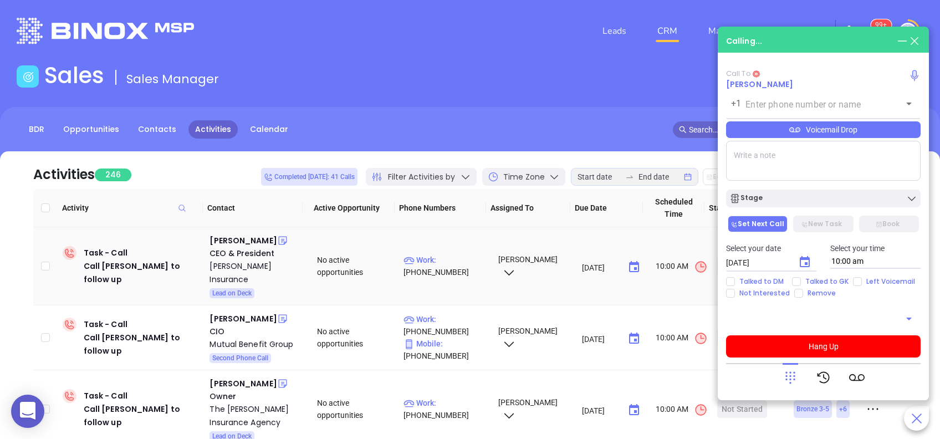
type input "(888) 813-7500"
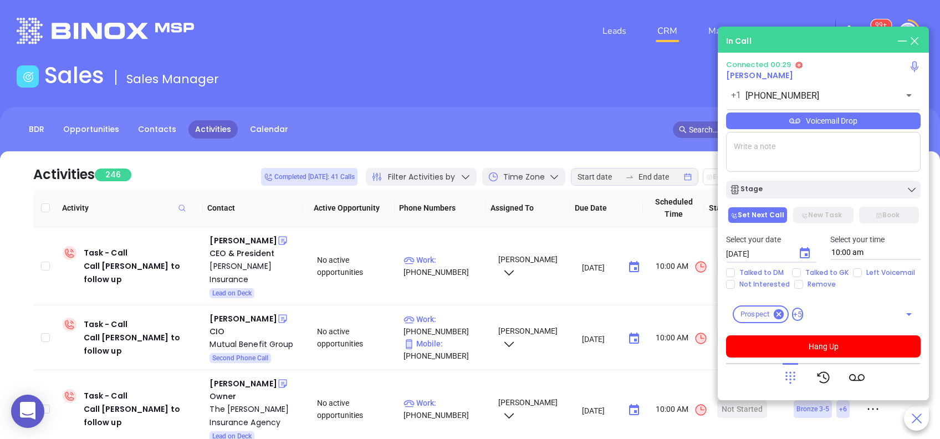
click at [793, 376] on icon at bounding box center [791, 378] width 16 height 16
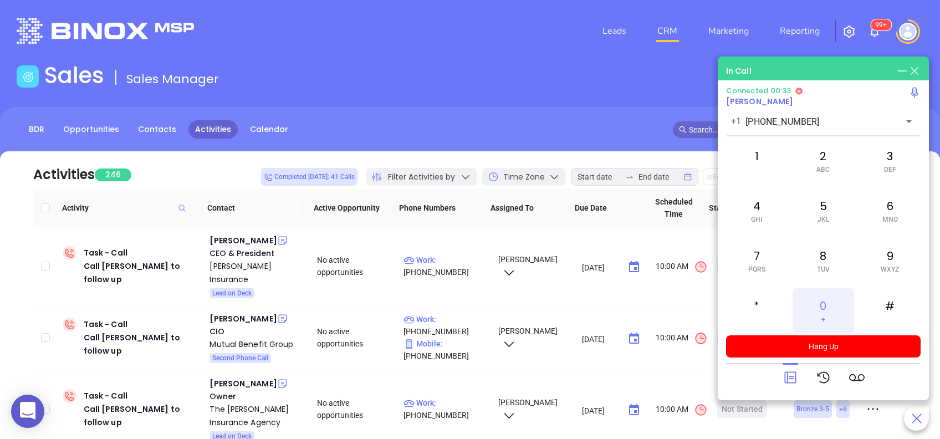
click at [820, 306] on div "0 +" at bounding box center [823, 310] width 61 height 44
click at [789, 375] on icon at bounding box center [791, 378] width 16 height 16
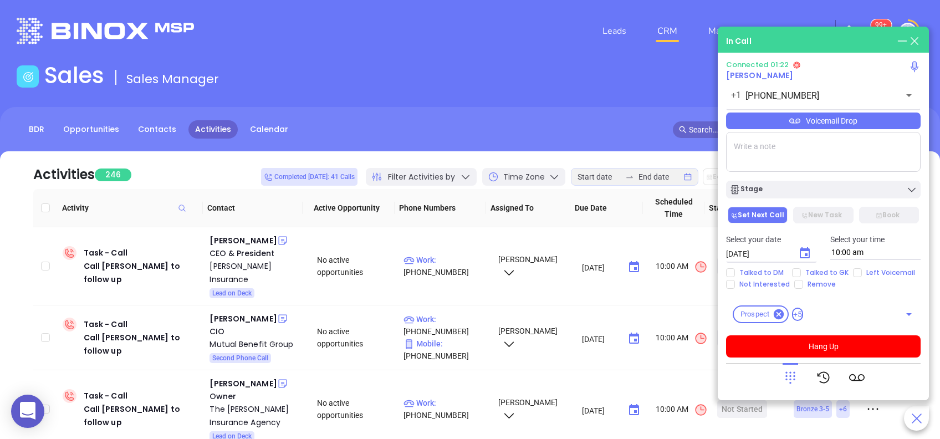
click at [823, 121] on div "Voicemail Drop" at bounding box center [823, 121] width 195 height 17
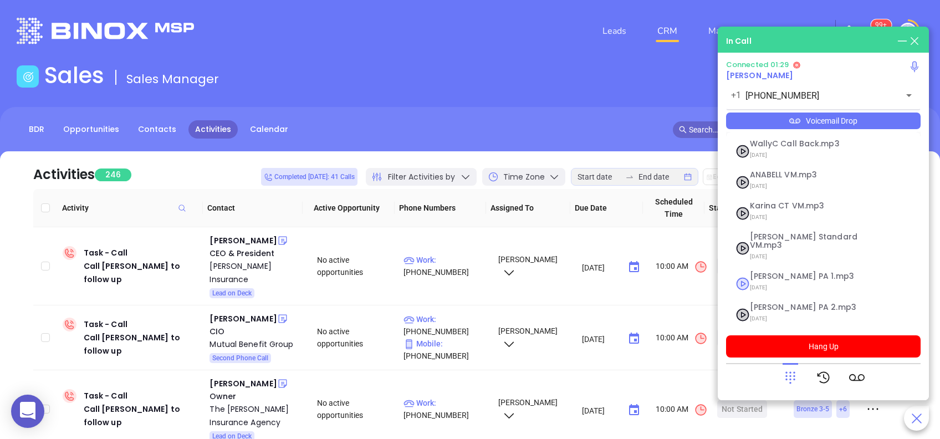
click at [790, 272] on span "Vicky PA 1.mp3" at bounding box center [810, 276] width 120 height 8
checkbox input "true"
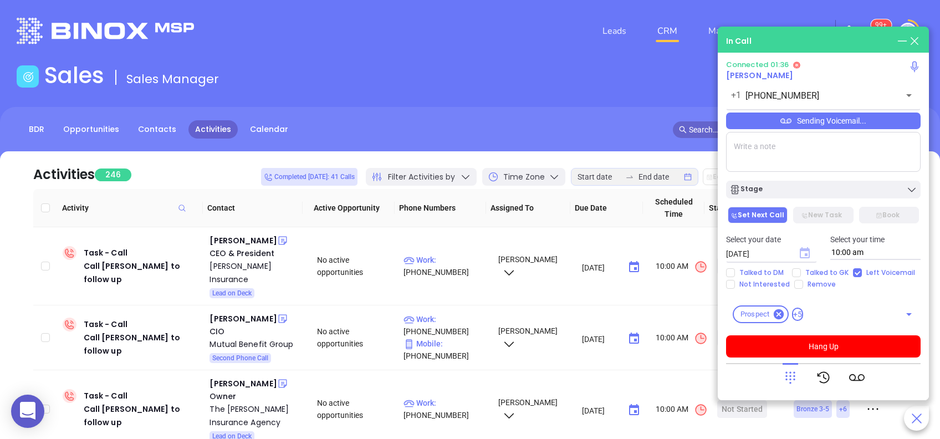
click at [807, 253] on icon "Choose date, selected date is Aug 29, 2025" at bounding box center [805, 252] width 10 height 11
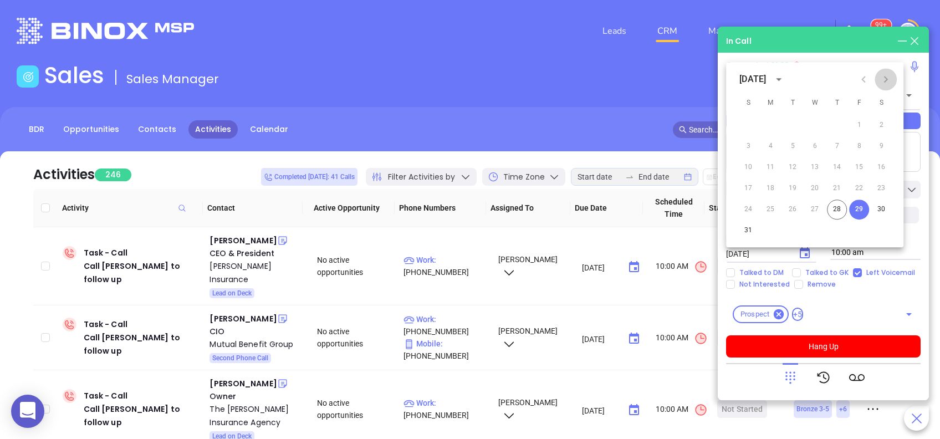
click at [886, 80] on icon "Next month" at bounding box center [886, 79] width 4 height 7
click at [793, 125] on button "2" at bounding box center [793, 125] width 20 height 20
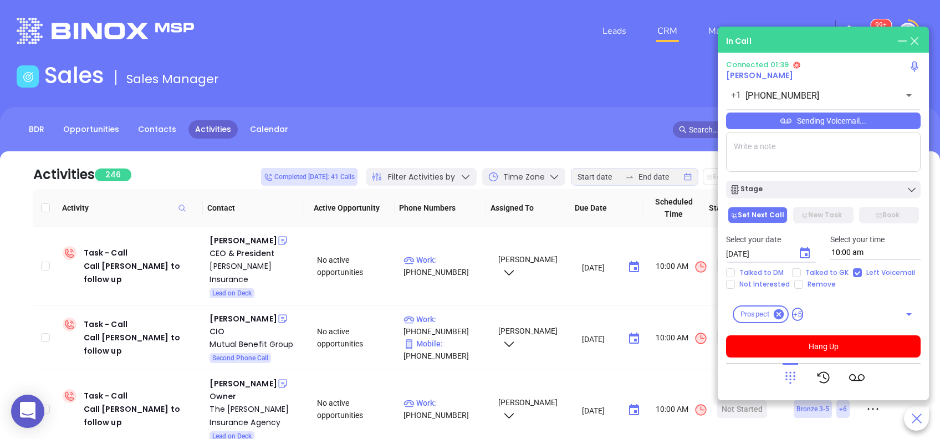
type input "09/02/2025"
click at [831, 121] on div "Sending Voicemail..." at bounding box center [823, 121] width 195 height 17
click at [849, 337] on button "Hang Up" at bounding box center [823, 346] width 195 height 22
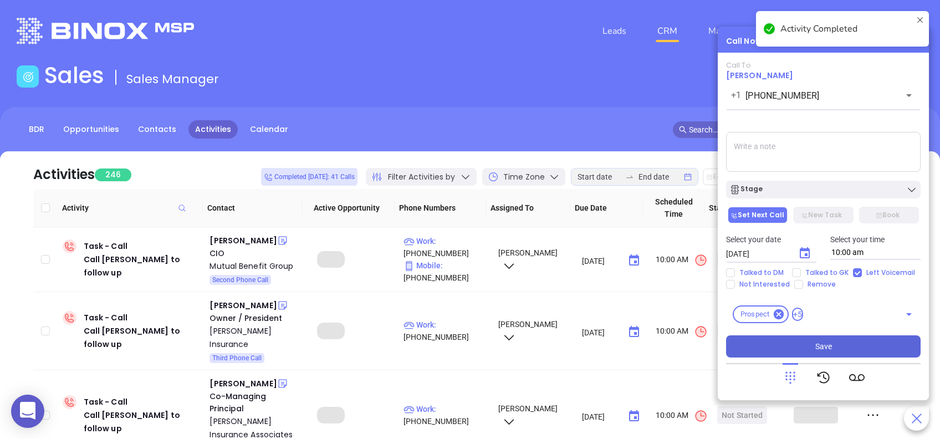
click at [850, 345] on button "Save" at bounding box center [823, 346] width 195 height 22
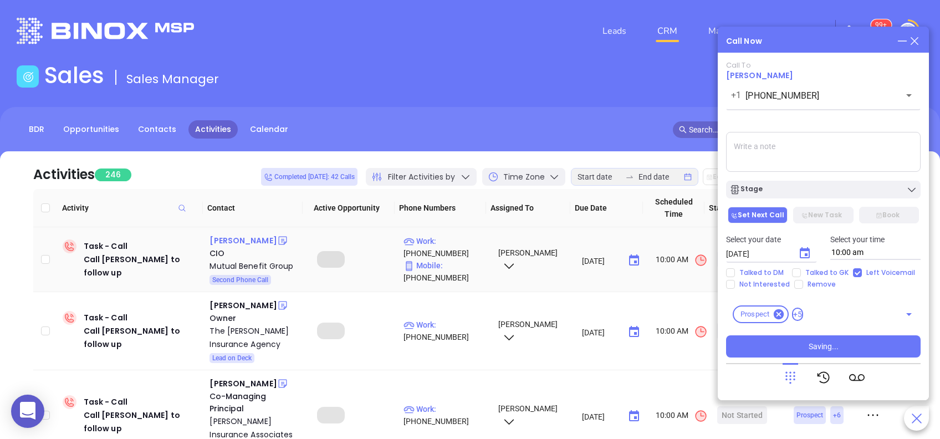
click at [239, 239] on div "Syed Raza" at bounding box center [243, 240] width 67 height 13
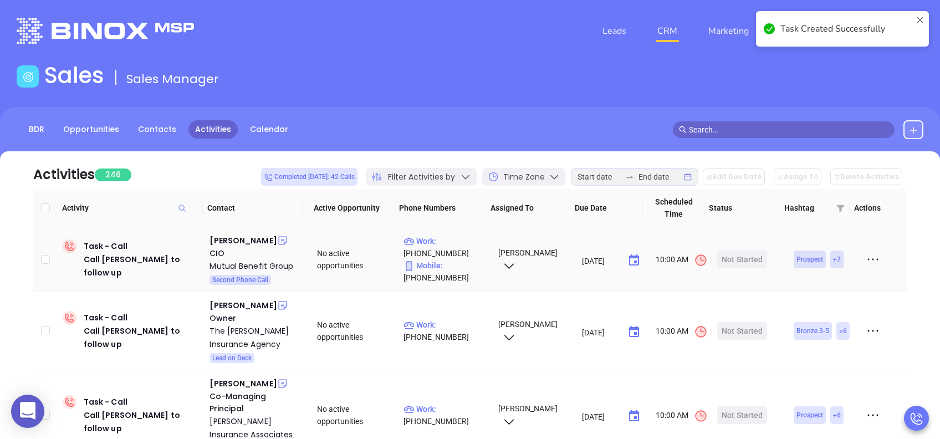
click at [460, 238] on p "Work : (814) 643-3003" at bounding box center [445, 247] width 84 height 24
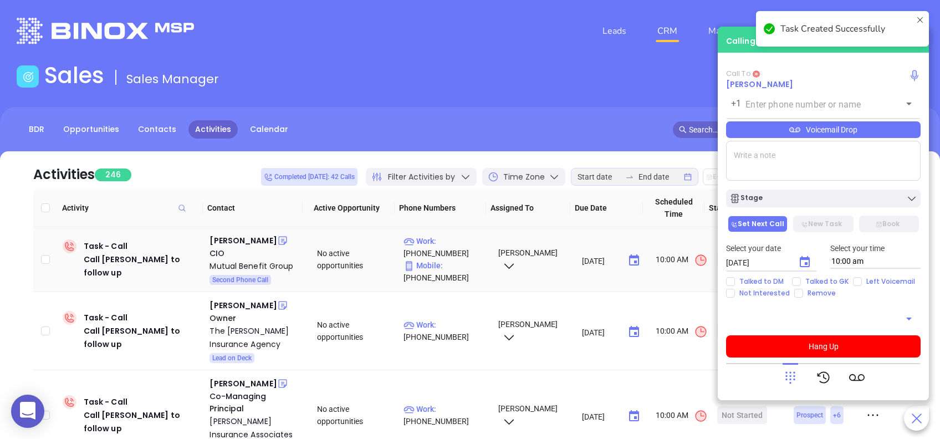
type input "[PHONE_NUMBER]"
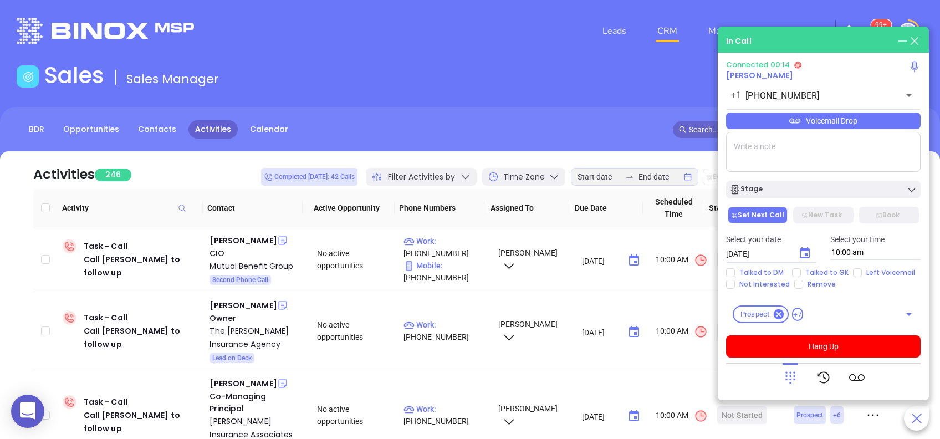
click at [854, 119] on div "Voicemail Drop" at bounding box center [823, 121] width 195 height 17
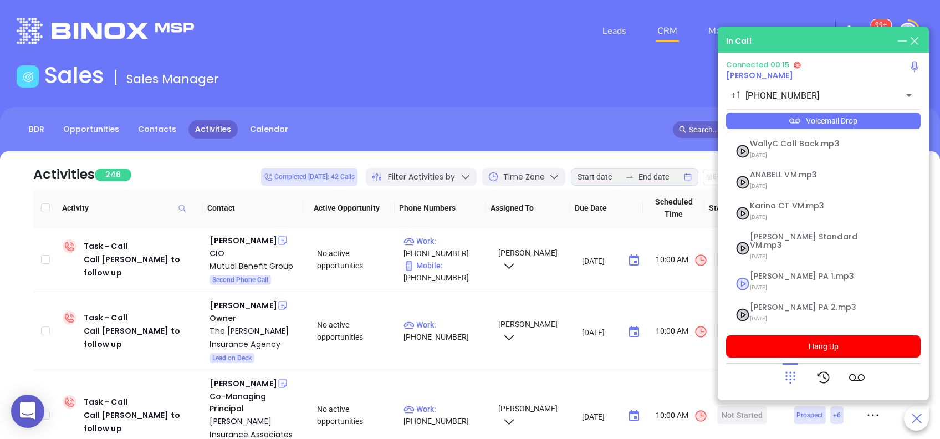
click at [793, 272] on span "Vicky PA 1.mp3" at bounding box center [810, 276] width 120 height 8
checkbox input "true"
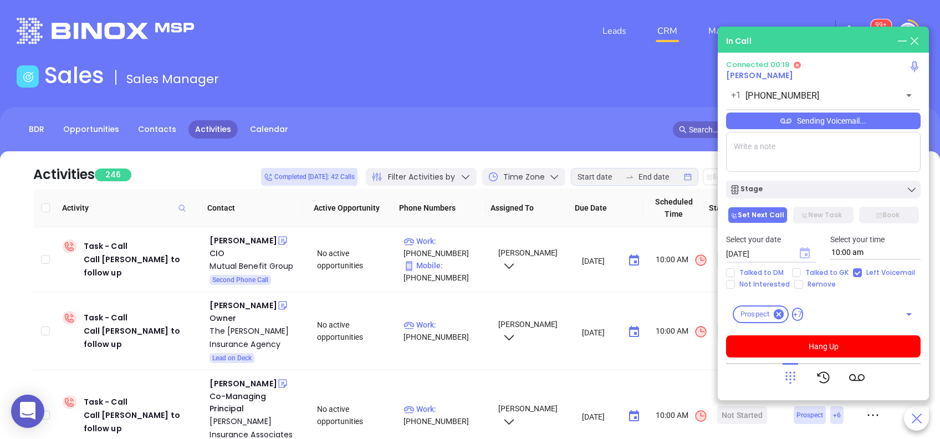
click at [809, 253] on icon "Choose date, selected date is Aug 29, 2025" at bounding box center [805, 252] width 10 height 11
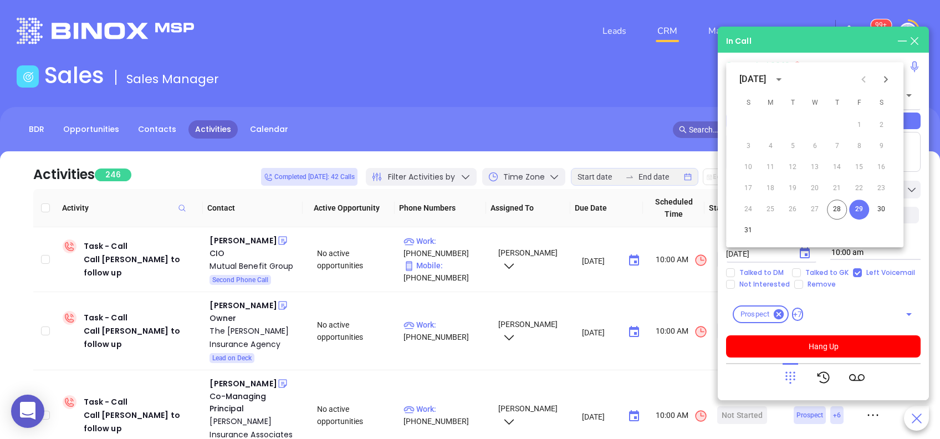
click at [889, 81] on icon "Next month" at bounding box center [885, 79] width 13 height 13
click at [796, 123] on button "2" at bounding box center [793, 125] width 20 height 20
type input "09/02/2025"
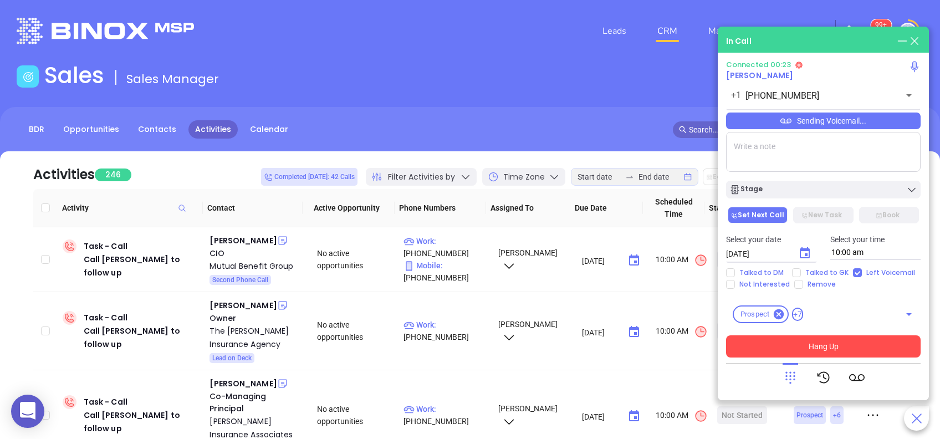
click at [860, 340] on button "Hang Up" at bounding box center [823, 346] width 195 height 22
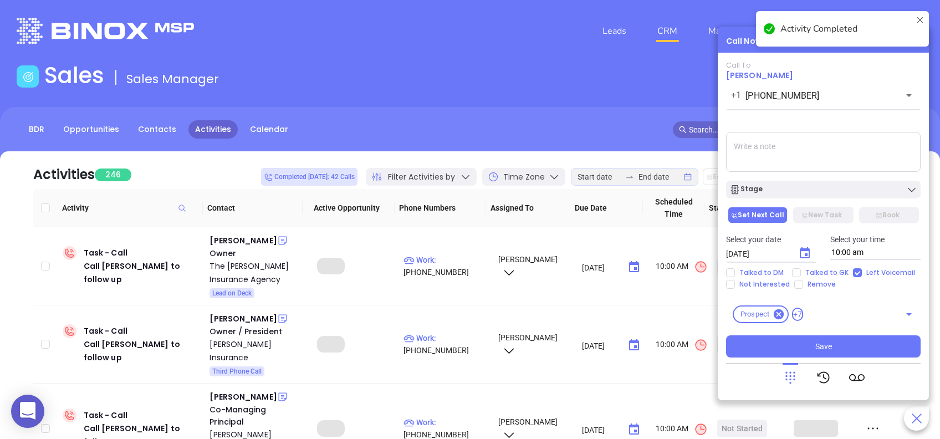
drag, startPoint x: 854, startPoint y: 346, endPoint x: 695, endPoint y: 208, distance: 210.2
click at [854, 346] on button "Save" at bounding box center [823, 346] width 195 height 22
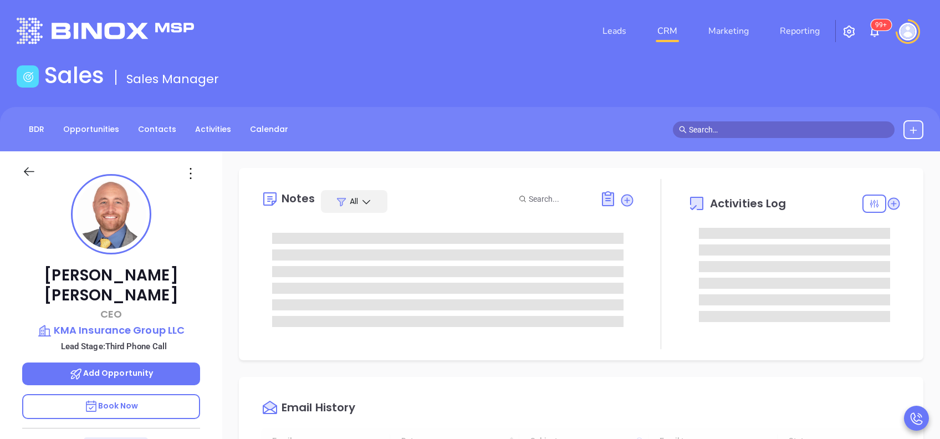
type input "[DATE]"
type input "[PERSON_NAME]"
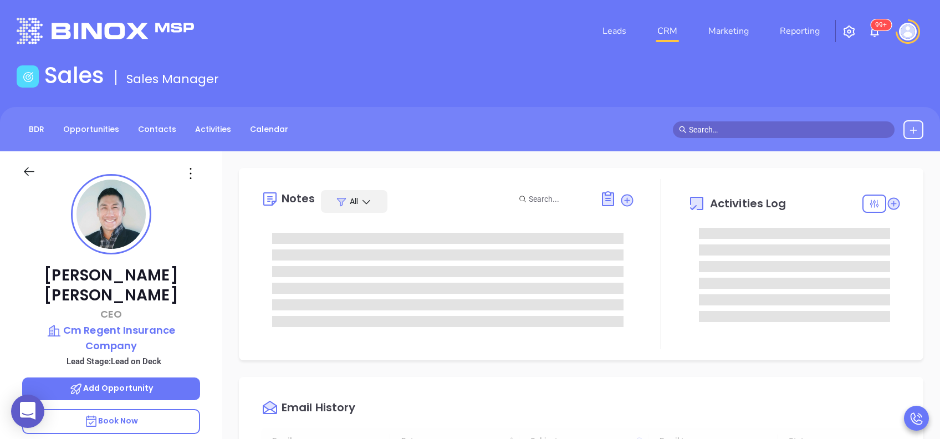
type input "[DATE]"
type input "[PERSON_NAME]"
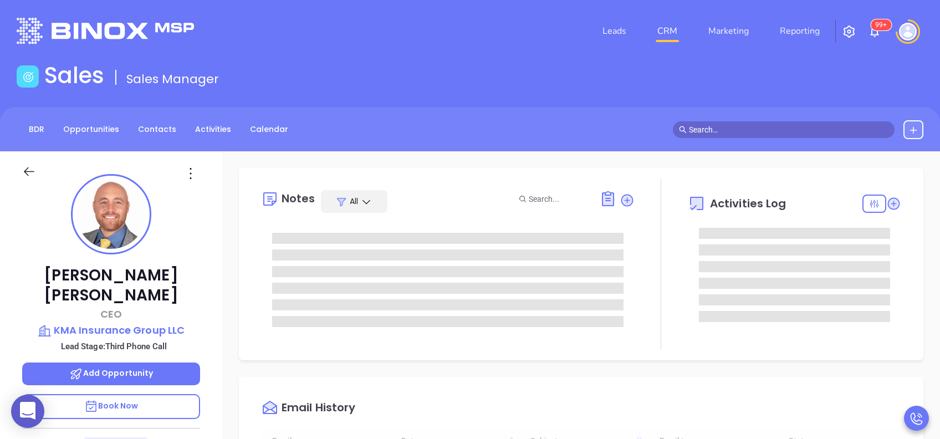
type input "[DATE]"
type input "[PERSON_NAME]"
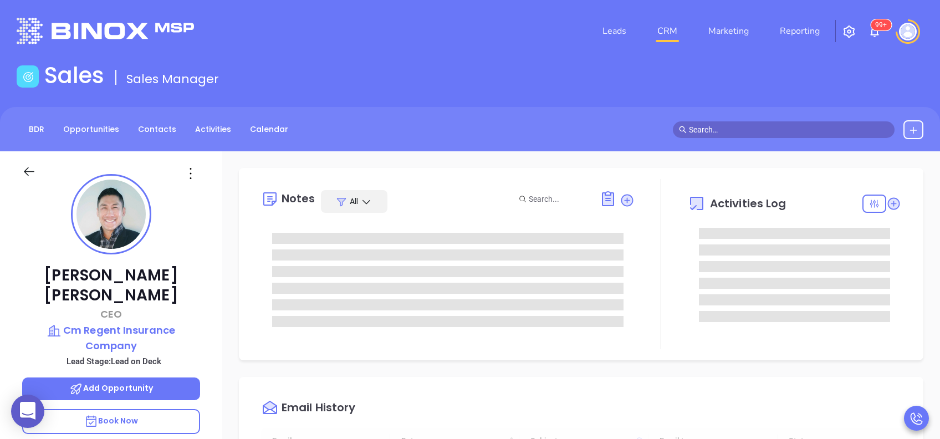
type input "[DATE]"
type input "[PERSON_NAME]"
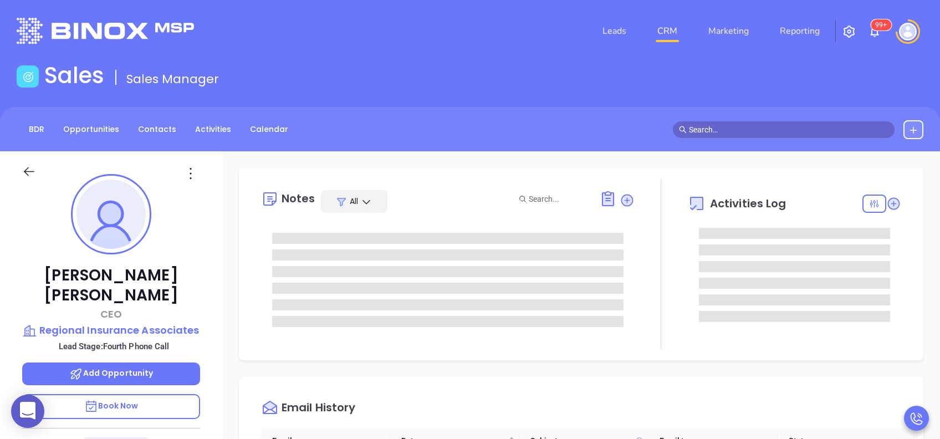
scroll to position [323, 0]
type input "[PERSON_NAME]"
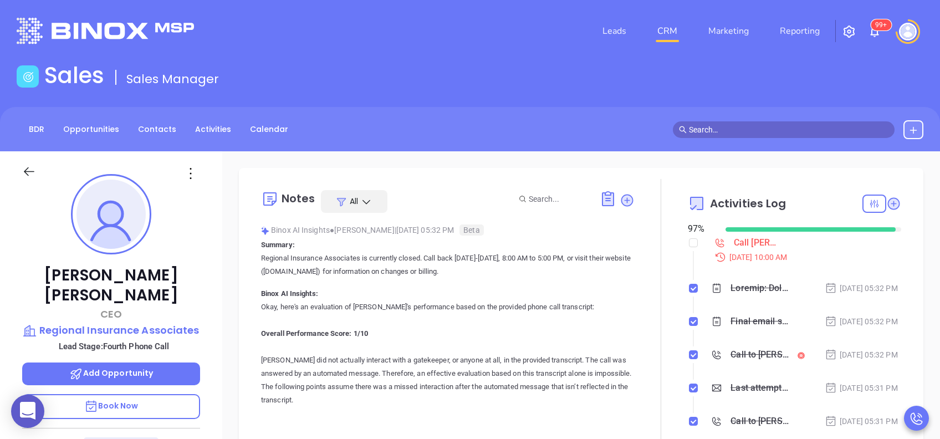
click at [200, 248] on div "Brian Mockaitis CEO Regional Insurance Associates Lead Stage: Fourth Phone Call…" at bounding box center [111, 425] width 222 height 549
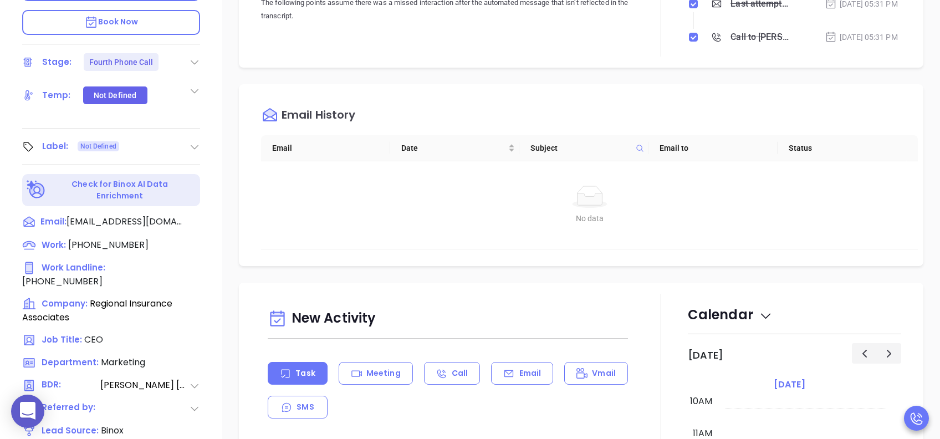
scroll to position [413, 0]
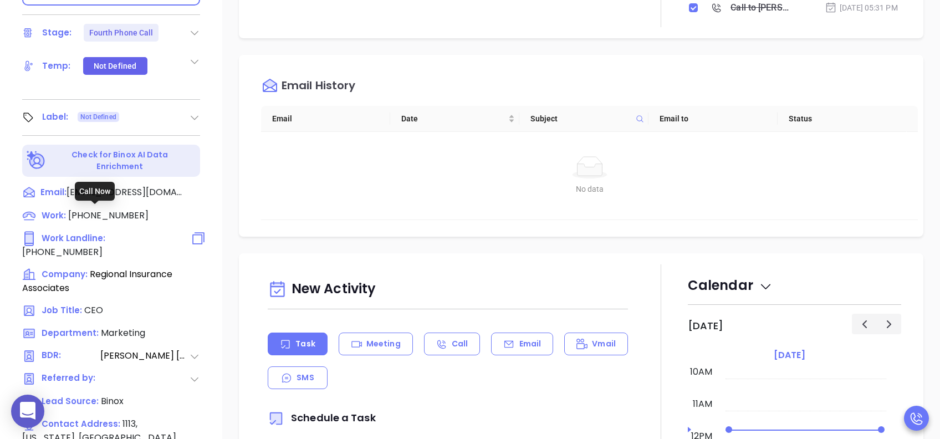
click at [103, 246] on span "(215) 321-1900" at bounding box center [62, 252] width 80 height 13
type input "(215) 321-1900"
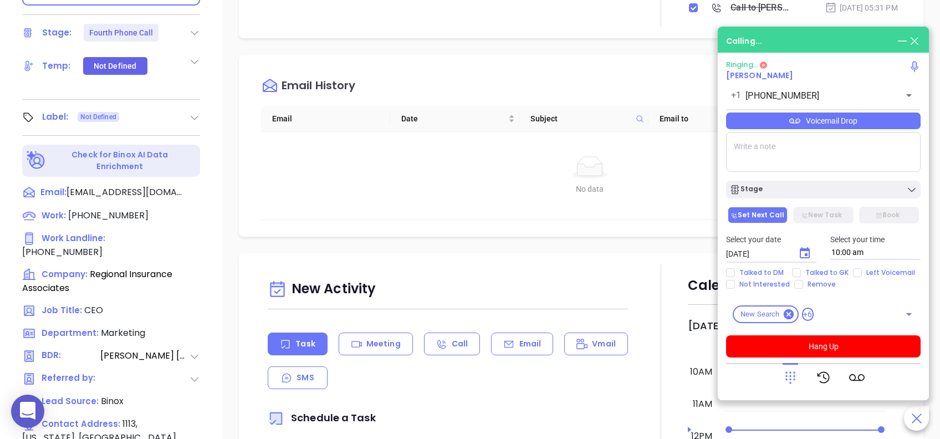
click at [231, 126] on div "Notes All Binox AI Insights ● Vicky Mendoza | Aug 19, 2025 05:32 PM Beta Summar…" at bounding box center [581, 126] width 718 height 776
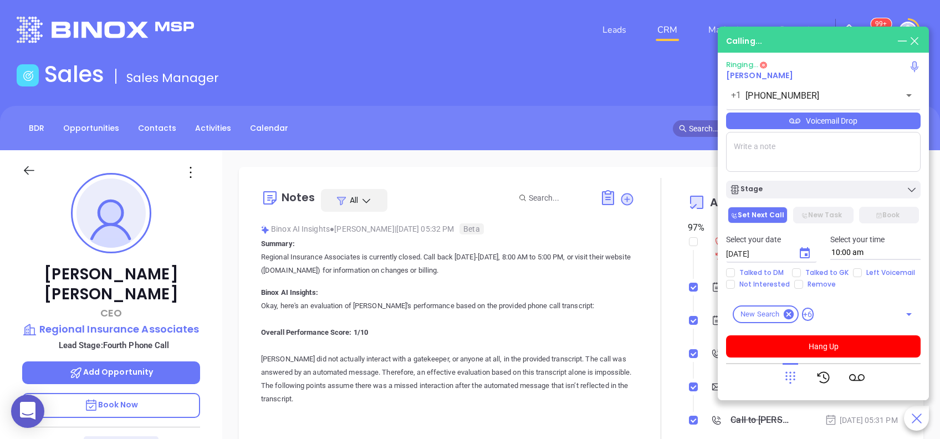
scroll to position [0, 0]
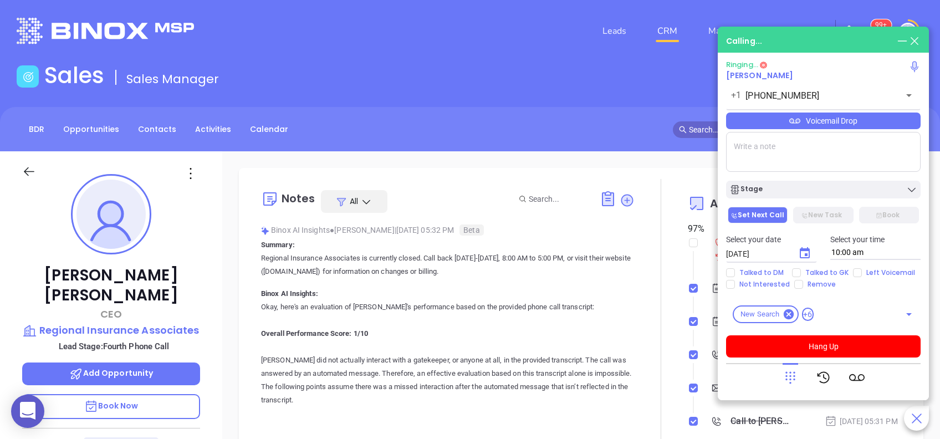
click at [439, 62] on div "Sales Sales Manager" at bounding box center [470, 77] width 920 height 31
click at [602, 131] on div "BDR Opportunities Contacts Activities Calendar" at bounding box center [470, 129] width 940 height 19
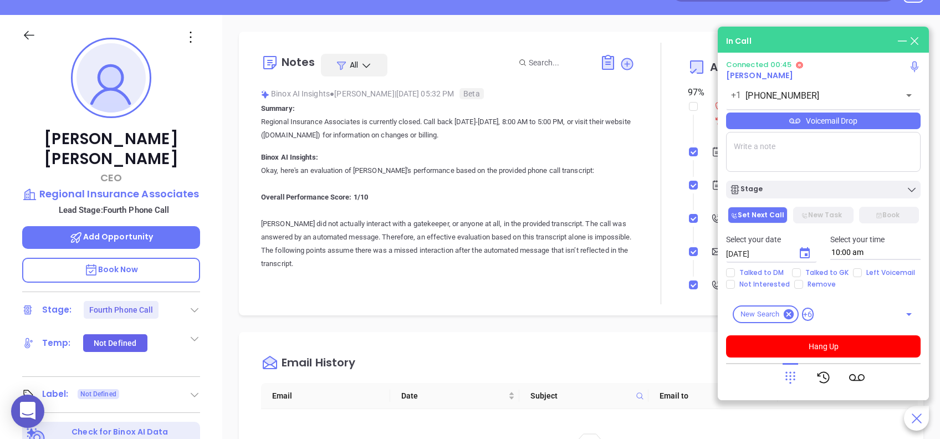
scroll to position [59, 0]
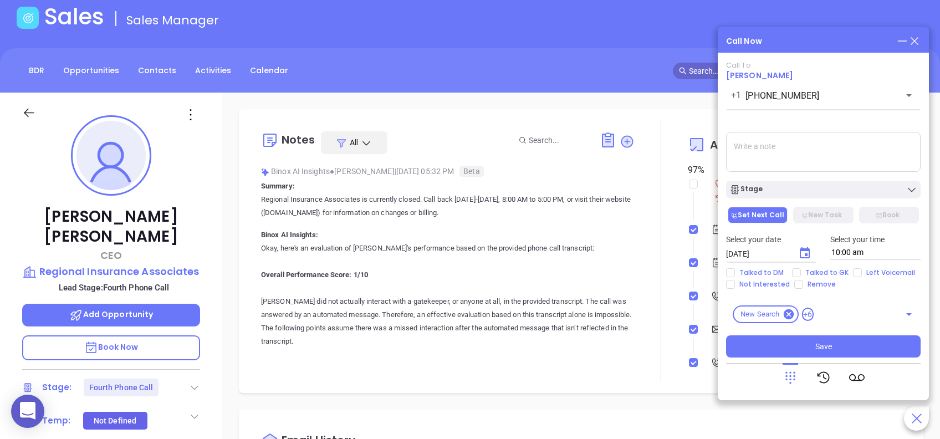
click at [802, 255] on icon "Choose date, selected date is Aug 29, 2025" at bounding box center [804, 253] width 13 height 13
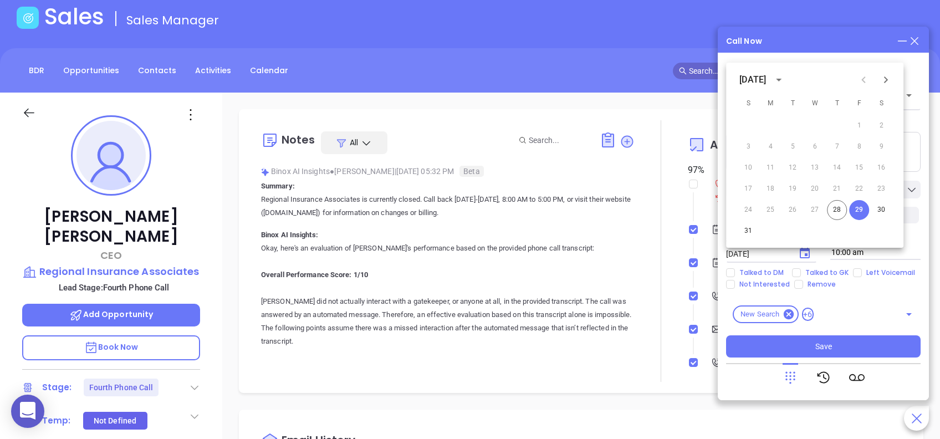
click at [893, 84] on button "Next month" at bounding box center [886, 80] width 22 height 22
click at [793, 122] on button "2" at bounding box center [793, 126] width 20 height 20
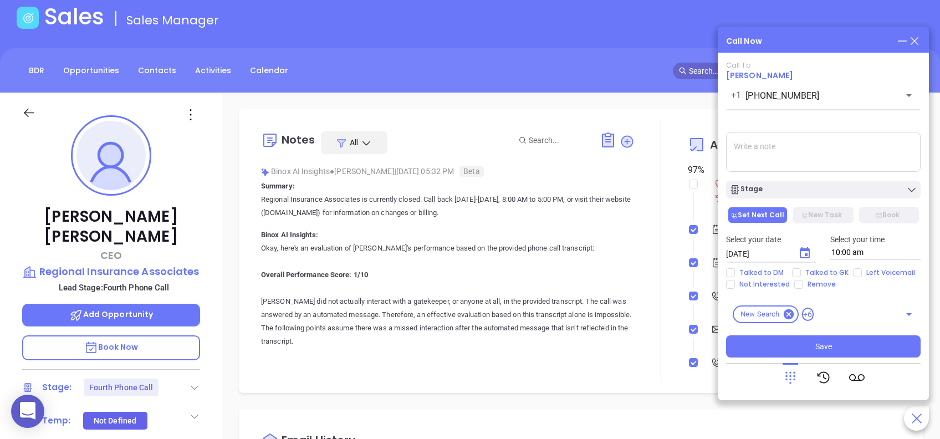
type input "[DATE]"
click at [801, 272] on span "Talked to GK" at bounding box center [827, 272] width 52 height 9
click at [800, 272] on input "Talked to GK" at bounding box center [796, 272] width 9 height 9
checkbox input "true"
click at [793, 344] on button "Save" at bounding box center [823, 346] width 195 height 22
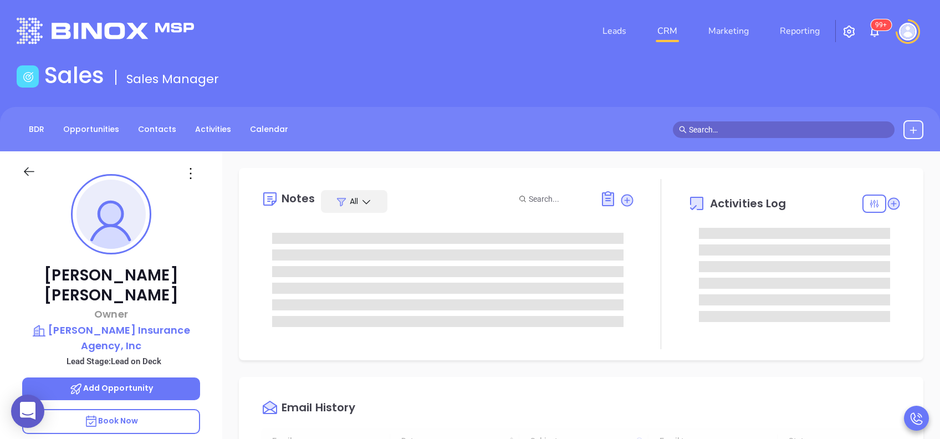
scroll to position [323, 0]
type input "[PERSON_NAME]"
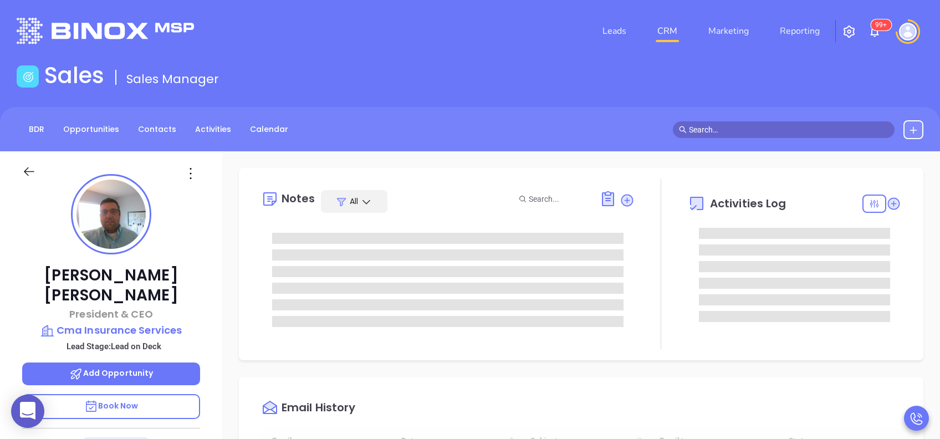
type input "[DATE]"
type input "[PERSON_NAME]"
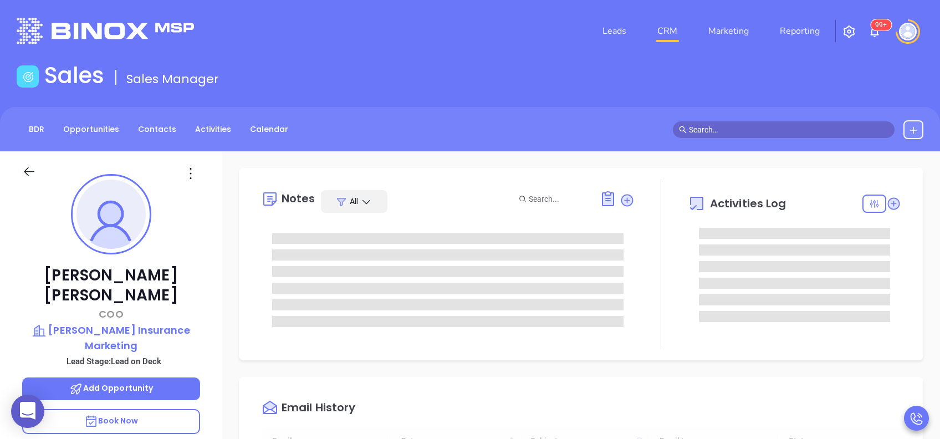
type input "[DATE]"
type input "[PERSON_NAME]"
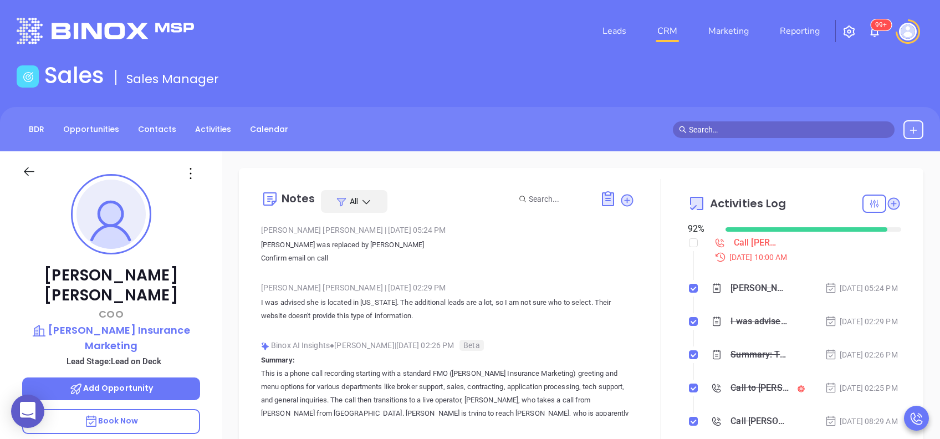
scroll to position [4, 0]
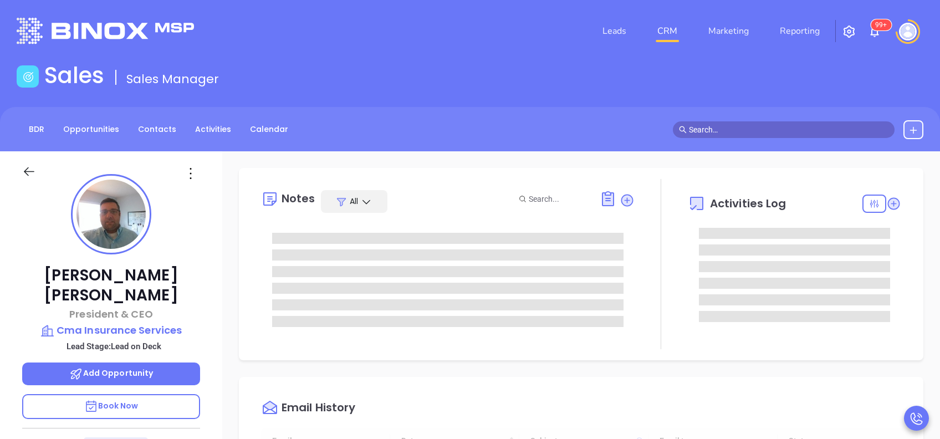
type input "[DATE]"
type input "[PERSON_NAME]"
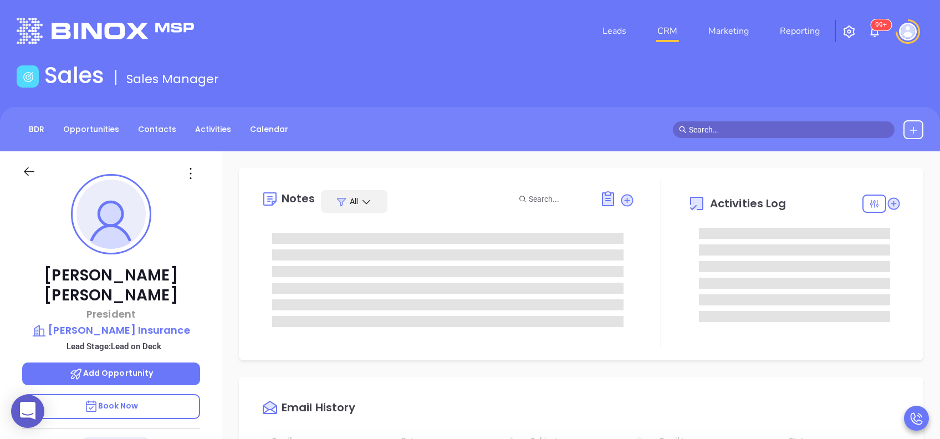
type input "[DATE]"
type input "[PERSON_NAME]"
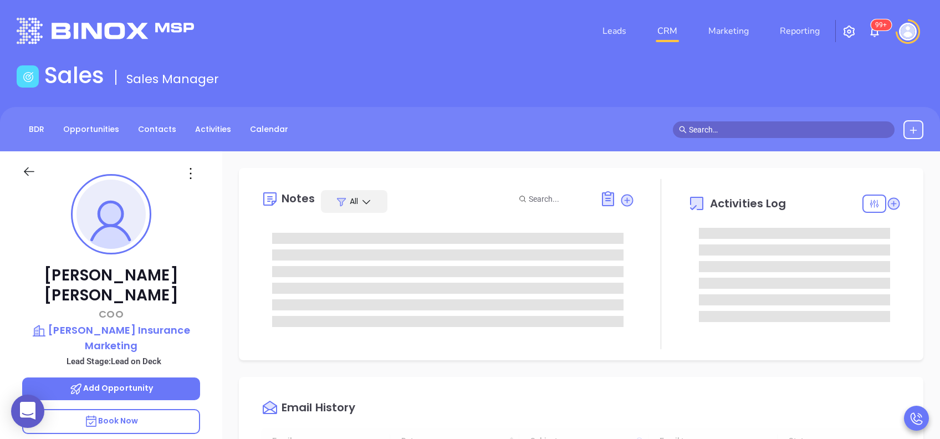
type input "[DATE]"
type input "[PERSON_NAME]"
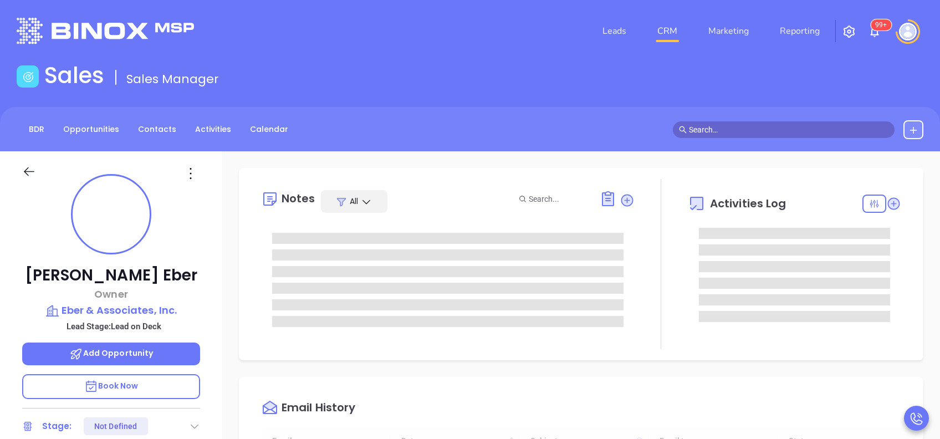
type input "[DATE]"
type input "[PERSON_NAME]"
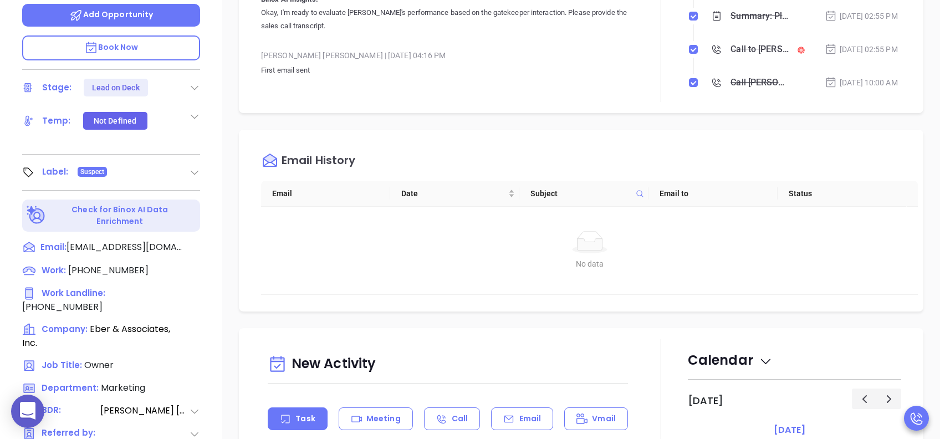
scroll to position [369, 0]
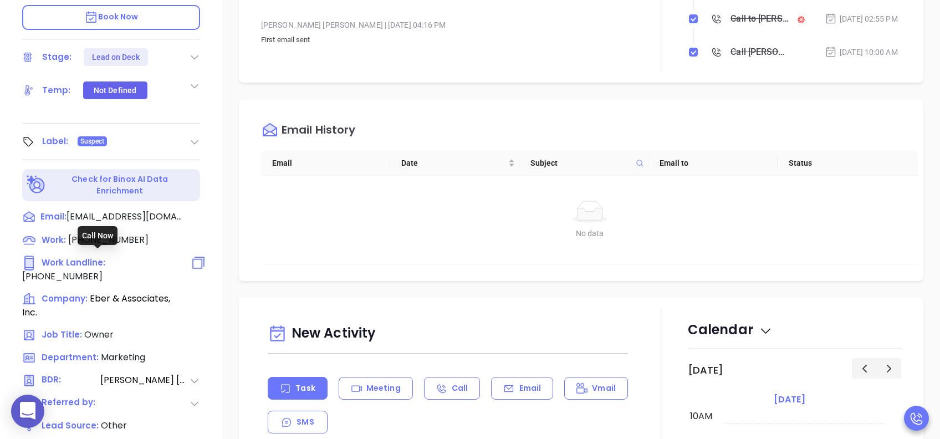
click at [103, 270] on span "[PHONE_NUMBER]" at bounding box center [62, 276] width 80 height 13
type input "[PHONE_NUMBER]"
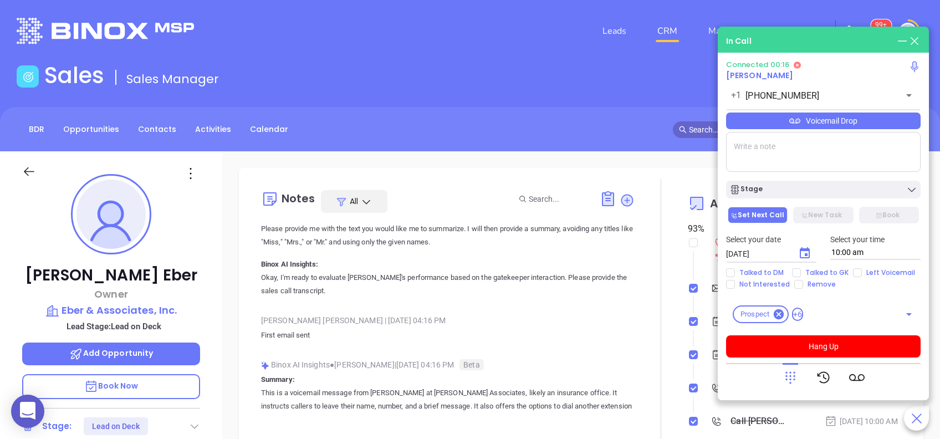
scroll to position [0, 0]
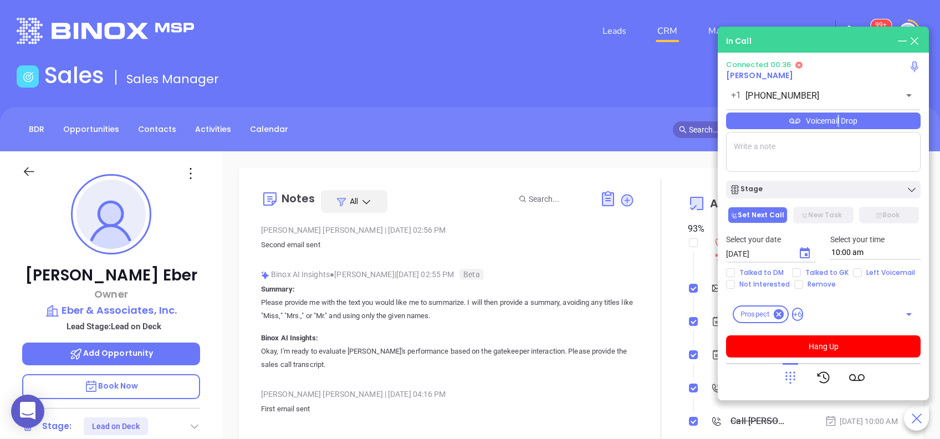
click at [835, 125] on div "Voicemail Drop" at bounding box center [823, 121] width 195 height 17
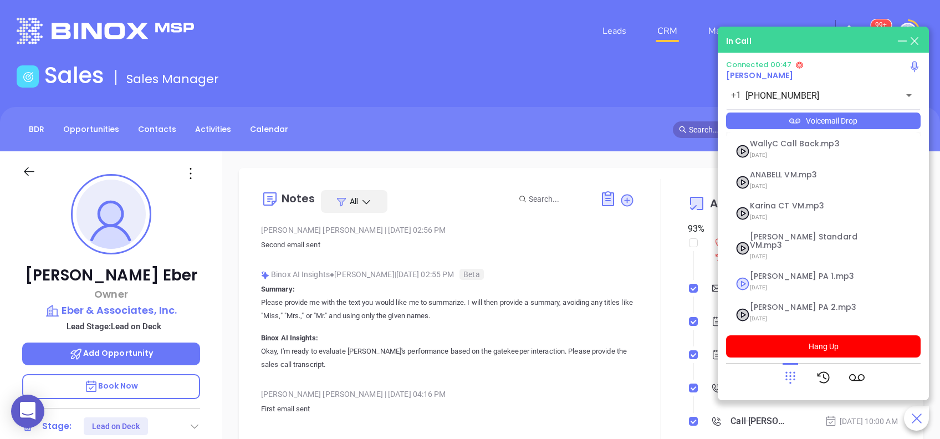
click at [788, 272] on span "[PERSON_NAME] PA 1.mp3" at bounding box center [810, 276] width 120 height 8
checkbox input "true"
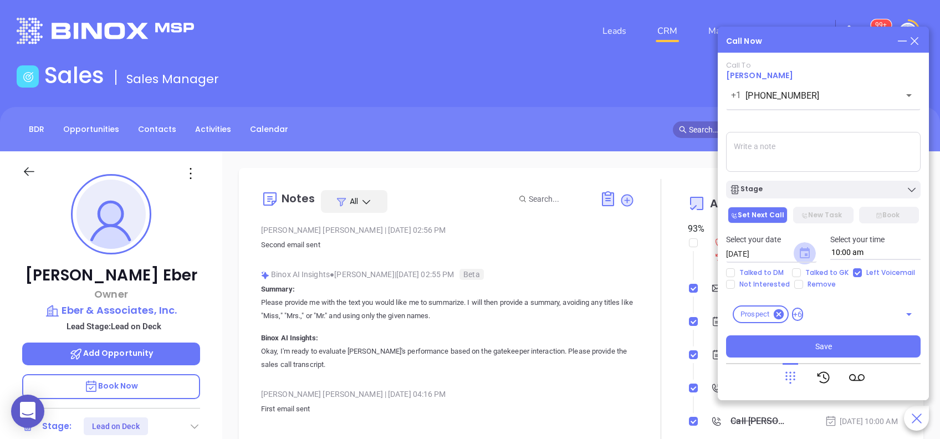
click at [805, 250] on icon "Choose date, selected date is Aug 29, 2025" at bounding box center [805, 252] width 10 height 11
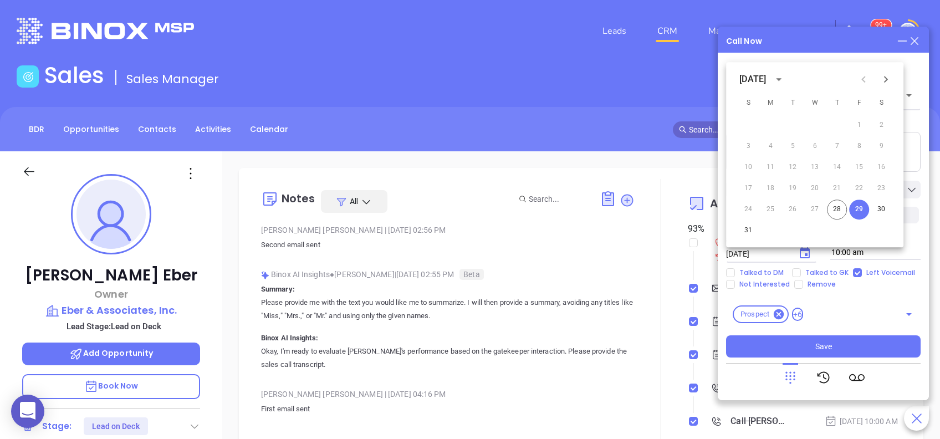
click at [886, 82] on icon "Next month" at bounding box center [885, 79] width 13 height 13
click at [795, 129] on button "2" at bounding box center [793, 125] width 20 height 20
type input "[DATE]"
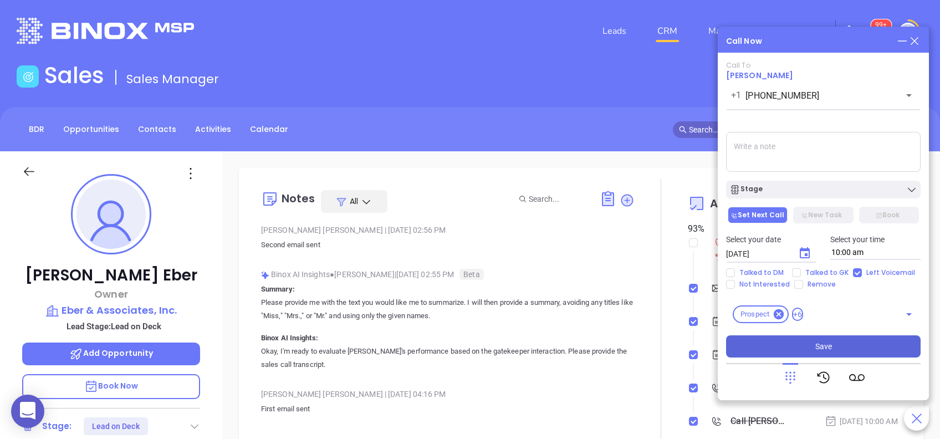
click at [857, 340] on button "Save" at bounding box center [823, 346] width 195 height 22
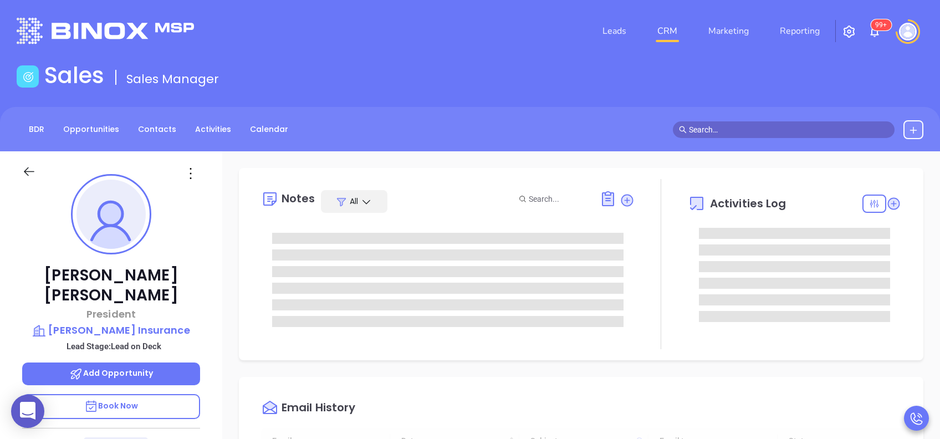
type input "[DATE]"
type input "[PERSON_NAME]"
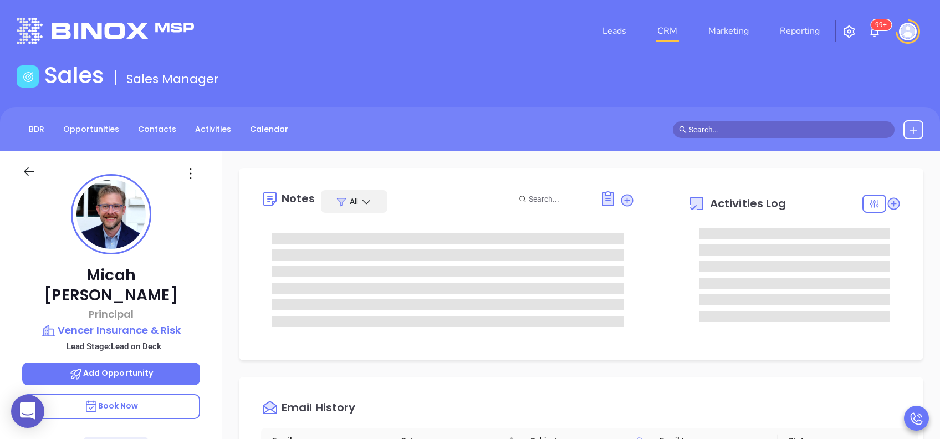
scroll to position [323, 0]
type input "[PERSON_NAME]"
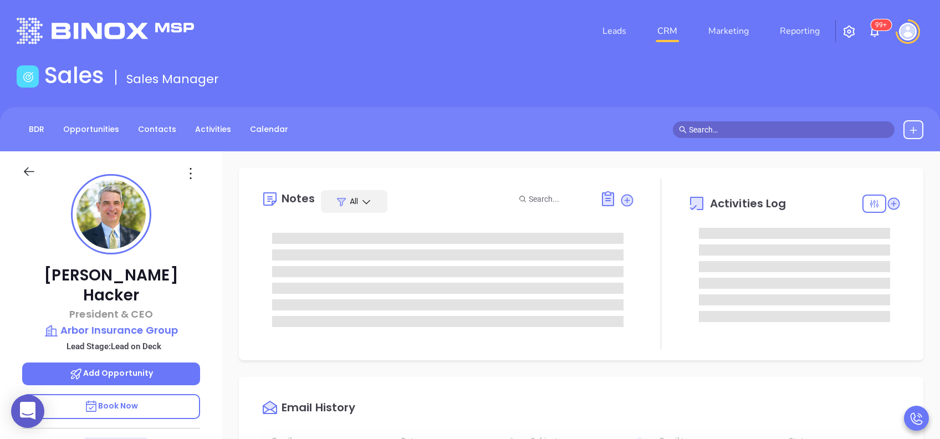
type input "[DATE]"
type input "[PERSON_NAME]"
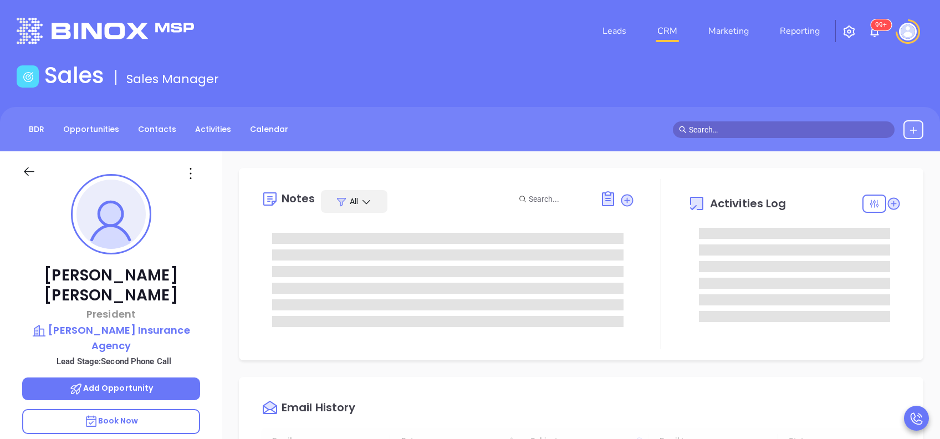
type input "[DATE]"
type input "[PERSON_NAME]"
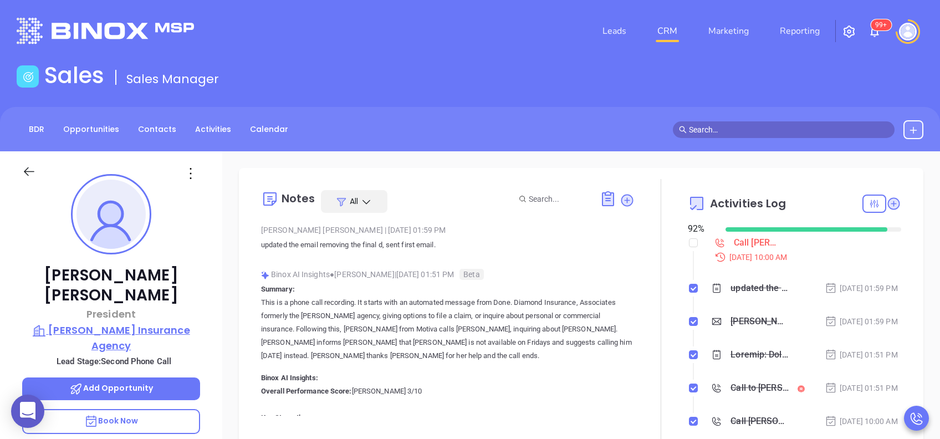
click at [141, 323] on p "[PERSON_NAME] Insurance Agency" at bounding box center [111, 338] width 178 height 30
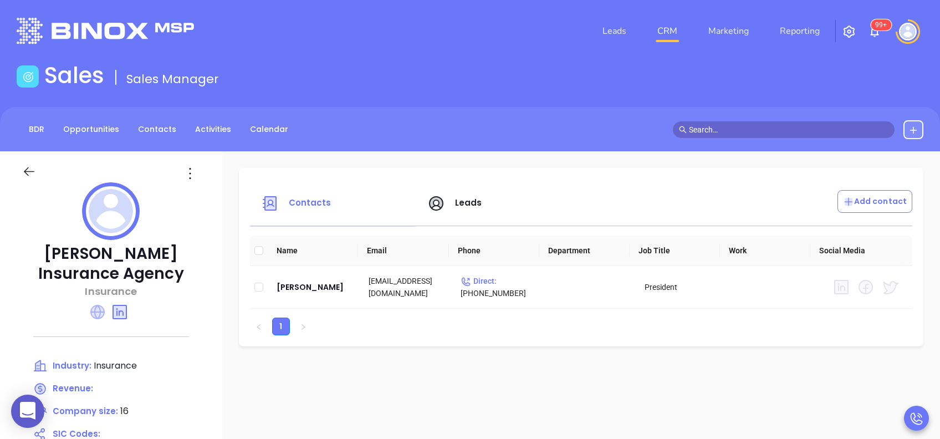
click at [100, 317] on icon at bounding box center [97, 312] width 14 height 14
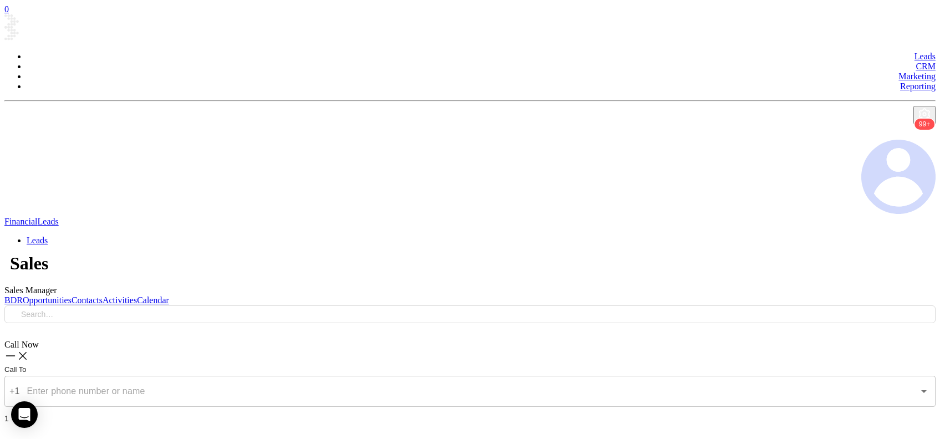
type input "[DATE]"
type input "[PERSON_NAME]"
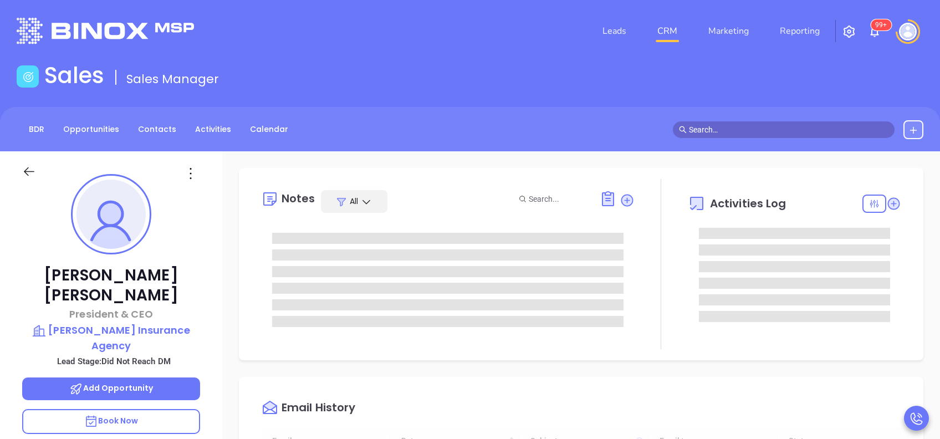
type input "[DATE]"
type input "[PERSON_NAME]"
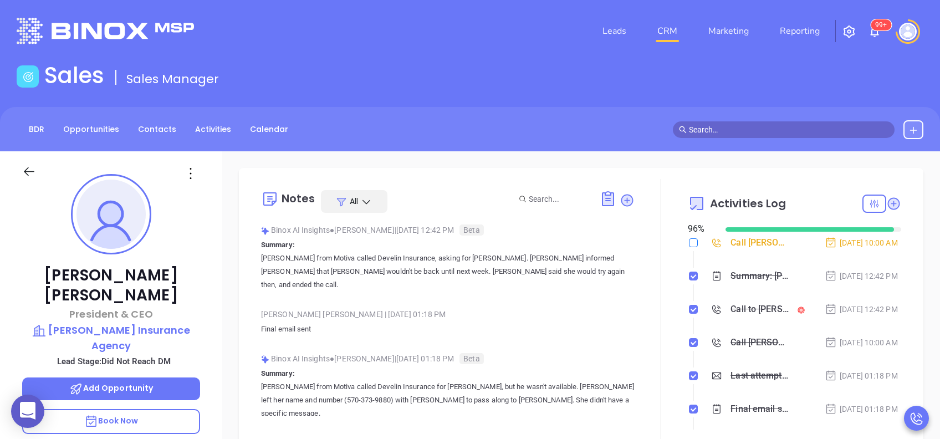
click at [689, 244] on input "checkbox" at bounding box center [693, 242] width 9 height 9
checkbox input "true"
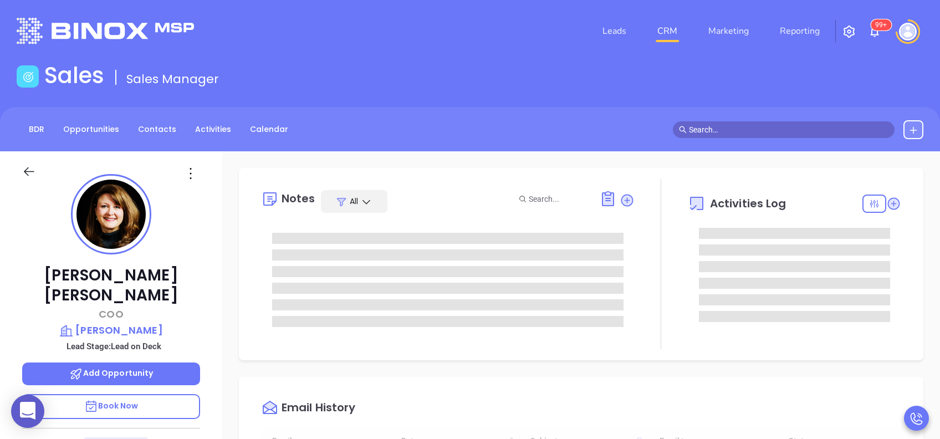
type input "[DATE]"
type input "[PERSON_NAME]"
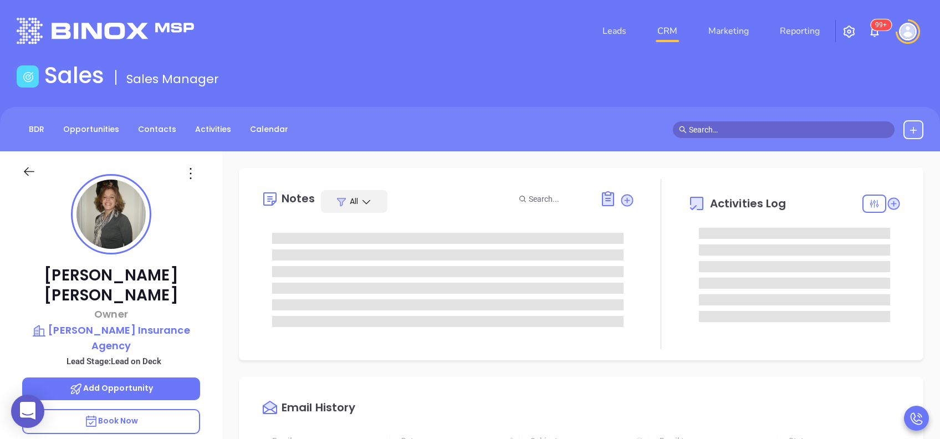
type input "10:00 am"
type input "[DATE]"
type input "[PERSON_NAME]"
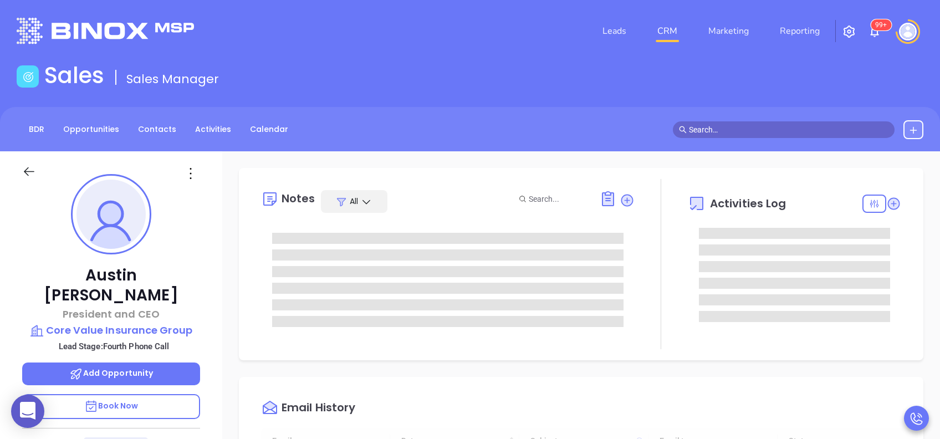
type input "[DATE]"
type input "[PERSON_NAME]"
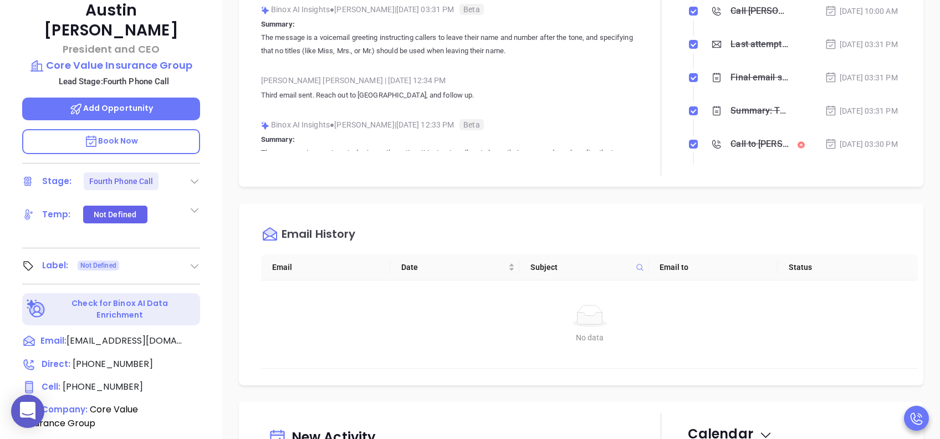
scroll to position [369, 0]
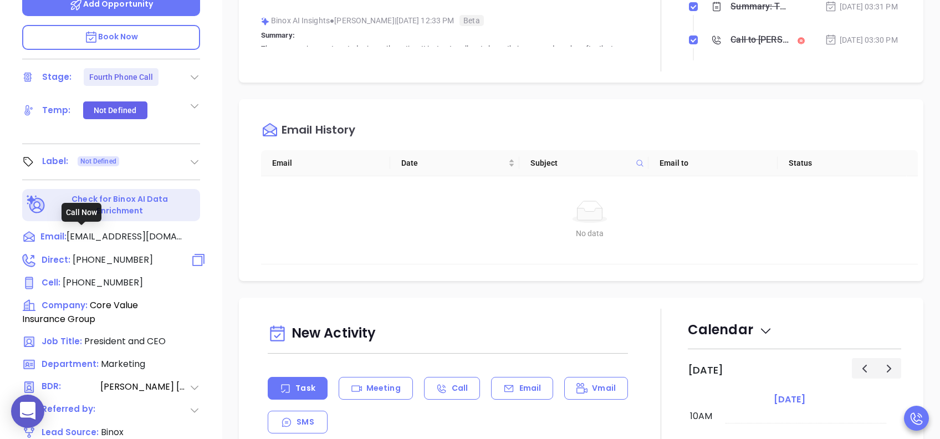
click at [133, 253] on span "[PHONE_NUMBER]" at bounding box center [113, 259] width 80 height 13
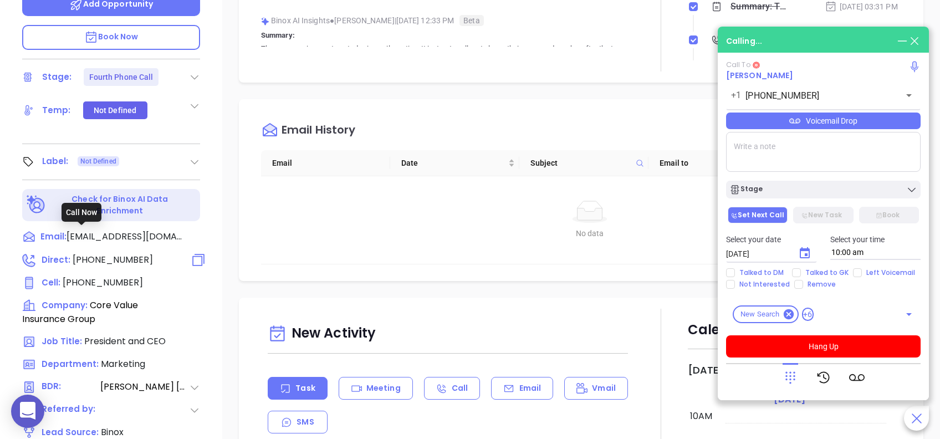
type input "[PHONE_NUMBER]"
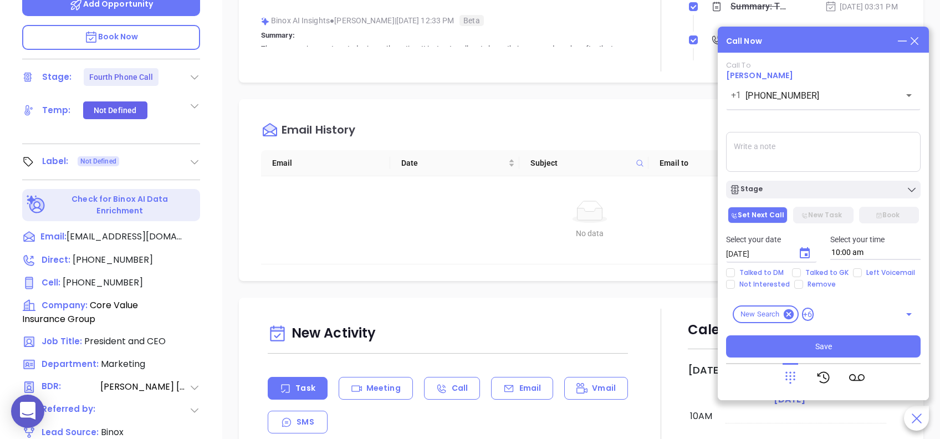
click at [917, 42] on icon at bounding box center [914, 41] width 12 height 12
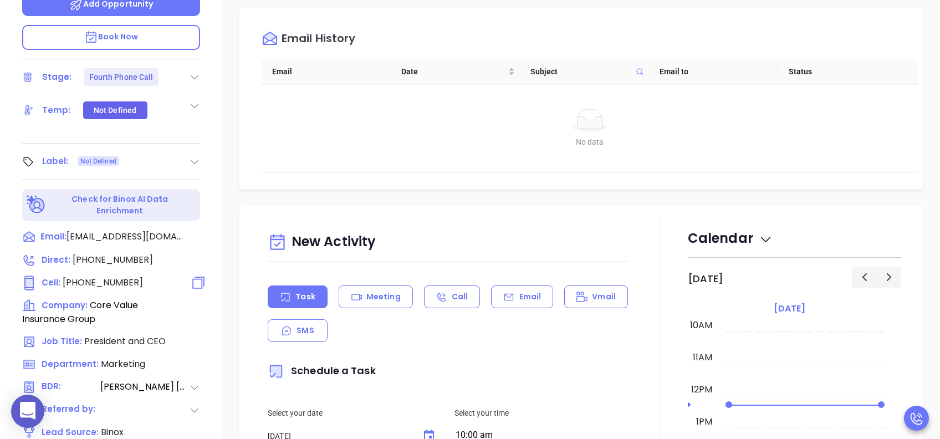
click at [104, 276] on span "[PHONE_NUMBER]" at bounding box center [103, 282] width 80 height 13
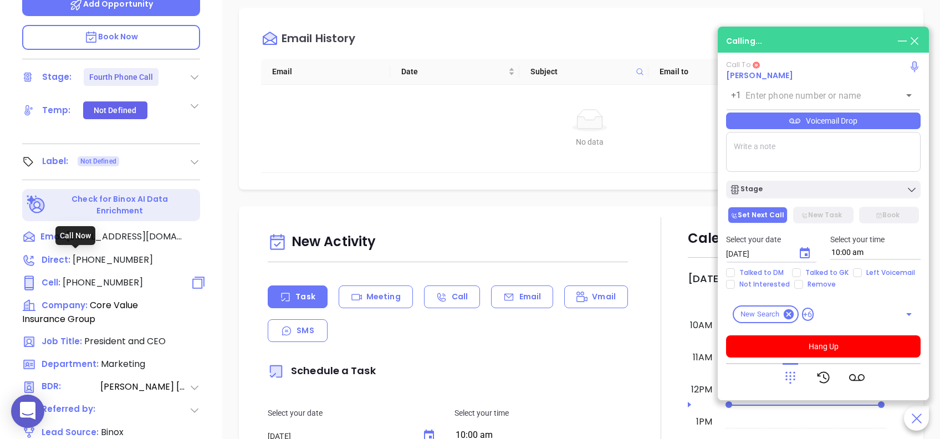
type input "[PHONE_NUMBER]"
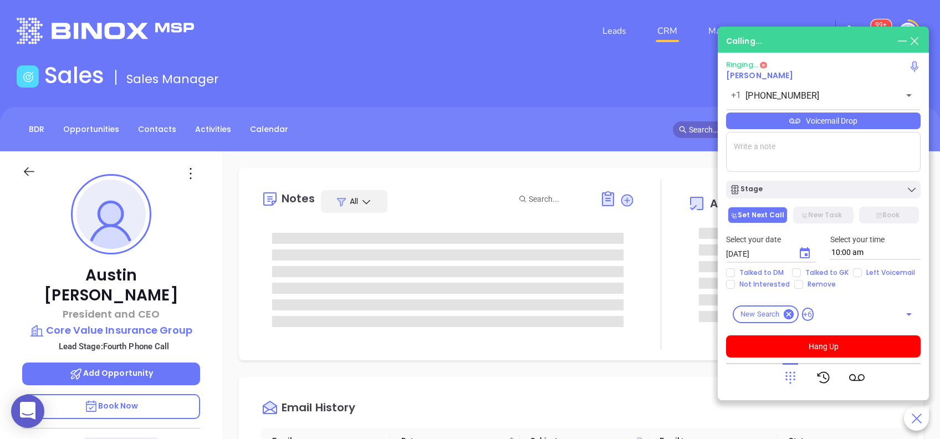
scroll to position [0, 0]
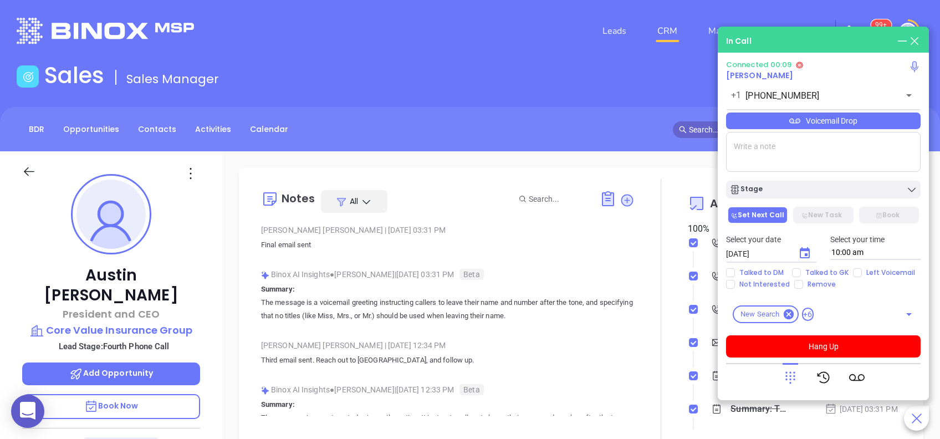
click at [813, 120] on div "Voicemail Drop" at bounding box center [823, 121] width 195 height 17
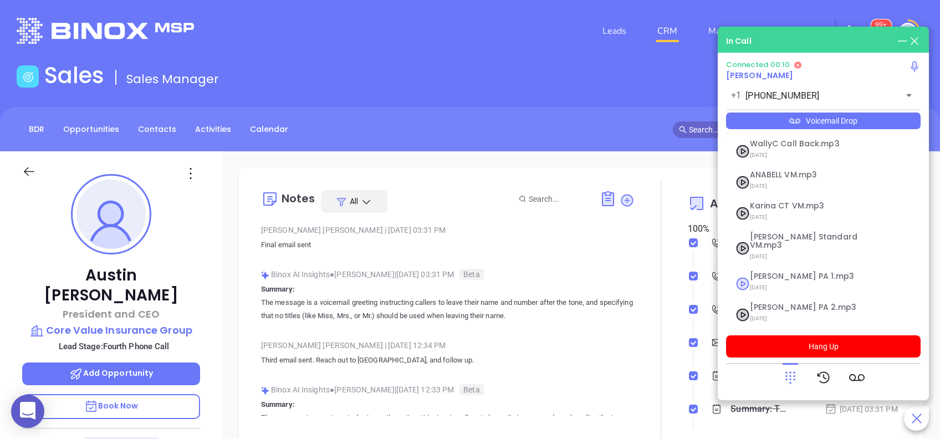
click at [808, 272] on span "Vicky PA 1.mp3" at bounding box center [810, 276] width 120 height 8
checkbox input "true"
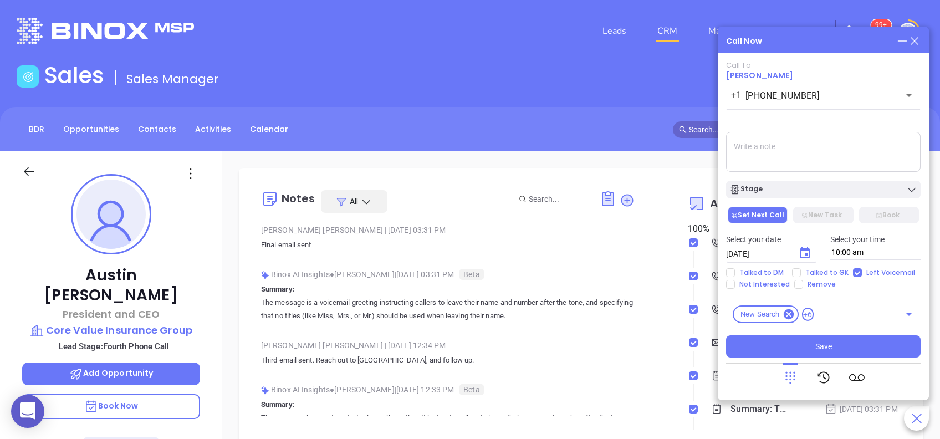
click at [800, 256] on icon "Choose date, selected date is Aug 29, 2025" at bounding box center [805, 252] width 10 height 11
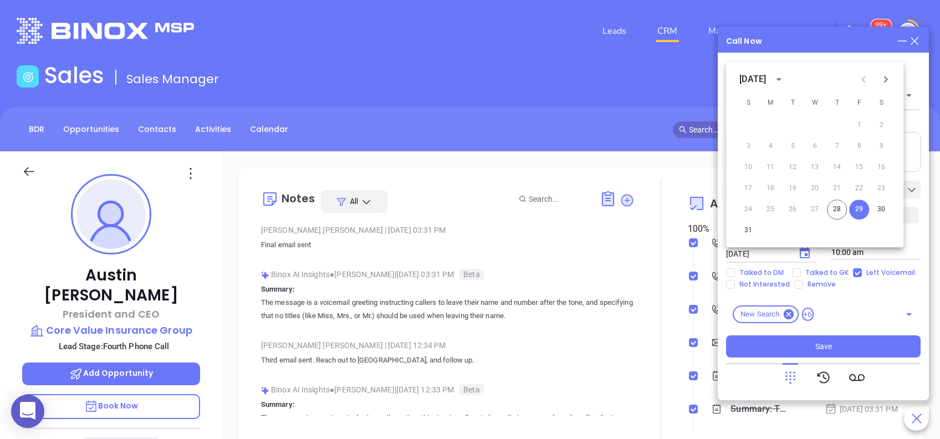
click at [882, 78] on icon "Next month" at bounding box center [885, 79] width 13 height 13
click at [792, 124] on button "2" at bounding box center [793, 125] width 20 height 20
type input "09/02/2025"
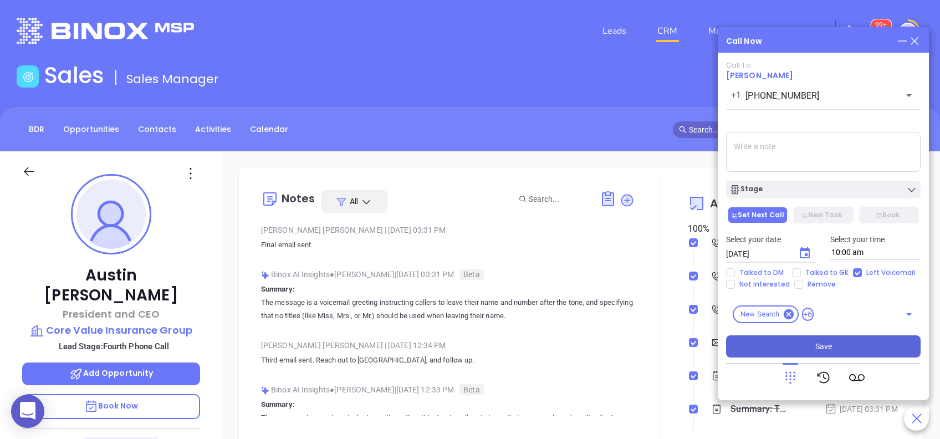
click at [842, 344] on button "Save" at bounding box center [823, 346] width 195 height 22
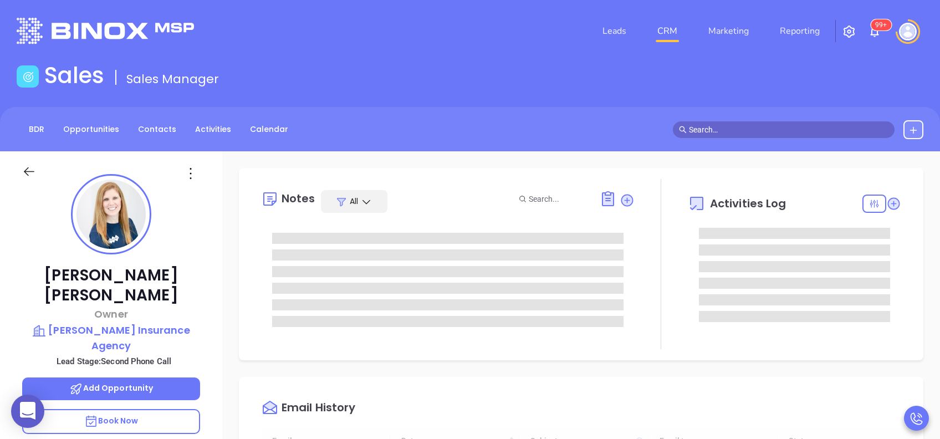
type input "[DATE]"
type input "[PERSON_NAME]"
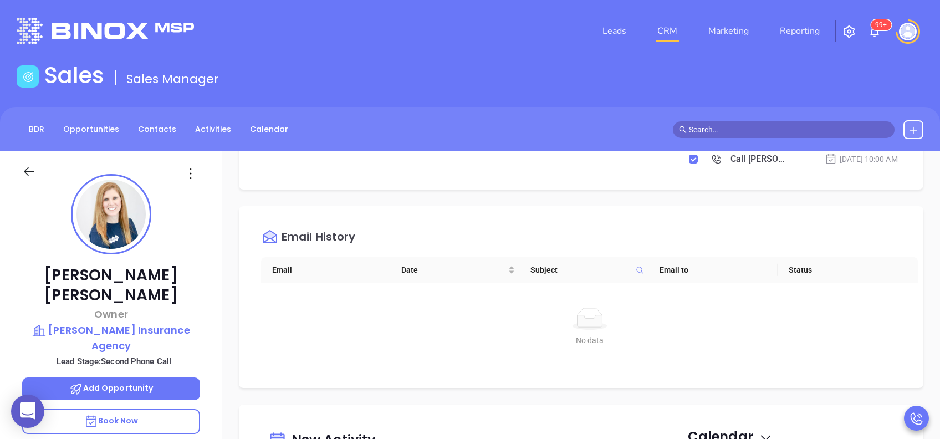
scroll to position [443, 0]
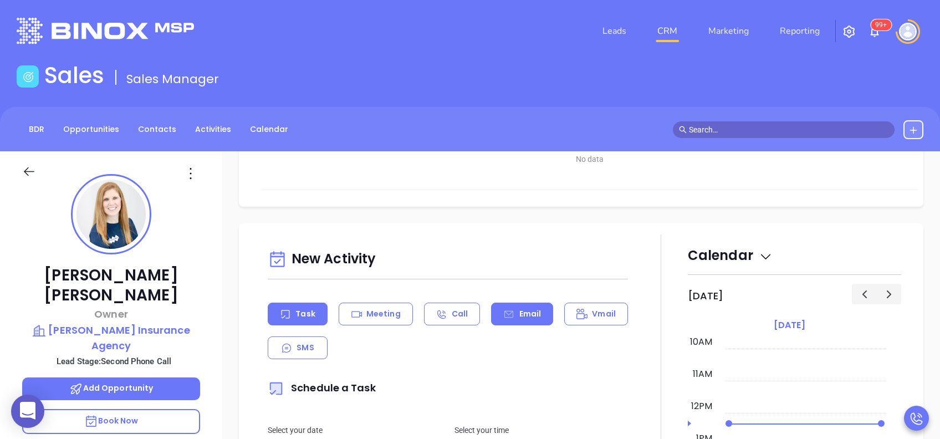
click at [504, 314] on icon at bounding box center [508, 313] width 9 height 7
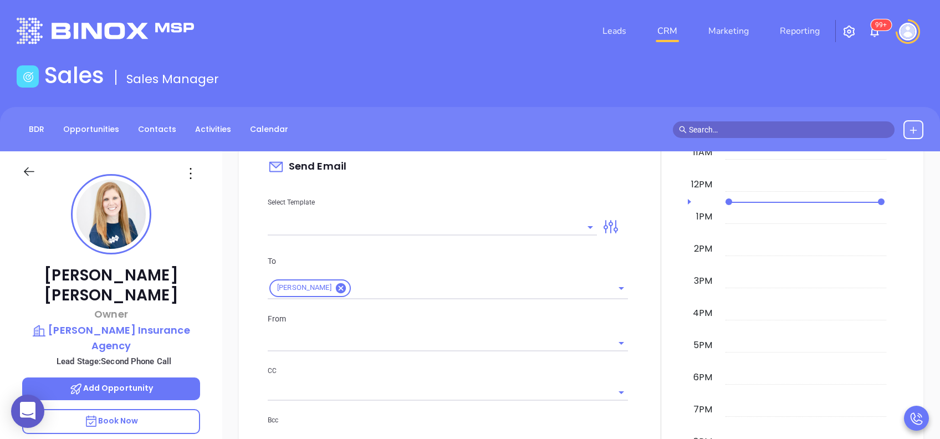
type input "[PERSON_NAME]"
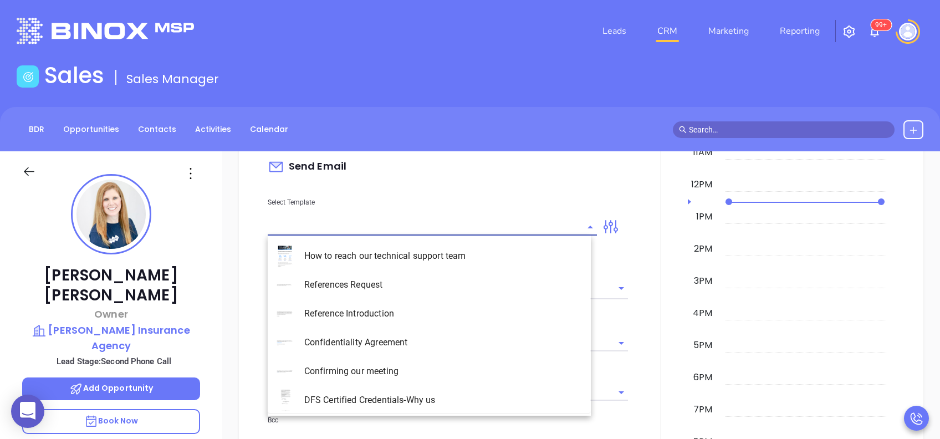
click at [507, 219] on input "text" at bounding box center [424, 227] width 313 height 16
click at [442, 303] on li "PA Insurance 0625 - Email 3" at bounding box center [429, 313] width 323 height 29
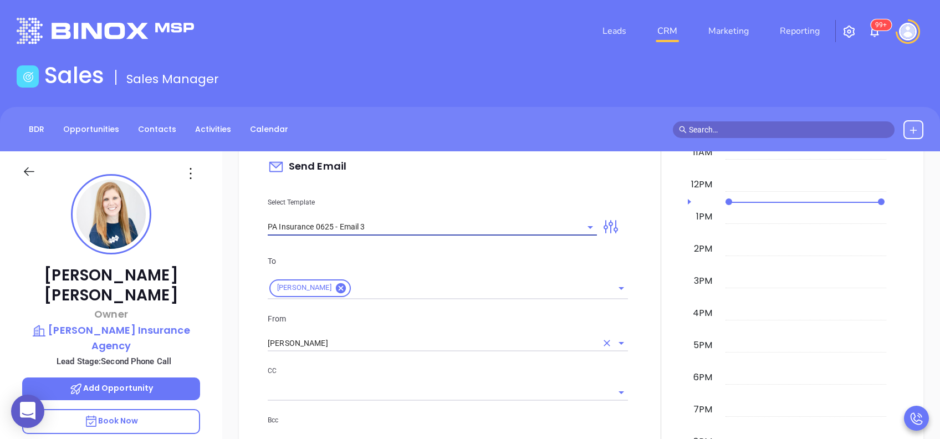
type input "PA Insurance 0625 - Email 3"
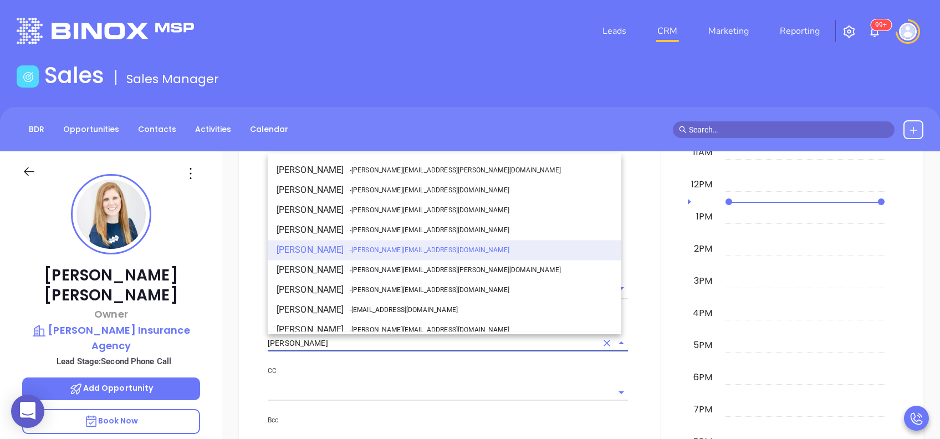
type input "What one PA agency discovered (and why it mattered)"
click at [386, 343] on input "[PERSON_NAME]" at bounding box center [432, 343] width 329 height 16
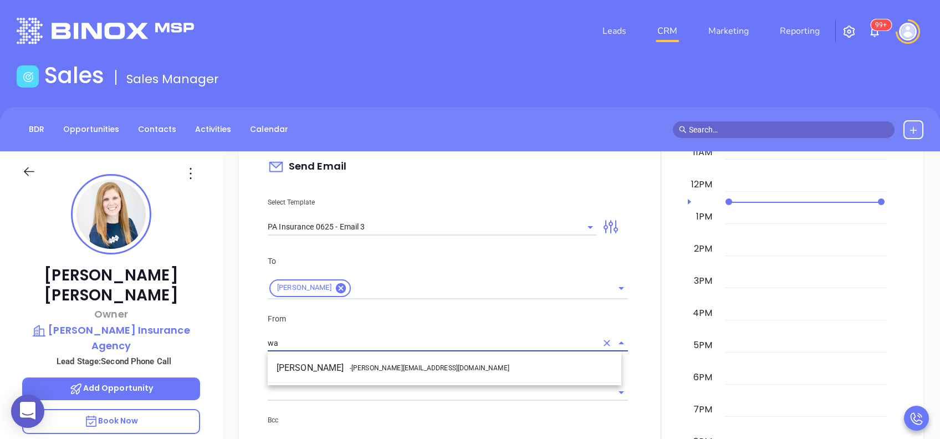
click at [392, 362] on li "Walter Contreras - [EMAIL_ADDRESS][DOMAIN_NAME]" at bounding box center [445, 368] width 354 height 20
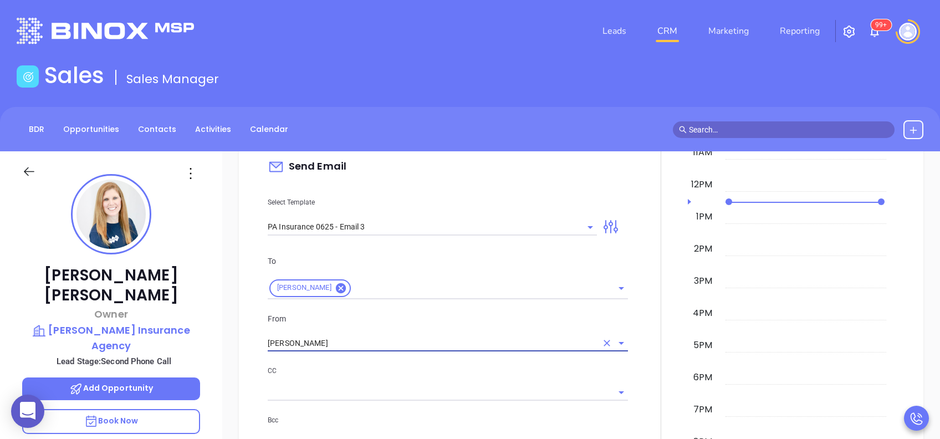
type input "[PERSON_NAME]"
click at [459, 377] on div "CC" at bounding box center [448, 383] width 360 height 36
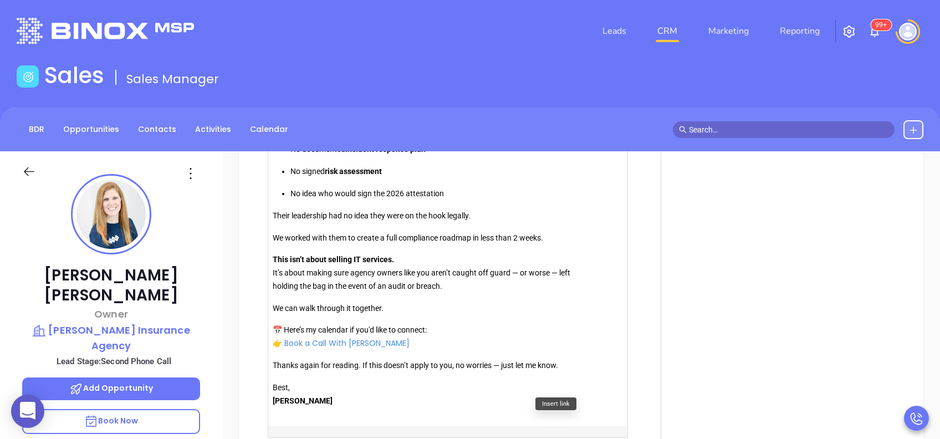
scroll to position [1299, 0]
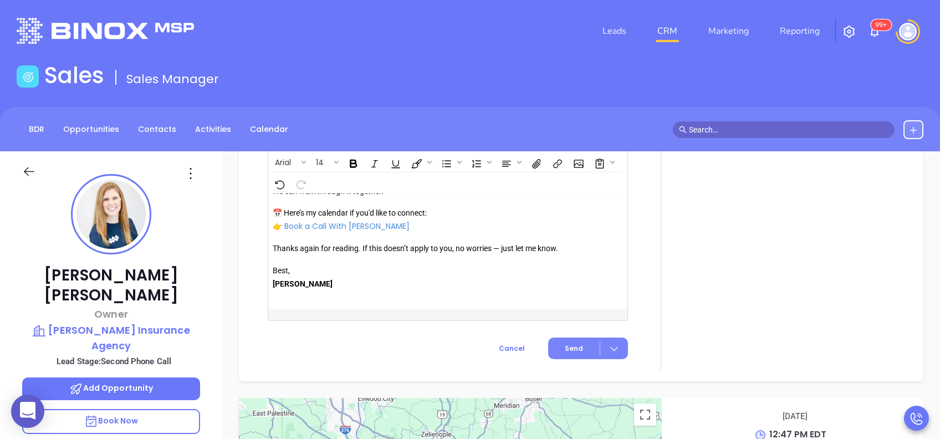
click at [559, 349] on button "Send" at bounding box center [588, 349] width 80 height 22
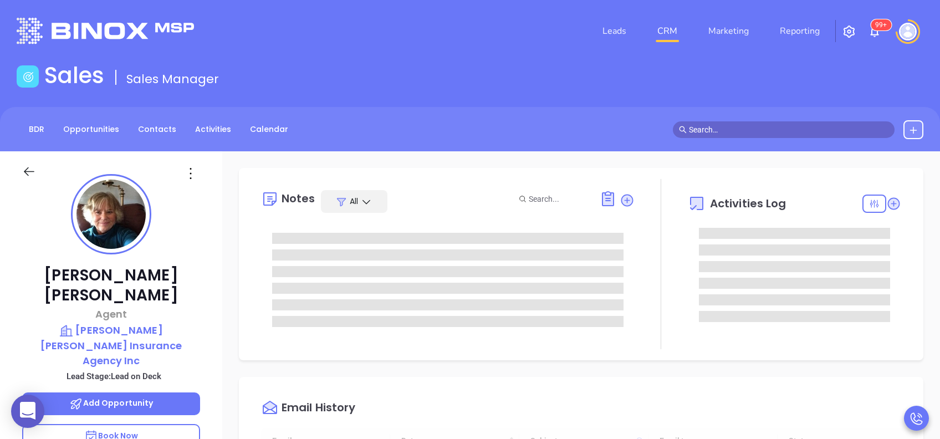
type input "[DATE]"
type input "Vicky Mendoza"
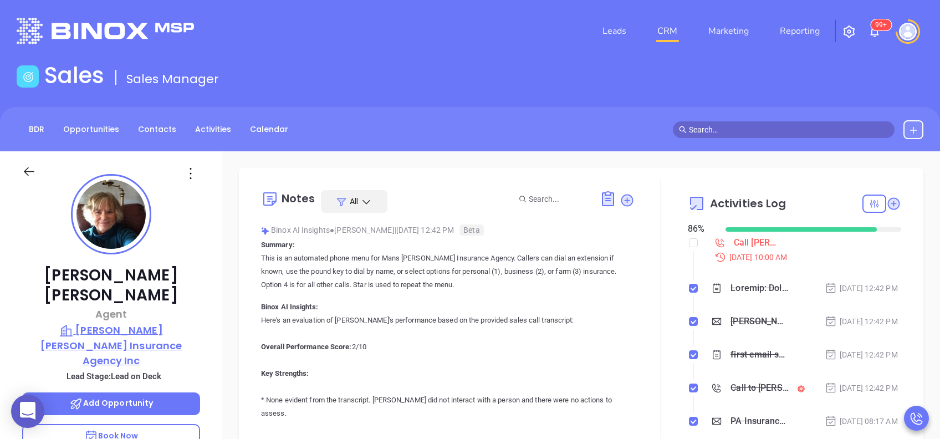
click at [124, 323] on p "[PERSON_NAME] [PERSON_NAME] Insurance Agency Inc" at bounding box center [111, 345] width 178 height 45
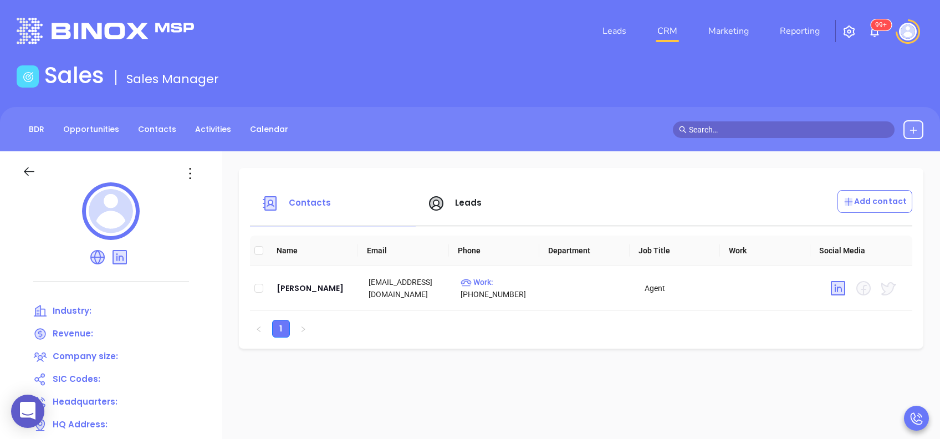
click at [98, 258] on div "Industry: Revenue: Company size: SIC Codes: Headquarters: HQ Address: Website:" at bounding box center [111, 386] width 222 height 471
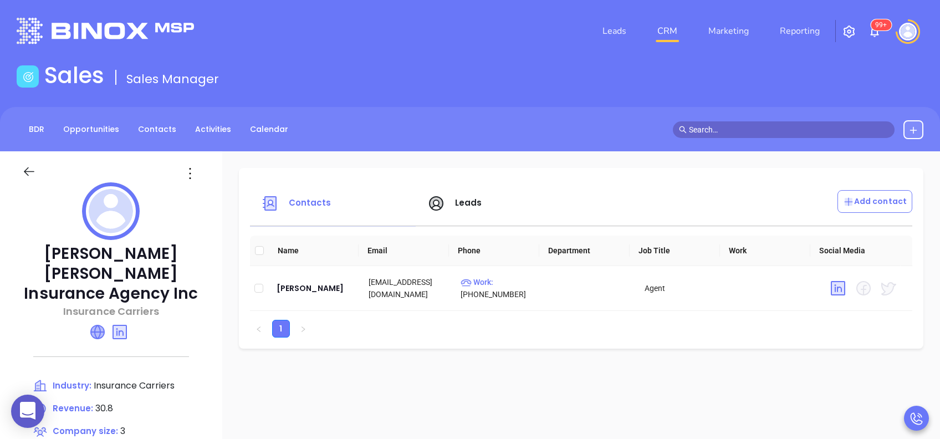
click at [104, 325] on icon at bounding box center [97, 331] width 13 height 13
click at [482, 195] on div "Leads" at bounding box center [504, 203] width 166 height 27
click at [482, 202] on span "Leads" at bounding box center [468, 203] width 27 height 12
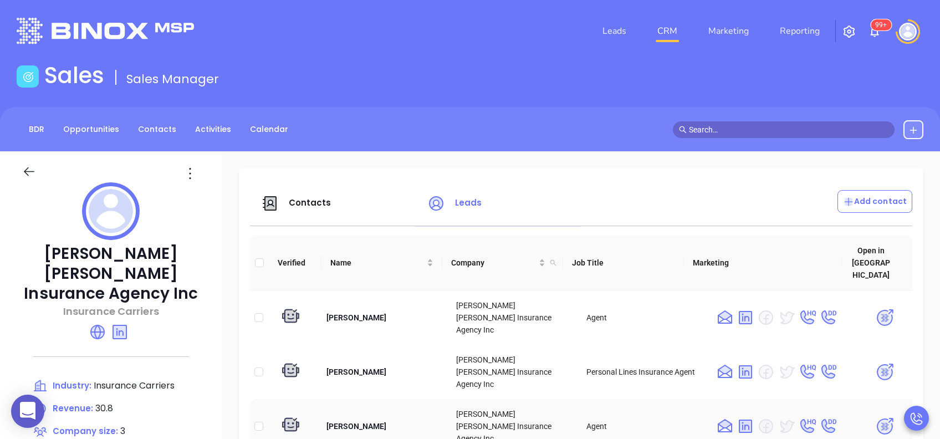
scroll to position [74, 0]
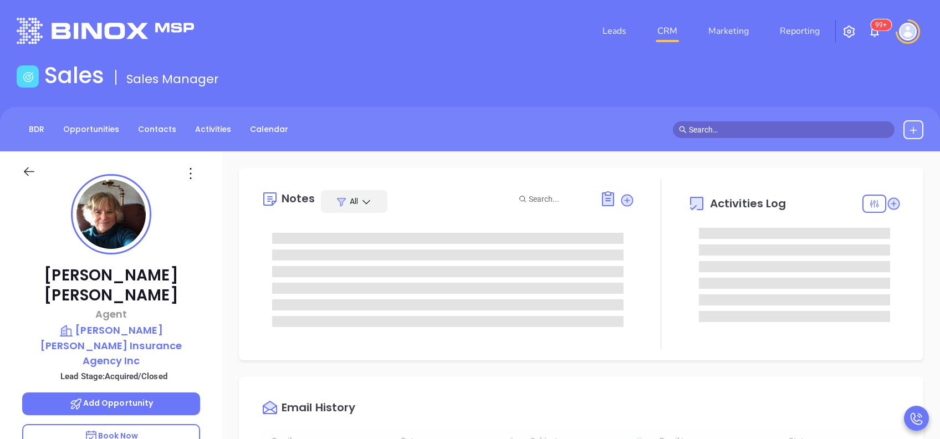
type input "[DATE]"
type input "[PERSON_NAME]"
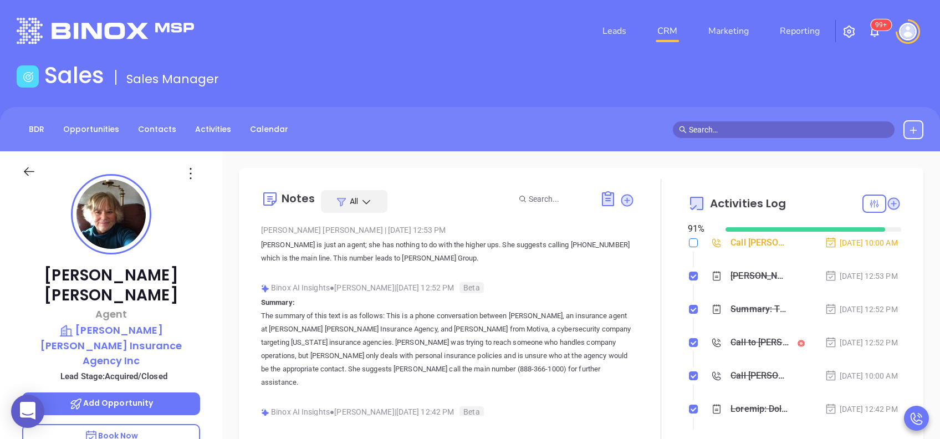
click at [689, 239] on input "checkbox" at bounding box center [693, 242] width 9 height 9
checkbox input "true"
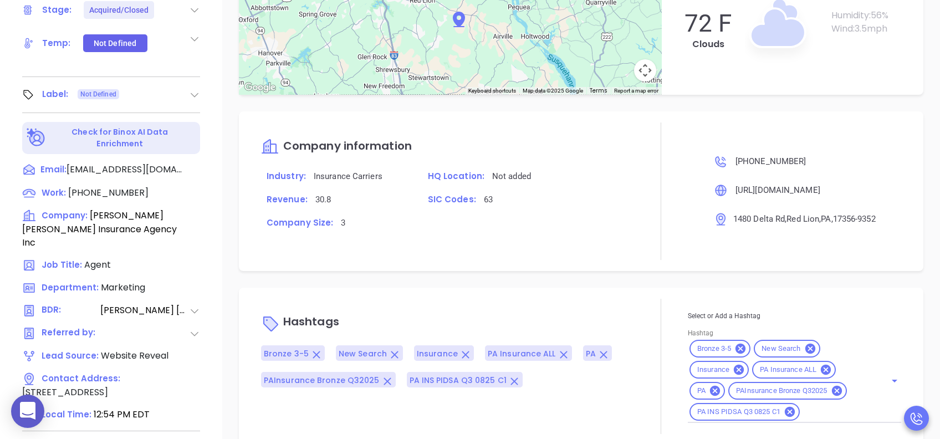
scroll to position [488, 0]
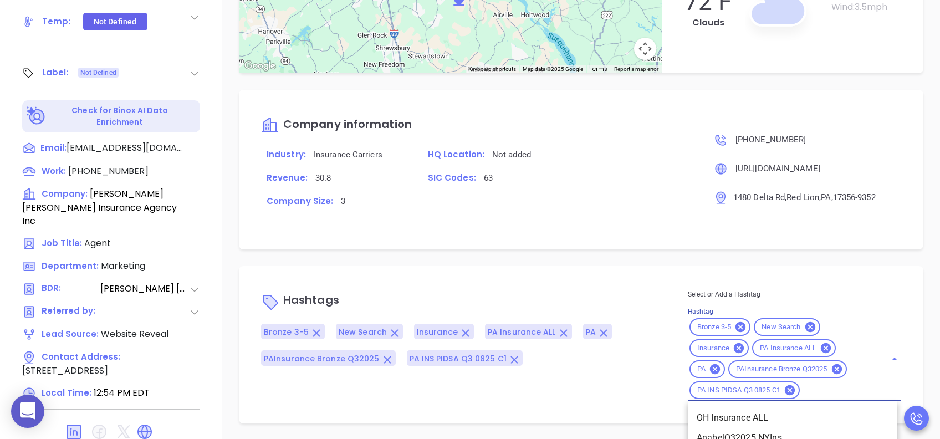
click at [812, 394] on input "Hashtag" at bounding box center [835, 391] width 69 height 14
type input "acq"
click at [761, 413] on li "Acquired" at bounding box center [793, 418] width 210 height 20
type input "remove f"
click at [757, 426] on li "Remove from Marketing" at bounding box center [793, 418] width 210 height 20
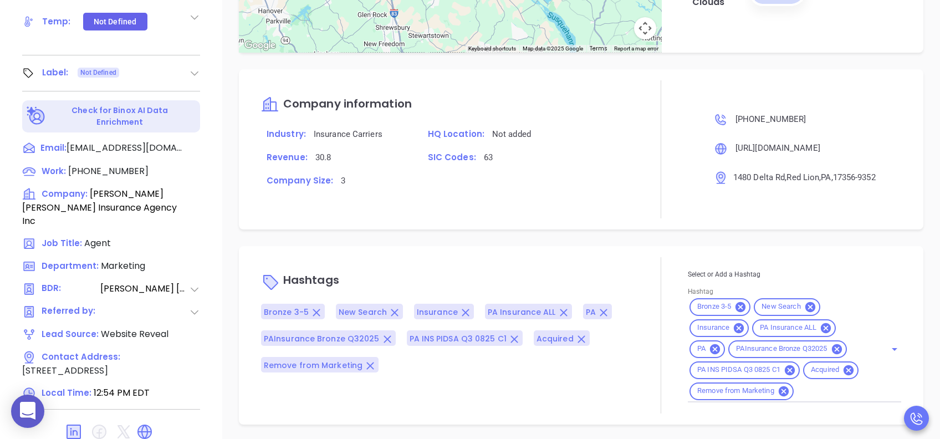
scroll to position [860, 0]
type input "[PERSON_NAME]"
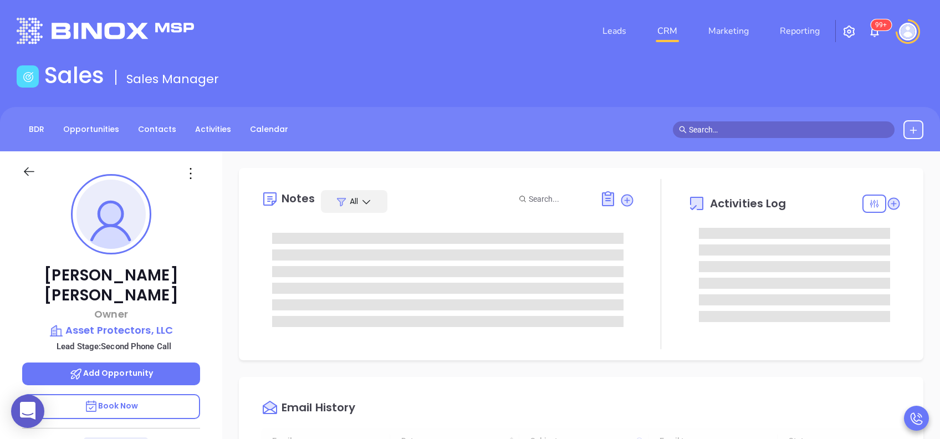
type input "[DATE]"
type input "[PERSON_NAME]"
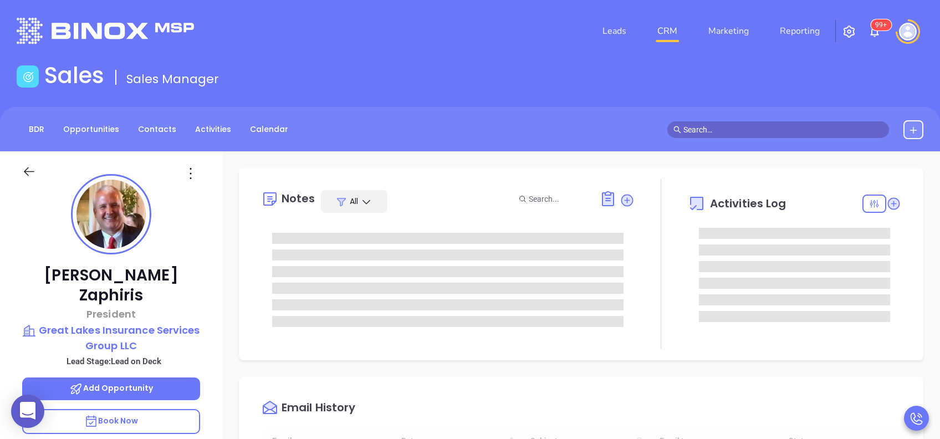
type input "[DATE]"
type input "[PERSON_NAME]"
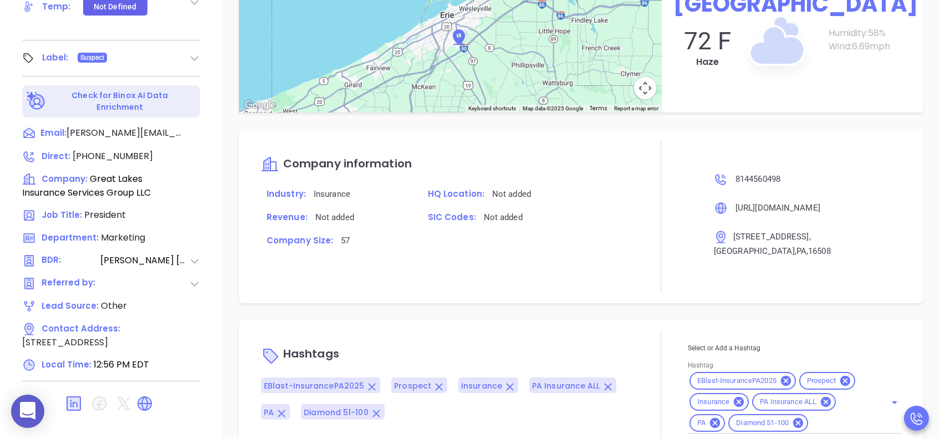
scroll to position [908, 0]
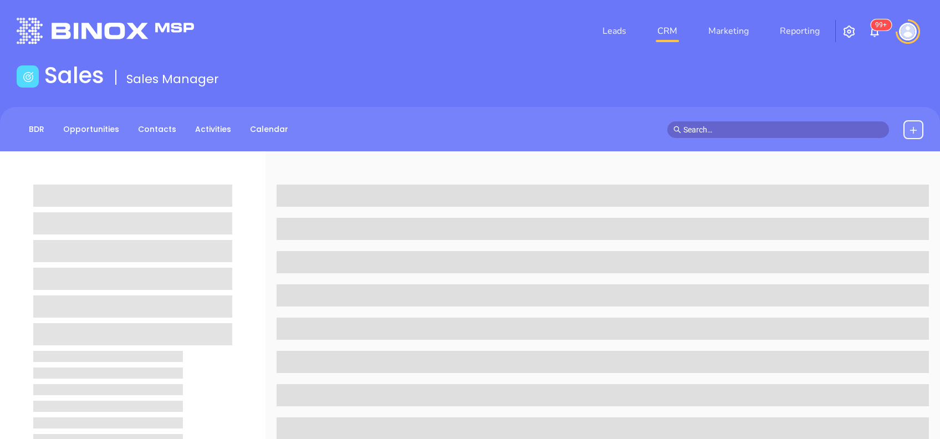
scroll to position [488, 0]
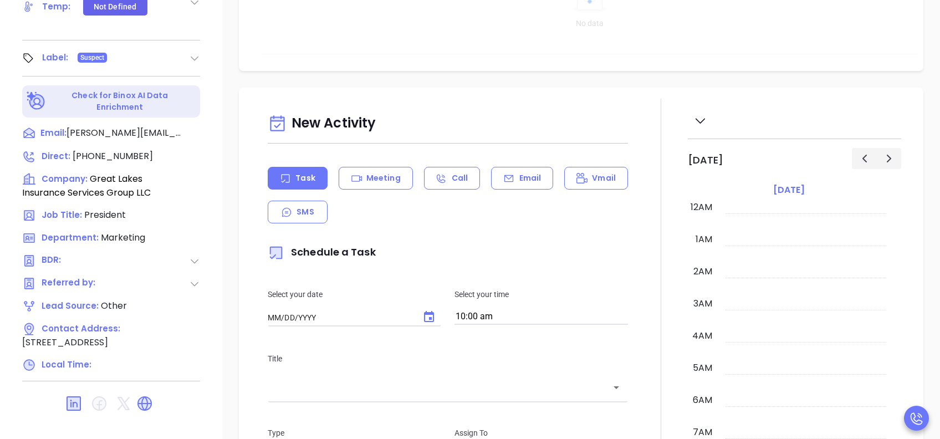
type input "[DATE]"
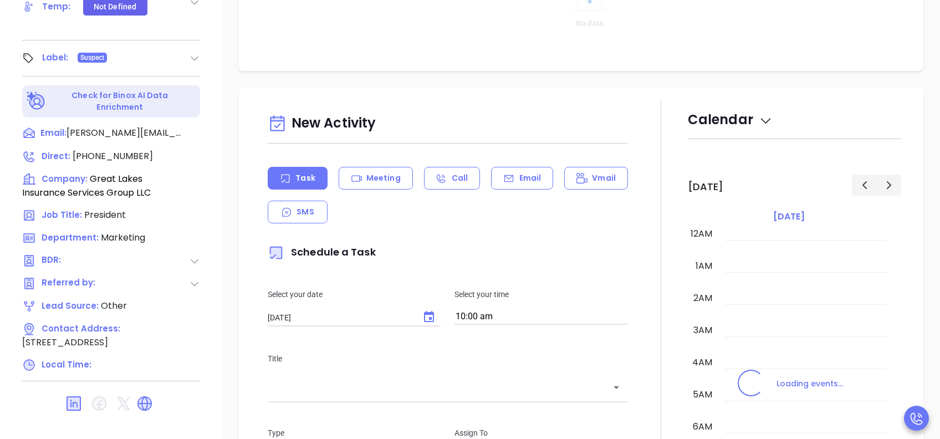
scroll to position [323, 0]
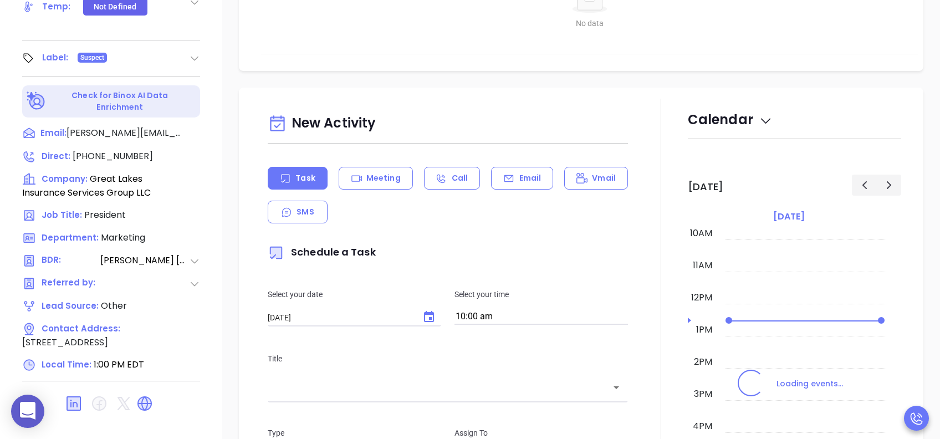
type input "[PERSON_NAME]"
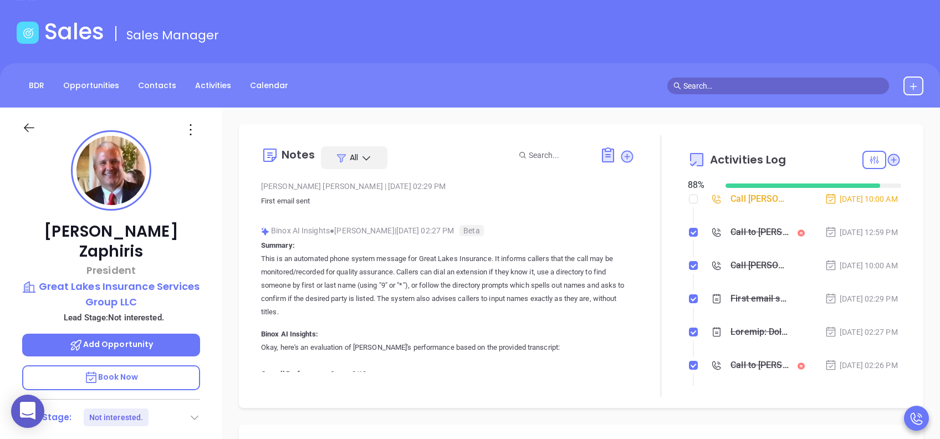
scroll to position [0, 0]
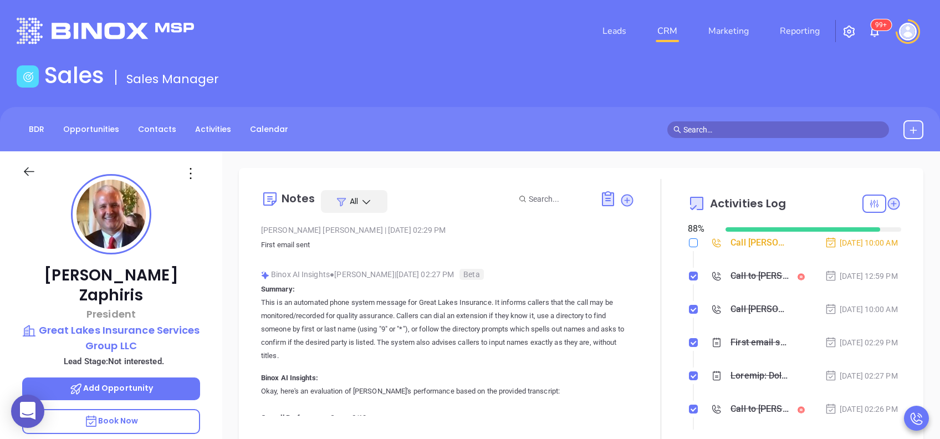
click at [689, 243] on input "checkbox" at bounding box center [693, 242] width 9 height 9
checkbox input "true"
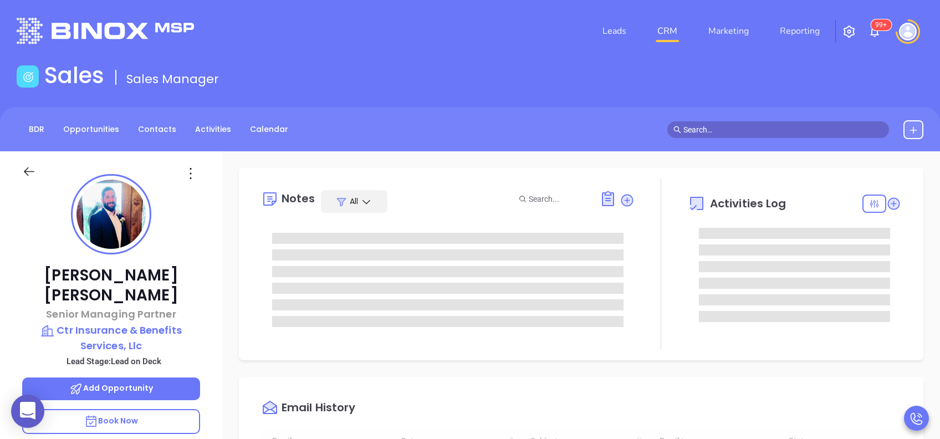
type input "10:00 am"
type input "[DATE]"
type input "[PERSON_NAME]"
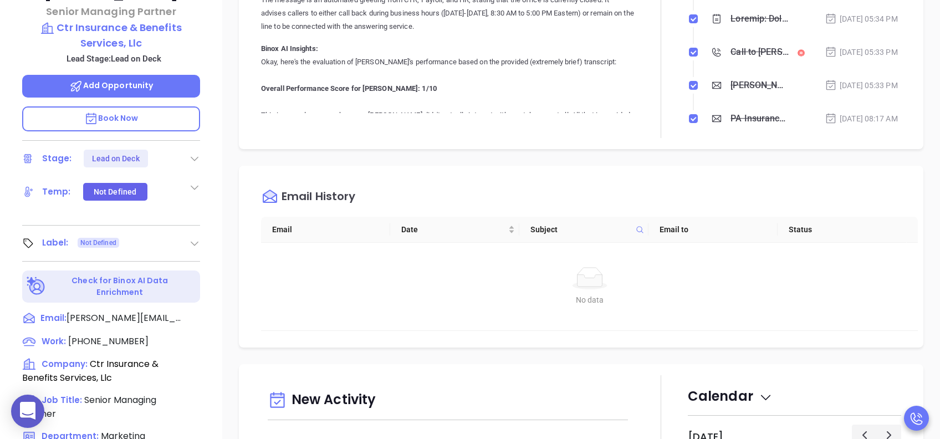
scroll to position [74, 0]
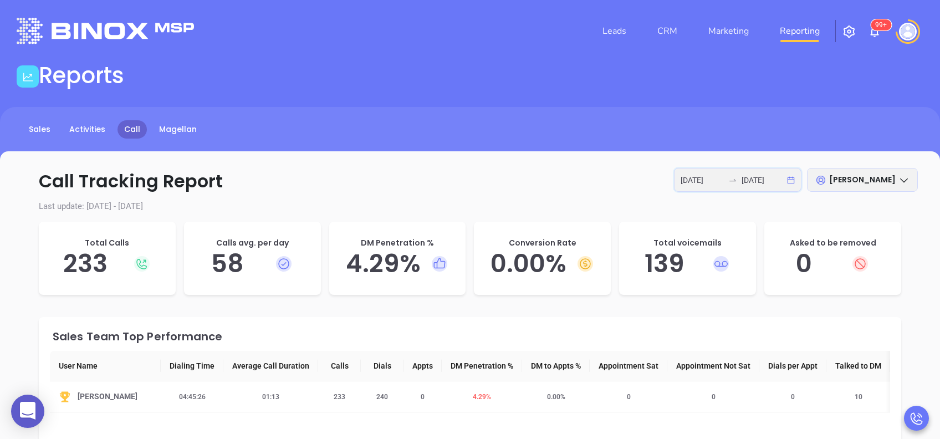
click at [768, 179] on input "2025-08-28" at bounding box center [763, 180] width 43 height 12
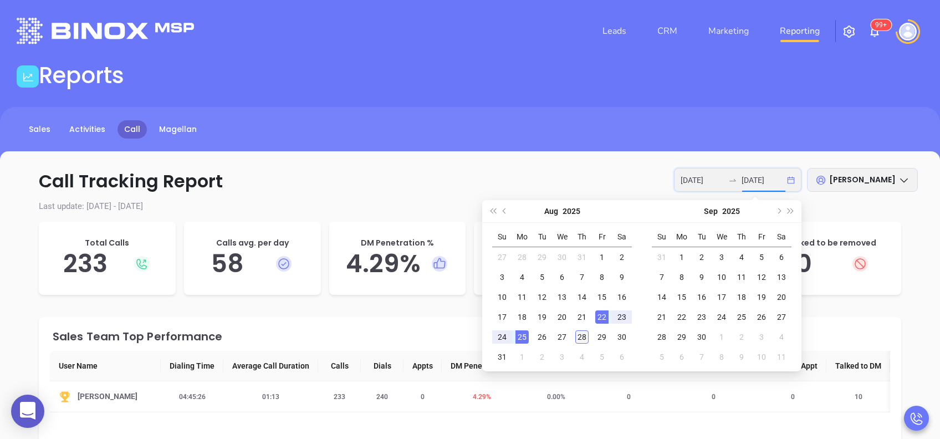
type input "2025-08-28"
click at [582, 335] on div "28" at bounding box center [581, 336] width 13 height 13
click at [583, 336] on div "28" at bounding box center [581, 336] width 13 height 13
type input "2025-08-28"
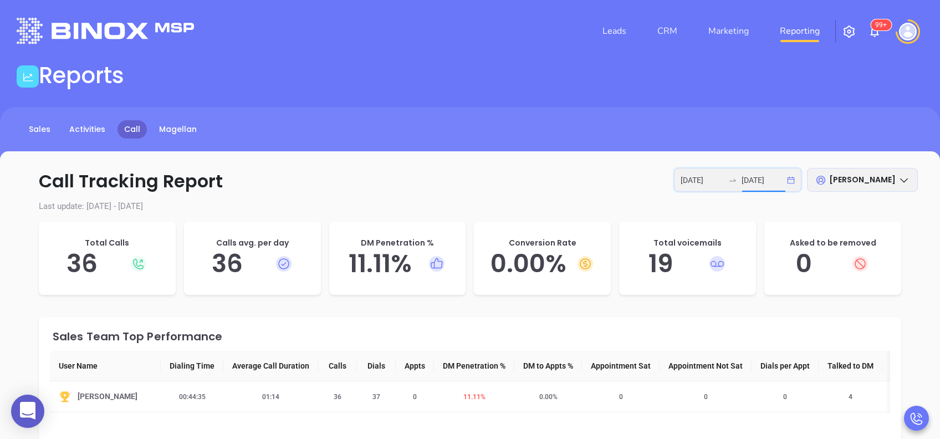
click at [766, 179] on input "2025-08-28" at bounding box center [763, 180] width 43 height 12
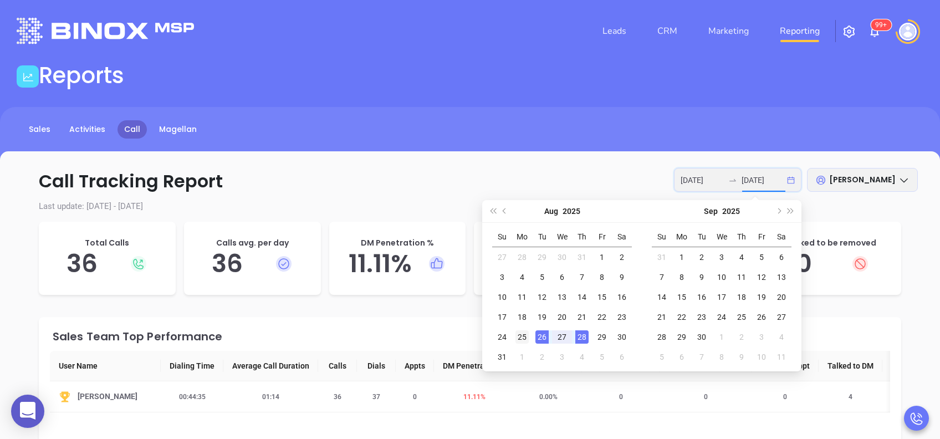
type input "2025-08-25"
click at [523, 330] on div "25" at bounding box center [521, 336] width 13 height 13
click at [575, 336] on div "28" at bounding box center [581, 336] width 13 height 13
type input "2025-08-25"
type input "2025-08-28"
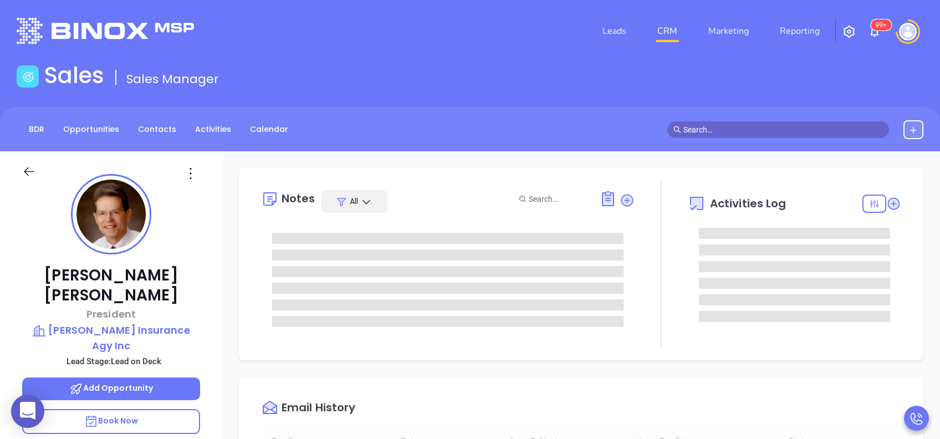
type input "[DATE]"
type input "[PERSON_NAME]"
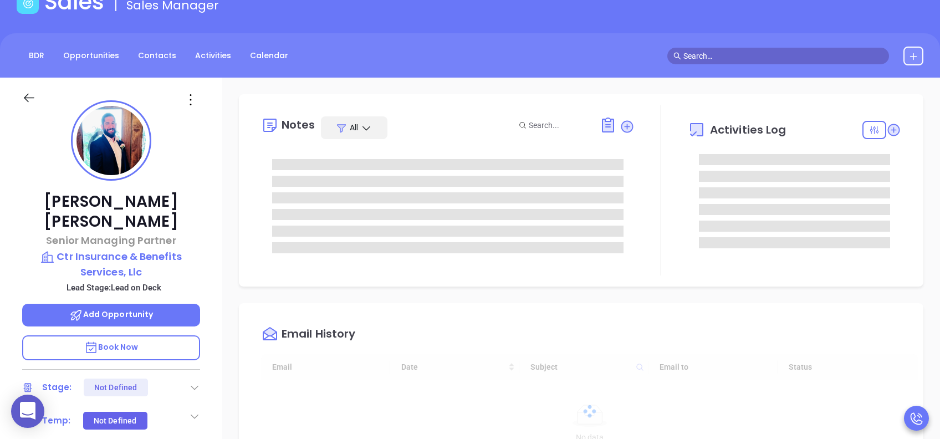
scroll to position [323, 0]
type input "[PERSON_NAME]"
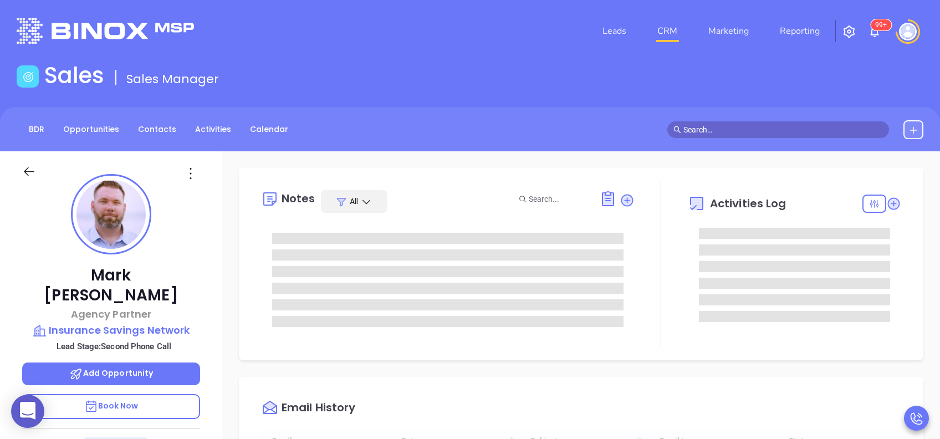
type input "[DATE]"
type input "[PERSON_NAME]"
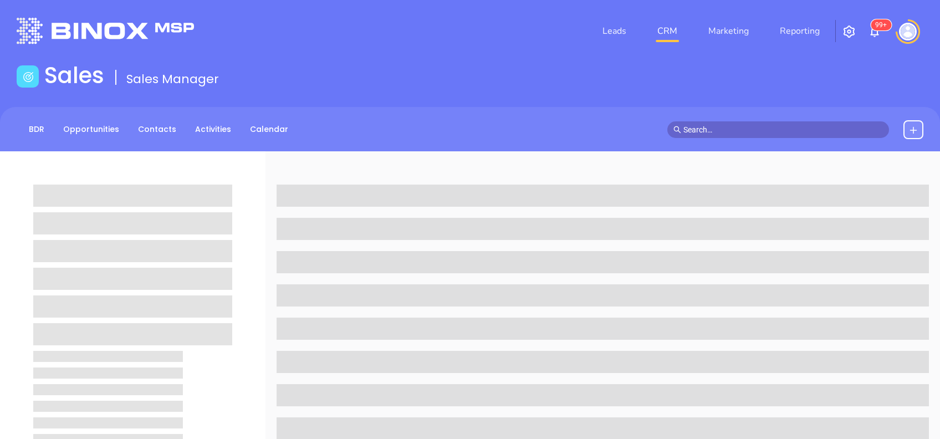
scroll to position [74, 0]
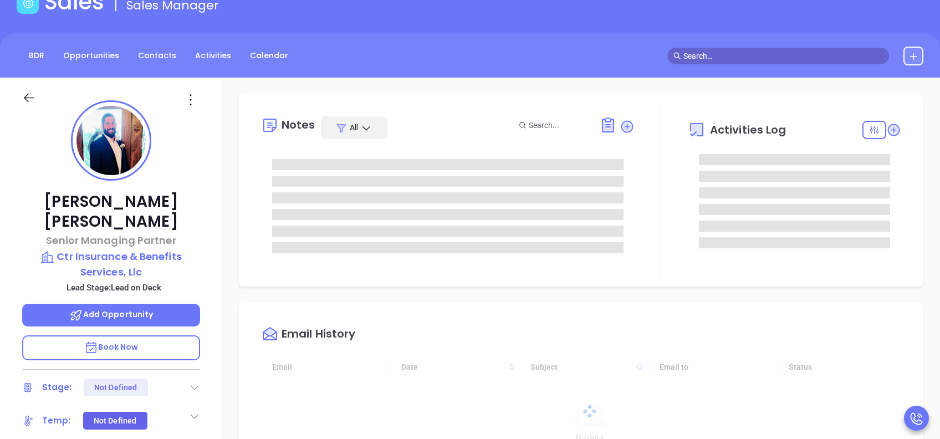
type input "[DATE]"
type input "[PERSON_NAME]"
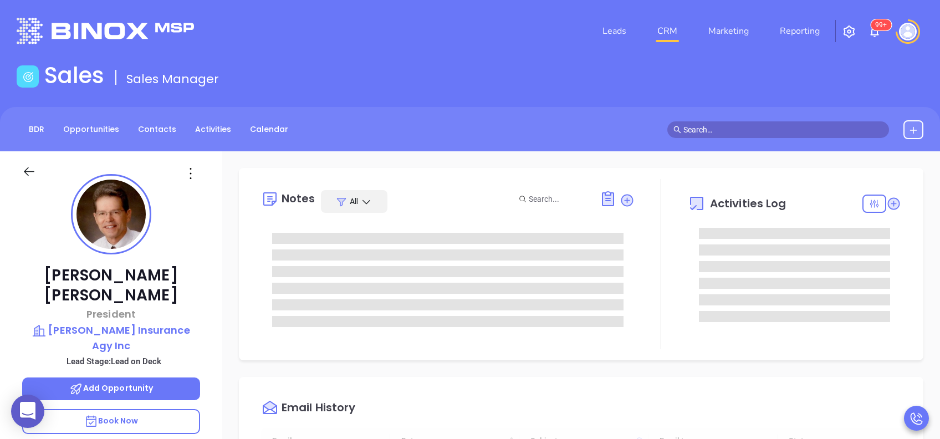
scroll to position [323, 0]
type input "[PERSON_NAME]"
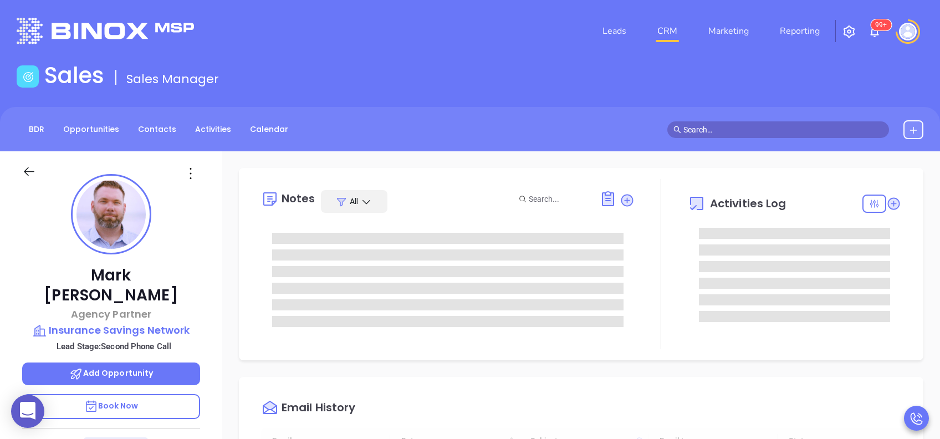
type input "[DATE]"
type input "[PERSON_NAME]"
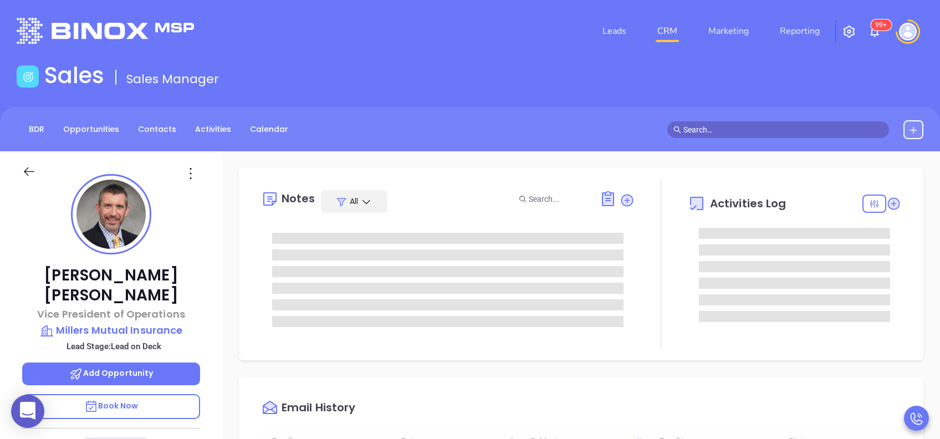
type input "10:00 am"
type input "[DATE]"
type input "[PERSON_NAME]"
type input "[DATE]"
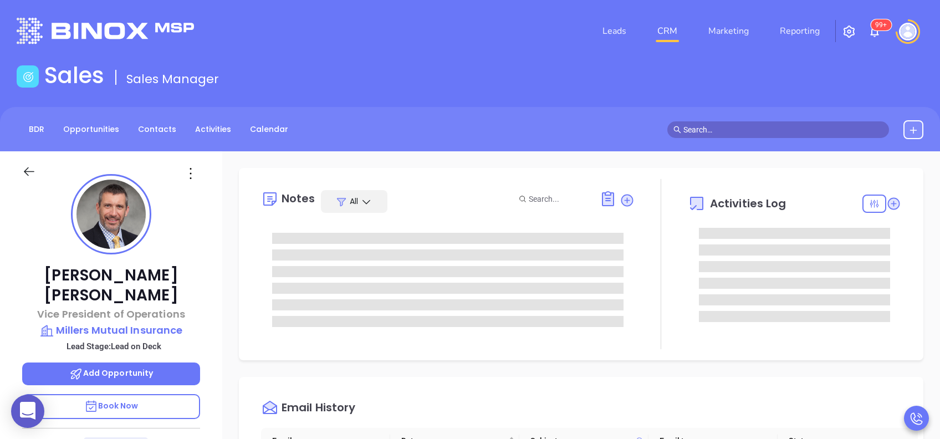
scroll to position [323, 0]
type input "[PERSON_NAME]"
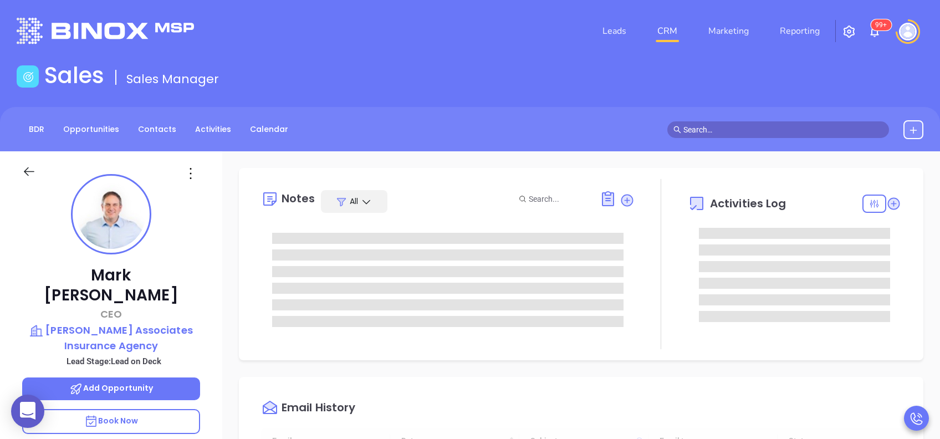
scroll to position [323, 0]
type input "[PERSON_NAME]"
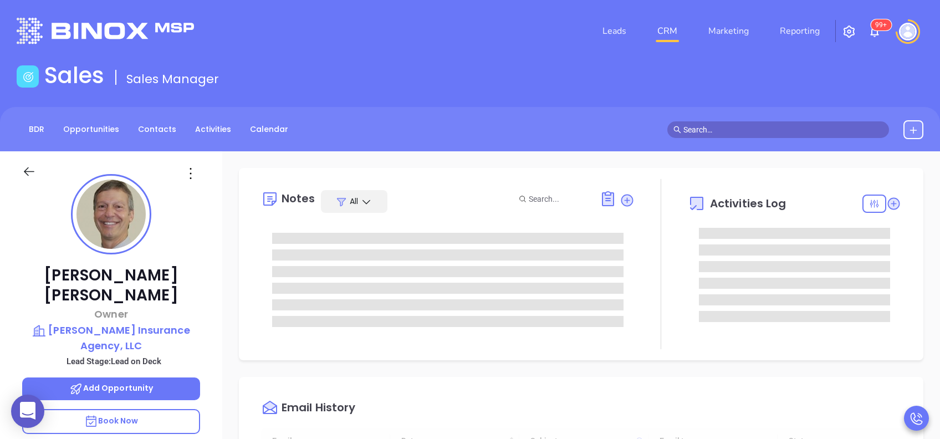
type input "[DATE]"
type input "[PERSON_NAME]"
type input "[DATE]"
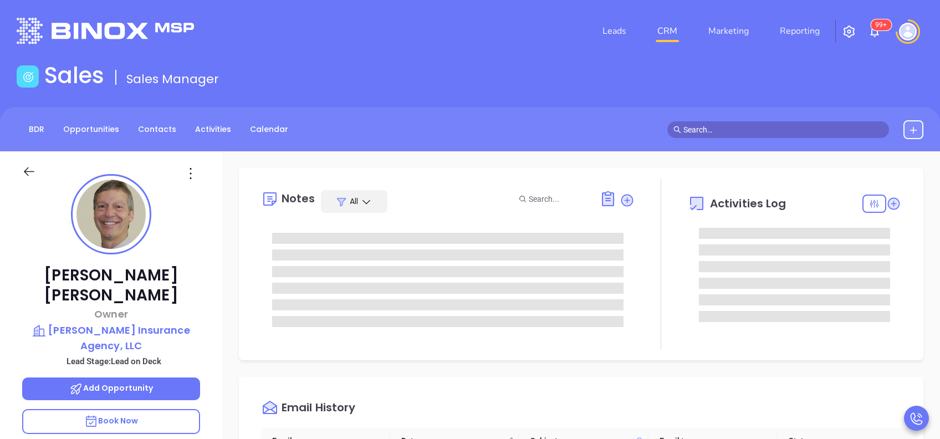
type input "[PERSON_NAME]"
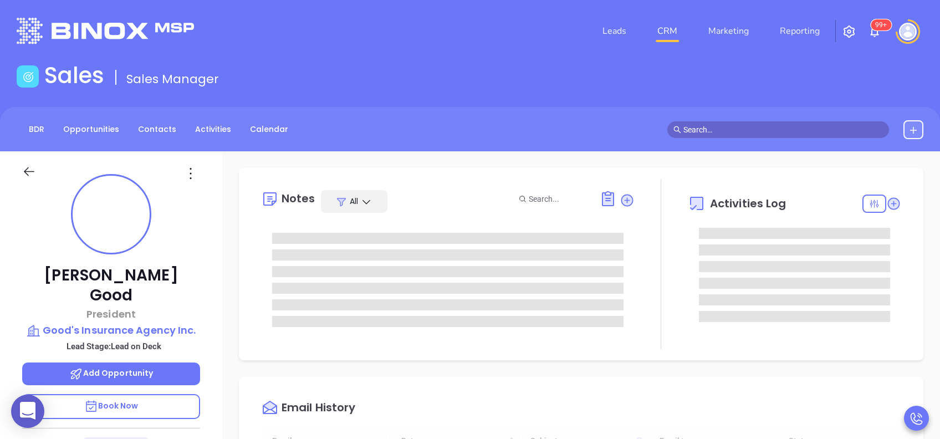
scroll to position [323, 0]
type input "[PERSON_NAME]"
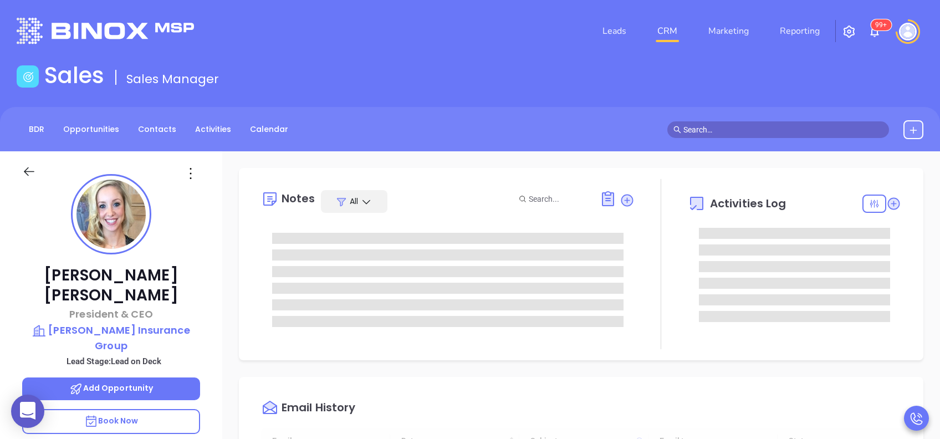
type input "[DATE]"
type input "[PERSON_NAME]"
type input "[DATE]"
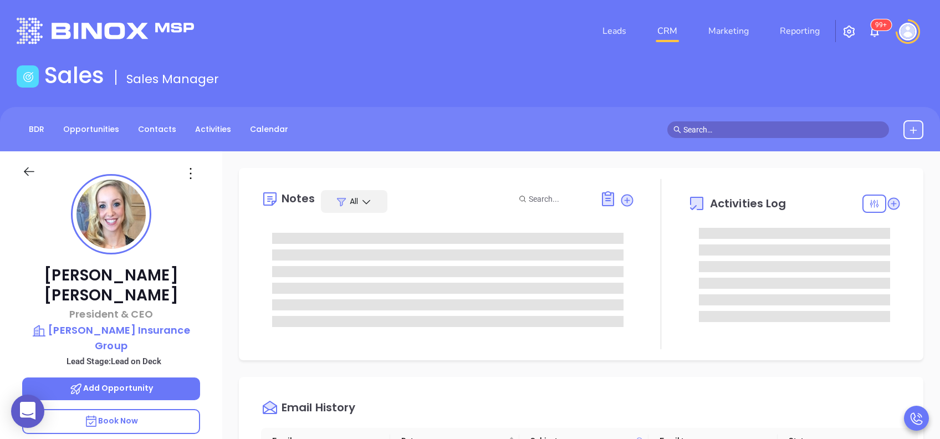
type input "[PERSON_NAME]"
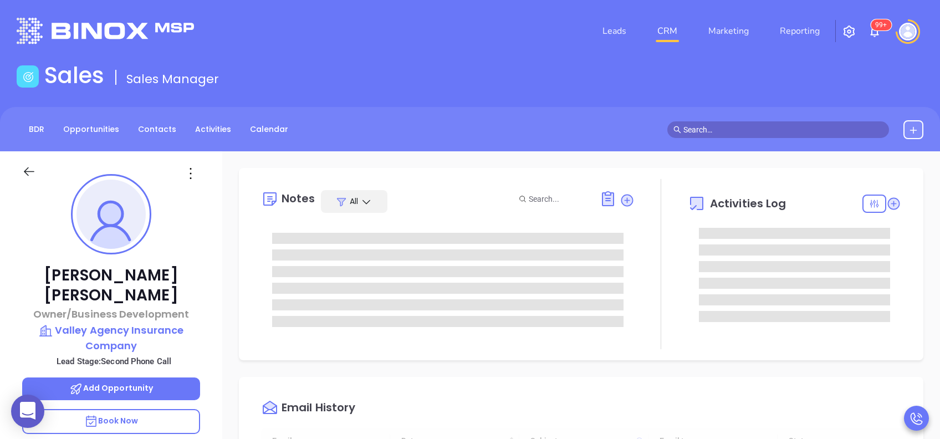
type input "[DATE]"
type input "[PERSON_NAME]"
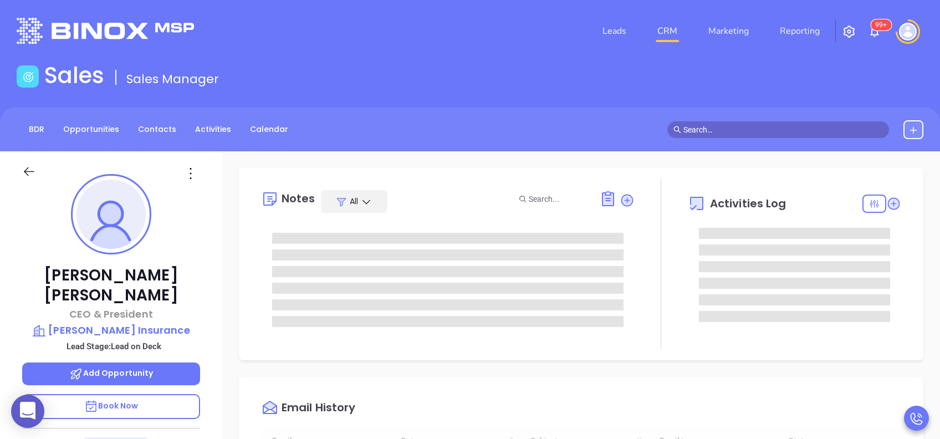
type input "10:00 am"
type input "[DATE]"
type input "[PERSON_NAME]"
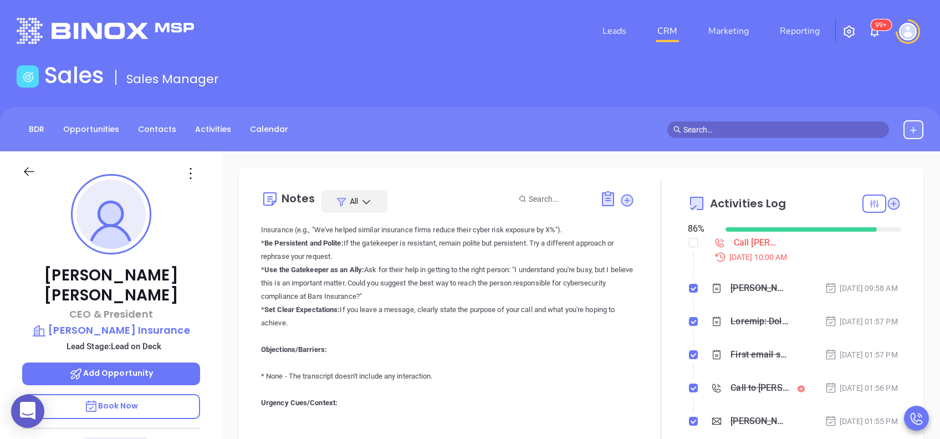
scroll to position [517, 0]
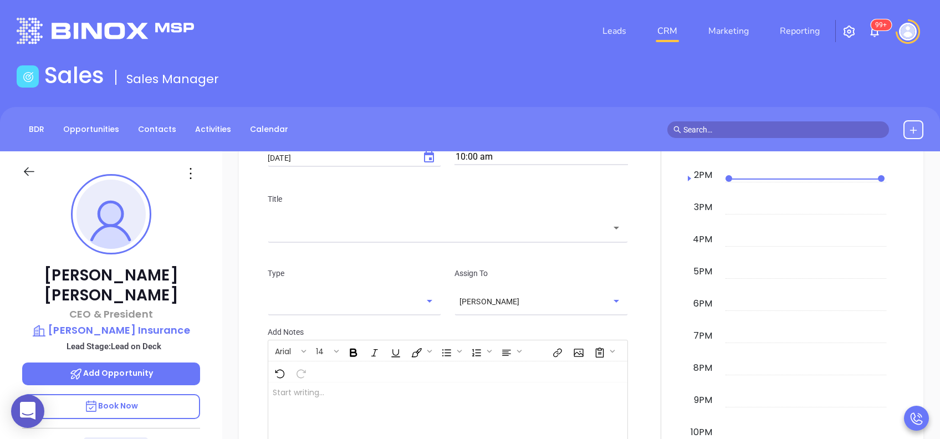
click at [536, 298] on div "Assign To Vicky Mendoza ​" at bounding box center [541, 289] width 187 height 45
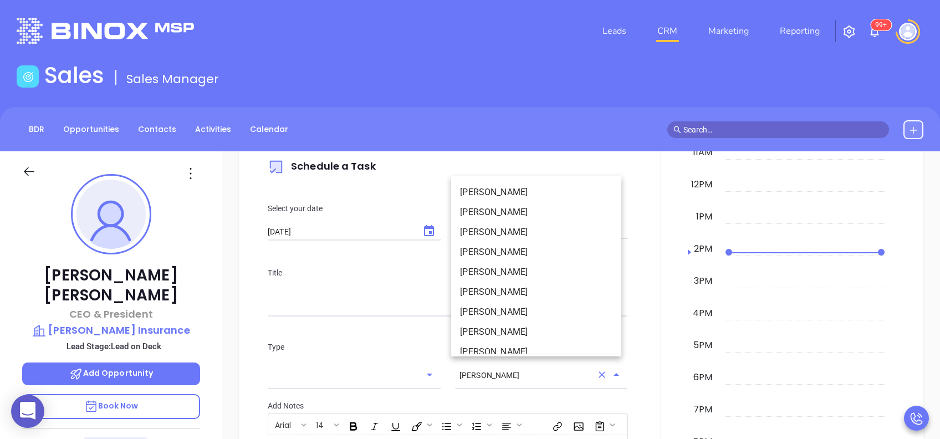
scroll to position [168, 0]
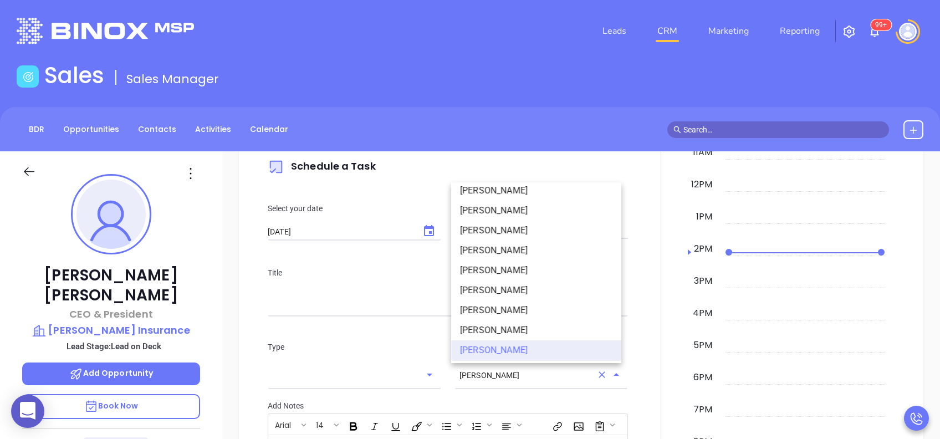
click at [406, 195] on div "Select your date 08/29/2025 ​ Select your time 10:00 am" at bounding box center [448, 220] width 374 height 64
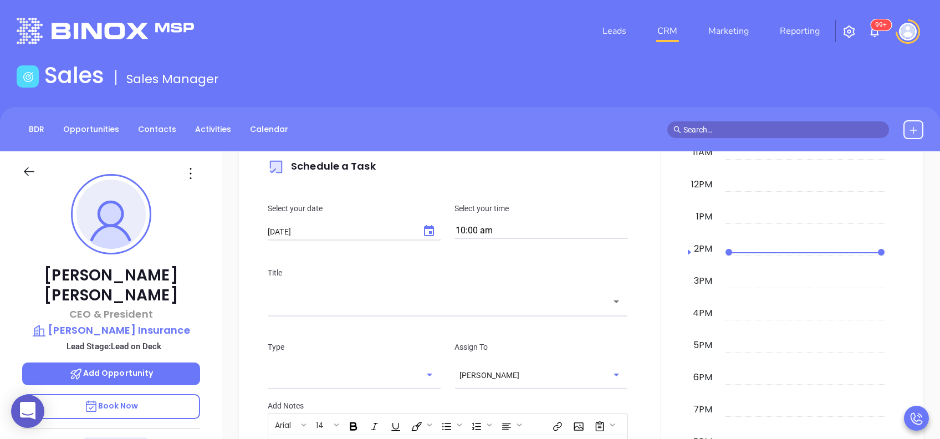
scroll to position [591, 0]
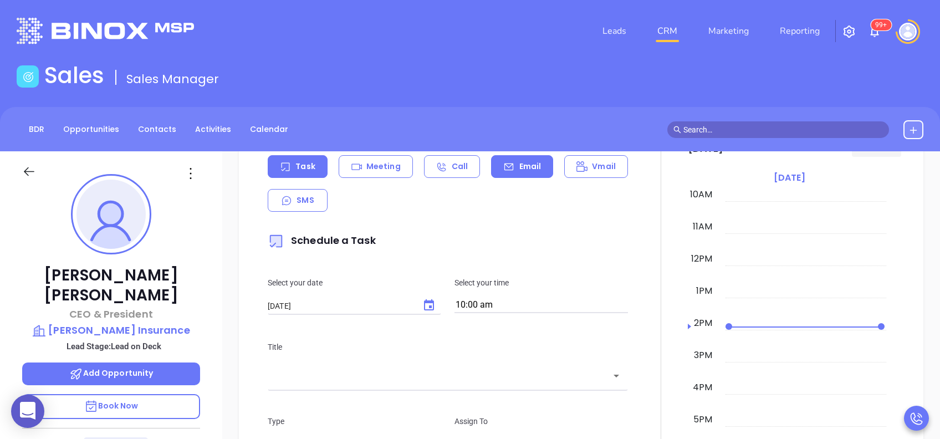
click at [525, 171] on p "Email" at bounding box center [530, 167] width 22 height 12
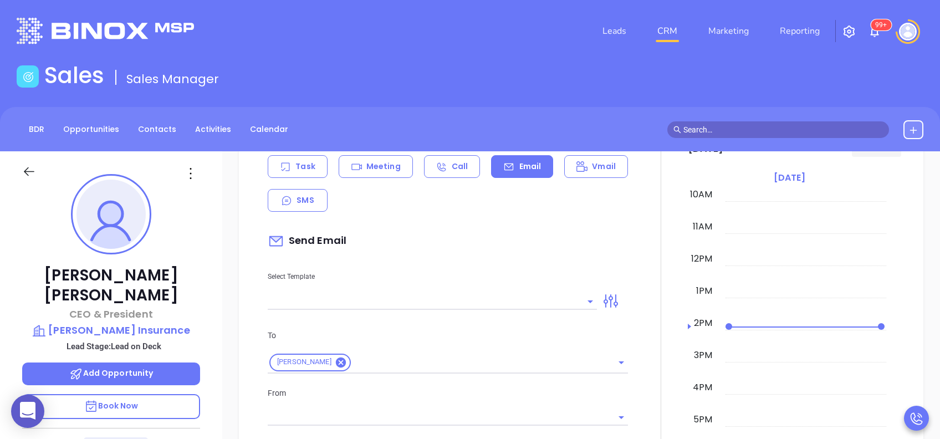
click at [443, 295] on input "text" at bounding box center [424, 301] width 313 height 16
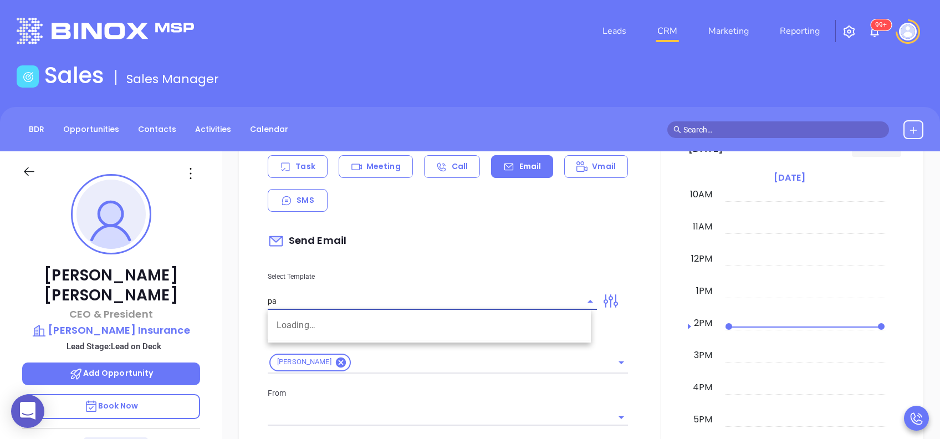
type input "pa"
click at [440, 256] on div "Select Template pa Loading…" at bounding box center [432, 282] width 343 height 56
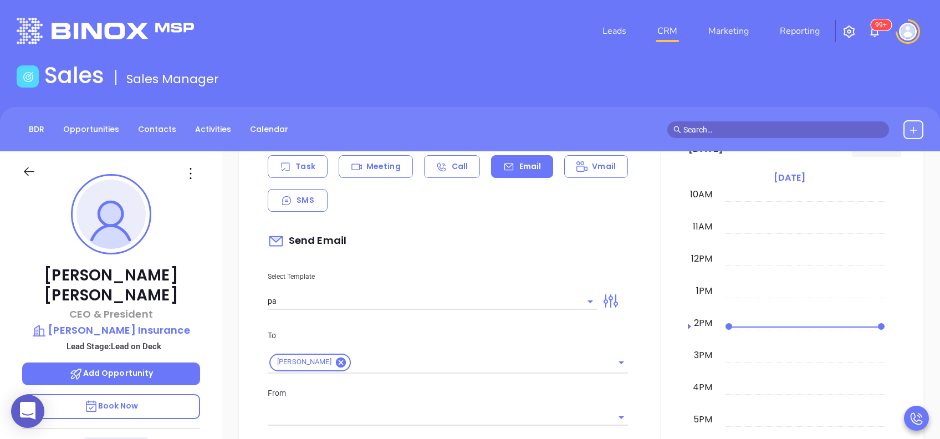
click at [504, 171] on icon at bounding box center [508, 166] width 11 height 11
click at [328, 297] on input "pa" at bounding box center [424, 301] width 313 height 16
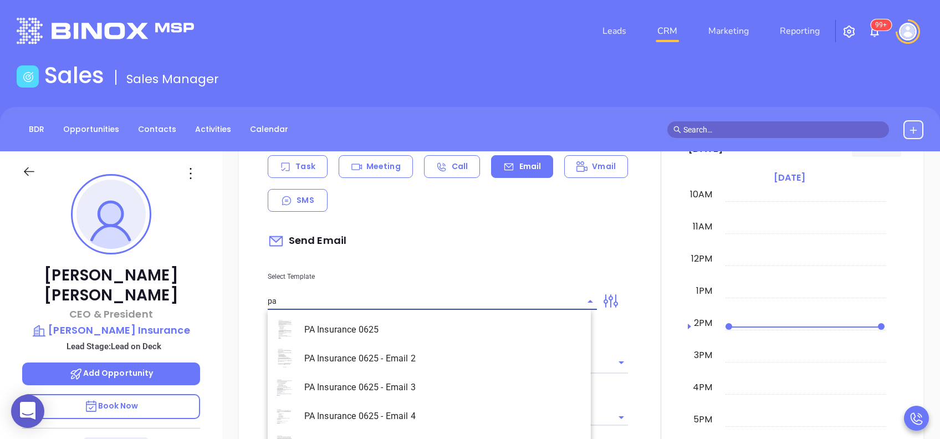
type input "[PERSON_NAME]"
click at [366, 329] on li "PA Insurance 0625" at bounding box center [429, 329] width 323 height 29
type input "PA Insurance 0625"
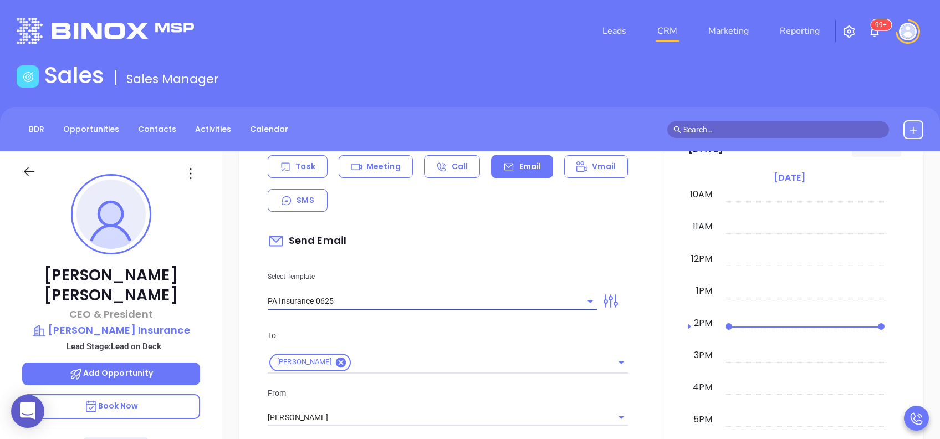
type input "Lori, PA’s New Cybersecurity Law: Are You Prepared?"
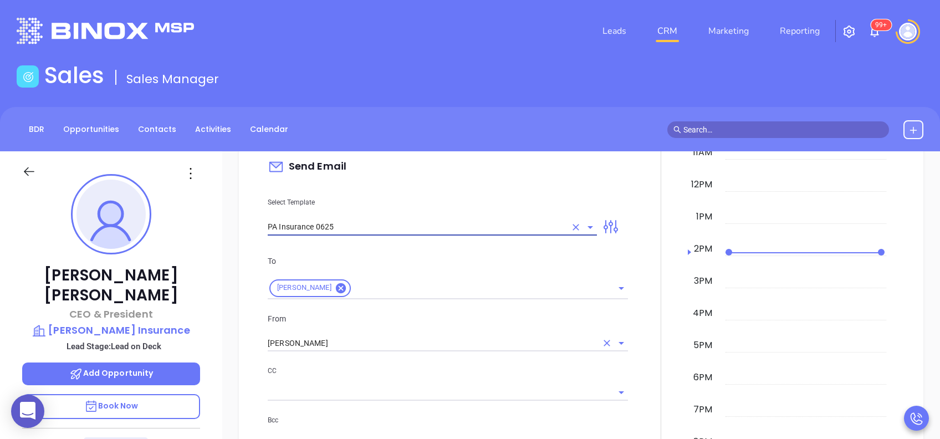
click at [338, 339] on input "[PERSON_NAME]" at bounding box center [432, 343] width 329 height 16
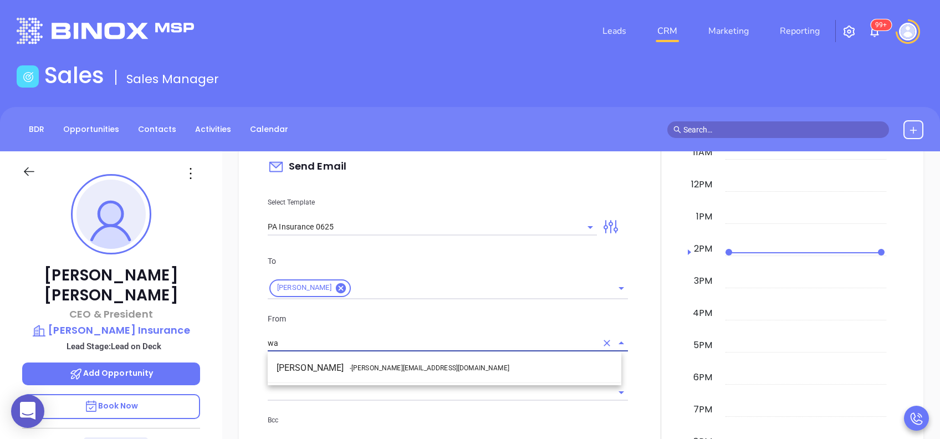
drag, startPoint x: 359, startPoint y: 364, endPoint x: 407, endPoint y: 369, distance: 48.5
click at [361, 364] on span "- walter@motiva.net" at bounding box center [430, 368] width 160 height 10
type input "Walter Contreras"
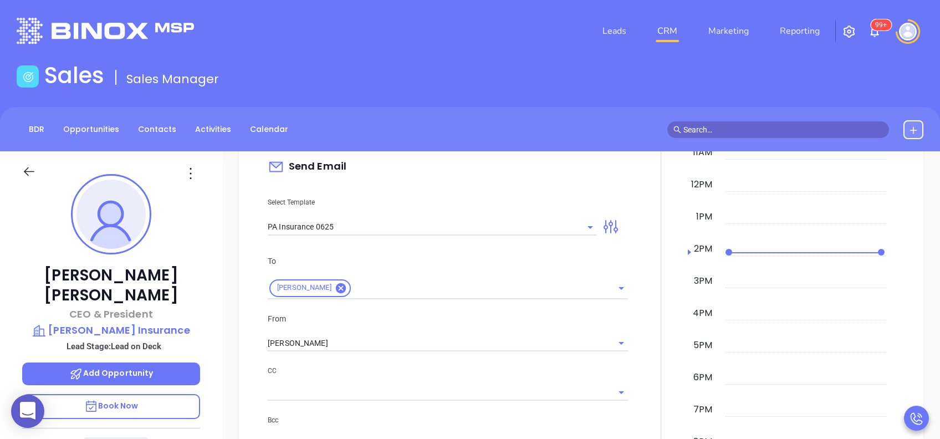
click at [425, 371] on p "CC" at bounding box center [448, 371] width 360 height 12
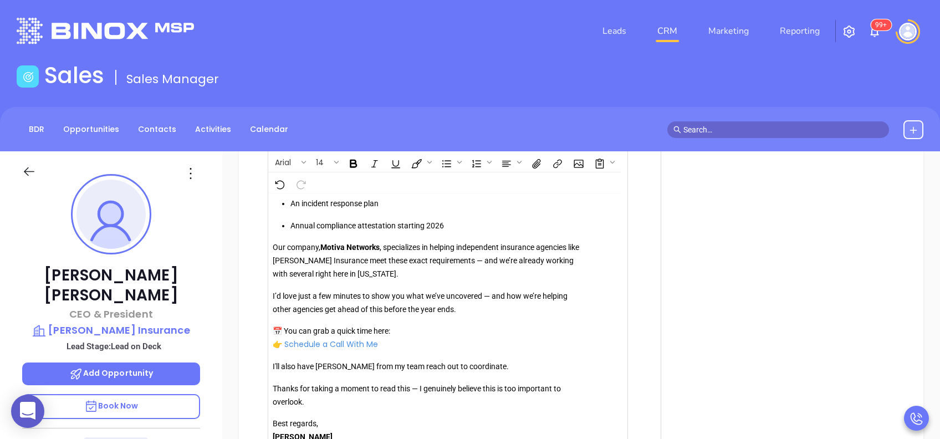
scroll to position [1429, 0]
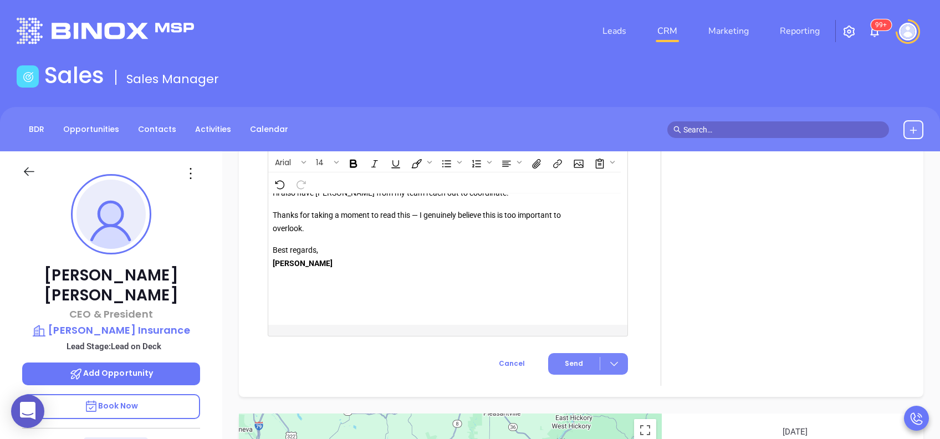
click at [569, 363] on span "Send" at bounding box center [574, 364] width 18 height 10
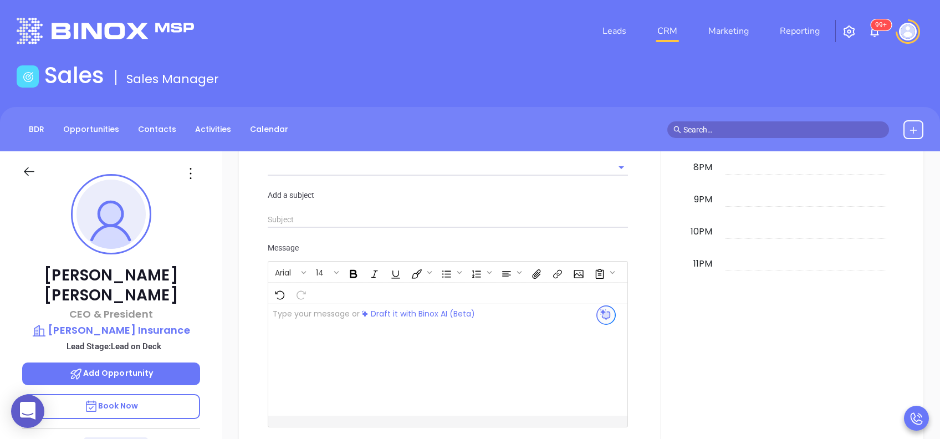
scroll to position [1030, 0]
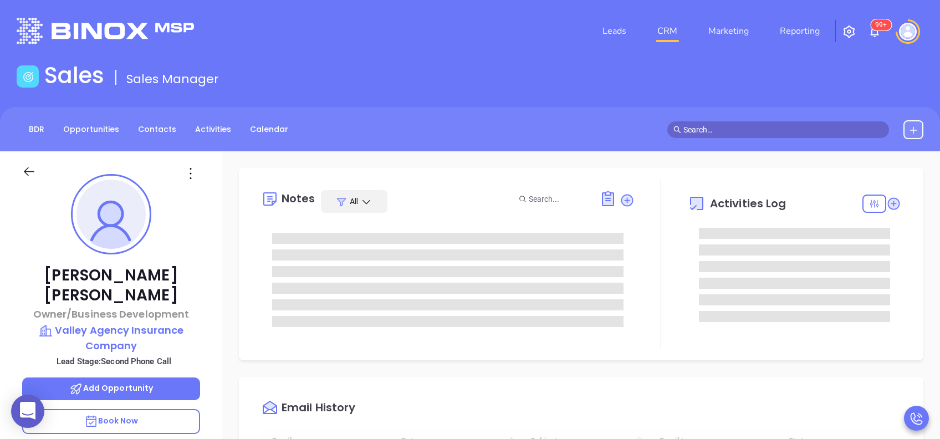
type input "[DATE]"
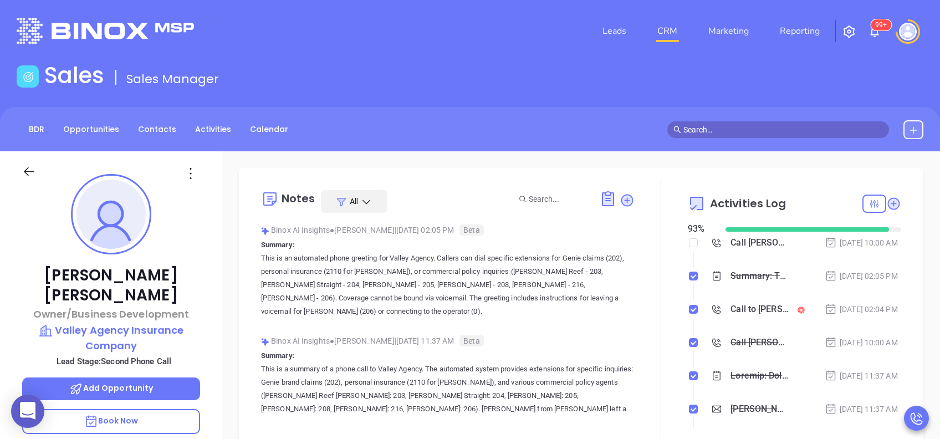
type input "[PERSON_NAME]"
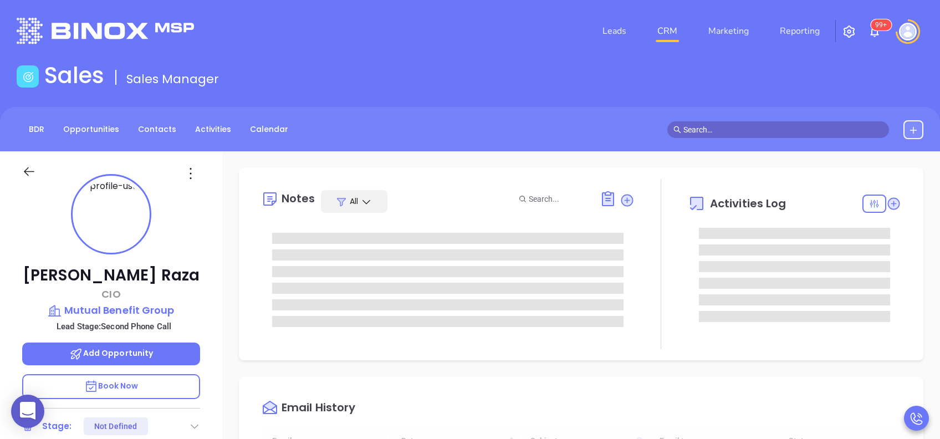
type input "[DATE]"
type input "[PERSON_NAME]"
type input "[DATE]"
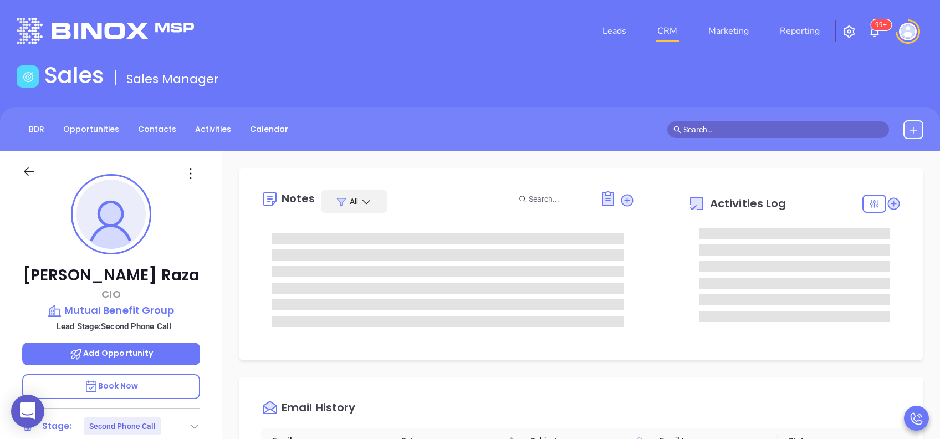
type input "[PERSON_NAME]"
